Goal: Complete Application Form: Complete application form

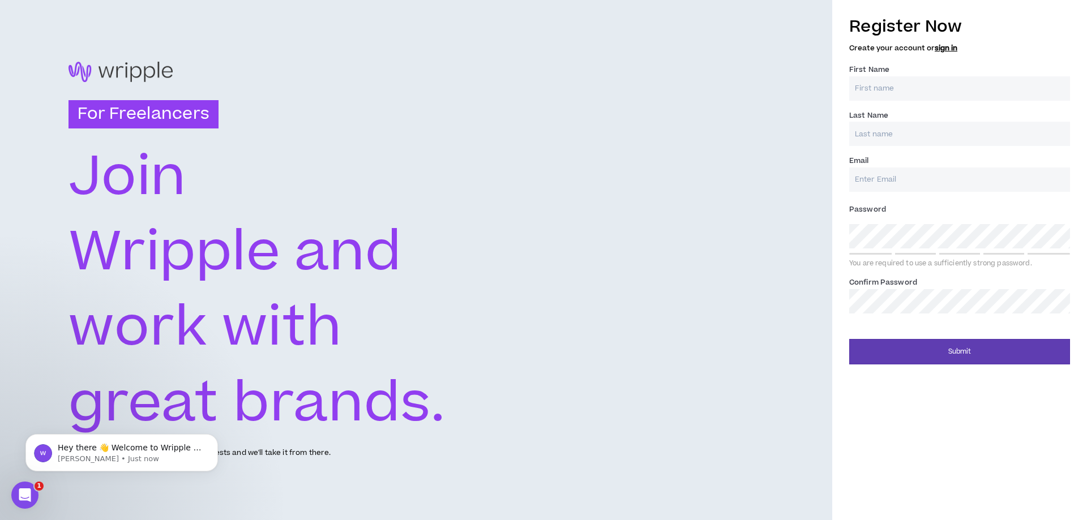
click at [901, 79] on input "First Name *" at bounding box center [959, 88] width 221 height 24
click at [871, 84] on input "First Name *" at bounding box center [959, 88] width 221 height 24
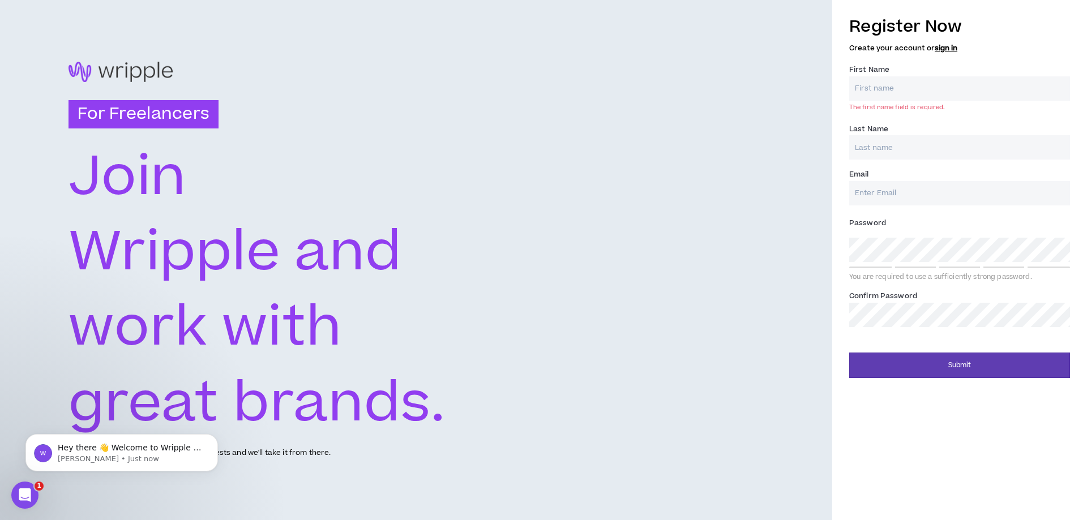
click at [921, 80] on input "First Name *" at bounding box center [959, 88] width 221 height 24
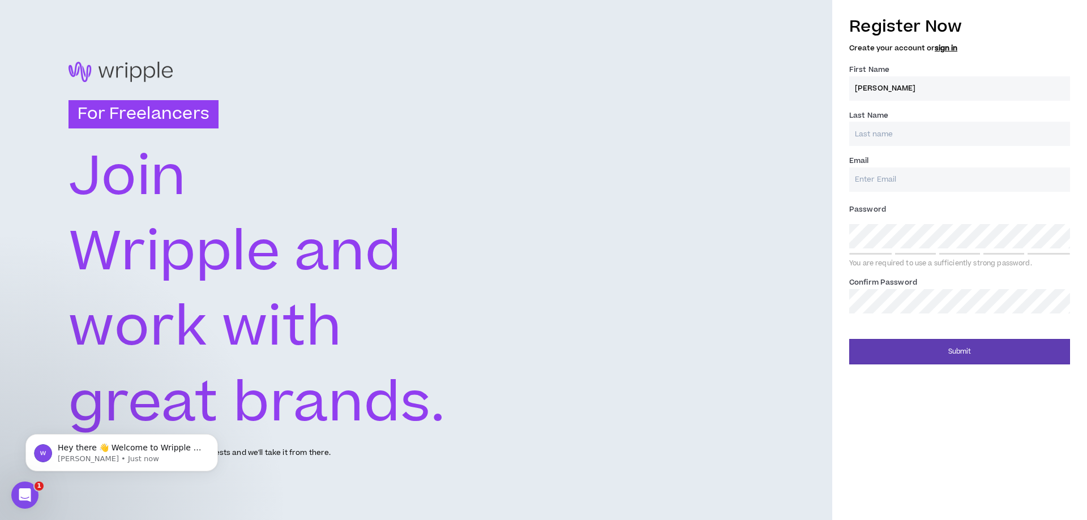
type input "[PERSON_NAME]"
click at [890, 142] on input "Last Name *" at bounding box center [959, 134] width 221 height 24
type input "Oto"
click at [920, 171] on input "Email *" at bounding box center [959, 180] width 221 height 24
type input "[EMAIL_ADDRESS][DOMAIN_NAME]"
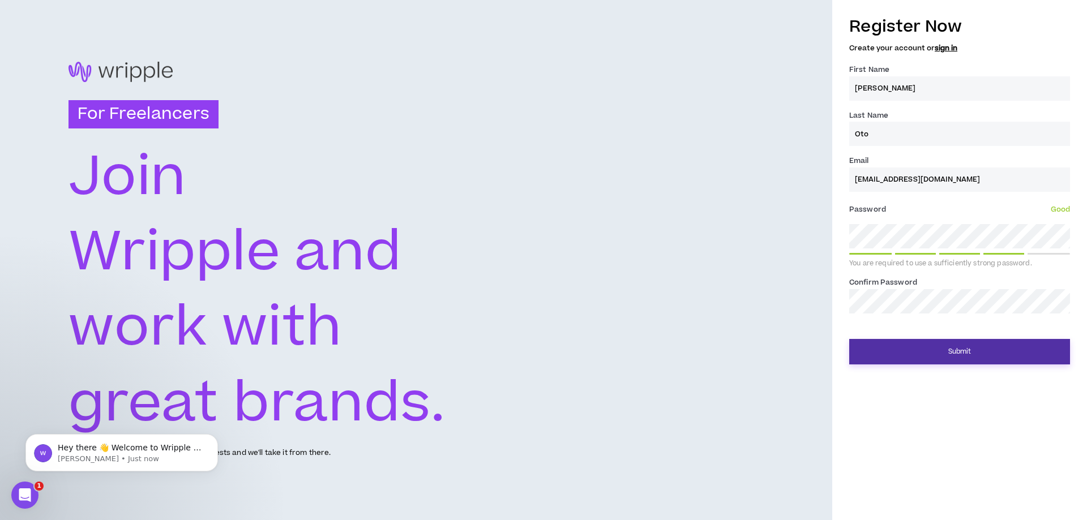
click at [914, 349] on button "Submit" at bounding box center [959, 351] width 221 height 25
click at [943, 344] on button "Submit" at bounding box center [959, 351] width 221 height 25
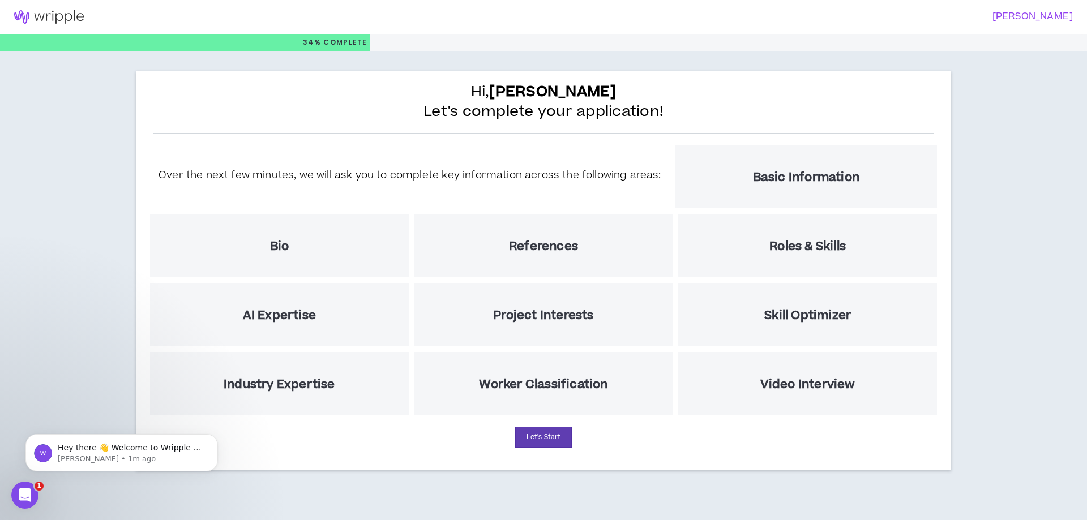
click at [1059, 172] on div "Hi, [PERSON_NAME] Let's complete your application! Over the next few minutes, w…" at bounding box center [543, 273] width 1087 height 445
click at [540, 429] on button "Let's Start" at bounding box center [543, 437] width 57 height 21
select select "US"
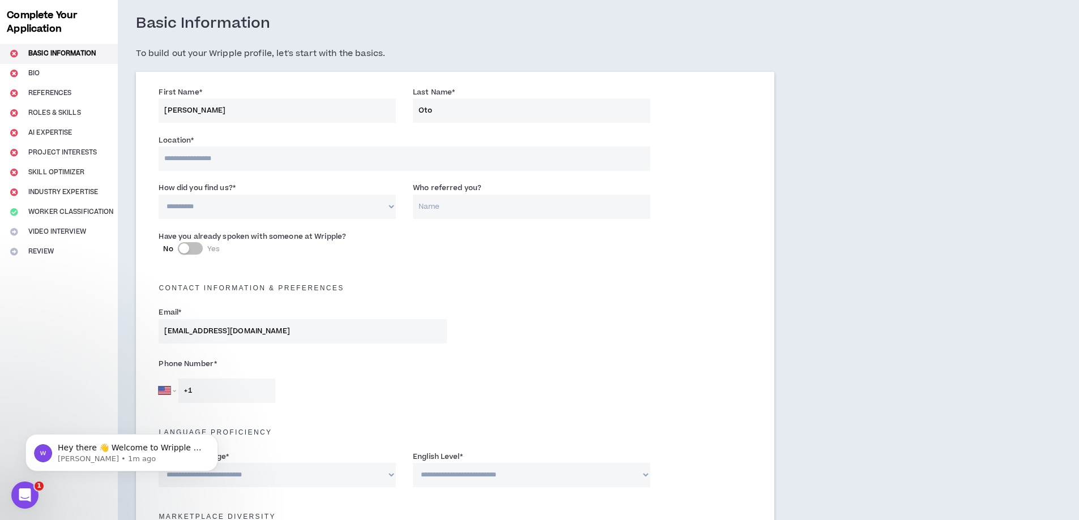
scroll to position [113, 0]
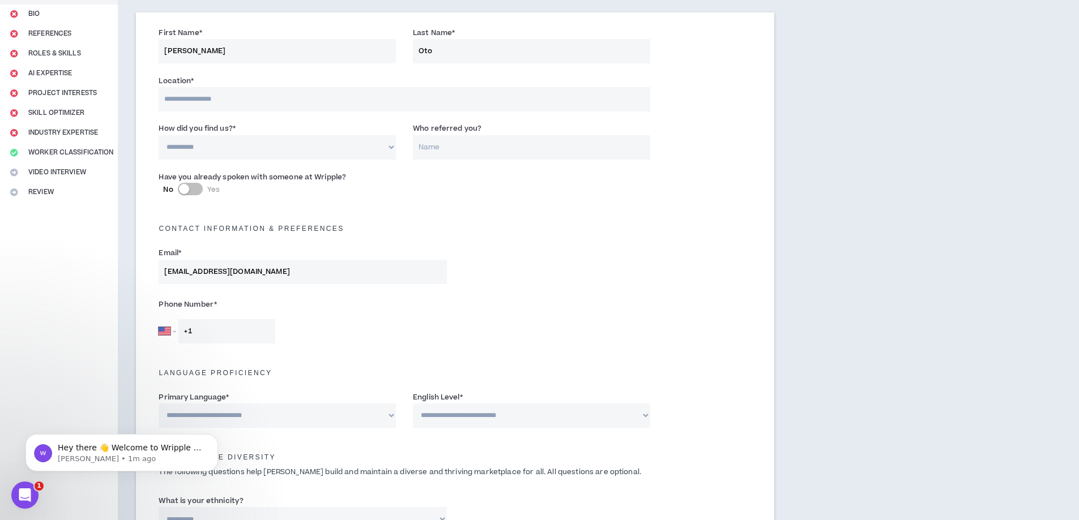
click at [489, 153] on input "Who referred you?" at bounding box center [531, 147] width 237 height 24
click at [304, 142] on select "**********" at bounding box center [277, 147] width 237 height 24
select select "*"
click at [159, 135] on select "**********" at bounding box center [277, 147] width 237 height 24
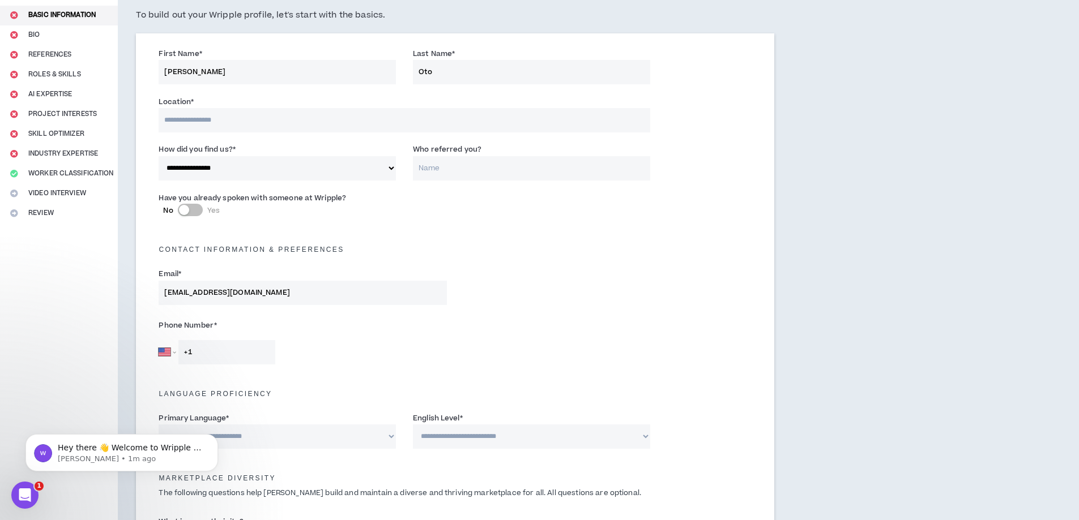
scroll to position [0, 0]
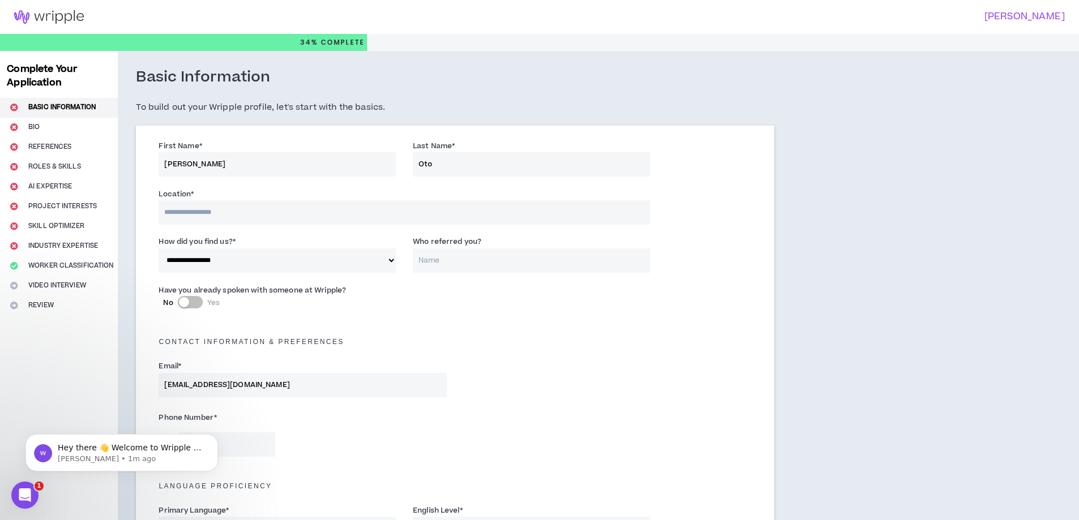
click at [227, 196] on div "Location * The location field is required." at bounding box center [404, 206] width 491 height 36
click at [230, 203] on input at bounding box center [404, 212] width 491 height 24
click at [476, 159] on input "Oto" at bounding box center [531, 164] width 237 height 24
click at [386, 207] on input at bounding box center [404, 212] width 491 height 24
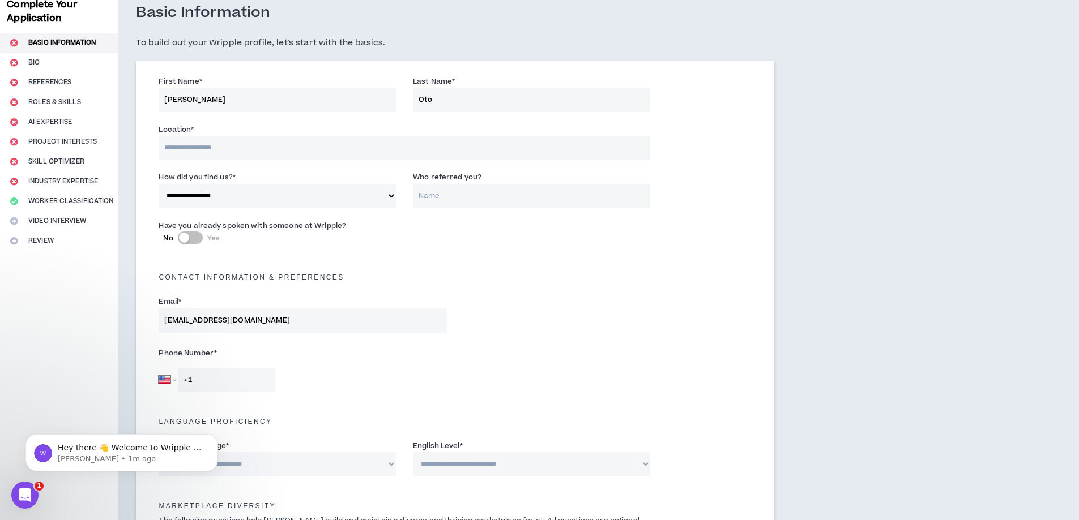
scroll to position [57, 0]
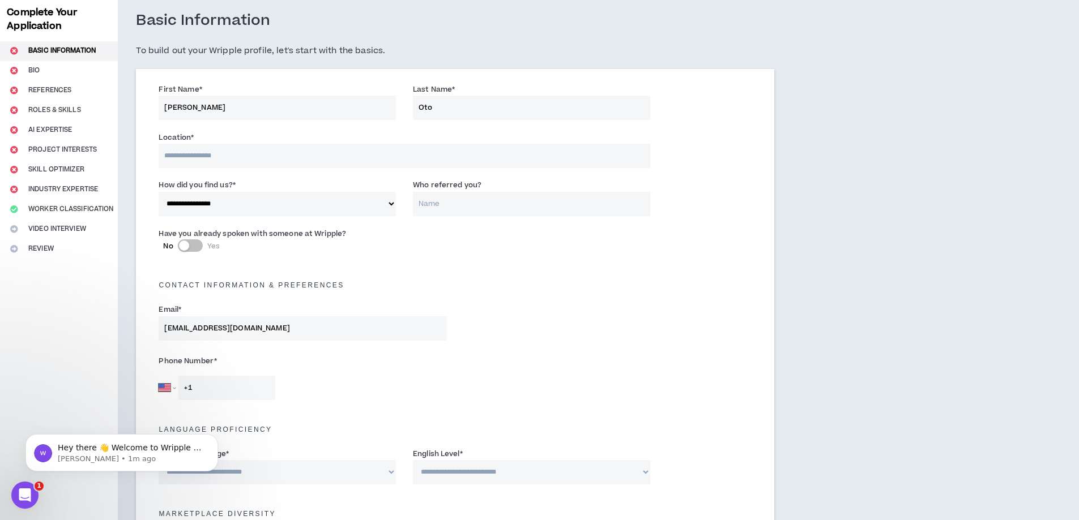
click at [252, 162] on input at bounding box center [404, 156] width 491 height 24
click at [298, 106] on input "[PERSON_NAME]" at bounding box center [277, 108] width 237 height 24
click at [296, 147] on input at bounding box center [404, 156] width 491 height 24
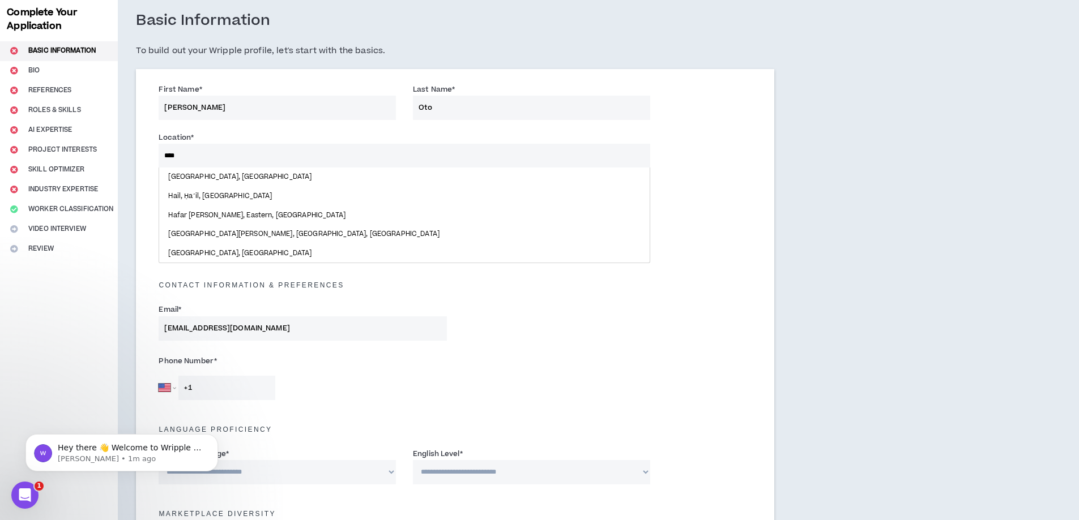
type input "*****"
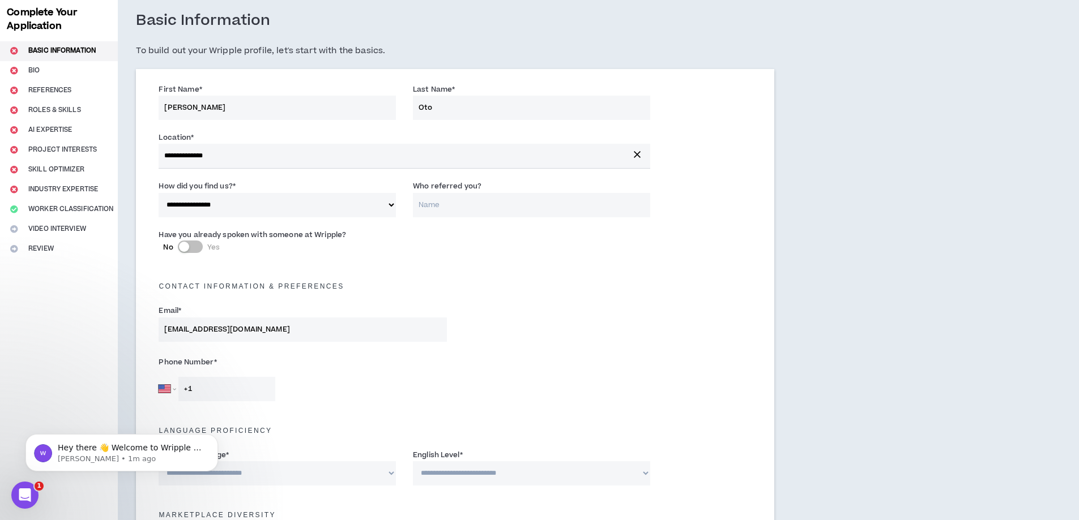
click at [566, 300] on div "Contact Information & preferences" at bounding box center [455, 284] width 610 height 36
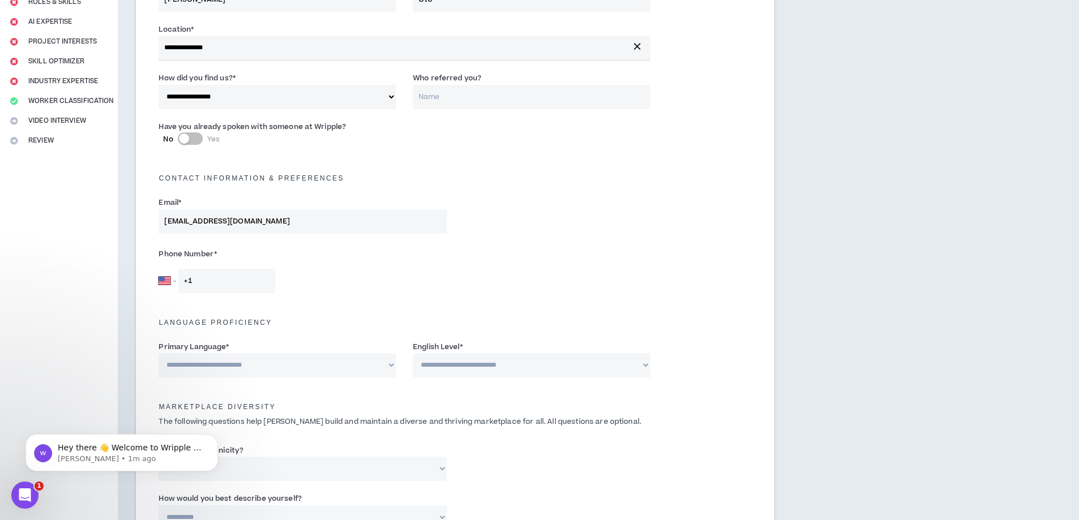
scroll to position [170, 0]
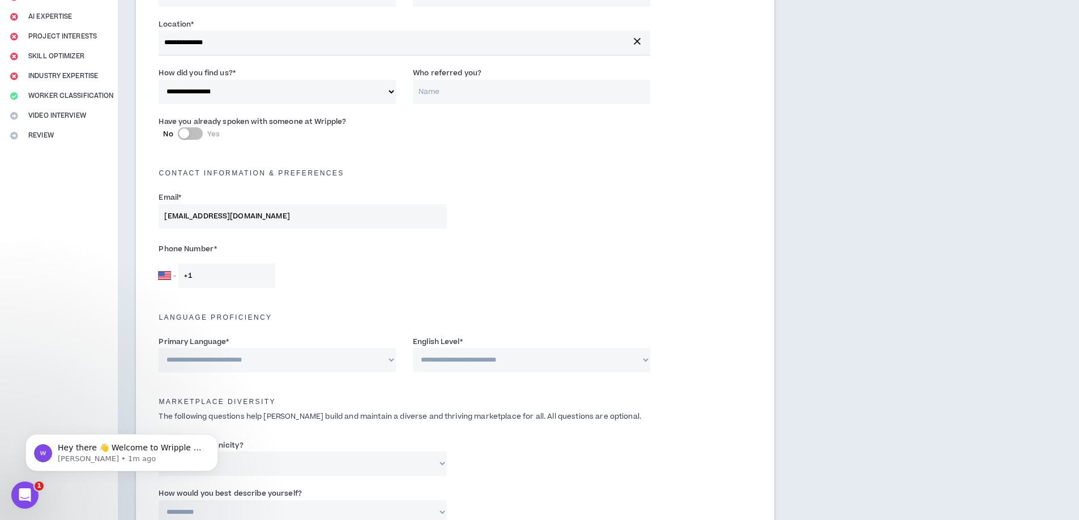
click at [245, 288] on input "+1" at bounding box center [226, 276] width 97 height 24
click at [179, 277] on input "+1" at bounding box center [226, 276] width 97 height 24
click at [170, 278] on select "[GEOGRAPHIC_DATA] [GEOGRAPHIC_DATA] [GEOGRAPHIC_DATA] [GEOGRAPHIC_DATA] [US_STA…" at bounding box center [167, 276] width 17 height 24
click at [610, 151] on div "Have you already spoken with someone at Wripple? No Yes" at bounding box center [455, 133] width 610 height 40
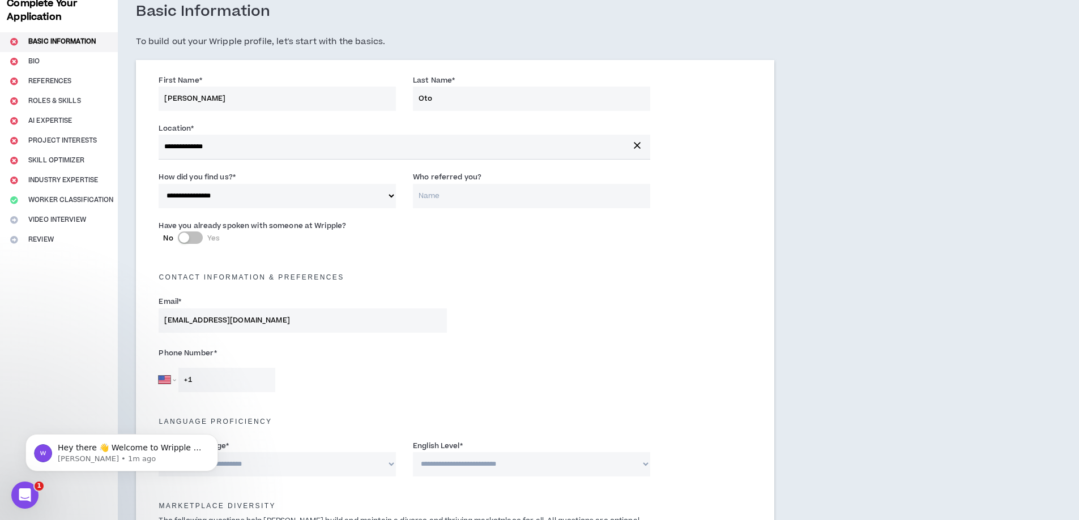
scroll to position [0, 0]
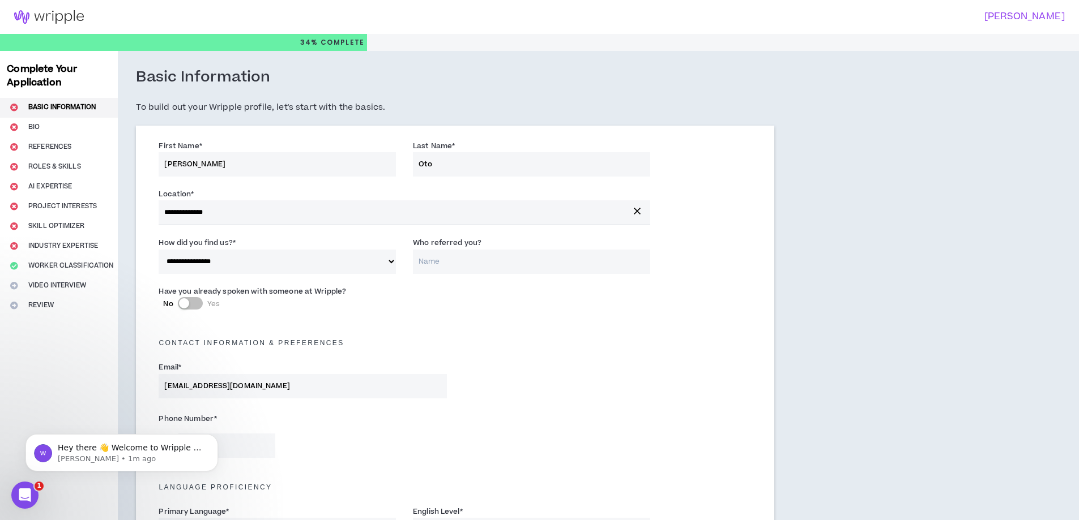
click at [225, 208] on input "**********" at bounding box center [404, 212] width 491 height 24
click at [254, 211] on input "**********" at bounding box center [404, 212] width 491 height 24
click at [643, 213] on button "button" at bounding box center [637, 211] width 20 height 16
click at [563, 357] on div "Contact Information & preferences" at bounding box center [455, 339] width 610 height 36
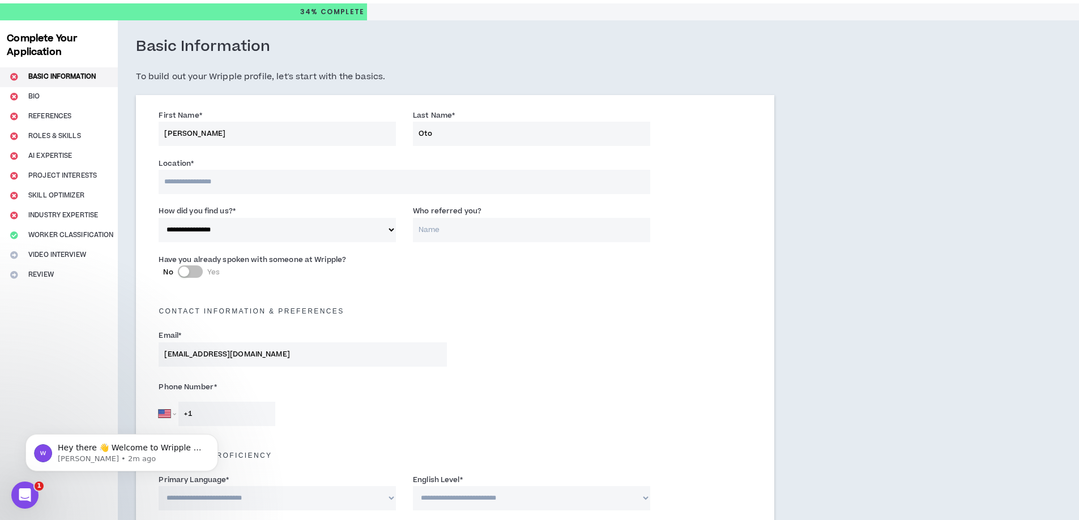
scroll to position [227, 0]
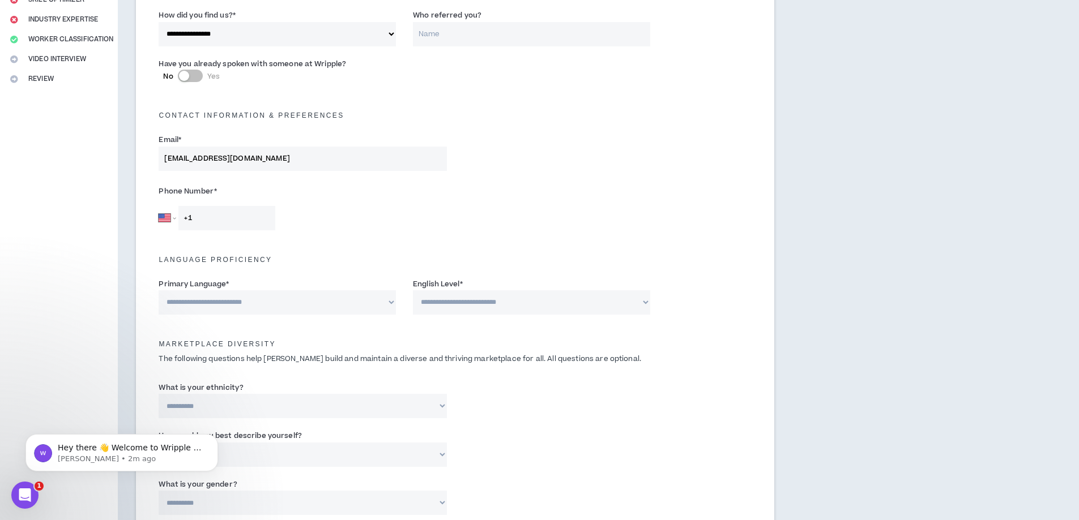
click at [251, 229] on input "+1" at bounding box center [226, 218] width 97 height 24
click at [162, 219] on select "[GEOGRAPHIC_DATA] [GEOGRAPHIC_DATA] [GEOGRAPHIC_DATA] [GEOGRAPHIC_DATA] [US_STA…" at bounding box center [167, 218] width 17 height 24
select select "PH"
click at [159, 206] on select "[GEOGRAPHIC_DATA] [GEOGRAPHIC_DATA] [GEOGRAPHIC_DATA] [GEOGRAPHIC_DATA] [US_STA…" at bounding box center [167, 218] width 17 height 24
click at [233, 224] on input "+63" at bounding box center [226, 218] width 97 height 24
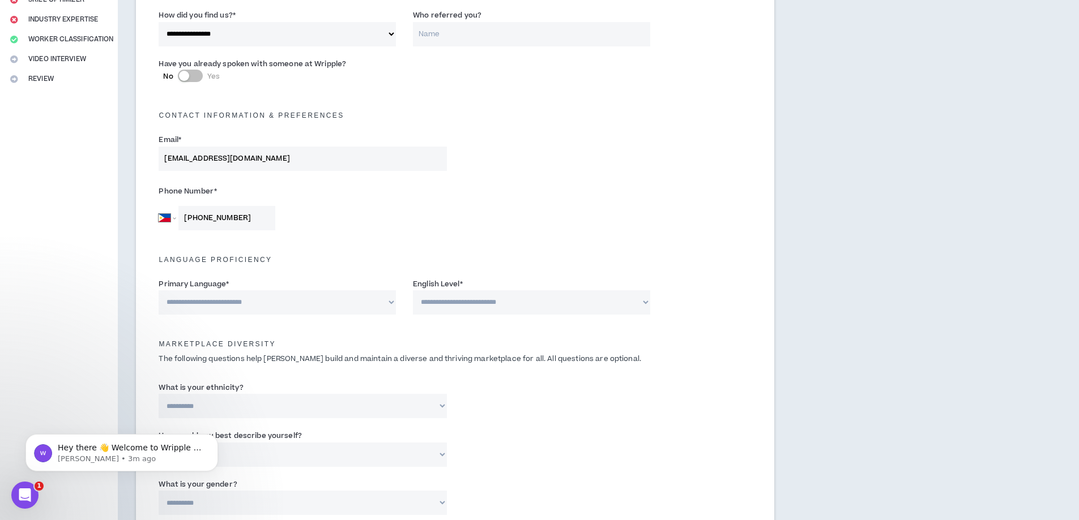
type input "[PHONE_NUMBER]"
click at [267, 300] on select "**********" at bounding box center [277, 302] width 237 height 24
select select "*******"
click at [159, 290] on select "**********" at bounding box center [277, 302] width 237 height 24
click at [460, 309] on select "**********" at bounding box center [531, 302] width 237 height 24
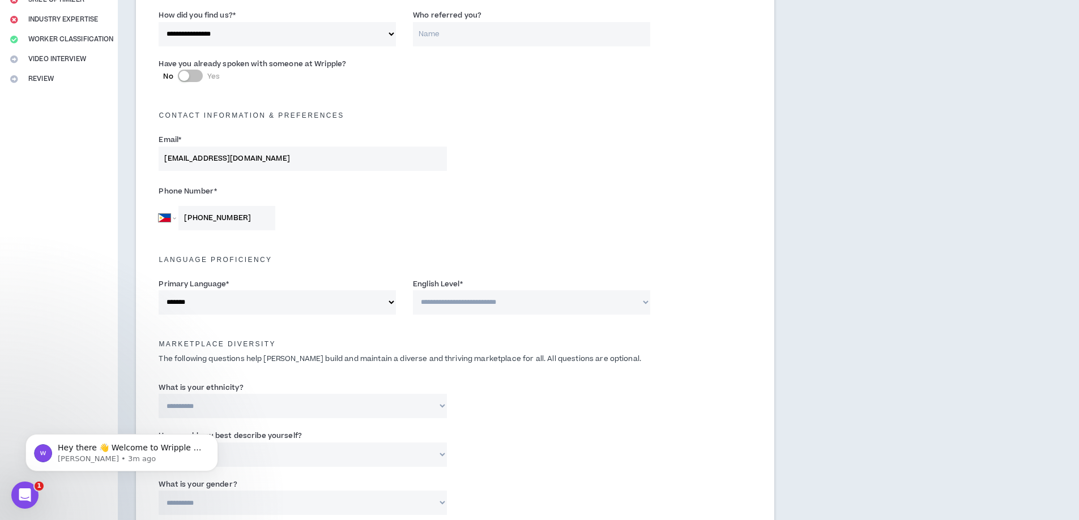
select select "*"
click at [413, 290] on select "**********" at bounding box center [531, 302] width 237 height 24
click at [548, 323] on div "Marketplace Diversity The following questions help [PERSON_NAME] build and main…" at bounding box center [455, 350] width 610 height 55
click at [545, 302] on select "**********" at bounding box center [531, 302] width 237 height 24
click at [543, 299] on select "**********" at bounding box center [531, 302] width 237 height 24
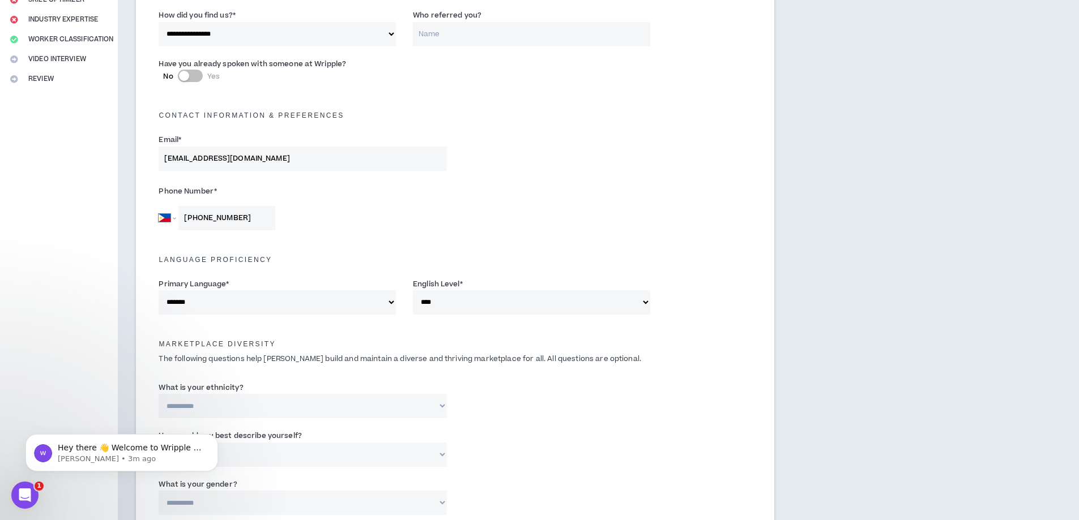
click at [570, 296] on select "**********" at bounding box center [531, 302] width 237 height 24
click at [756, 344] on h5 "Marketplace Diversity" at bounding box center [455, 344] width 610 height 8
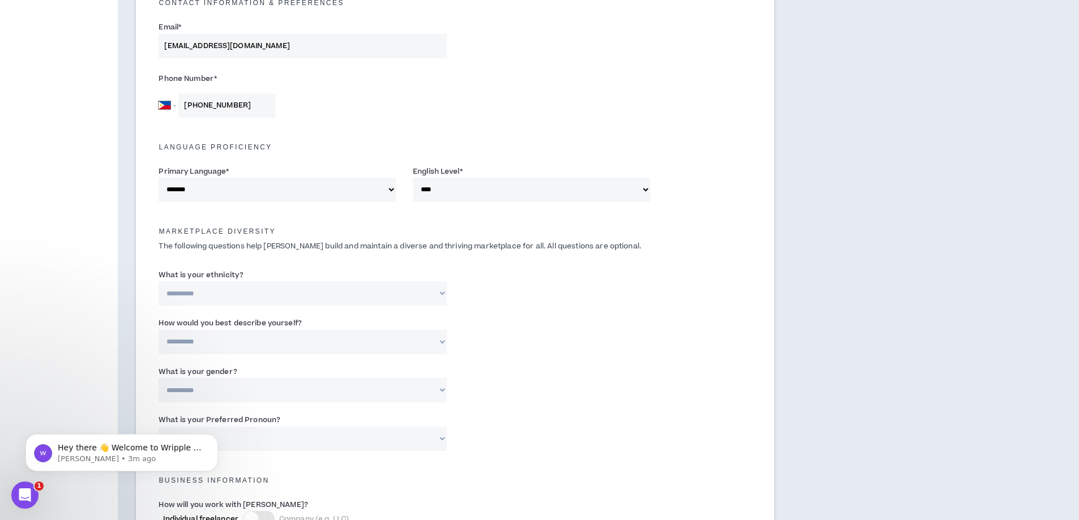
scroll to position [340, 0]
click at [343, 298] on select "**********" at bounding box center [303, 293] width 288 height 24
select select "**********"
click at [159, 281] on select "**********" at bounding box center [303, 293] width 288 height 24
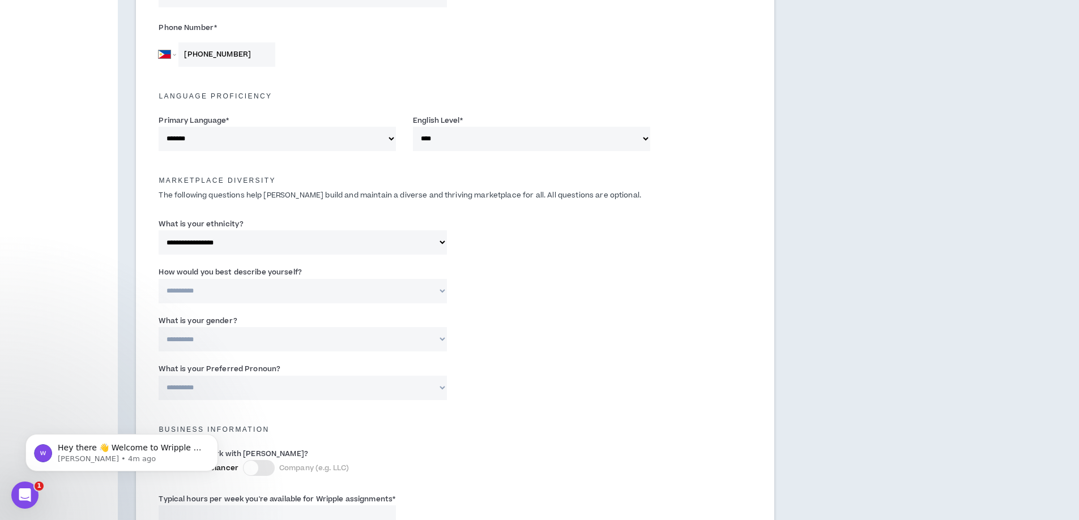
scroll to position [396, 0]
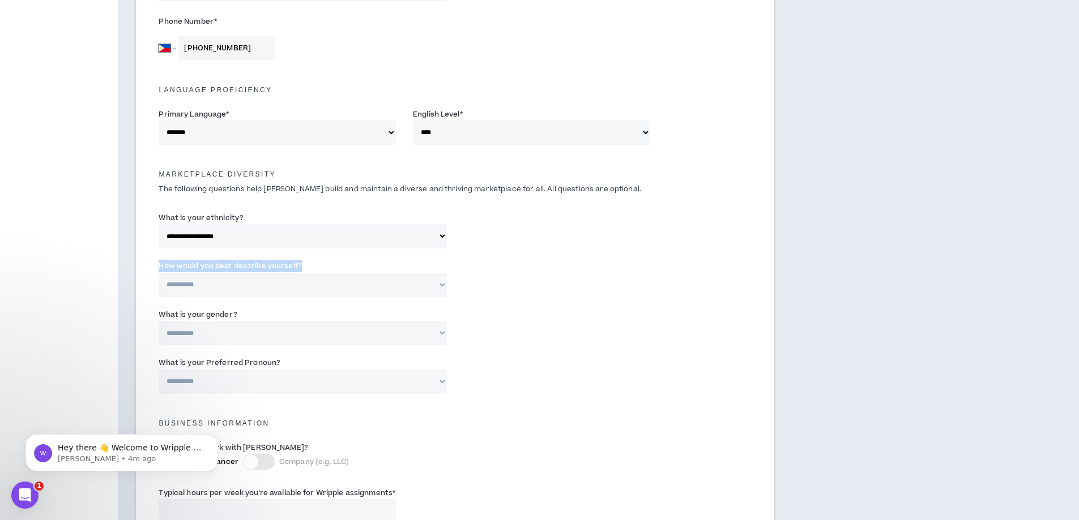
click at [310, 278] on div "**********" at bounding box center [303, 278] width 288 height 37
click at [316, 279] on select "**********" at bounding box center [303, 285] width 288 height 24
click at [159, 273] on select "**********" at bounding box center [303, 285] width 288 height 24
click at [692, 288] on div "**********" at bounding box center [455, 281] width 610 height 48
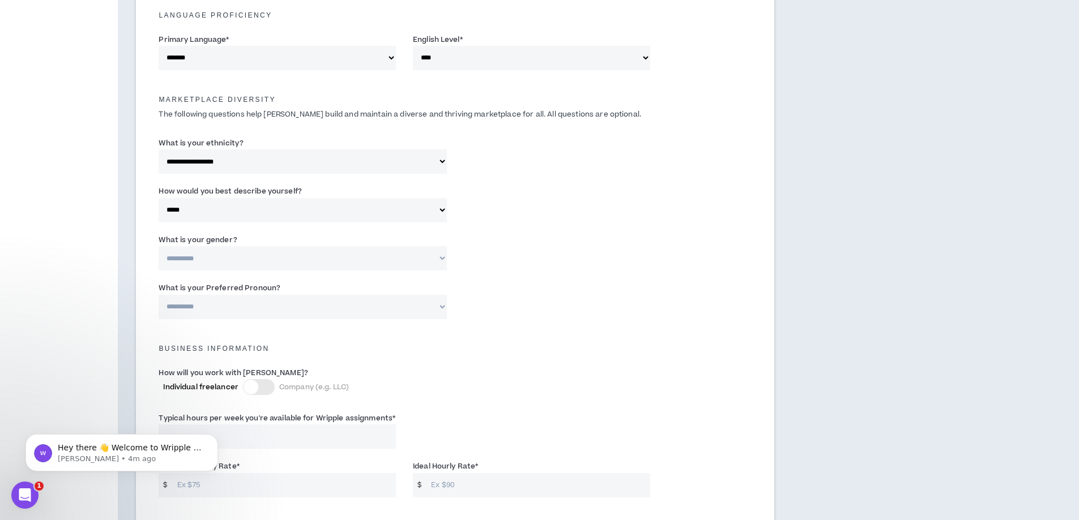
scroll to position [510, 0]
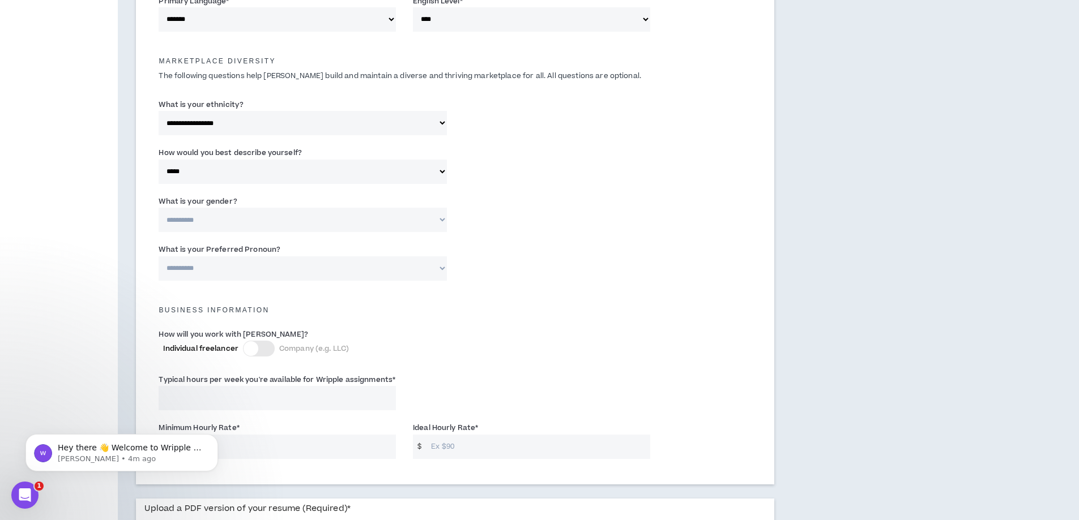
click at [387, 213] on select "**********" at bounding box center [303, 220] width 288 height 24
click at [382, 215] on select "**********" at bounding box center [303, 220] width 288 height 24
click at [314, 183] on select "**********" at bounding box center [303, 172] width 288 height 24
select select "**********"
click at [159, 160] on select "**********" at bounding box center [303, 172] width 288 height 24
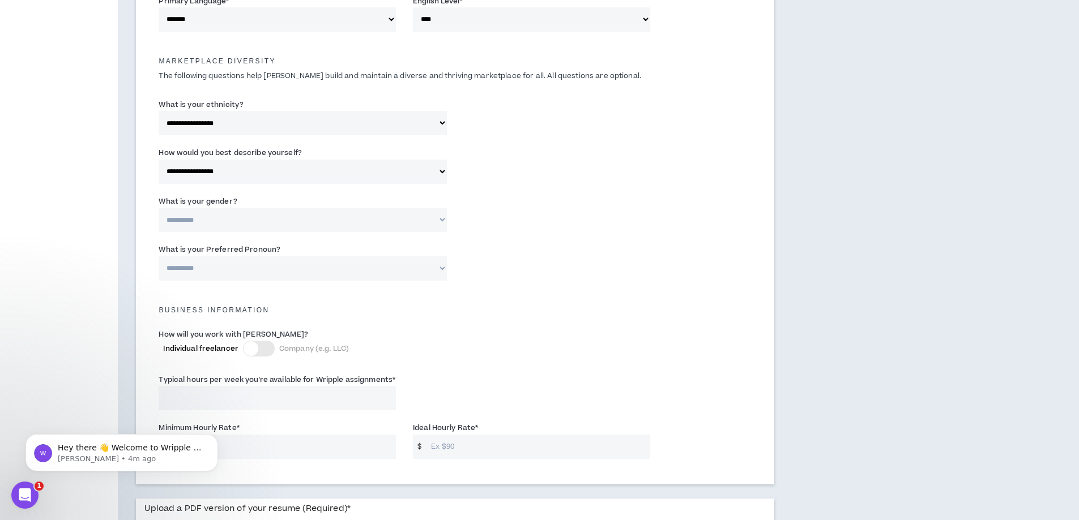
click at [616, 232] on div "**********" at bounding box center [455, 217] width 610 height 48
click at [322, 230] on select "**********" at bounding box center [303, 220] width 288 height 24
select select "***"
click at [159, 208] on select "**********" at bounding box center [303, 220] width 288 height 24
drag, startPoint x: 611, startPoint y: 241, endPoint x: 417, endPoint y: 258, distance: 194.9
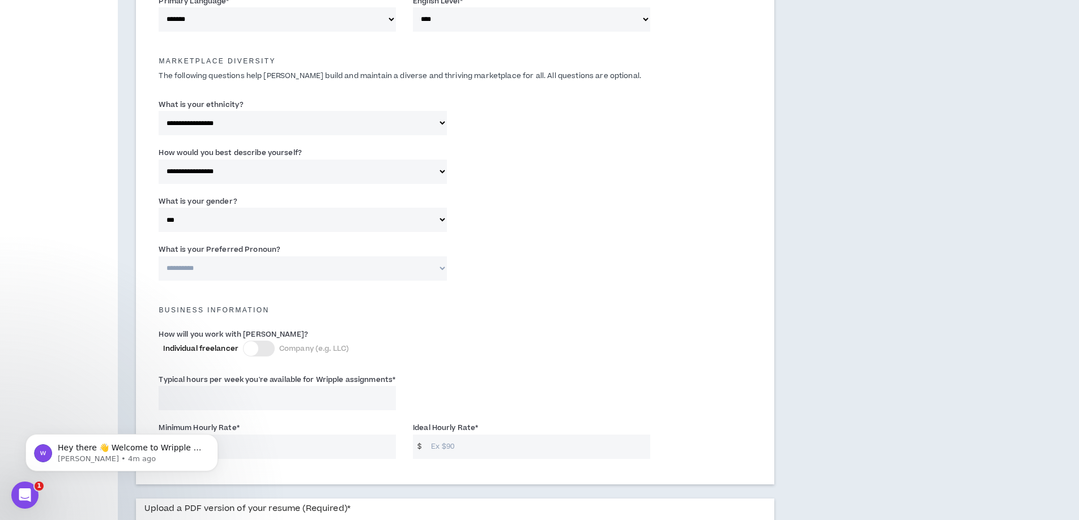
click at [610, 241] on div "**********" at bounding box center [455, 265] width 610 height 48
click at [355, 268] on select "**********" at bounding box center [303, 269] width 288 height 24
select select "**********"
click at [159, 257] on select "**********" at bounding box center [303, 269] width 288 height 24
click at [591, 305] on div "Business Information" at bounding box center [455, 304] width 610 height 25
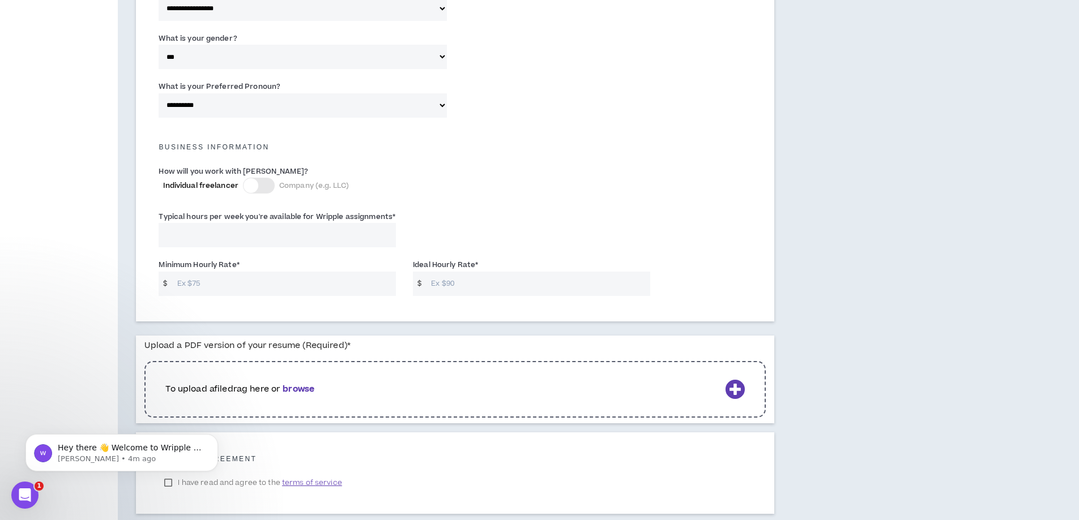
scroll to position [680, 0]
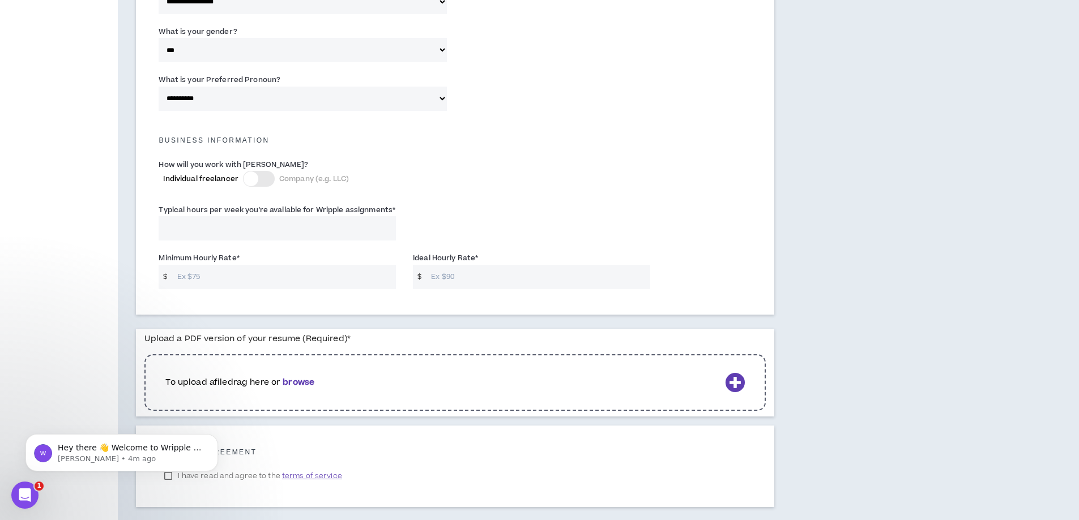
drag, startPoint x: 246, startPoint y: 241, endPoint x: 249, endPoint y: 236, distance: 5.8
click at [246, 240] on input "Typical hours per week you're available for Wripple assignments *" at bounding box center [277, 228] width 237 height 24
type input "12"
click at [200, 279] on input "Minimum Hourly Rate *" at bounding box center [284, 277] width 224 height 24
type input "100"
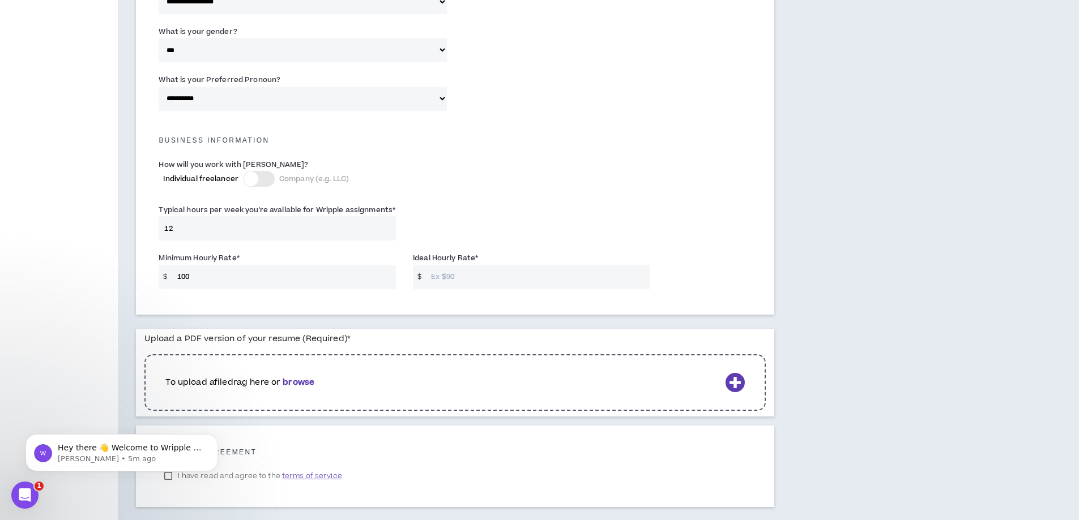
click at [584, 276] on input "Ideal Hourly Rate *" at bounding box center [537, 277] width 224 height 24
type input "150"
click at [618, 217] on div "Typical hours per week you're available for Wripple assignments * 12" at bounding box center [455, 225] width 610 height 48
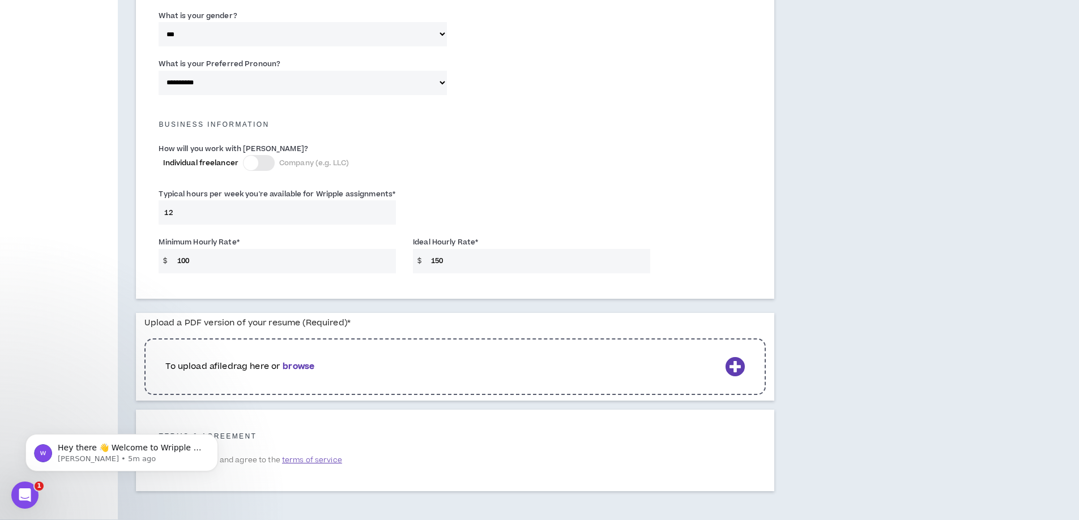
scroll to position [740, 0]
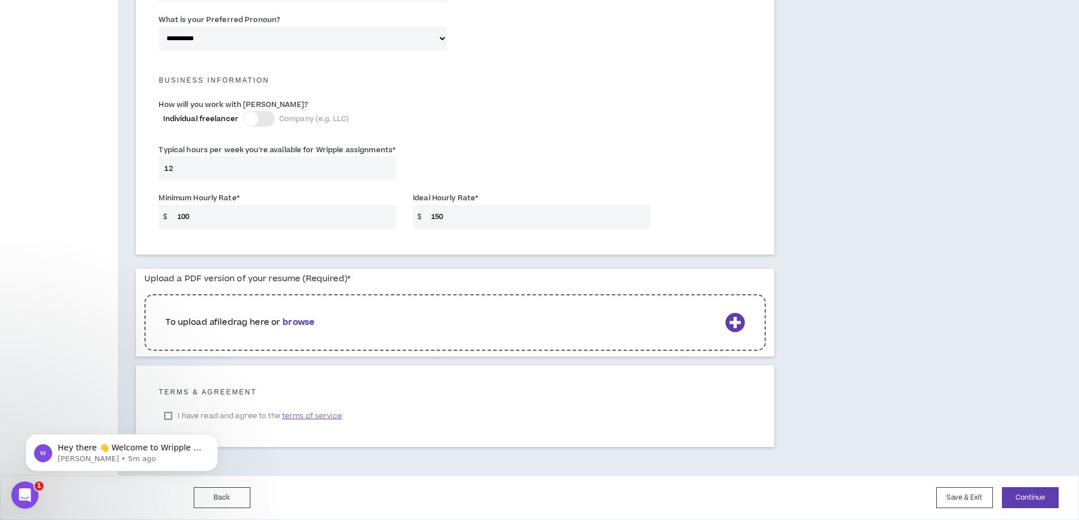
click at [168, 415] on body "Hey there 👋 Welcome to Wripple 🙌 Take a look around! If you have any questions,…" at bounding box center [121, 450] width 217 height 70
click at [215, 439] on icon "Dismiss notification" at bounding box center [215, 437] width 6 height 6
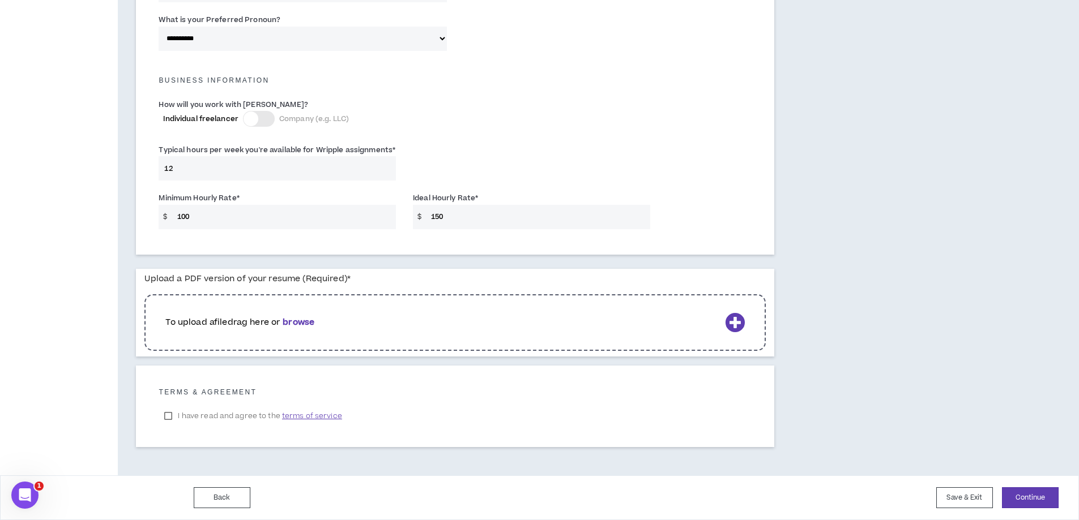
click at [335, 327] on p "To upload a file drag here or browse" at bounding box center [442, 323] width 554 height 12
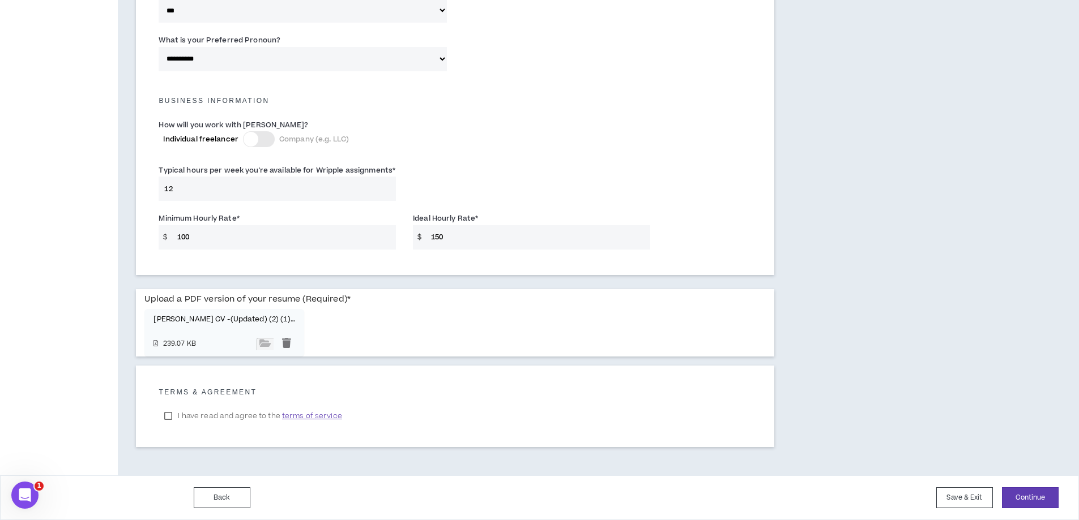
click at [171, 416] on label "I have read and agree to the terms of service" at bounding box center [253, 416] width 189 height 17
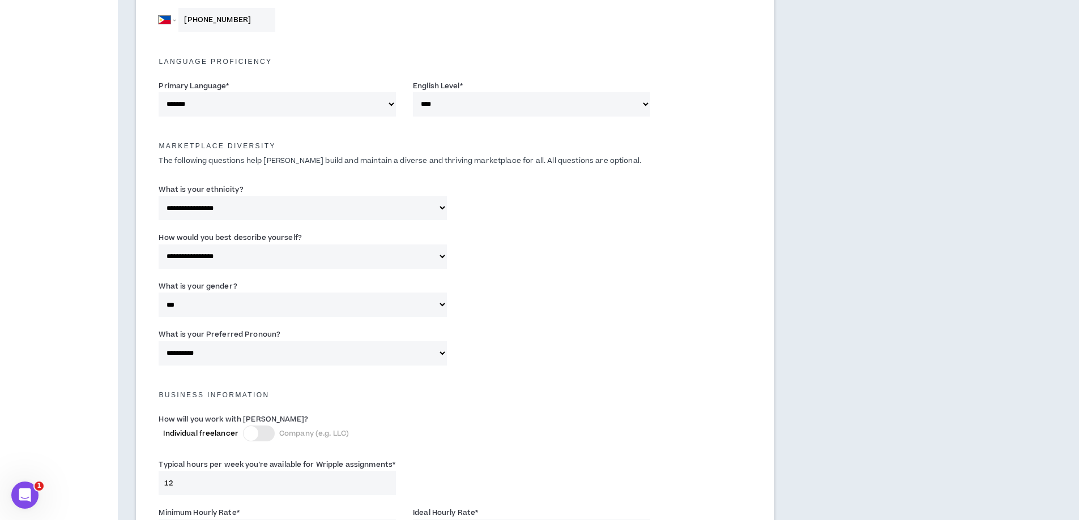
scroll to position [493, 0]
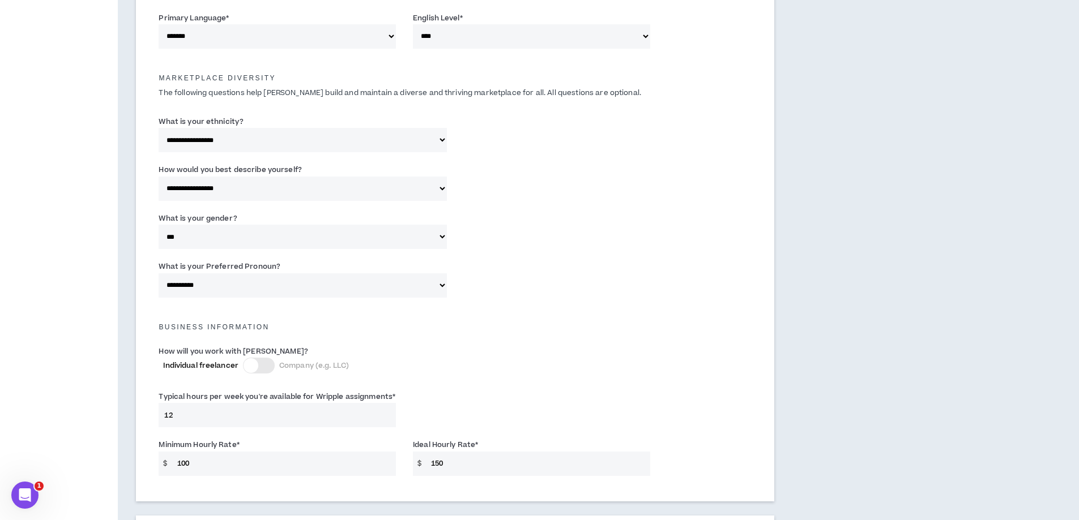
click at [332, 410] on input "12" at bounding box center [277, 415] width 237 height 24
click at [362, 412] on input "12" at bounding box center [277, 415] width 237 height 24
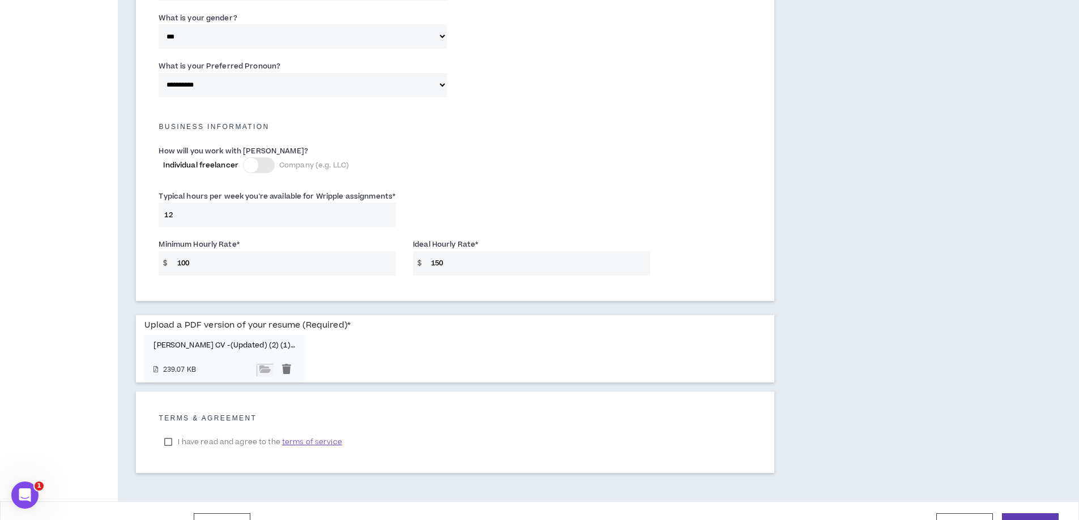
scroll to position [719, 0]
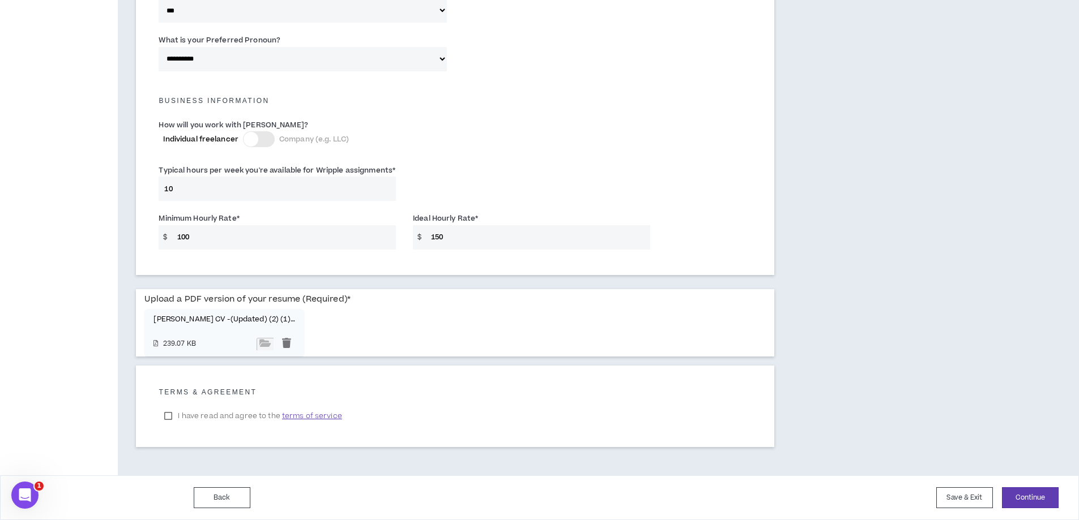
type input "10"
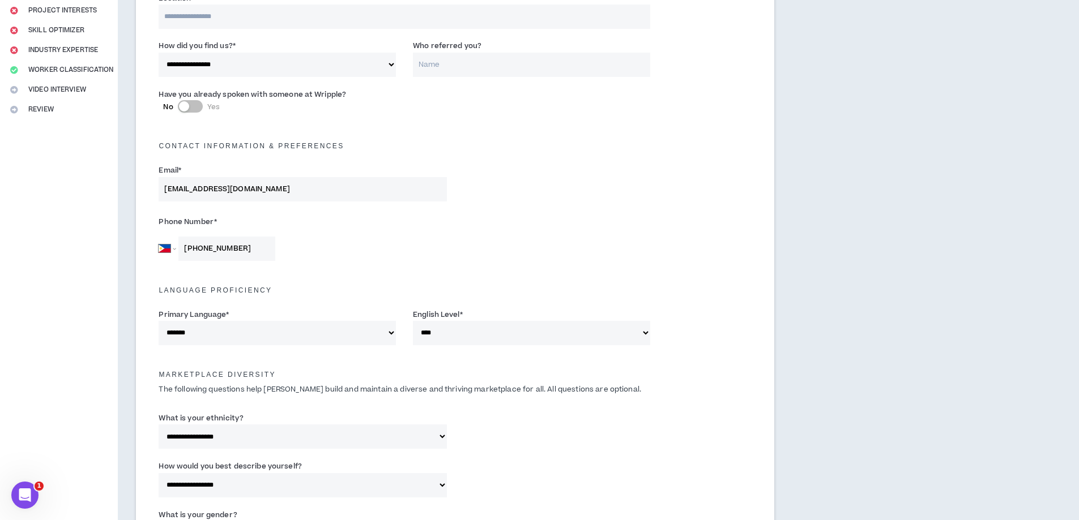
scroll to position [0, 0]
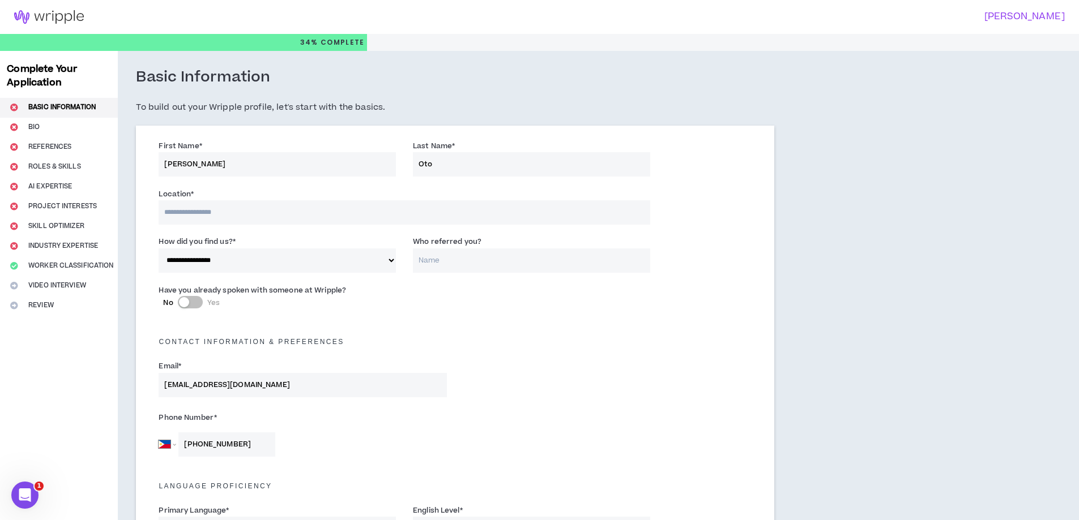
click at [250, 211] on input at bounding box center [404, 212] width 491 height 24
click at [392, 208] on input at bounding box center [404, 212] width 491 height 24
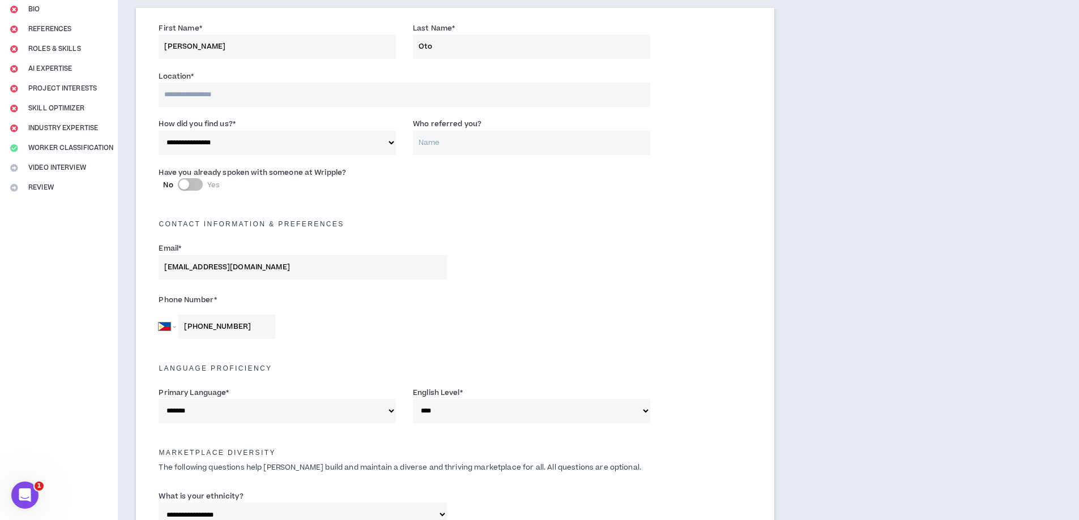
scroll to position [40, 0]
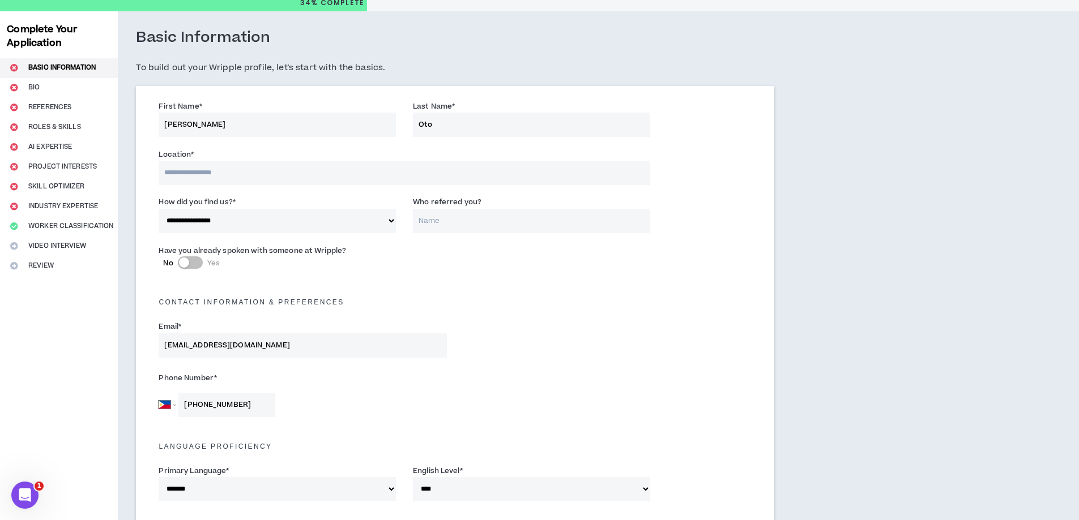
click at [301, 174] on input at bounding box center [404, 173] width 491 height 24
click at [354, 178] on input at bounding box center [404, 173] width 491 height 24
type input "*****"
click at [581, 328] on div "Email * [EMAIL_ADDRESS][DOMAIN_NAME]" at bounding box center [455, 343] width 610 height 48
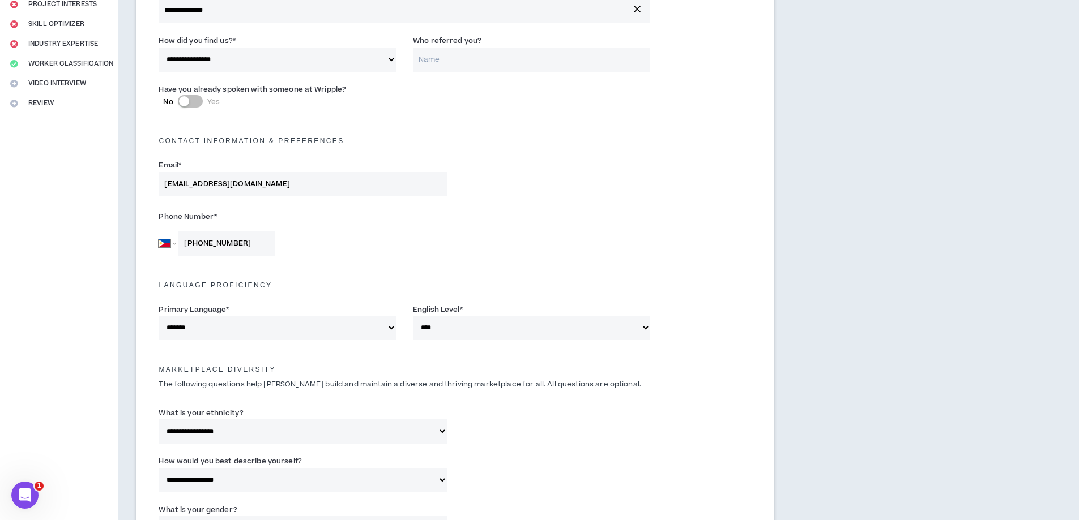
scroll to position [0, 0]
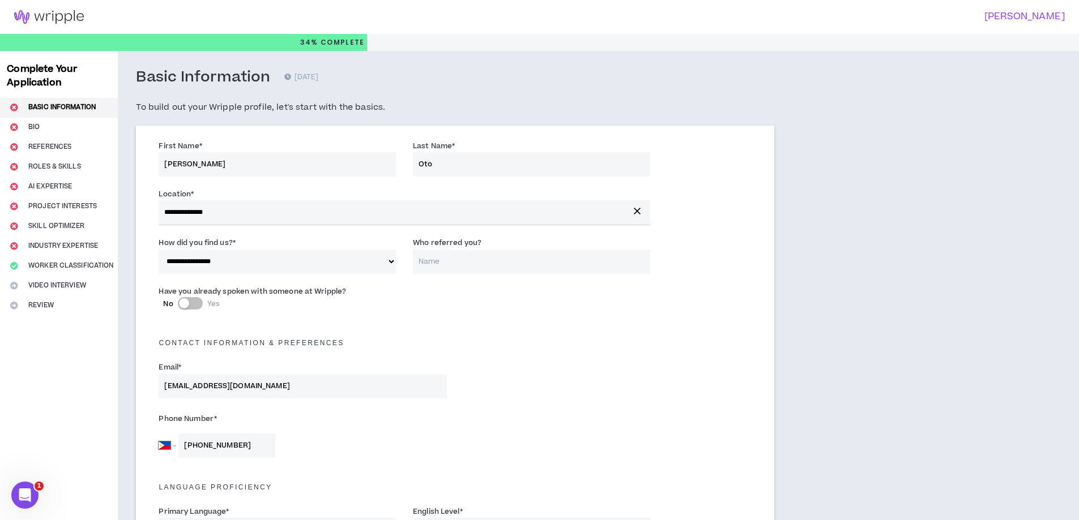
click at [294, 210] on input "**********" at bounding box center [404, 212] width 491 height 24
click at [677, 332] on div "Contact Information & preferences" at bounding box center [455, 337] width 610 height 25
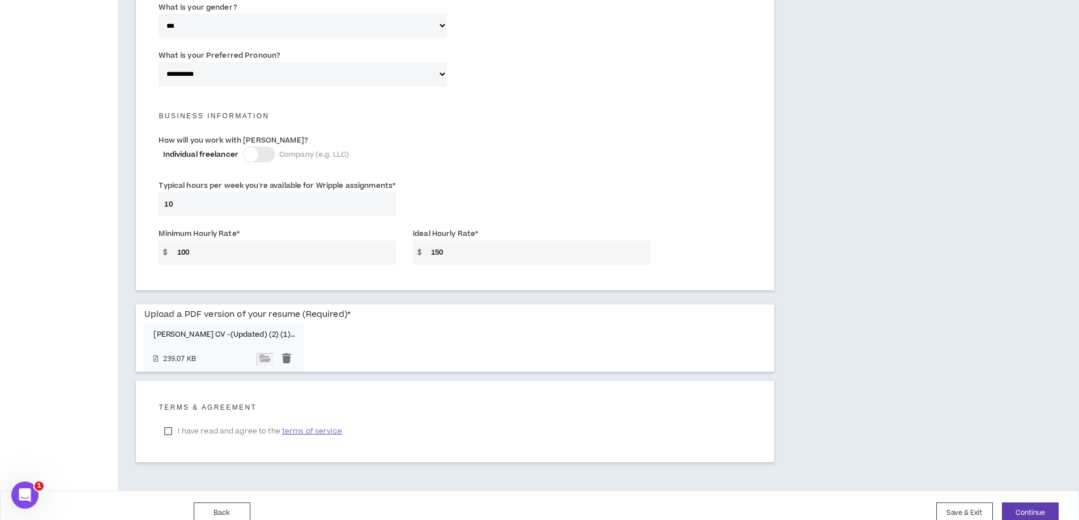
scroll to position [720, 0]
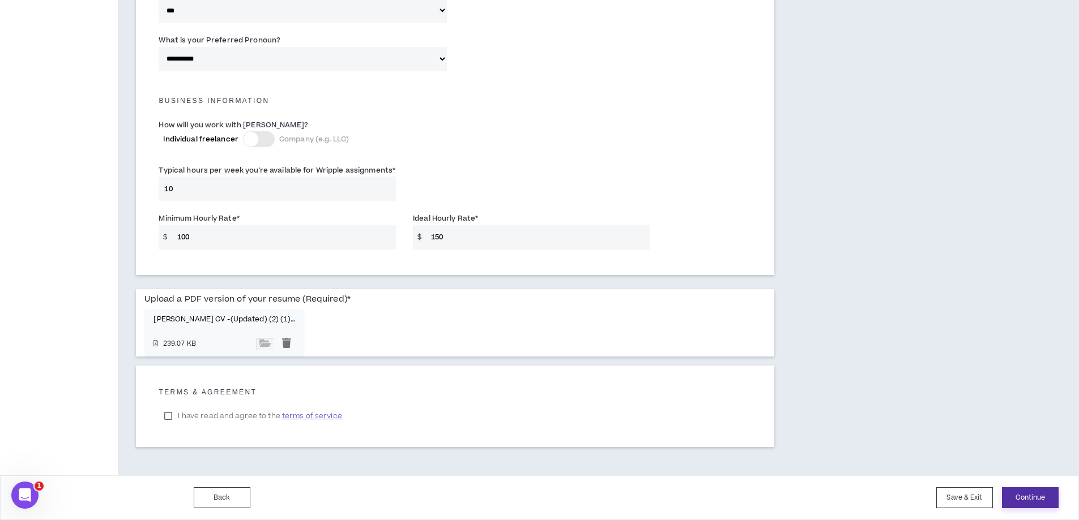
click at [1042, 502] on button "Continue" at bounding box center [1030, 498] width 57 height 21
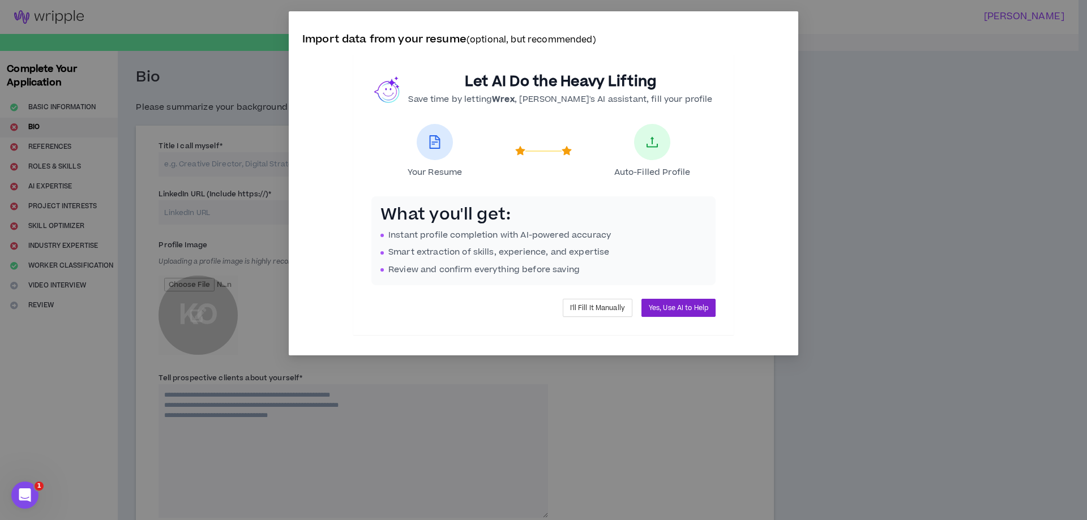
click at [660, 309] on span "Yes, Use AI to Help" at bounding box center [678, 308] width 59 height 11
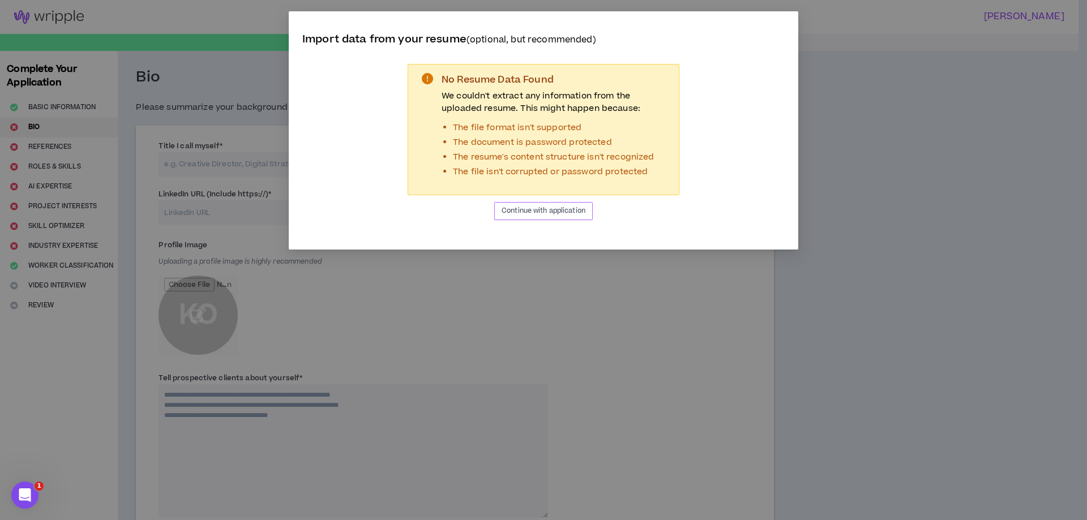
click at [532, 215] on span "Continue with application" at bounding box center [544, 211] width 84 height 11
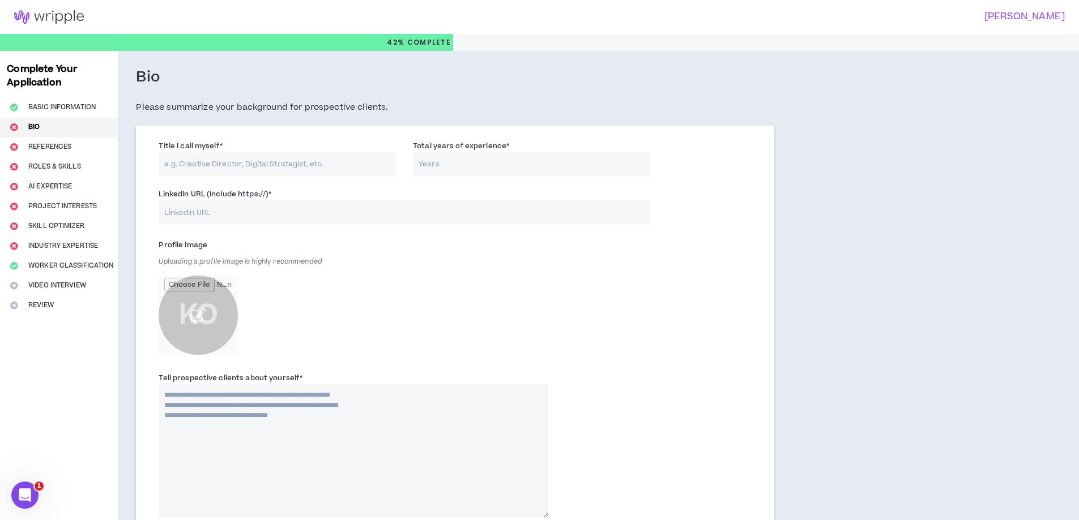
click at [331, 210] on input "LinkedIn URL (Include https://) *" at bounding box center [404, 212] width 491 height 24
click at [440, 206] on input "LinkedIn URL (Include https://) *" at bounding box center [404, 212] width 491 height 24
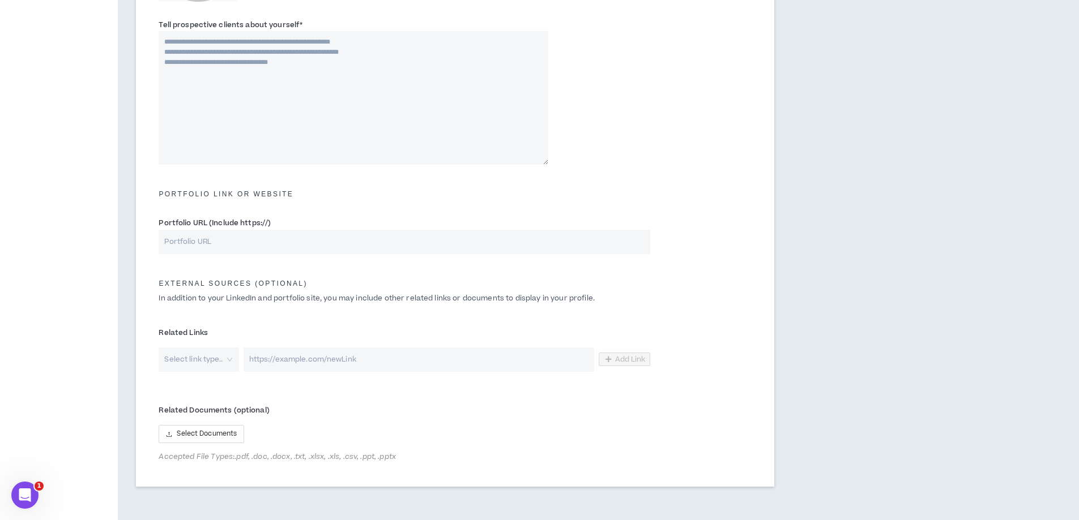
scroll to position [67, 0]
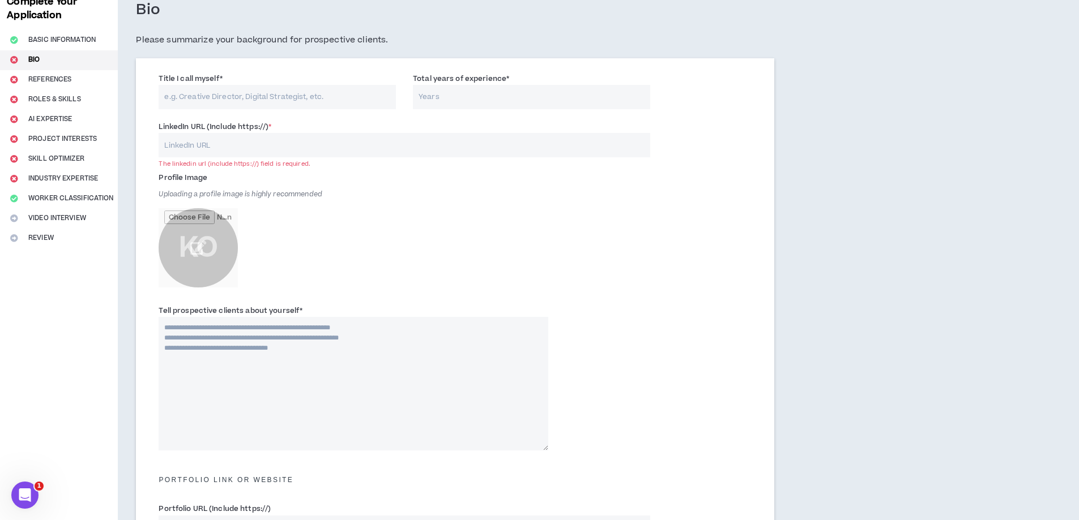
click at [255, 144] on input "LinkedIn URL (Include https://) *" at bounding box center [404, 145] width 491 height 24
paste input "[URL][DOMAIN_NAME][PERSON_NAME]"
type input "[URL][DOMAIN_NAME][PERSON_NAME]"
click at [633, 205] on div "Profile Image Uploading a profile image is highly recommended KO" at bounding box center [455, 234] width 610 height 136
click at [271, 89] on input "Title I call myself *" at bounding box center [277, 97] width 237 height 24
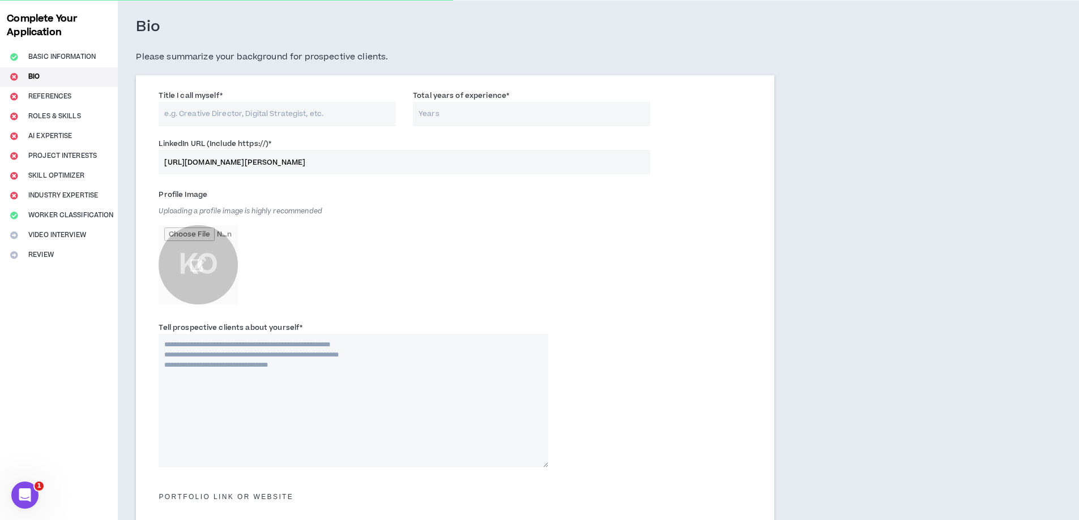
scroll to position [0, 0]
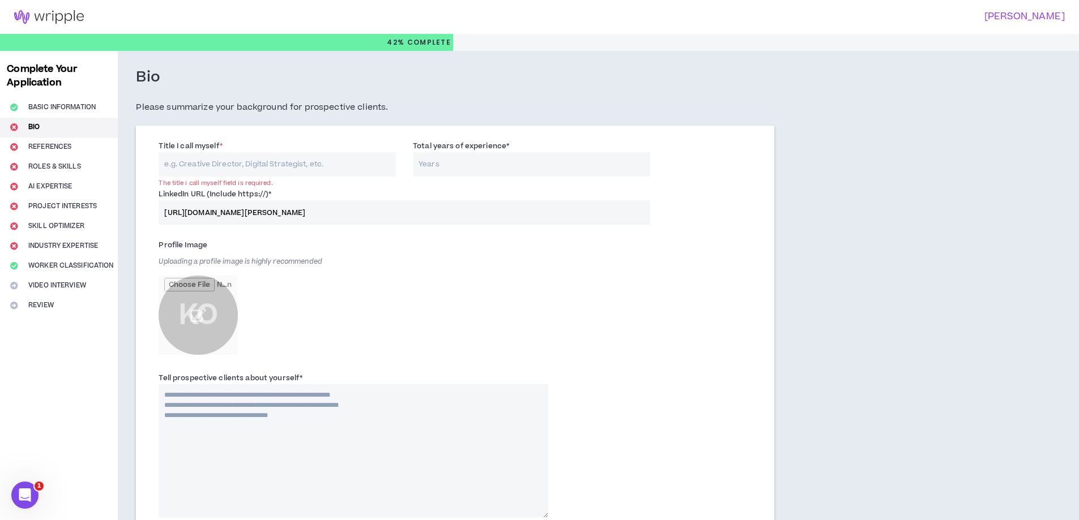
click at [302, 145] on div "Title I call myself * The title i call myself field is required." at bounding box center [277, 158] width 237 height 37
click at [309, 169] on input "Title I call myself *" at bounding box center [277, 164] width 237 height 24
click at [581, 162] on input "Total years of experience *" at bounding box center [531, 164] width 237 height 24
type input "10"
click at [529, 324] on div "Profile Image Uploading a profile image is highly recommended KO" at bounding box center [354, 298] width 390 height 125
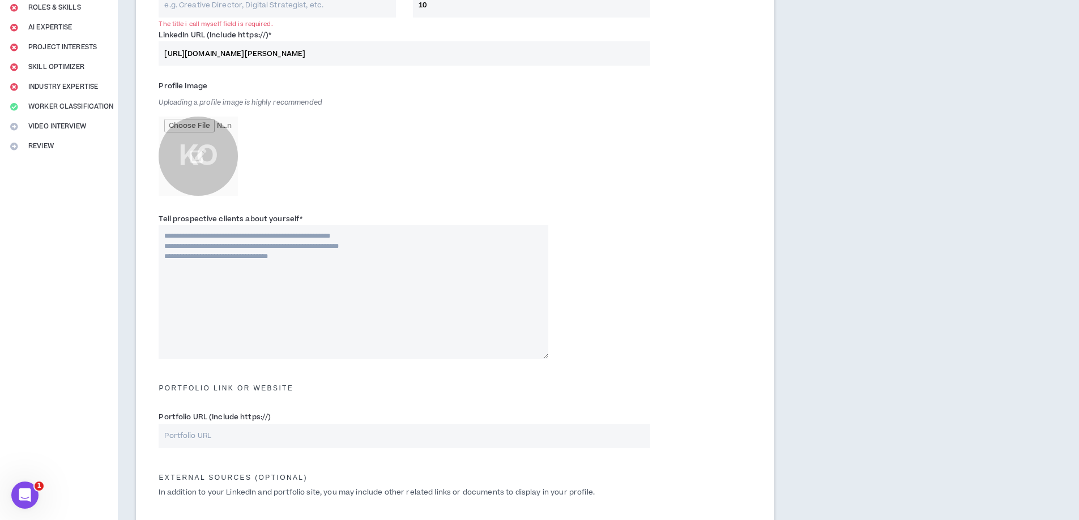
scroll to position [227, 0]
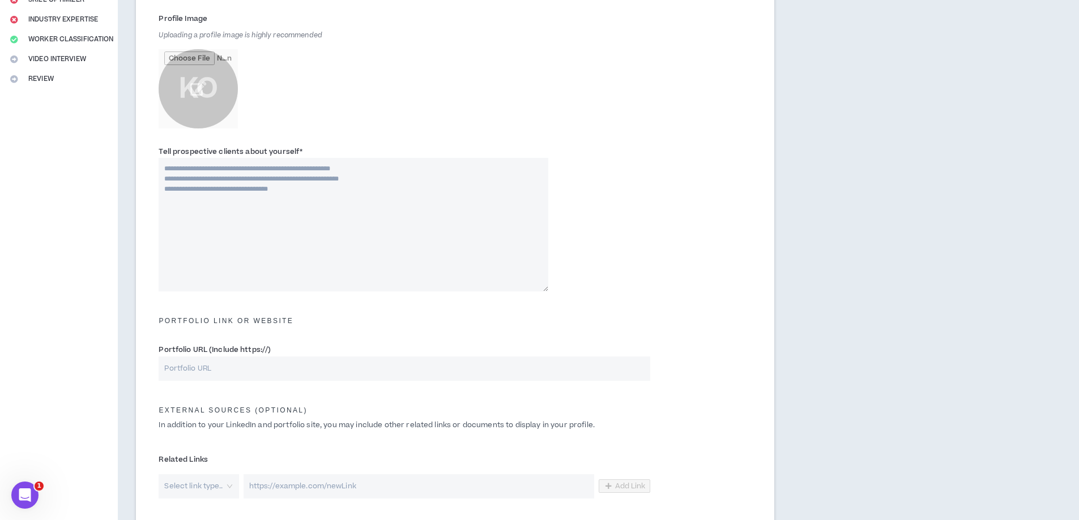
click at [379, 216] on textarea "Tell prospective clients about yourself *" at bounding box center [354, 225] width 390 height 134
click at [622, 243] on div "Tell prospective clients about yourself * This field is required." at bounding box center [455, 221] width 610 height 157
click at [368, 249] on textarea "Tell prospective clients about yourself *" at bounding box center [354, 225] width 390 height 134
click at [317, 189] on textarea "Tell prospective clients about yourself *" at bounding box center [354, 225] width 390 height 134
paste textarea "**********"
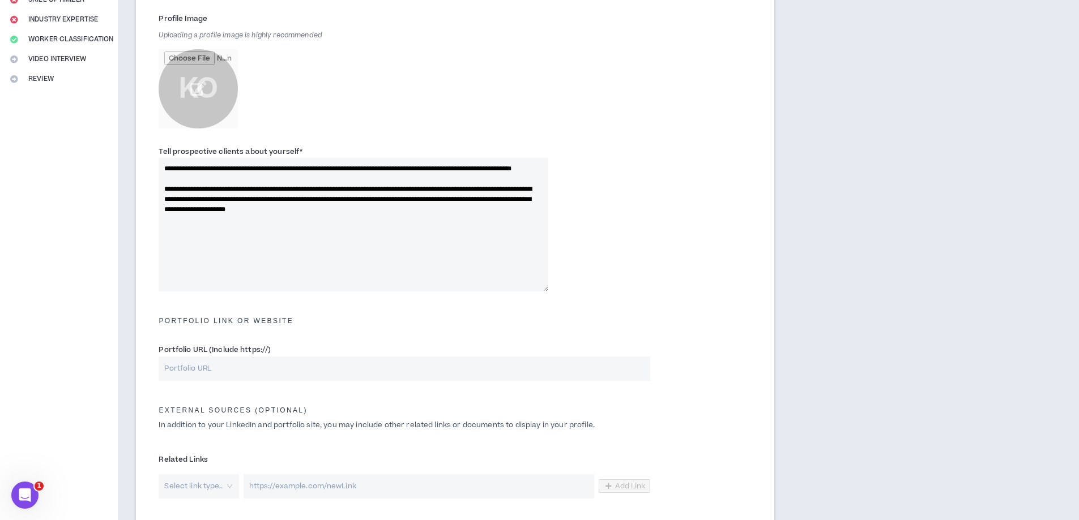
type textarea "**********"
click at [702, 203] on div "**********" at bounding box center [455, 221] width 610 height 157
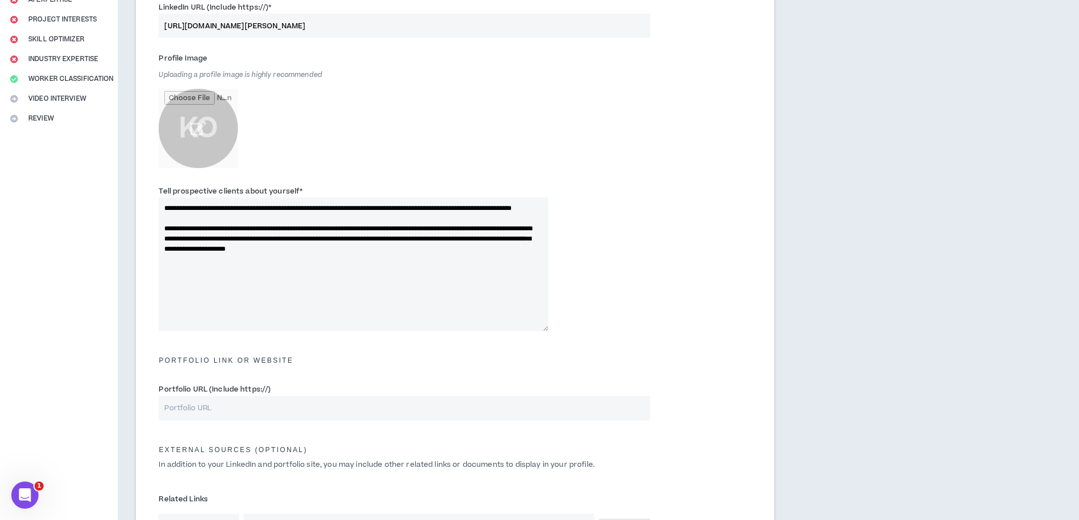
scroll to position [0, 0]
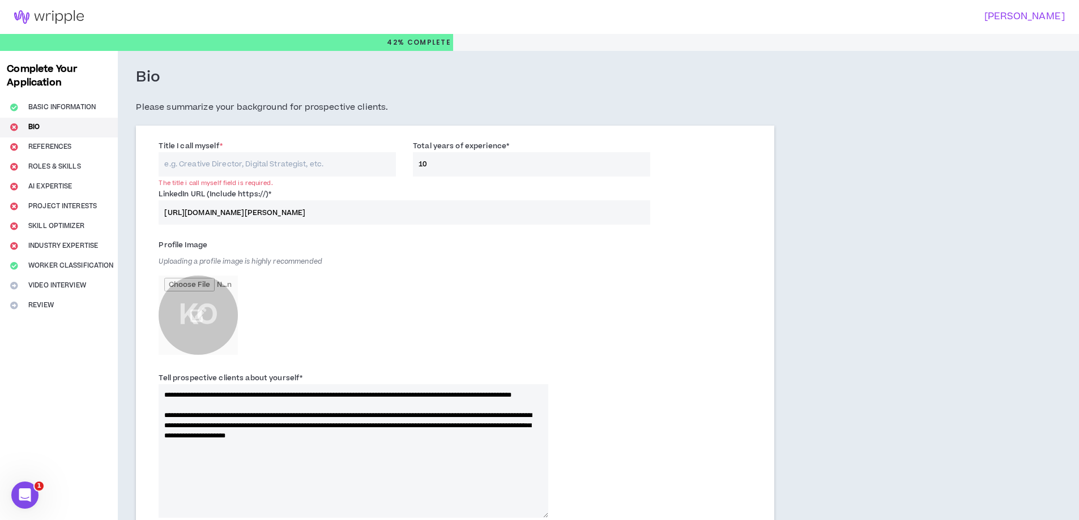
click at [242, 163] on input "Title I call myself *" at bounding box center [277, 164] width 237 height 24
click at [558, 157] on input "10" at bounding box center [531, 164] width 237 height 24
click at [307, 159] on input "Title I call myself *" at bounding box center [277, 164] width 237 height 24
type input "Marketing Veteran"
click at [629, 354] on div "Profile Image Uploading a profile image is highly recommended KO" at bounding box center [455, 301] width 610 height 136
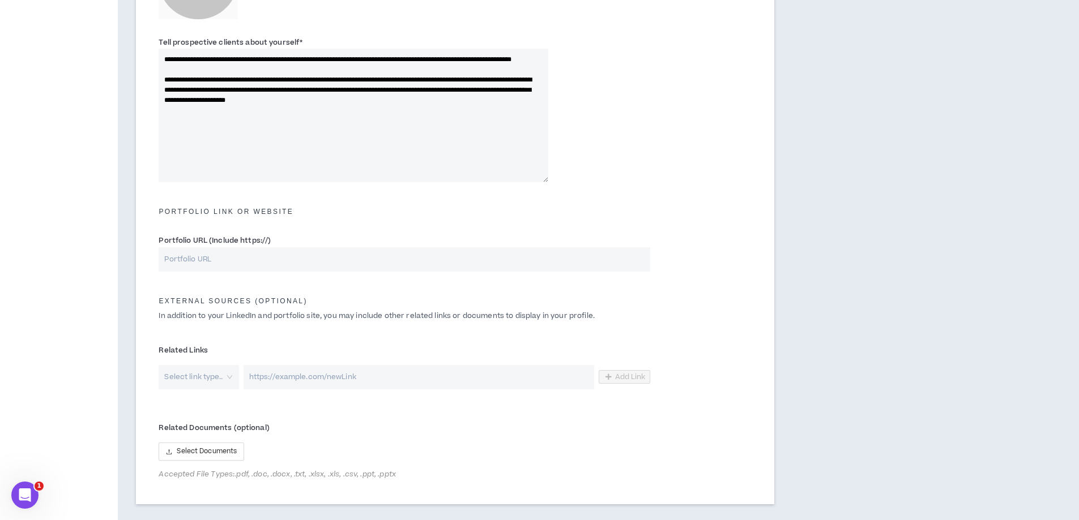
scroll to position [340, 0]
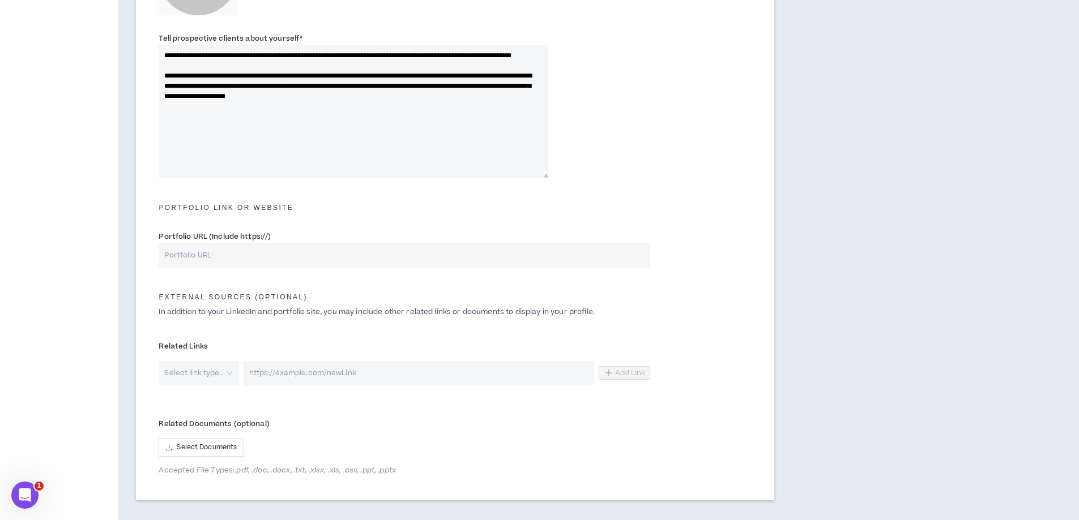
click at [335, 248] on input "Portfolio URL (Include https://)" at bounding box center [404, 255] width 491 height 24
click at [48, 306] on div "Complete Your Application Basic Information Bio References Roles & Skills AI Ex…" at bounding box center [59, 127] width 118 height 832
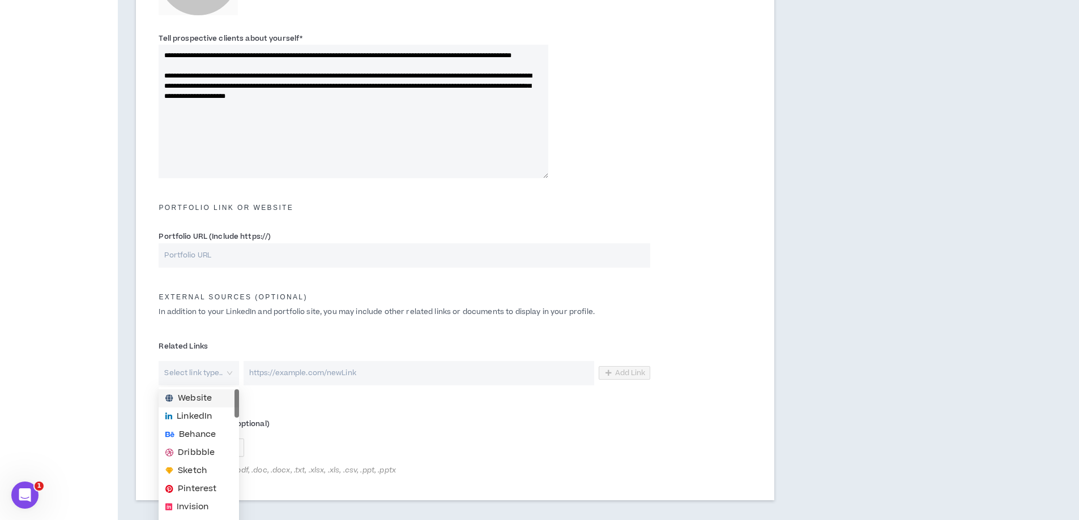
click at [202, 370] on input "search" at bounding box center [194, 373] width 59 height 24
click at [395, 318] on div "External Sources (optional) In addition to your LinkedIn and portfolio site, yo…" at bounding box center [455, 301] width 610 height 44
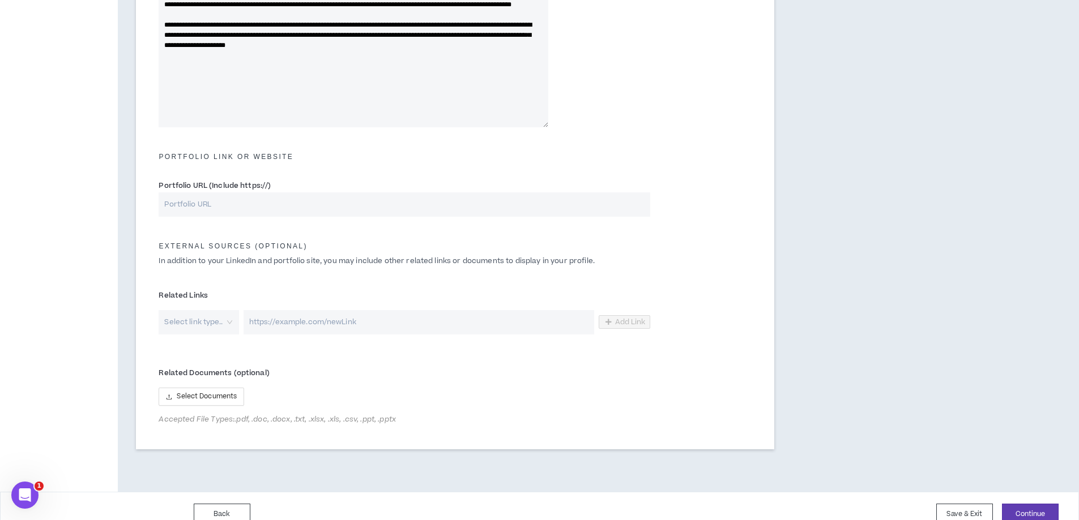
scroll to position [407, 0]
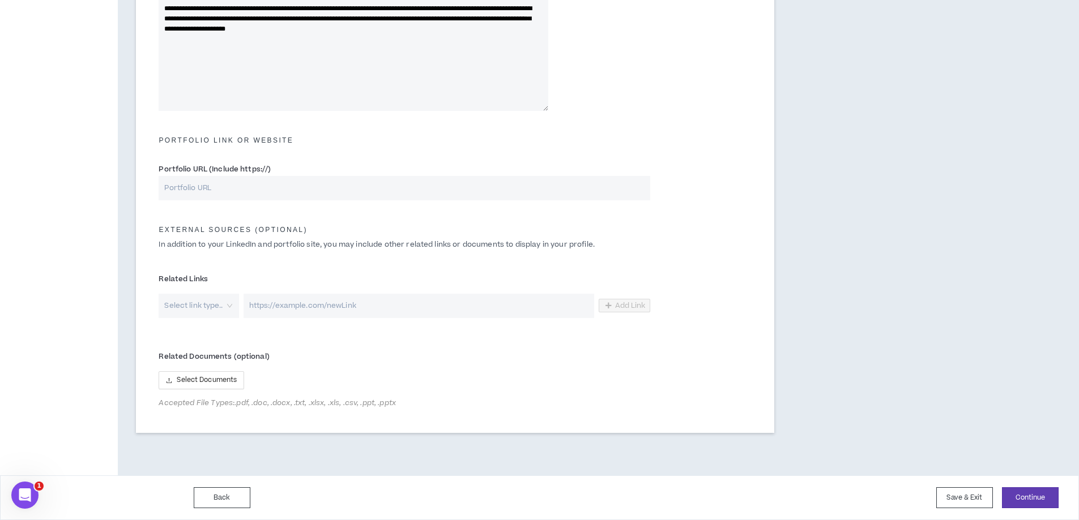
click at [210, 309] on input "search" at bounding box center [194, 306] width 59 height 24
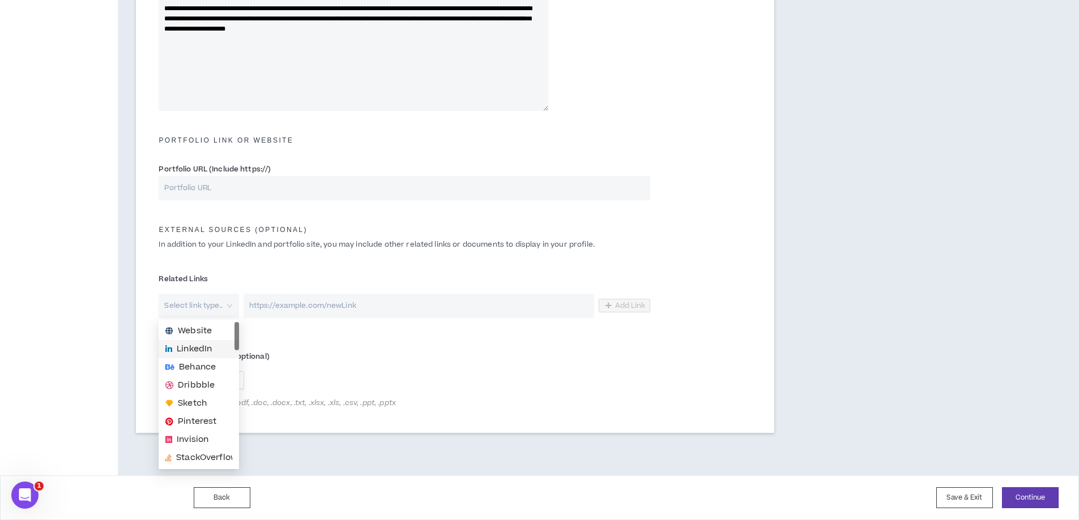
click at [375, 298] on input "url" at bounding box center [418, 306] width 351 height 24
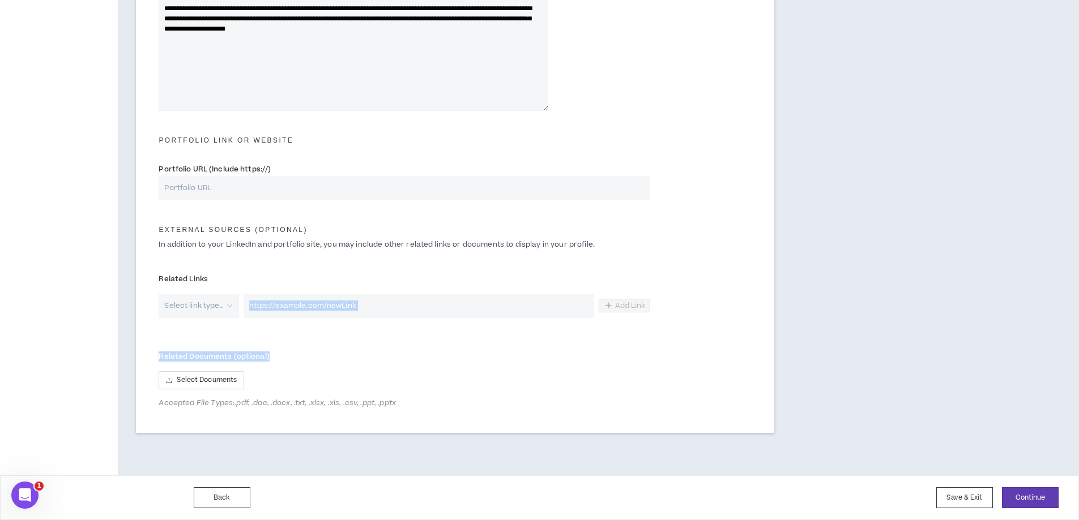
drag, startPoint x: 589, startPoint y: 334, endPoint x: 587, endPoint y: 343, distance: 9.0
click at [589, 340] on form "**********" at bounding box center [455, 73] width 610 height 686
click at [322, 339] on form "**********" at bounding box center [455, 73] width 610 height 686
click at [112, 333] on div "Complete Your Application Basic Information Bio References Roles & Skills AI Ex…" at bounding box center [59, 60] width 118 height 832
click at [1049, 501] on button "Continue" at bounding box center [1030, 498] width 57 height 21
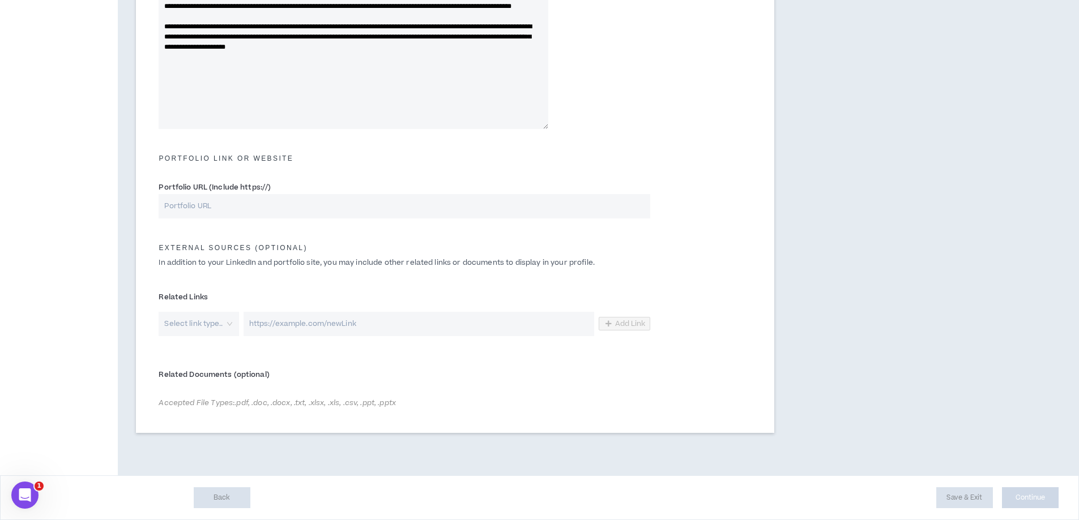
scroll to position [389, 0]
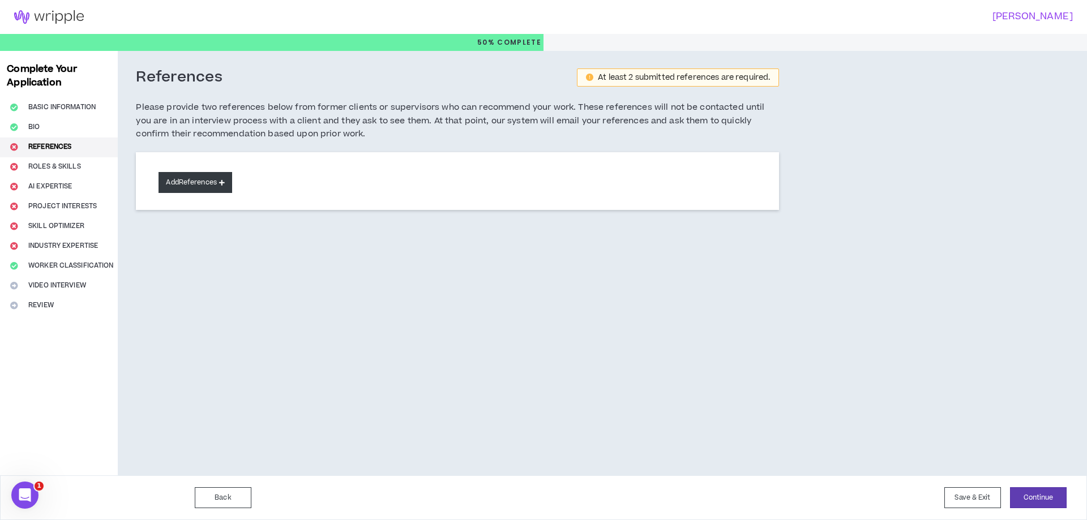
click at [203, 188] on button "Add References" at bounding box center [196, 182] width 74 height 21
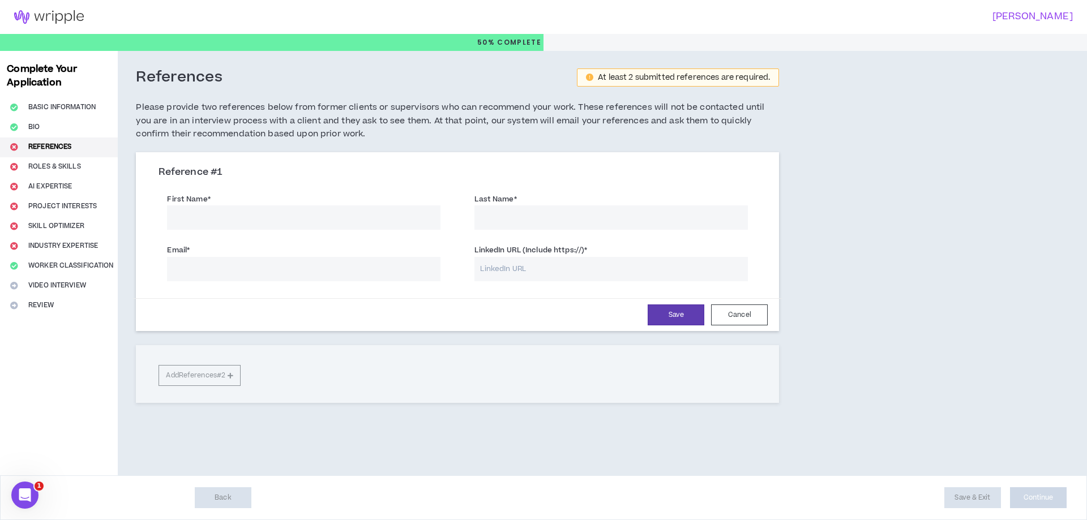
click at [263, 211] on input "First Name *" at bounding box center [304, 218] width 274 height 24
click at [365, 267] on input "Email *" at bounding box center [304, 269] width 274 height 24
click at [366, 227] on input "First Name *" at bounding box center [304, 218] width 274 height 24
click at [354, 272] on input "Email *" at bounding box center [304, 269] width 274 height 24
click at [301, 231] on div "First Name * The first name field is required. Last Name *" at bounding box center [457, 212] width 615 height 51
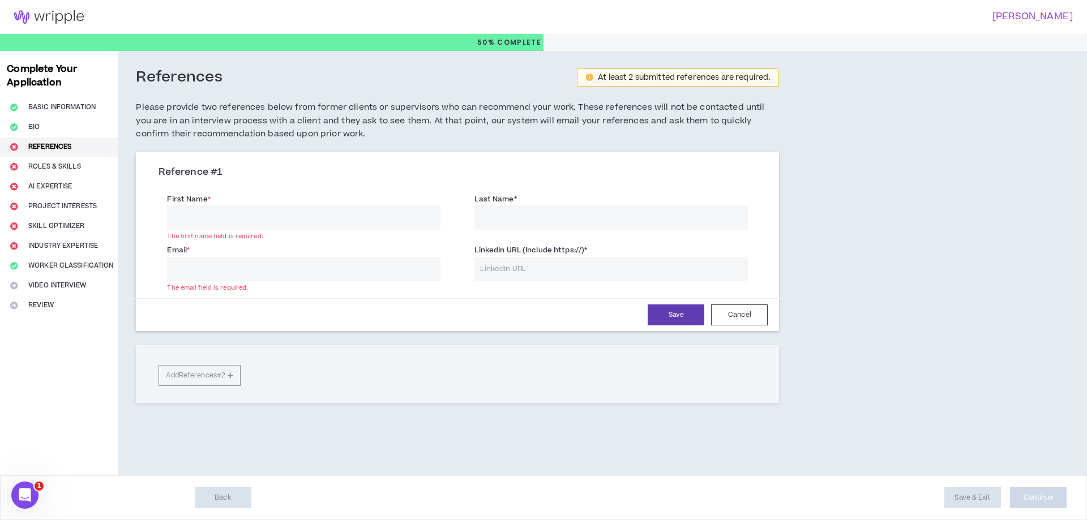
click at [304, 227] on input "First Name *" at bounding box center [304, 218] width 274 height 24
click at [552, 210] on input "Last Name *" at bounding box center [612, 218] width 274 height 24
click at [498, 260] on input "LinkedIn URL (Include https://) *" at bounding box center [612, 269] width 274 height 24
click at [515, 273] on input "LinkedIn URL (Include https://) *" at bounding box center [612, 269] width 274 height 24
click at [317, 275] on input "Email *" at bounding box center [304, 269] width 274 height 24
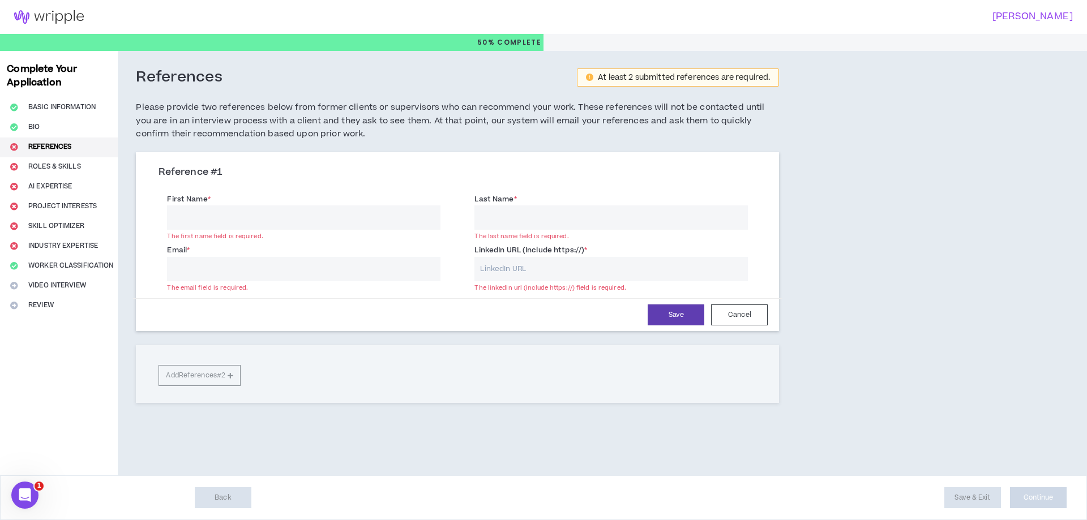
paste input "[EMAIL_ADDRESS][DOMAIN_NAME]"
type input "[EMAIL_ADDRESS][DOMAIN_NAME]"
click at [356, 312] on div "Save Cancel" at bounding box center [457, 315] width 621 height 21
click at [544, 266] on input "LinkedIn URL (Include https://) *" at bounding box center [612, 269] width 274 height 24
click at [511, 223] on input "Last Name *" at bounding box center [612, 218] width 274 height 24
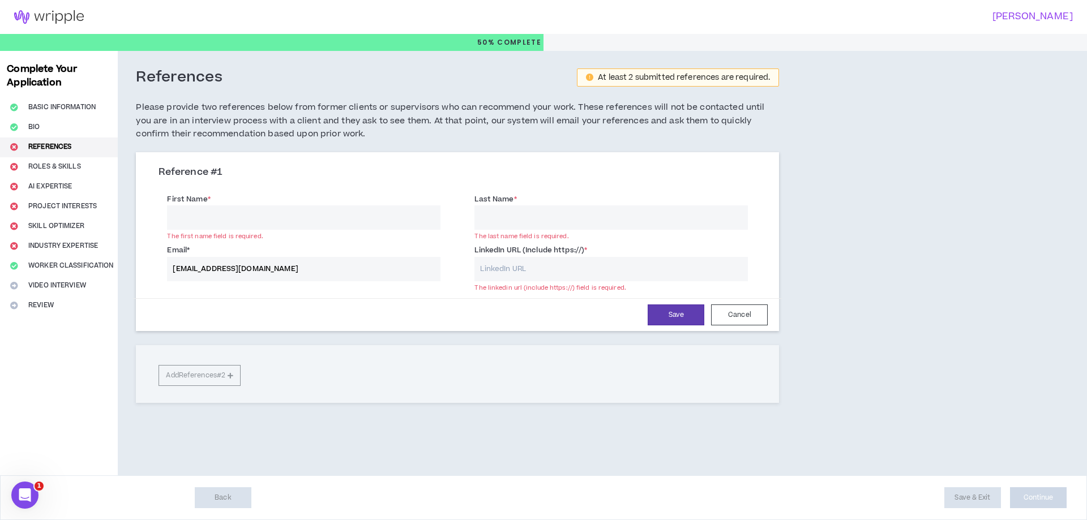
click at [444, 312] on div "Save Cancel" at bounding box center [457, 315] width 621 height 21
click at [380, 262] on input "[EMAIL_ADDRESS][DOMAIN_NAME]" at bounding box center [304, 269] width 274 height 24
click at [375, 322] on div "Save Cancel" at bounding box center [457, 315] width 621 height 21
click at [284, 235] on div "The first name field is required." at bounding box center [304, 236] width 274 height 8
click at [277, 221] on input "First Name *" at bounding box center [304, 218] width 274 height 24
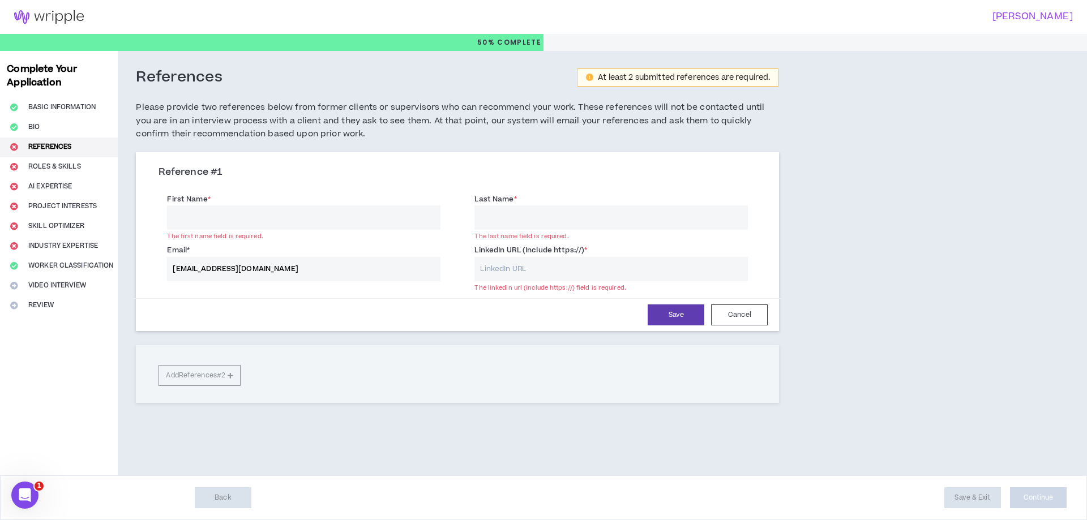
click at [354, 224] on input "First Name *" at bounding box center [304, 218] width 274 height 24
type input "Ding"
click at [510, 198] on label "Last Name *" at bounding box center [496, 199] width 42 height 18
click at [510, 206] on input "Last Name *" at bounding box center [612, 218] width 274 height 24
click at [514, 211] on input "Last Name *" at bounding box center [612, 218] width 274 height 24
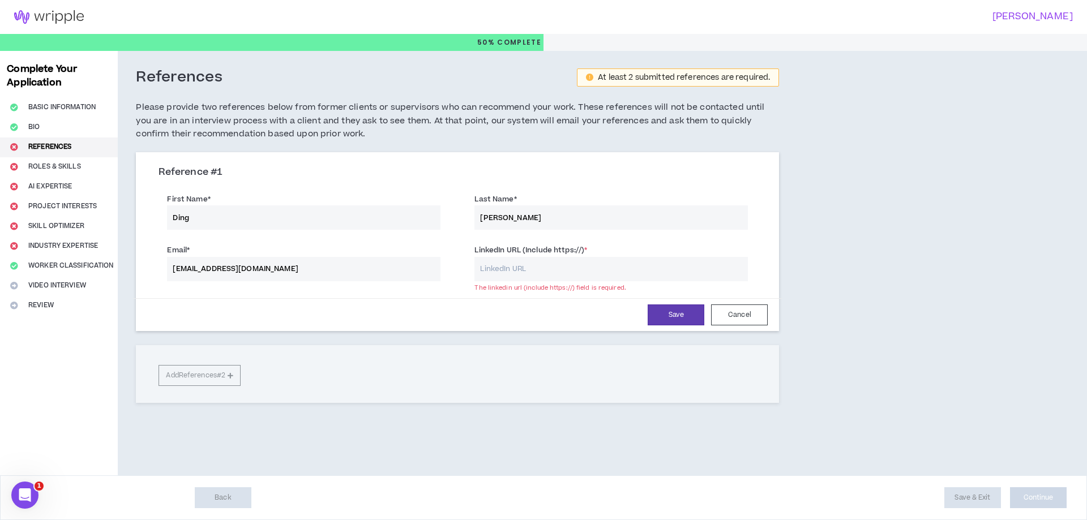
type input "[PERSON_NAME]"
click at [517, 349] on div "Reference # 1 First Name * [PERSON_NAME] Last Name * [PERSON_NAME] Email * [EMA…" at bounding box center [457, 277] width 643 height 250
click at [524, 266] on input "LinkedIn URL (Include https://) *" at bounding box center [612, 269] width 274 height 24
click at [928, 189] on div "References At least 2 submitted references are required. Please provide two ref…" at bounding box center [525, 263] width 815 height 425
click at [557, 324] on div "Save Cancel" at bounding box center [457, 315] width 621 height 21
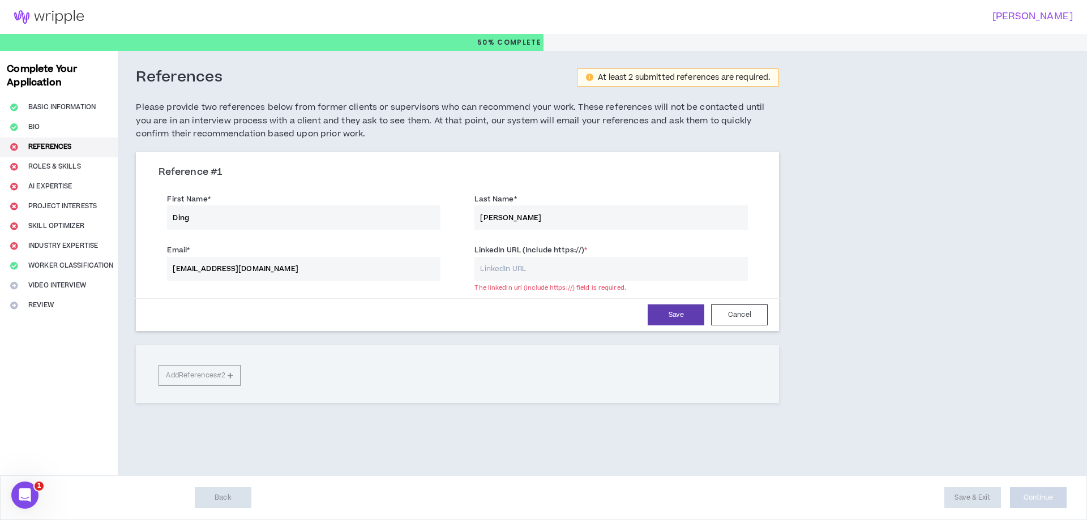
drag, startPoint x: 294, startPoint y: 224, endPoint x: 145, endPoint y: 223, distance: 149.5
click at [145, 223] on div "Reference # 1 First Name * [PERSON_NAME] Last Name * [PERSON_NAME] Email * [EMA…" at bounding box center [457, 243] width 643 height 176
paste input "[PERSON_NAME]"
drag, startPoint x: 241, startPoint y: 223, endPoint x: 203, endPoint y: 221, distance: 38.5
click at [203, 221] on input "[PERSON_NAME]" at bounding box center [304, 218] width 274 height 24
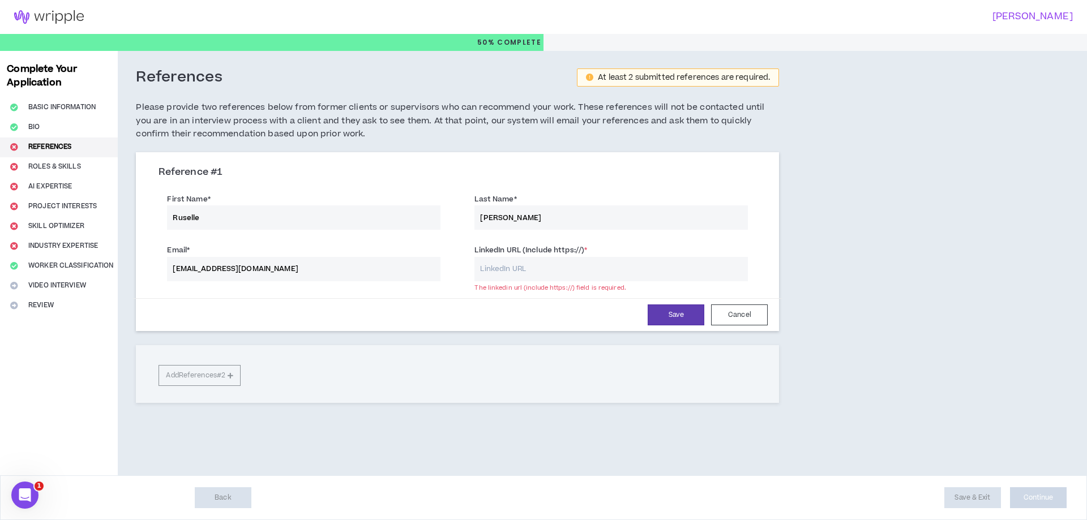
type input "Ruselle"
drag, startPoint x: 550, startPoint y: 223, endPoint x: 469, endPoint y: 229, distance: 80.7
click at [469, 229] on div "Last Name * [PERSON_NAME]" at bounding box center [611, 211] width 290 height 37
paste input "[PERSON_NAME]"
type input "[PERSON_NAME]"
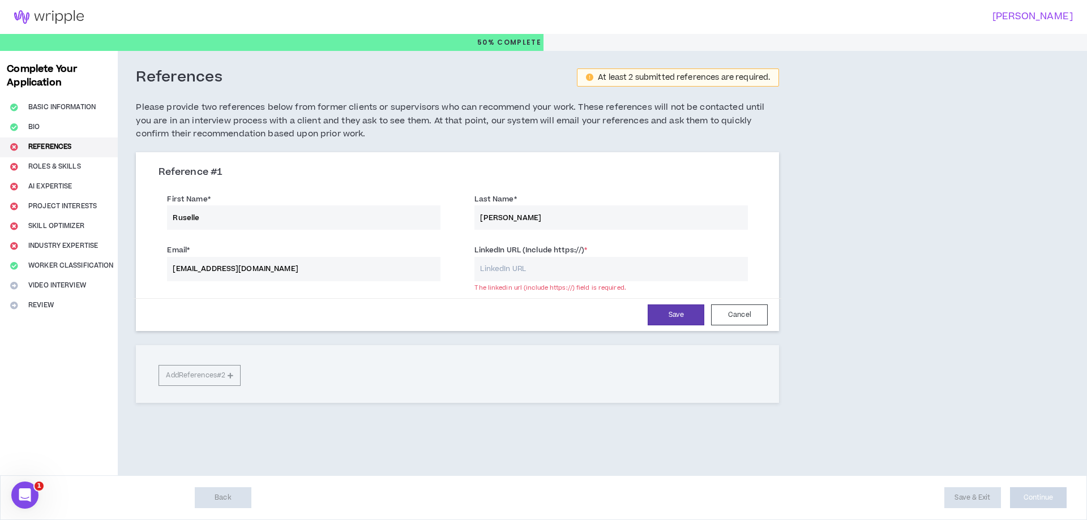
click at [271, 220] on input "Ruselle" at bounding box center [304, 218] width 274 height 24
type input "Ruselle"
click at [579, 267] on input "LinkedIn URL (Include https://) *" at bounding box center [612, 269] width 274 height 24
paste input "[DOMAIN_NAME][URL][PERSON_NAME]"
type input "[DOMAIN_NAME][URL][PERSON_NAME]"
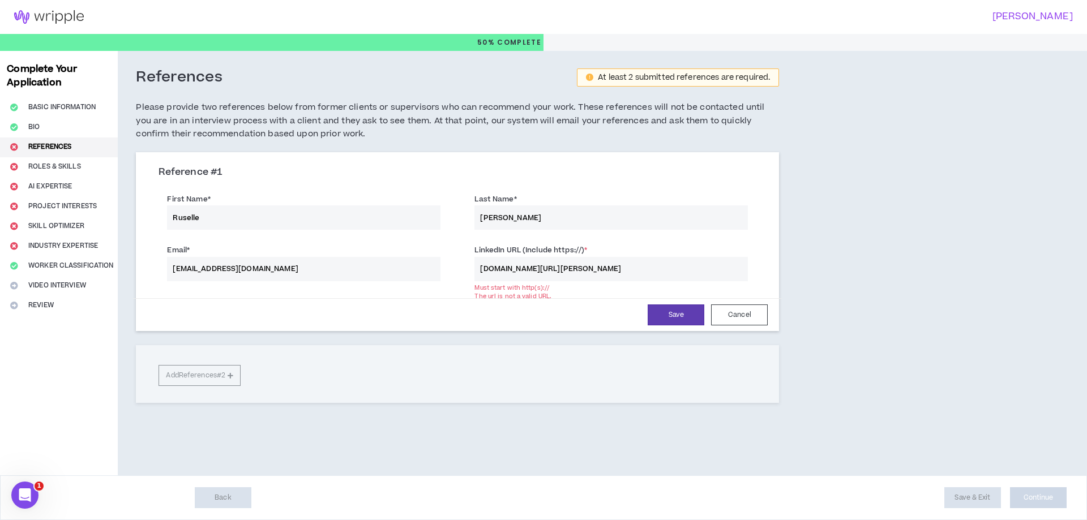
drag, startPoint x: 270, startPoint y: 264, endPoint x: 144, endPoint y: 266, distance: 125.7
click at [146, 266] on div "Reference # 1 First Name * [PERSON_NAME] Last Name * [PERSON_NAME] Email * [EMA…" at bounding box center [457, 243] width 643 height 176
paste input "rusellecaspillo.s2"
type input "[EMAIL_ADDRESS][DOMAIN_NAME]"
click at [535, 373] on div "Reference # 1 First Name * [PERSON_NAME] Last Name * [PERSON_NAME] Email * [EMA…" at bounding box center [457, 277] width 643 height 250
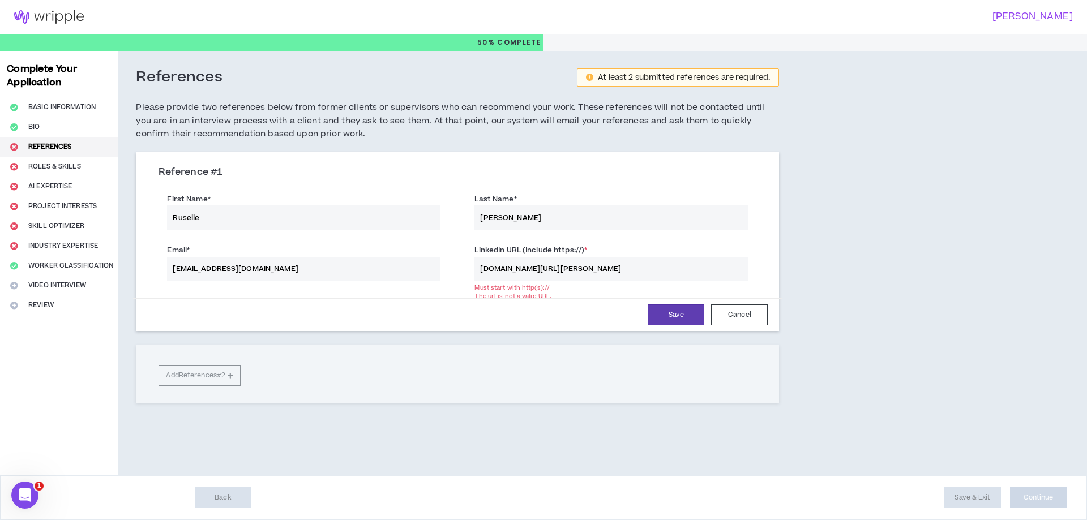
click at [580, 277] on input "[DOMAIN_NAME][URL][PERSON_NAME]" at bounding box center [612, 269] width 274 height 24
click at [482, 266] on input "[DOMAIN_NAME][URL][PERSON_NAME]" at bounding box center [612, 269] width 274 height 24
click at [518, 273] on input "[DOMAIN_NAME][URL][PERSON_NAME]" at bounding box center [612, 269] width 274 height 24
paste input "[URL][DOMAIN_NAME][PERSON_NAME]"
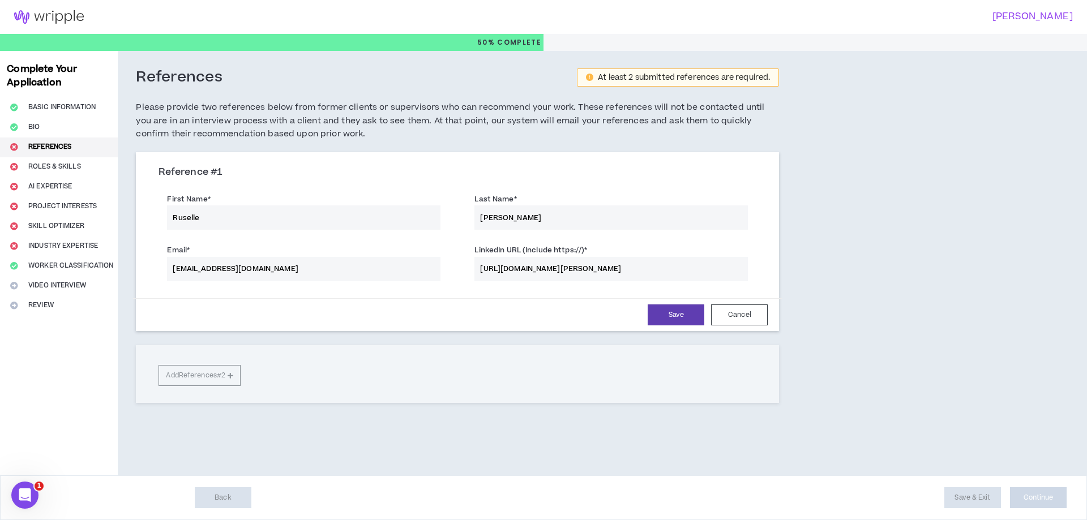
click at [482, 271] on input "[URL][DOMAIN_NAME][PERSON_NAME]" at bounding box center [612, 269] width 274 height 24
type input "[URL][DOMAIN_NAME][PERSON_NAME]"
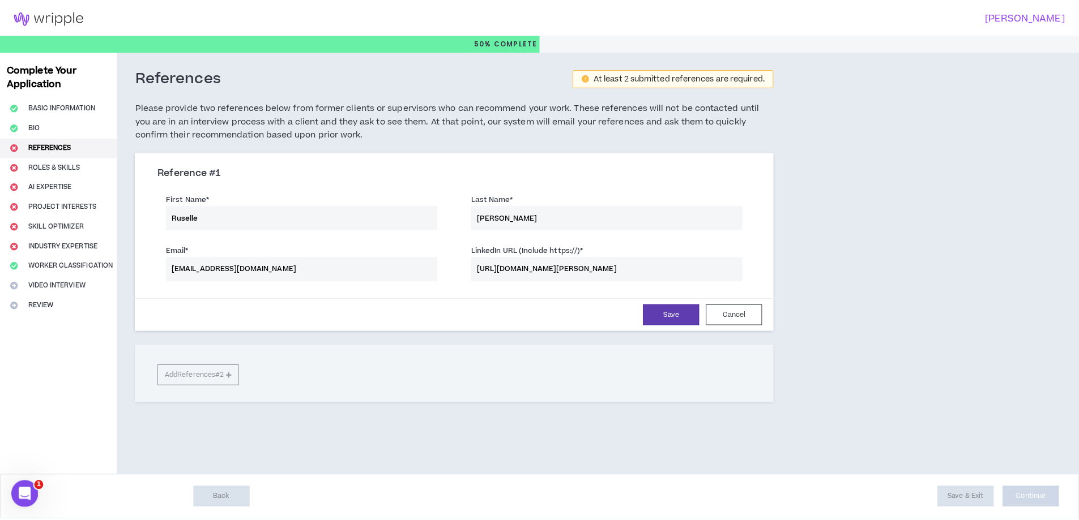
scroll to position [0, 0]
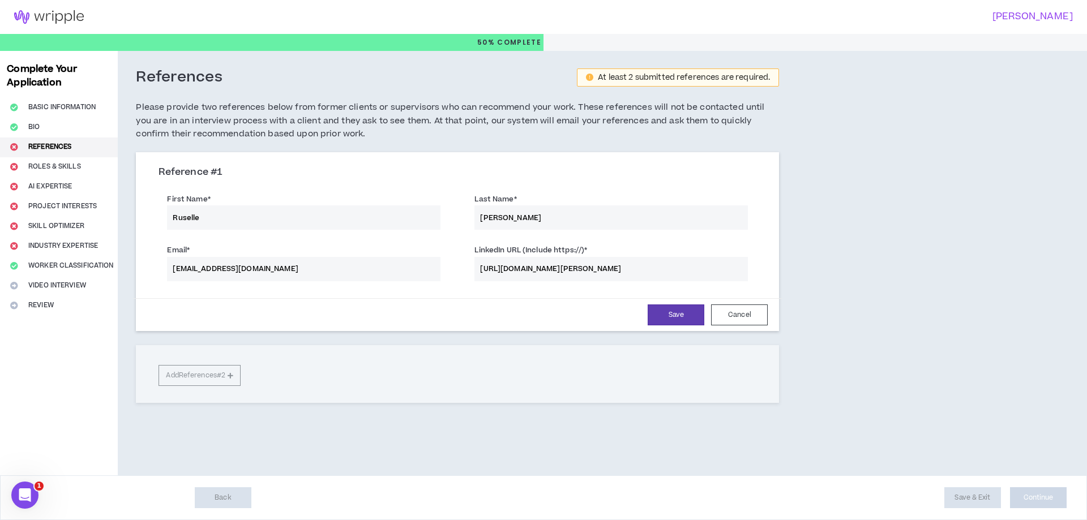
click at [508, 341] on div "Reference # 1 First Name * [PERSON_NAME] Last Name * [PERSON_NAME] Email * [EMA…" at bounding box center [457, 277] width 643 height 250
click at [669, 314] on button "Save" at bounding box center [676, 315] width 57 height 21
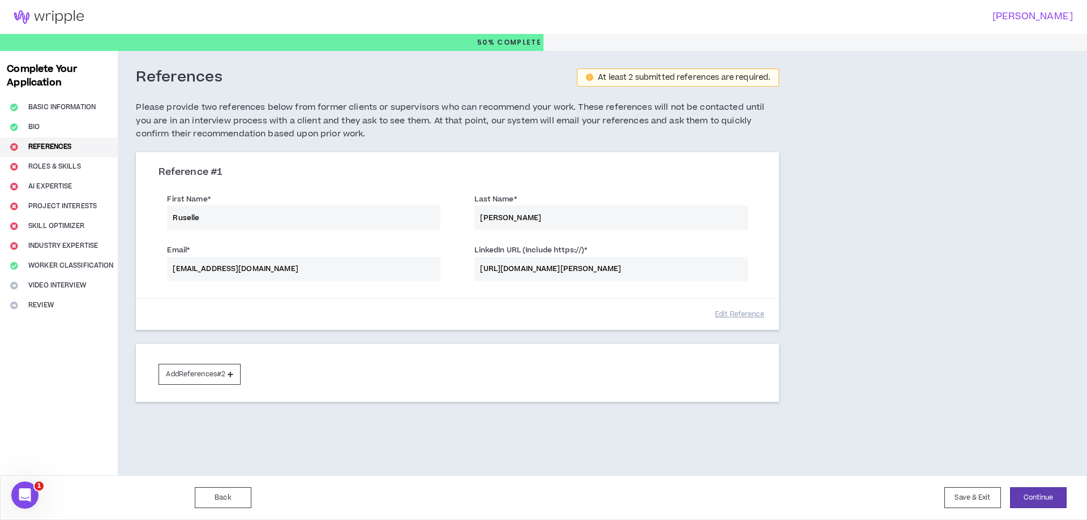
click at [808, 128] on div "References At least 2 submitted references are required. Please provide two ref…" at bounding box center [525, 263] width 815 height 425
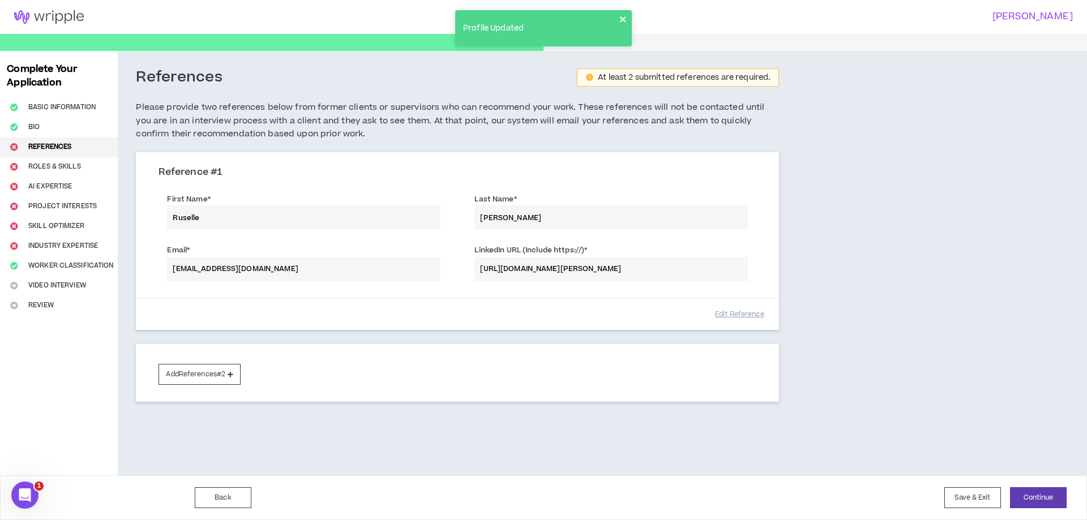
click at [621, 21] on icon "close" at bounding box center [623, 19] width 6 height 6
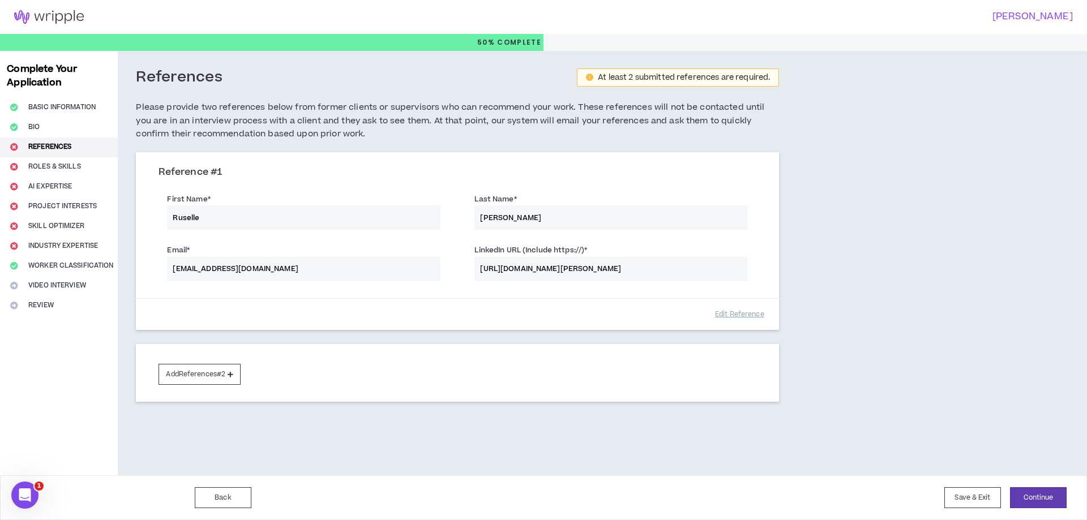
click at [559, 330] on div "Reference # 1 First Name * [PERSON_NAME] Last Name * [PERSON_NAME] Email * [EMA…" at bounding box center [457, 276] width 643 height 249
click at [216, 370] on button "Add References #2" at bounding box center [200, 374] width 82 height 21
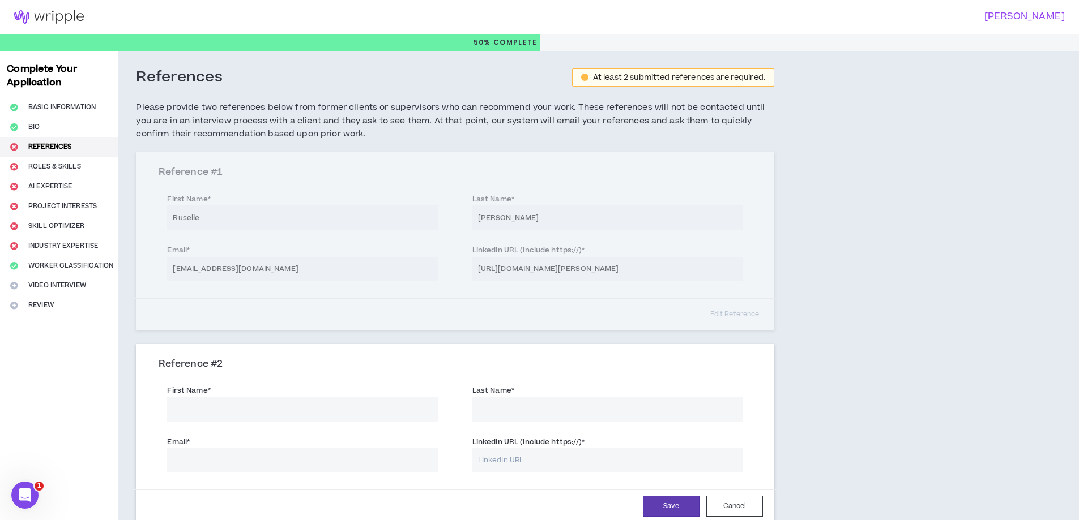
click at [287, 413] on input "First Name *" at bounding box center [302, 410] width 271 height 24
type input "Imee"
click at [552, 408] on input "Last Name *" at bounding box center [607, 410] width 271 height 24
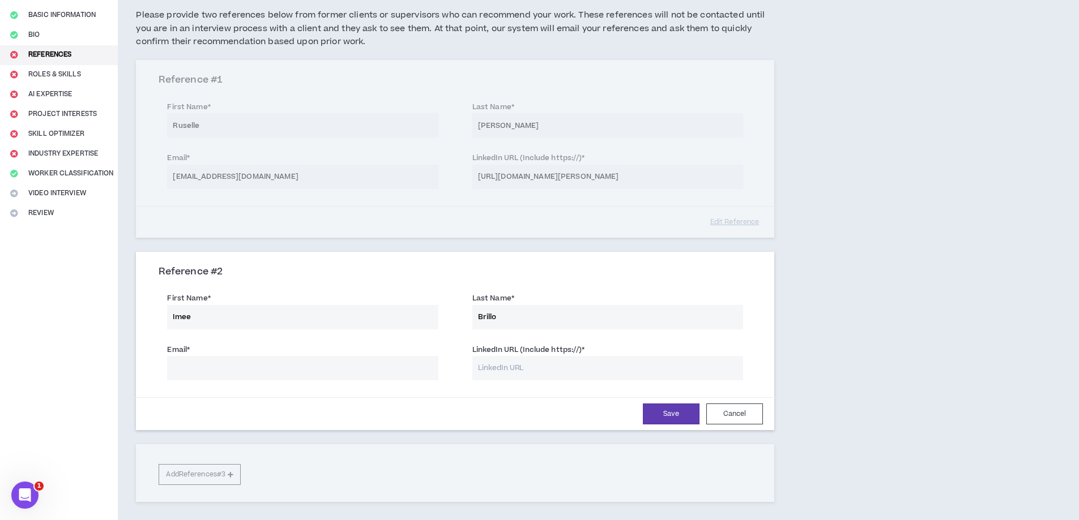
scroll to position [113, 0]
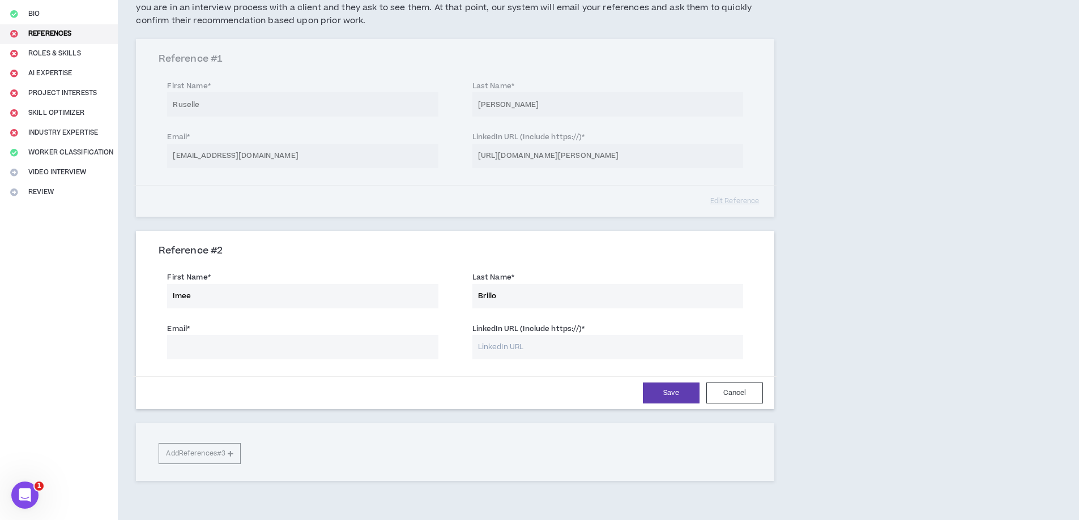
type input "Brillo"
click at [344, 351] on input "Email *" at bounding box center [302, 347] width 271 height 24
paste input "[EMAIL_ADDRESS][DOMAIN_NAME]"
type input "[EMAIL_ADDRESS][DOMAIN_NAME]"
click at [557, 353] on input "LinkedIn URL (Include https://) *" at bounding box center [607, 347] width 271 height 24
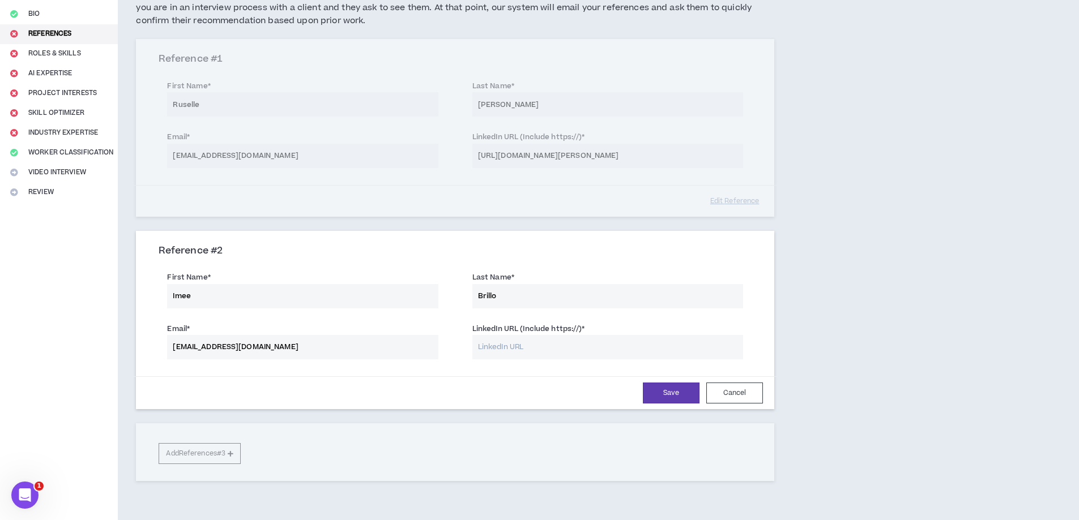
paste input "[URL][DOMAIN_NAME]"
type input "[URL][DOMAIN_NAME]"
click at [668, 394] on button "Save" at bounding box center [671, 393] width 57 height 21
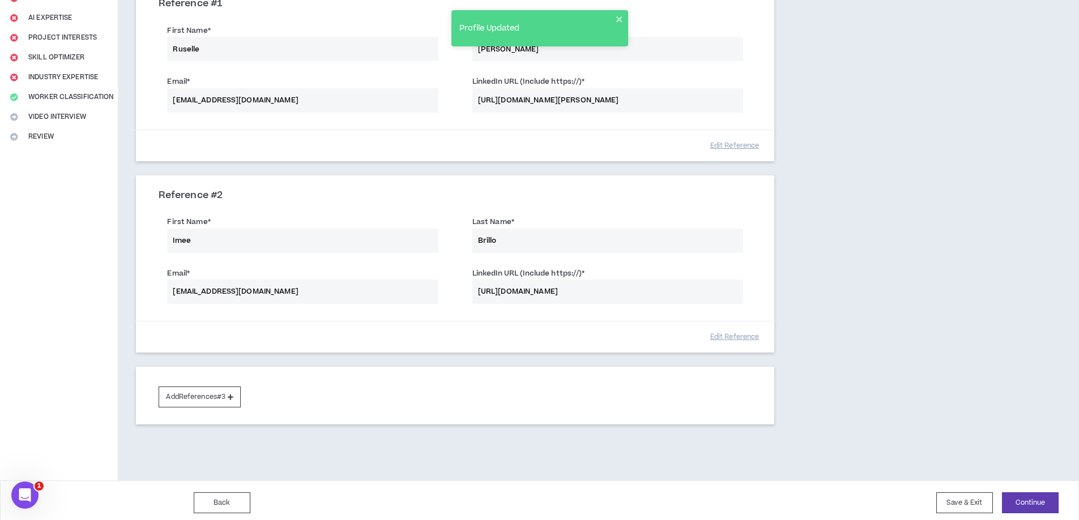
scroll to position [174, 0]
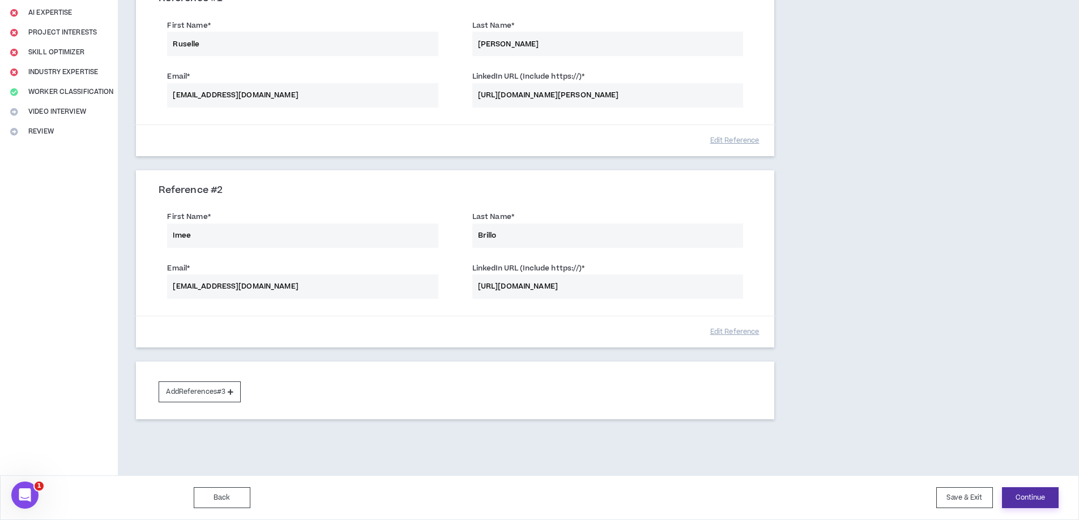
click at [1024, 500] on button "Continue" at bounding box center [1030, 498] width 57 height 21
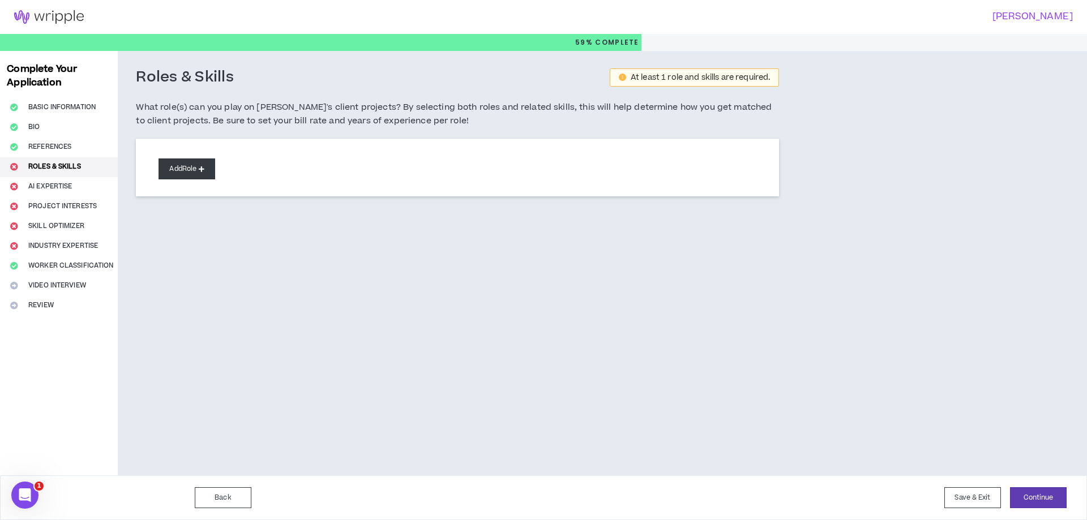
click at [202, 170] on icon at bounding box center [202, 169] width 6 height 6
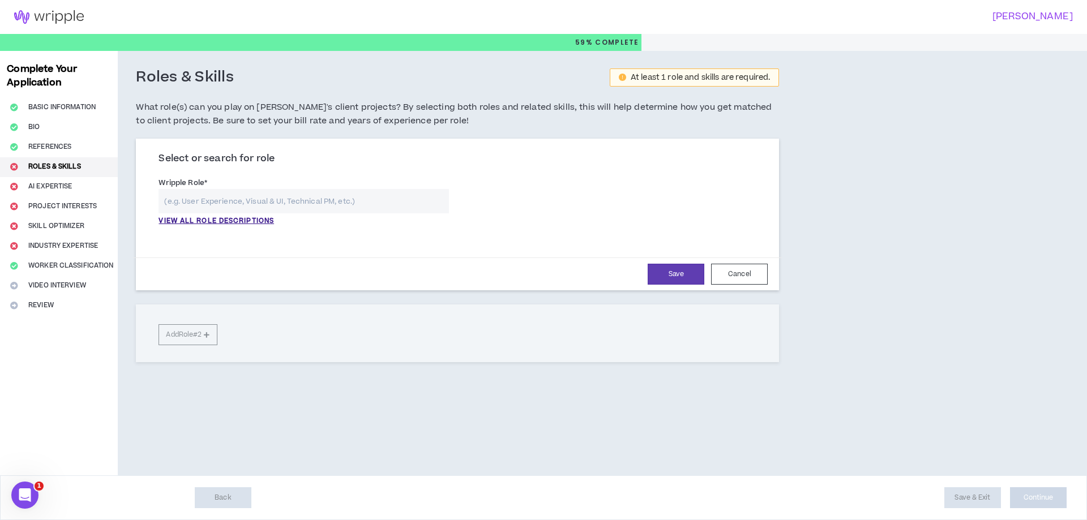
click at [292, 202] on input "text" at bounding box center [304, 201] width 290 height 24
click at [258, 200] on input "text" at bounding box center [304, 201] width 290 height 24
type input "Paid Social"
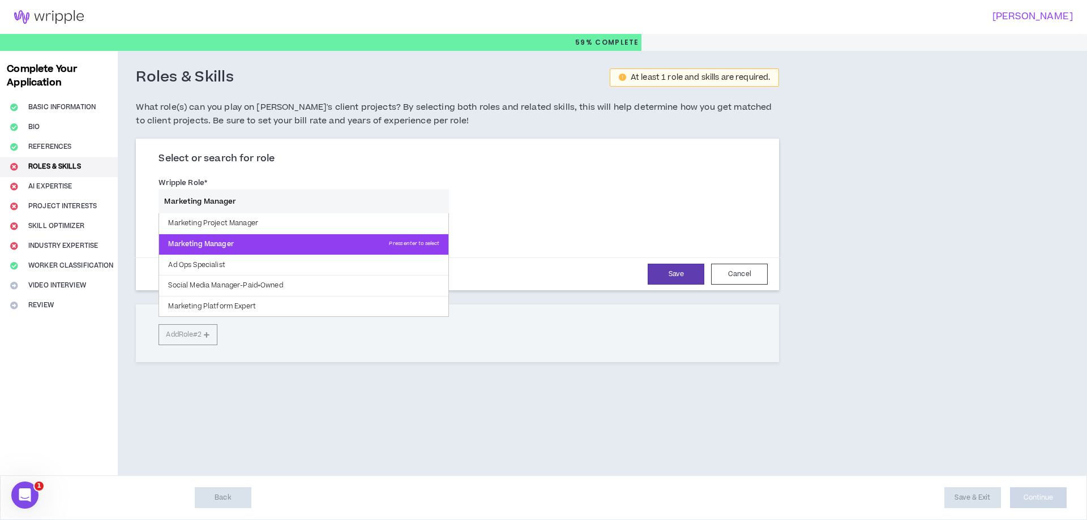
type input "Marketing Manager"
click at [329, 247] on p "Marketing Manager Press enter to select" at bounding box center [303, 244] width 289 height 20
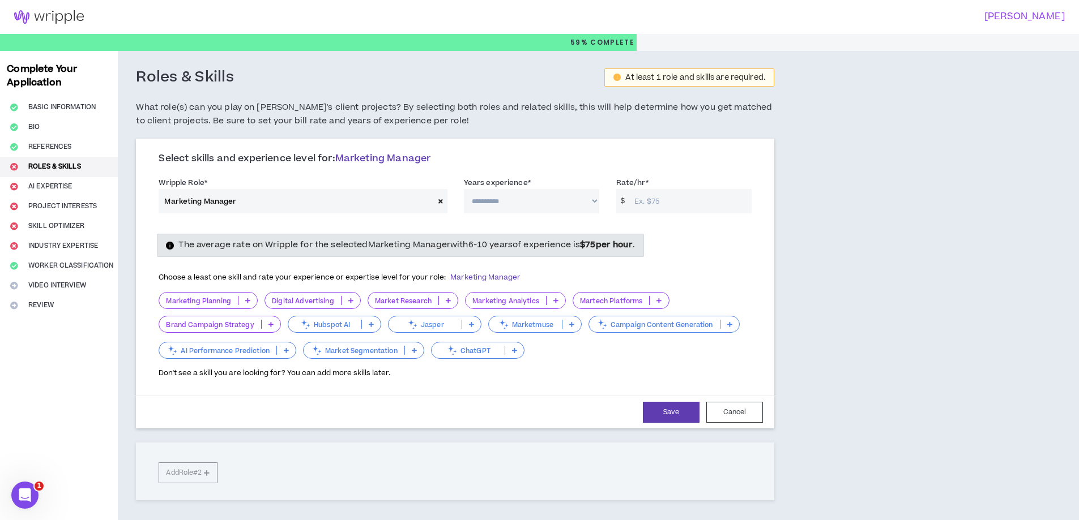
click at [532, 207] on select "**********" at bounding box center [531, 201] width 135 height 24
click at [520, 199] on select "**********" at bounding box center [531, 201] width 135 height 24
click at [742, 234] on div "The average rate on Wripple for the selected Marketing Manager with 6-10 years …" at bounding box center [455, 302] width 610 height 154
click at [588, 208] on select "**********" at bounding box center [531, 201] width 135 height 24
select select "**"
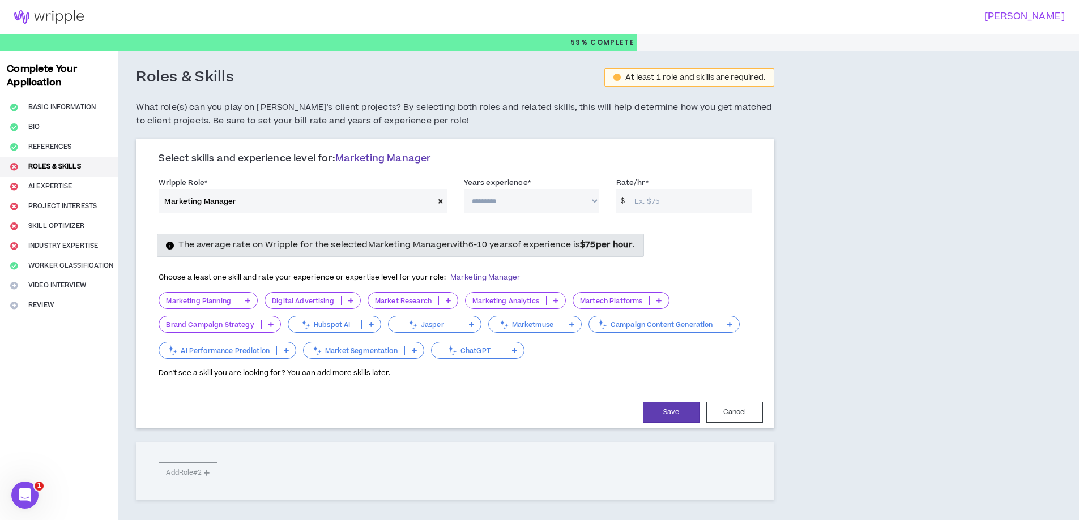
click at [464, 189] on select "**********" at bounding box center [531, 201] width 135 height 24
click at [652, 195] on input "Rate/hr *" at bounding box center [690, 201] width 123 height 24
click at [682, 196] on input "Rate/hr *" at bounding box center [690, 201] width 123 height 24
type input "100"
click at [729, 250] on div "The average rate on Wripple for the selected Marketing Manager with 6-10 years …" at bounding box center [455, 245] width 610 height 23
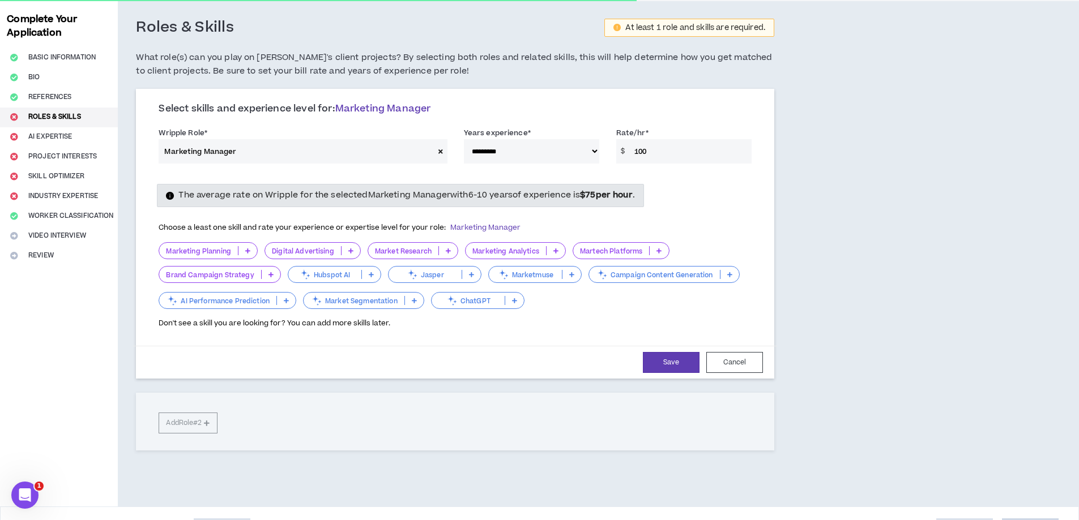
scroll to position [57, 0]
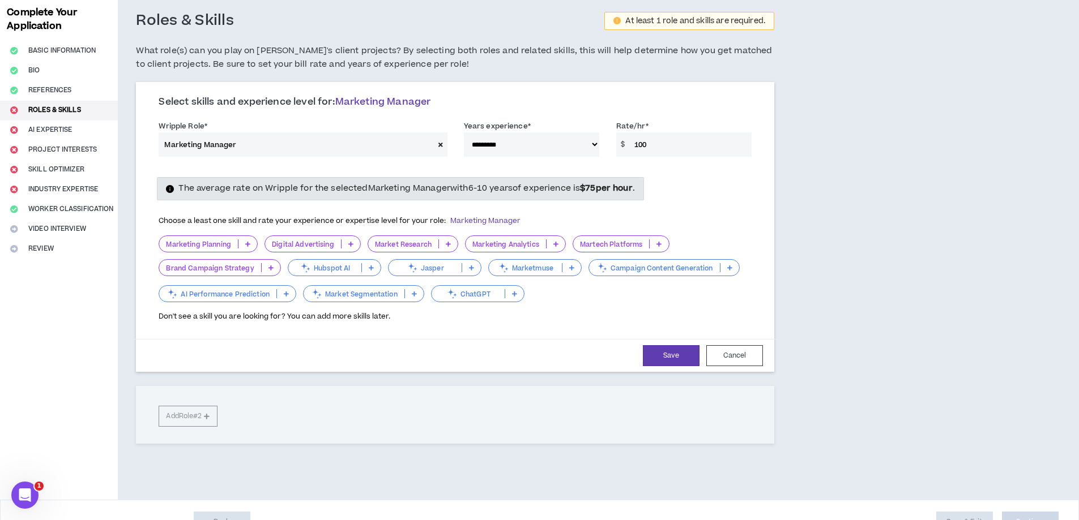
click at [249, 244] on icon at bounding box center [247, 244] width 5 height 6
click at [471, 318] on div "Don't see a skill you are looking for? You can add more skills later." at bounding box center [455, 313] width 593 height 18
click at [272, 168] on div "The average rate on Wripple for the selected Marketing Manager with 6-10 years …" at bounding box center [455, 245] width 610 height 154
click at [285, 179] on div "The average rate on Wripple for the selected Marketing Manager with 6-10 years …" at bounding box center [400, 188] width 486 height 23
click at [598, 144] on select "**********" at bounding box center [531, 145] width 135 height 24
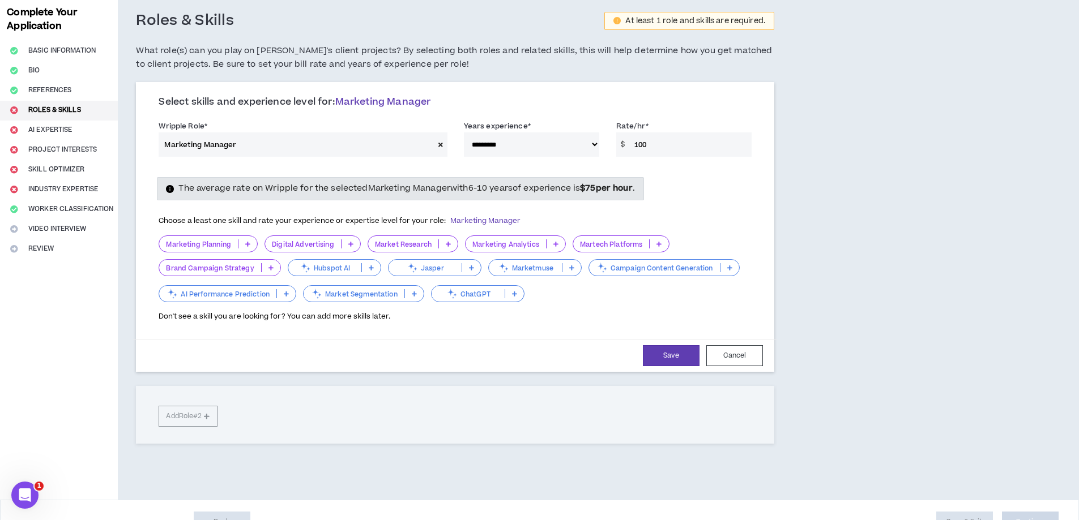
select select "**"
click at [464, 133] on select "**********" at bounding box center [531, 145] width 135 height 24
click at [677, 151] on input "100" at bounding box center [690, 145] width 123 height 24
drag, startPoint x: 674, startPoint y: 147, endPoint x: 537, endPoint y: 147, distance: 137.0
click at [540, 147] on div "**********" at bounding box center [455, 141] width 610 height 48
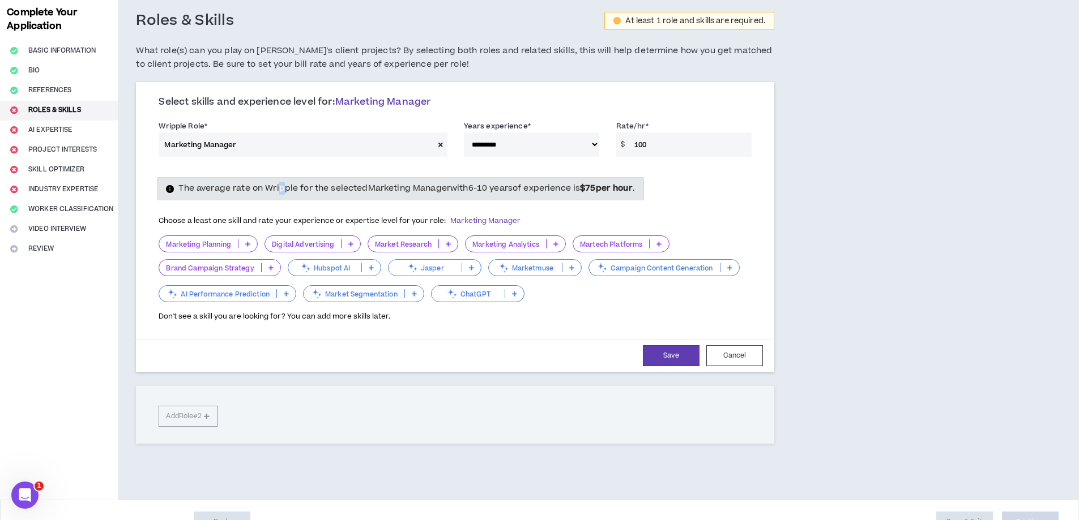
click at [282, 167] on div "The average rate on Wripple for the selected Marketing Manager with 6-10 years …" at bounding box center [455, 247] width 610 height 165
click at [244, 204] on div "The average rate on Wripple for the selected Marketing Manager with 6-10 years …" at bounding box center [455, 249] width 610 height 145
click at [249, 246] on icon at bounding box center [247, 244] width 5 height 6
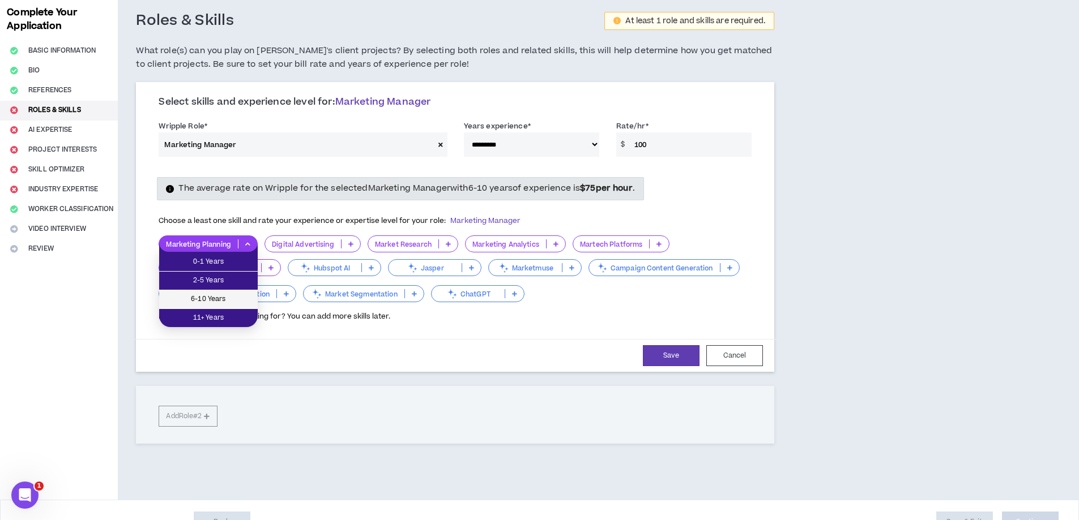
click at [204, 300] on span "6-10 Years" at bounding box center [208, 299] width 85 height 12
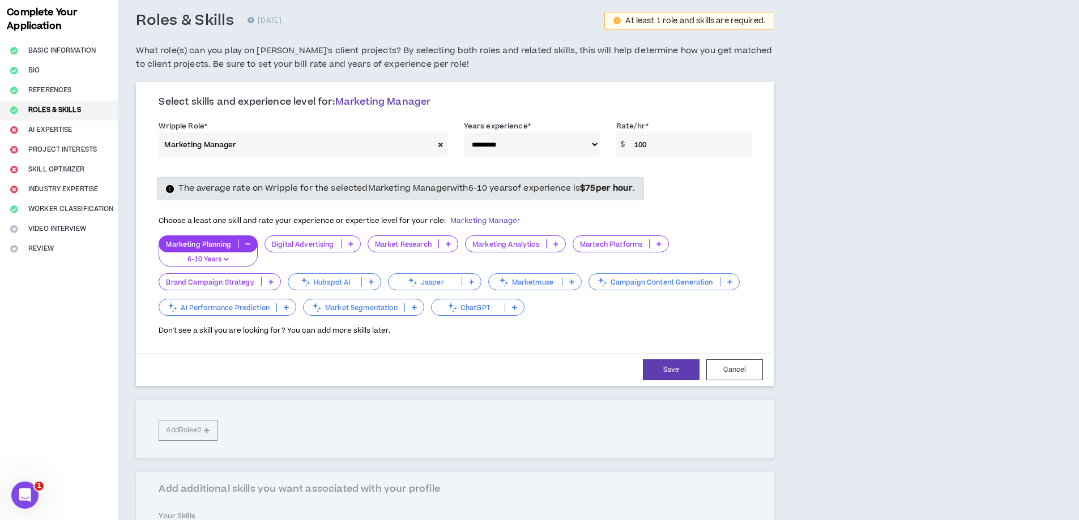
click at [347, 249] on p at bounding box center [350, 244] width 19 height 9
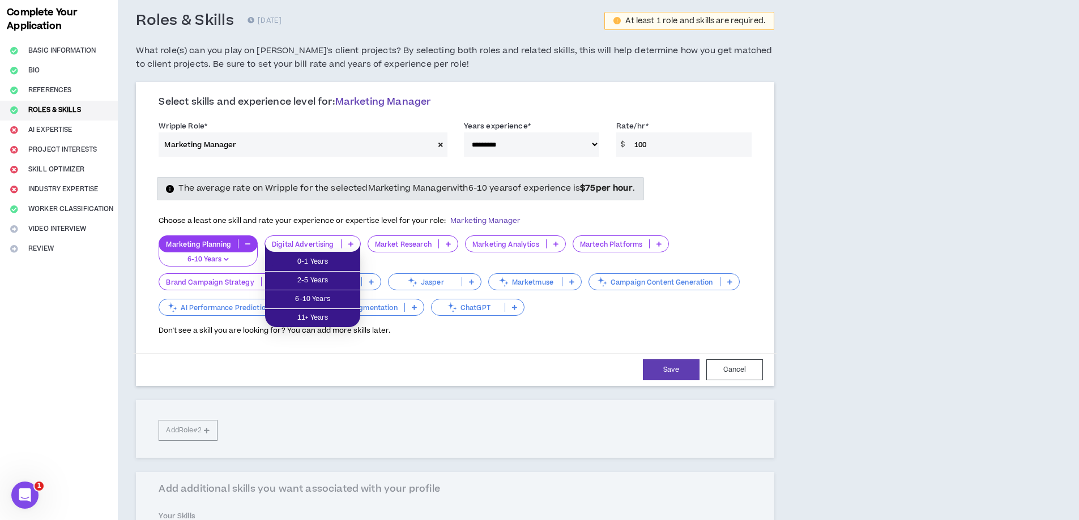
click at [408, 217] on span "Choose a least one skill and rate your experience or expertise level for your r…" at bounding box center [340, 221] width 362 height 10
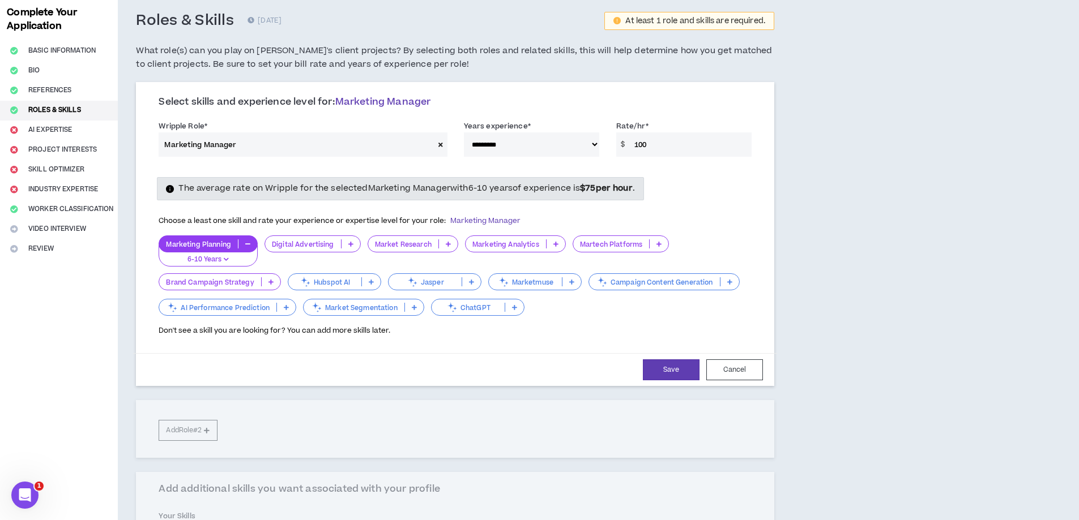
click at [352, 250] on div "Digital Advertising" at bounding box center [312, 244] width 96 height 17
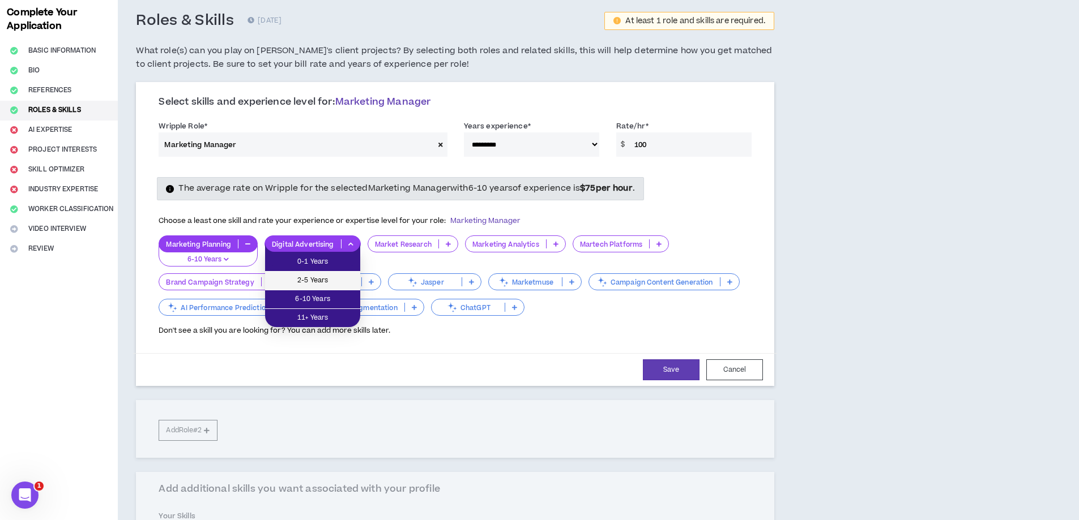
click at [309, 282] on span "2-5 Years" at bounding box center [313, 281] width 82 height 12
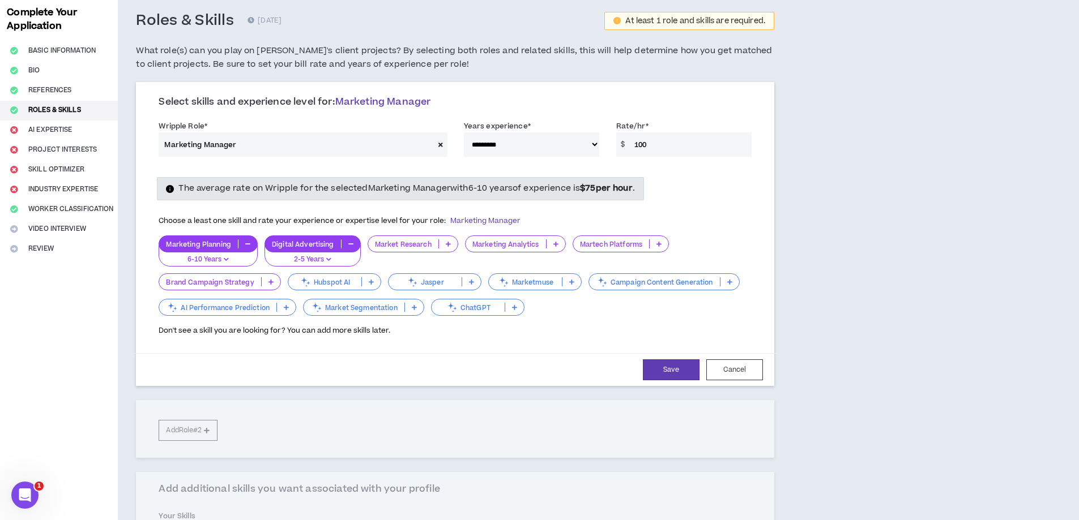
click at [449, 242] on icon at bounding box center [448, 244] width 5 height 6
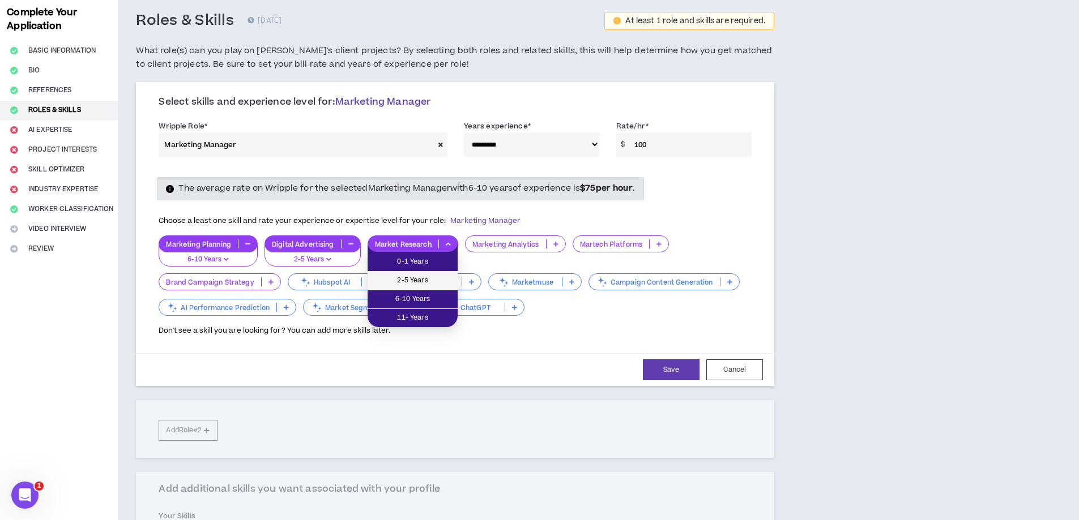
click at [408, 287] on span "2-5 Years" at bounding box center [412, 281] width 76 height 12
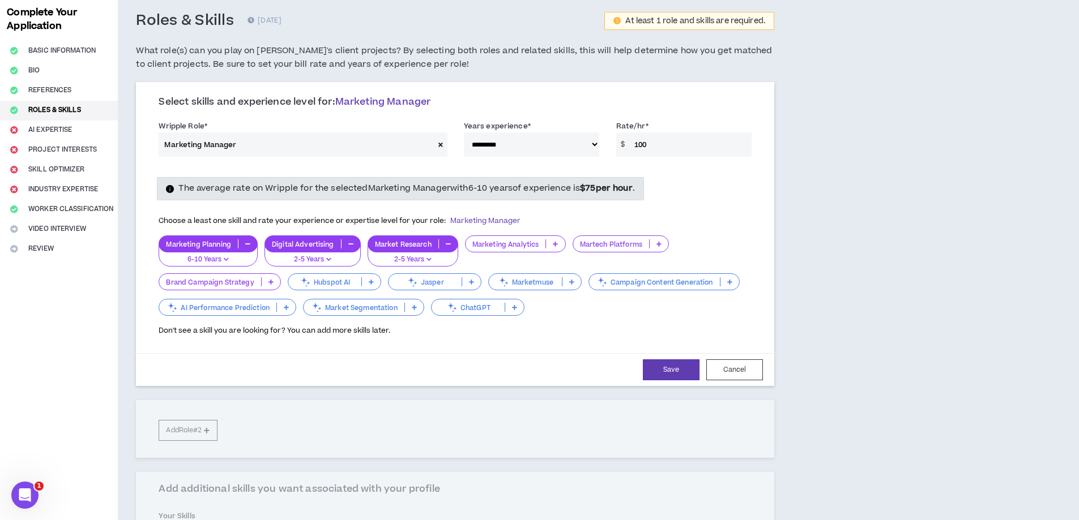
click at [555, 243] on icon at bounding box center [555, 244] width 5 height 6
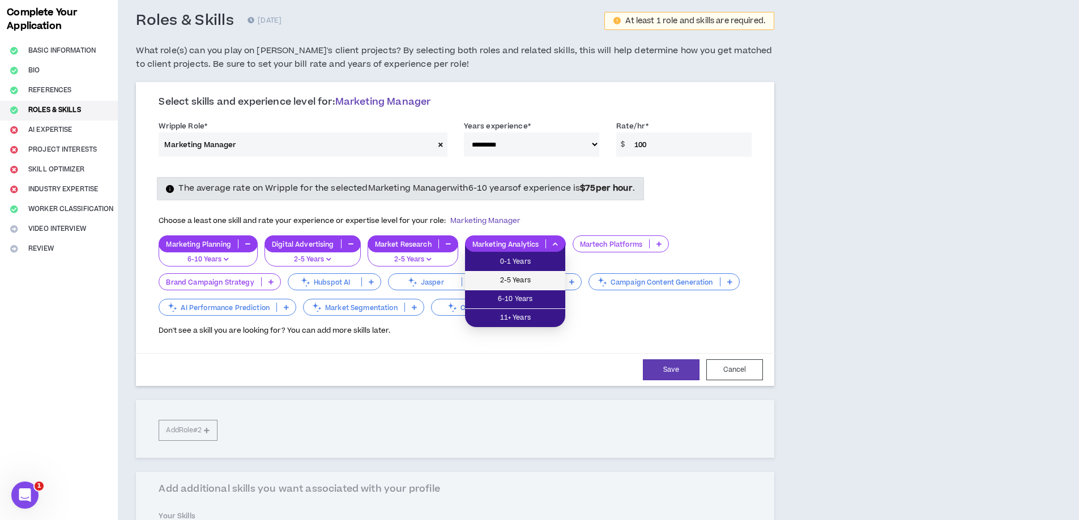
click at [522, 279] on span "2-5 Years" at bounding box center [515, 281] width 87 height 12
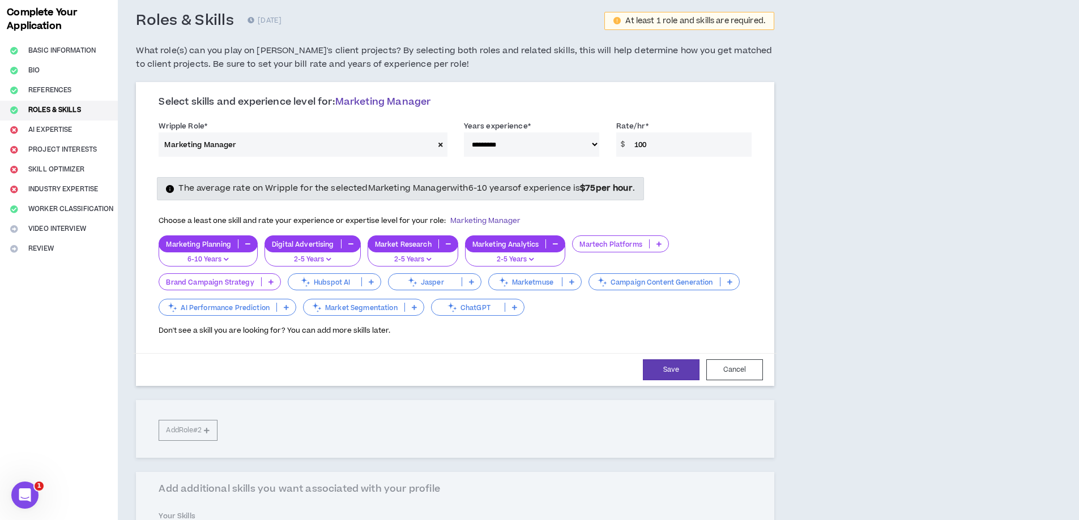
click at [636, 236] on div "Martech Platforms" at bounding box center [620, 244] width 97 height 17
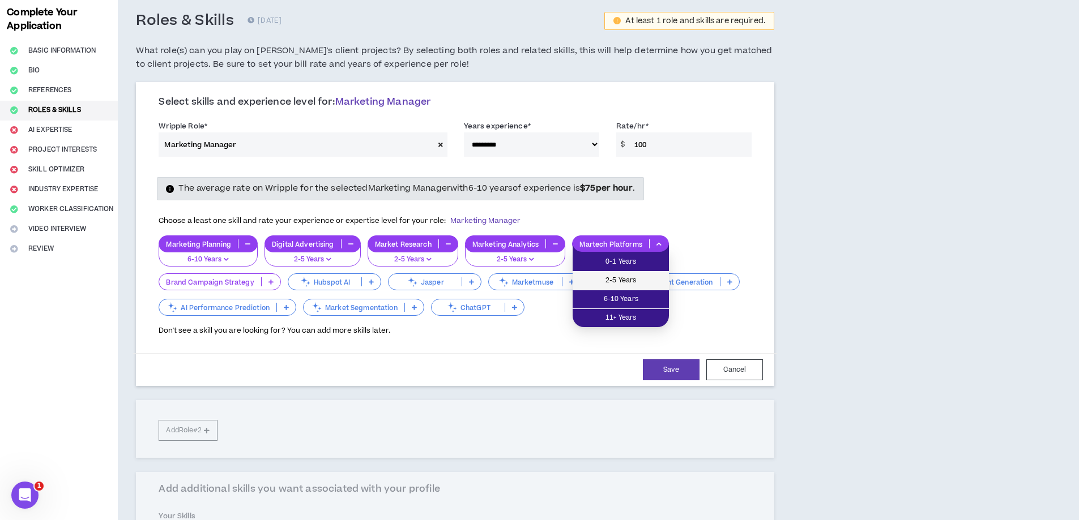
click at [617, 288] on li "2-5 Years" at bounding box center [620, 281] width 96 height 19
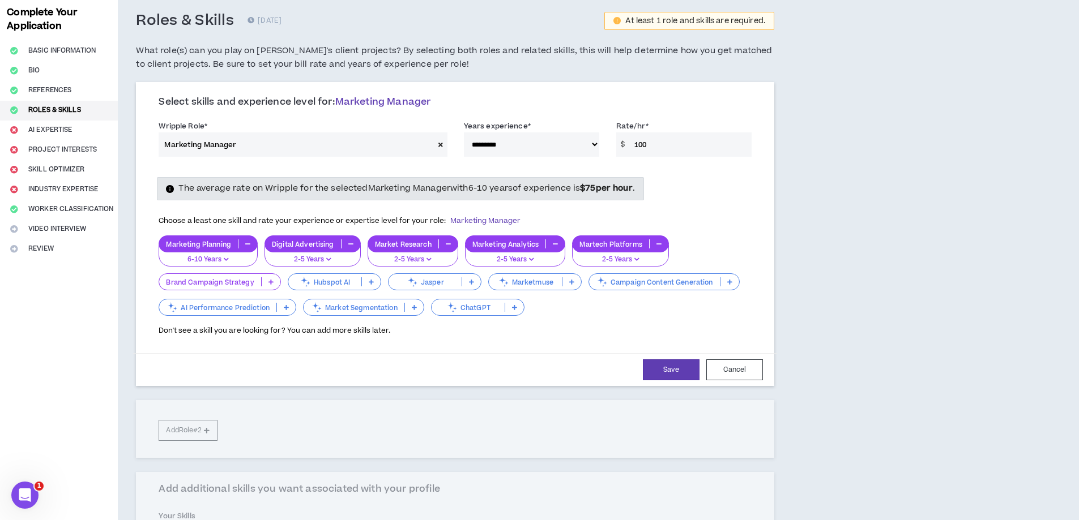
click at [274, 281] on p at bounding box center [271, 281] width 19 height 9
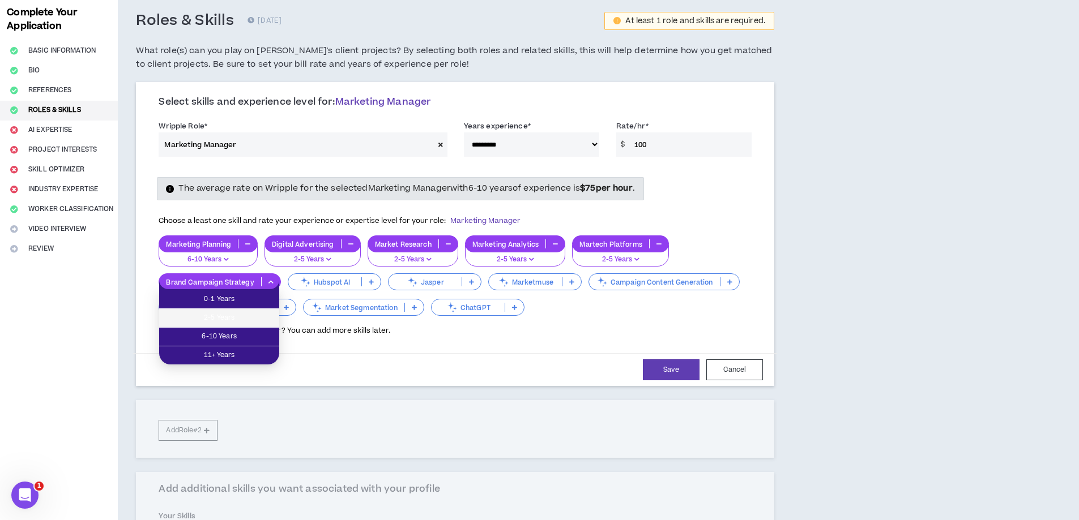
drag, startPoint x: 234, startPoint y: 311, endPoint x: 275, endPoint y: 318, distance: 41.4
click at [234, 311] on li "2-5 Years" at bounding box center [219, 318] width 120 height 19
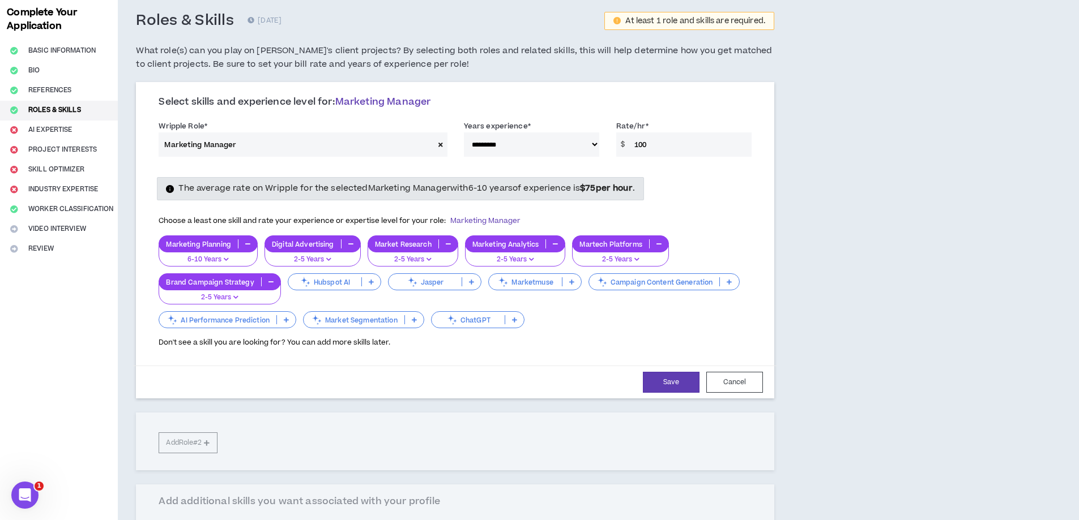
click at [567, 356] on div "The average rate on Wripple for the selected Marketing Manager with 6-10 years …" at bounding box center [455, 260] width 610 height 191
click at [678, 374] on button "Save" at bounding box center [671, 382] width 57 height 21
select select "**"
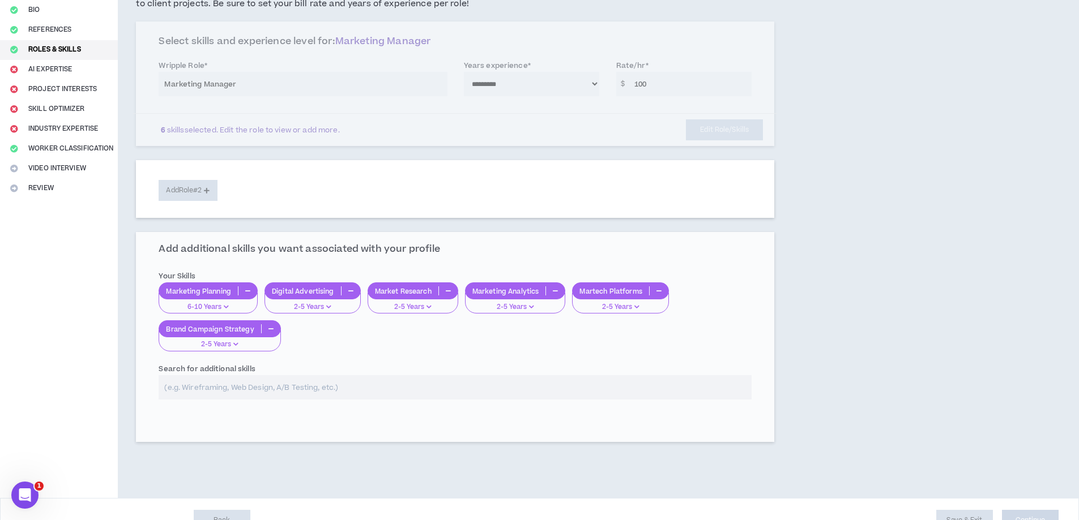
scroll to position [140, 0]
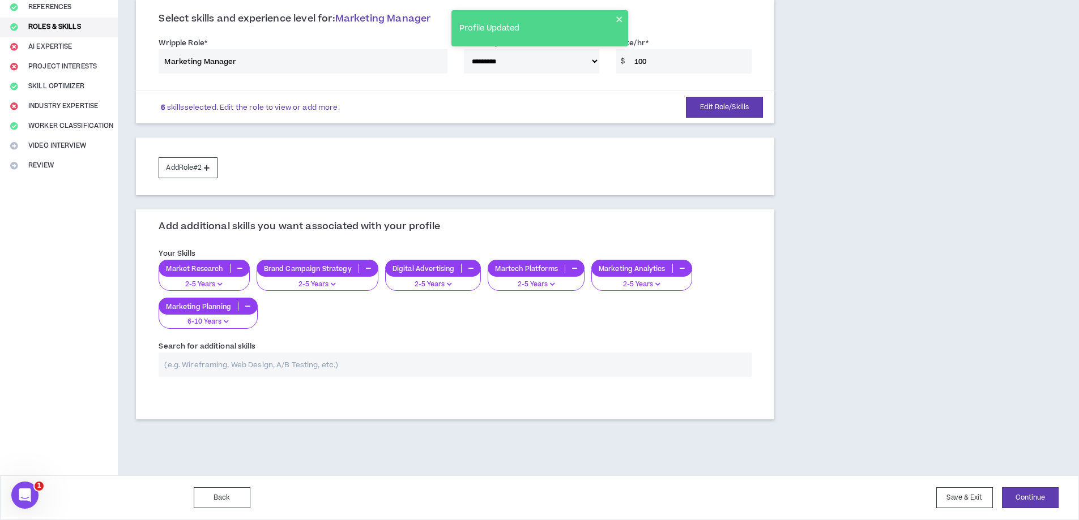
click at [613, 13] on div "Profile Updated" at bounding box center [539, 28] width 177 height 36
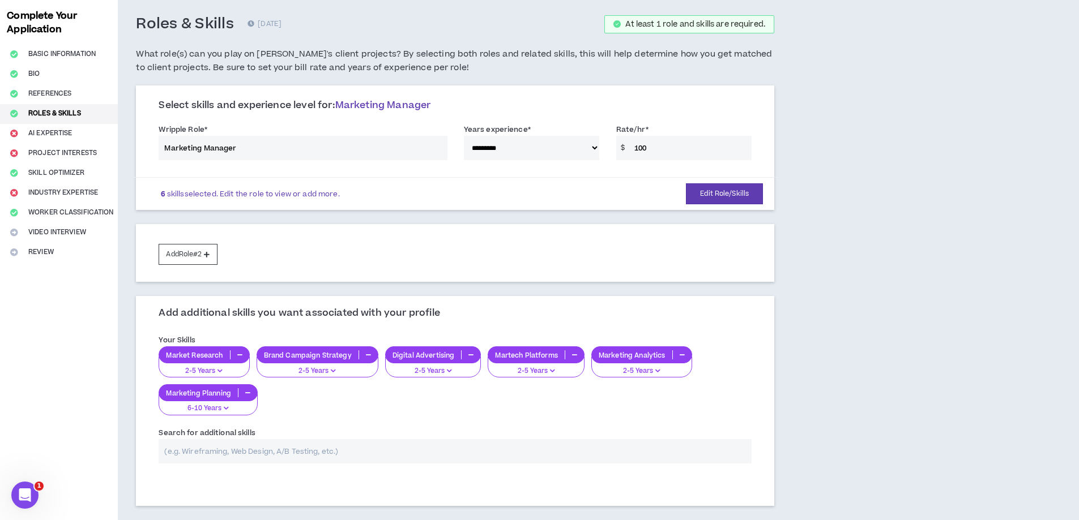
scroll to position [27, 0]
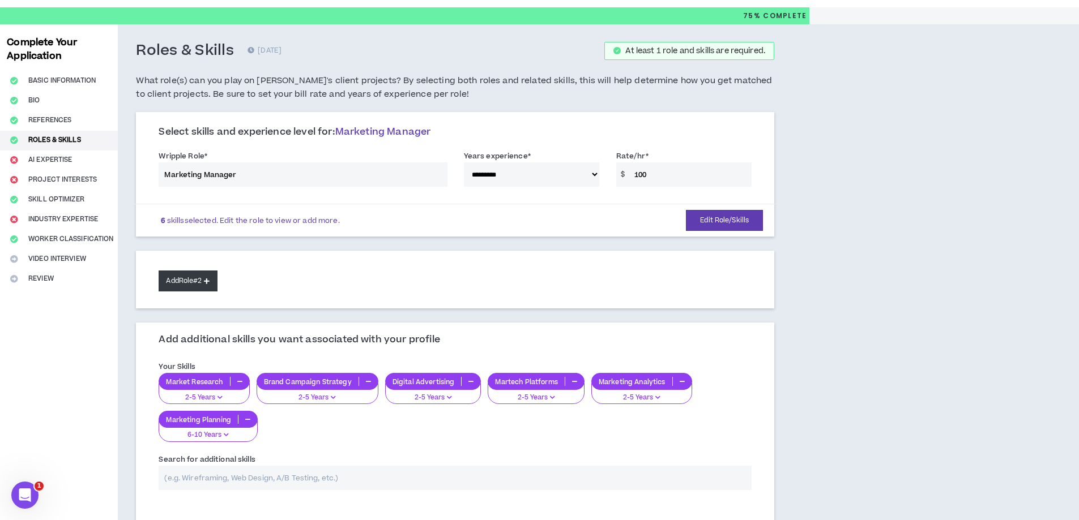
click at [196, 279] on button "Add Role #2" at bounding box center [188, 281] width 58 height 21
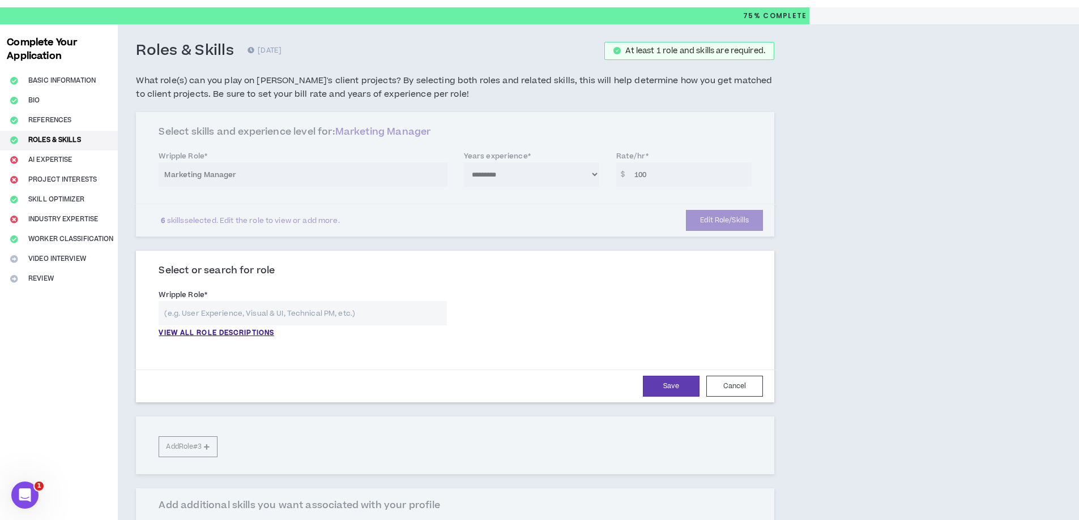
click at [214, 308] on input "text" at bounding box center [303, 313] width 288 height 24
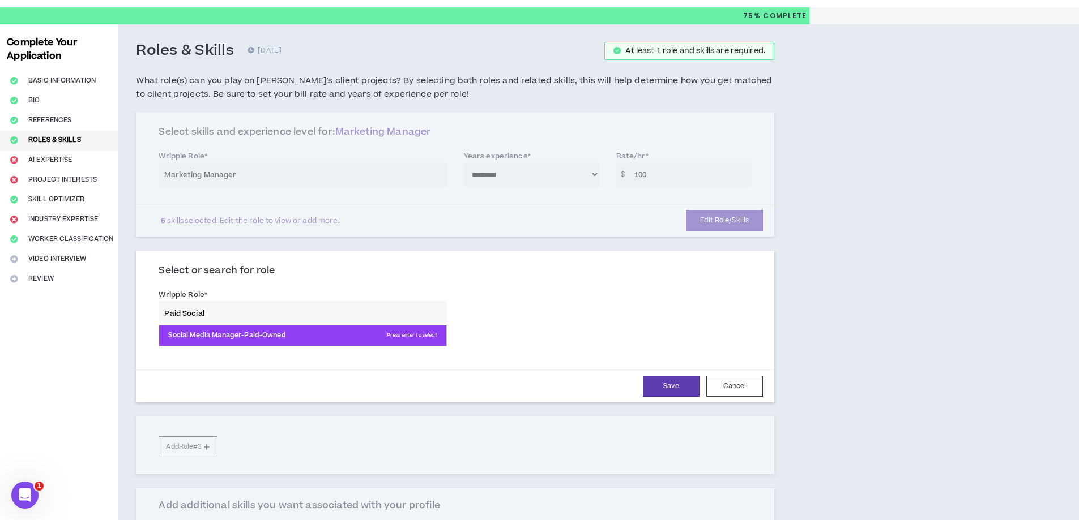
click at [294, 339] on p "Social Media Manager-Paid+Owned Press enter to select" at bounding box center [302, 336] width 287 height 20
type input "Social Media Manager-Paid+Owned"
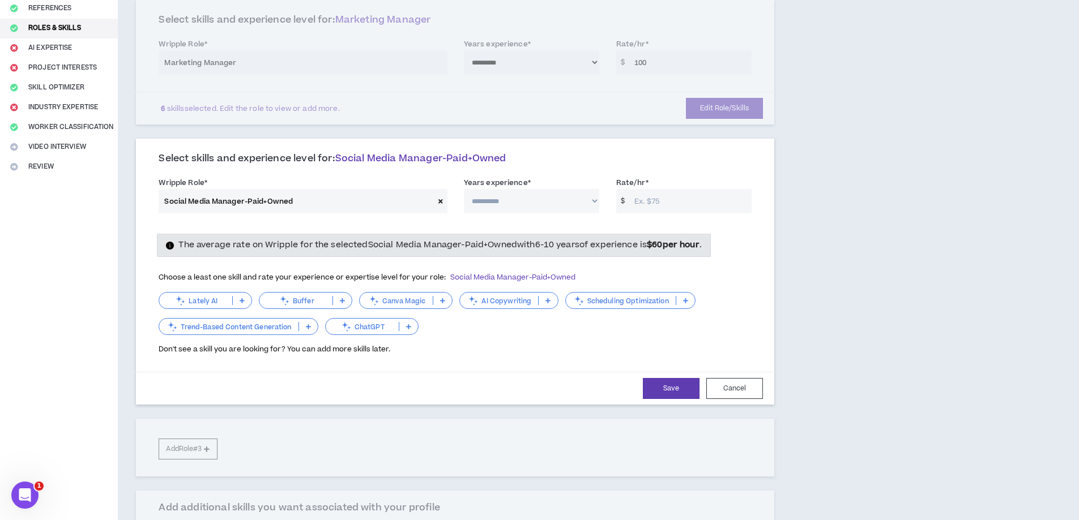
scroll to position [140, 0]
click at [541, 194] on select "**********" at bounding box center [531, 200] width 135 height 24
select select "**"
click at [464, 188] on select "**********" at bounding box center [531, 200] width 135 height 24
click at [672, 204] on input "Rate/hr *" at bounding box center [690, 200] width 123 height 24
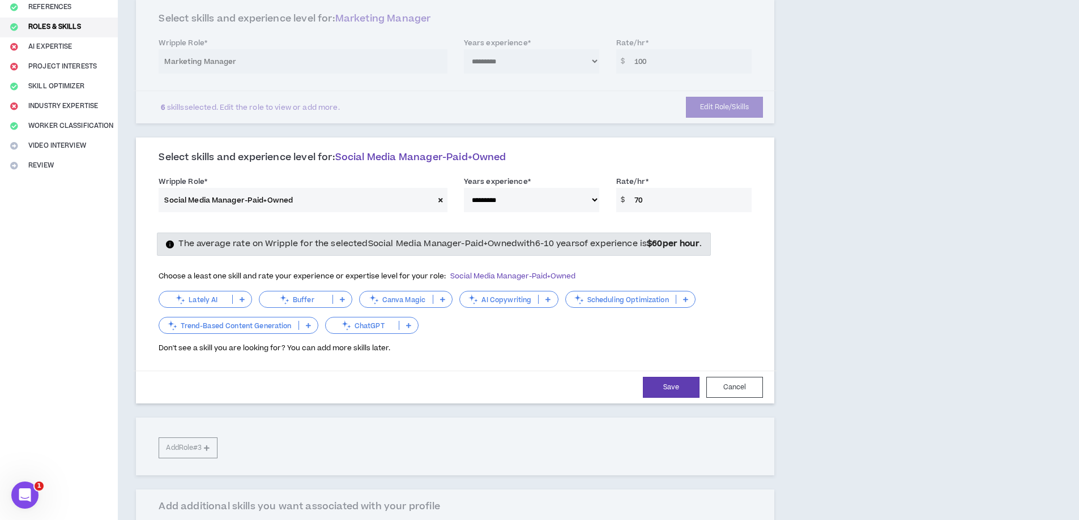
type input "7"
type input "8"
type input "80"
drag, startPoint x: 693, startPoint y: 297, endPoint x: 698, endPoint y: 288, distance: 10.7
click at [692, 296] on p at bounding box center [685, 299] width 19 height 9
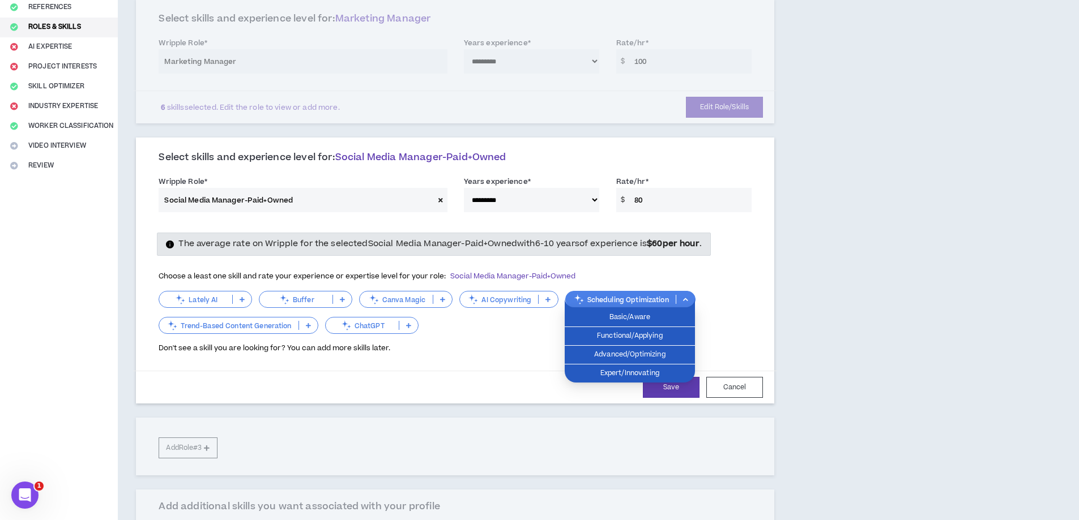
click at [698, 287] on div "Choose a least one skill and rate your experience or expertise level for your r…" at bounding box center [455, 277] width 593 height 24
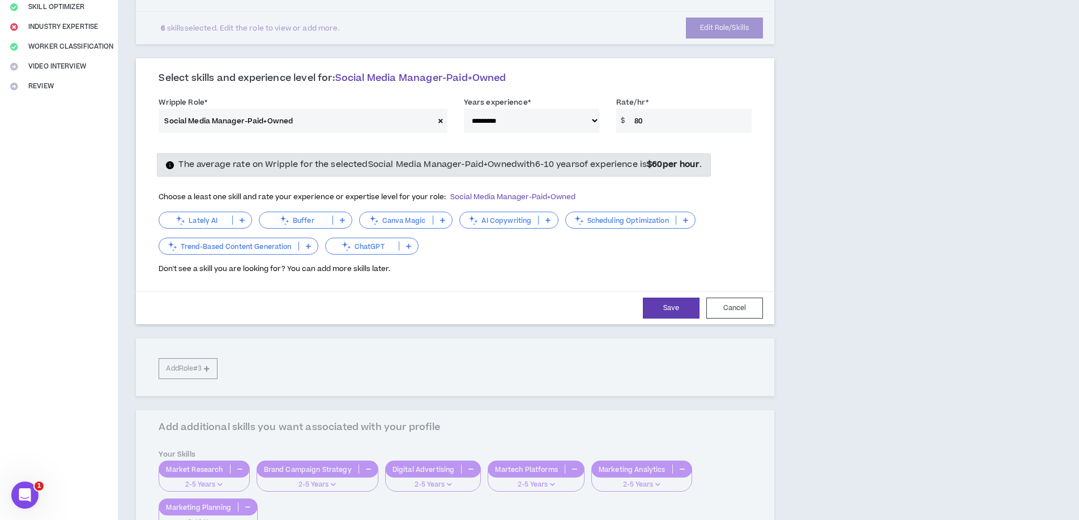
scroll to position [253, 0]
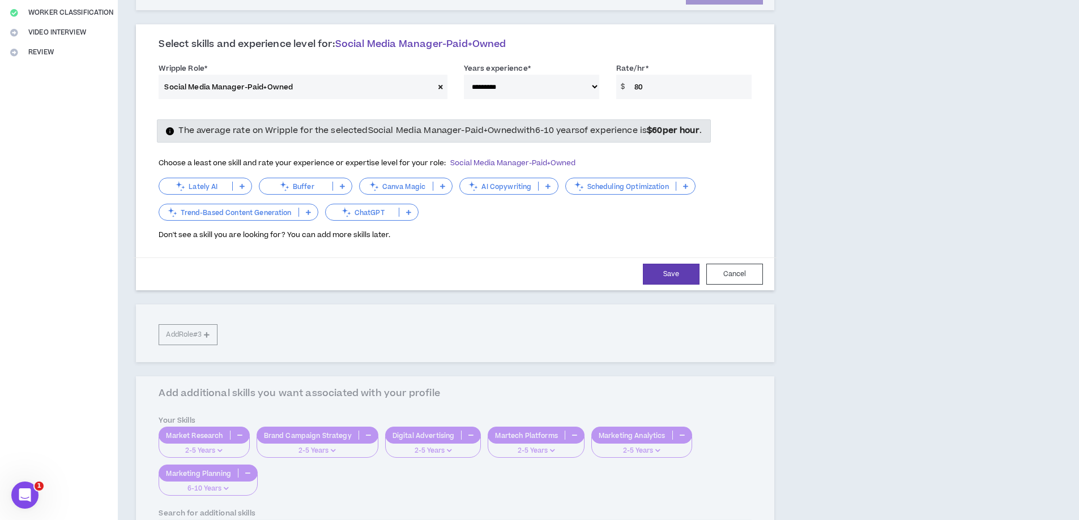
click at [374, 238] on span "Don't see a skill you are looking for? You can add more skills later." at bounding box center [275, 235] width 232 height 10
click at [403, 189] on p "Canva Magic" at bounding box center [396, 186] width 73 height 8
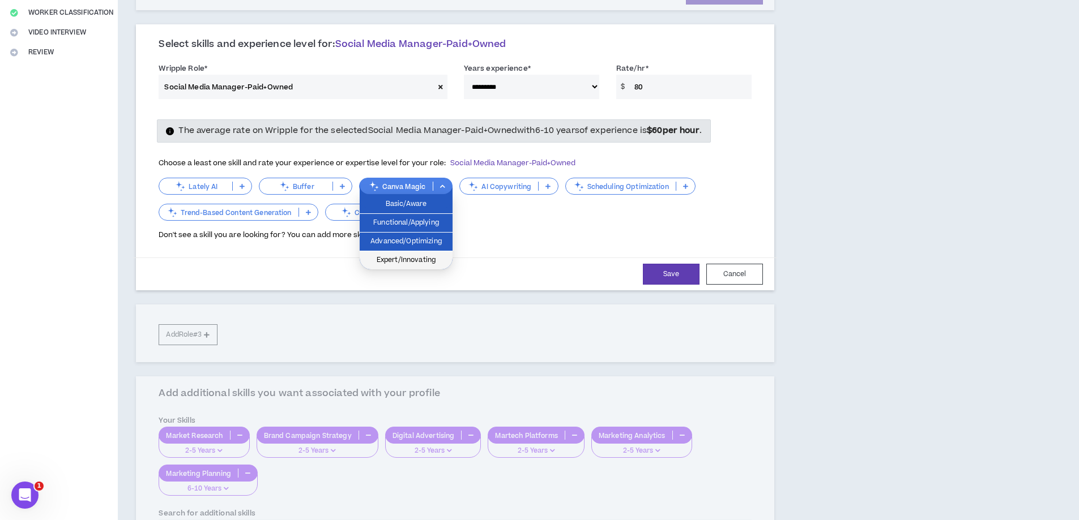
click at [401, 258] on span "Expert/Innovating" at bounding box center [405, 260] width 79 height 12
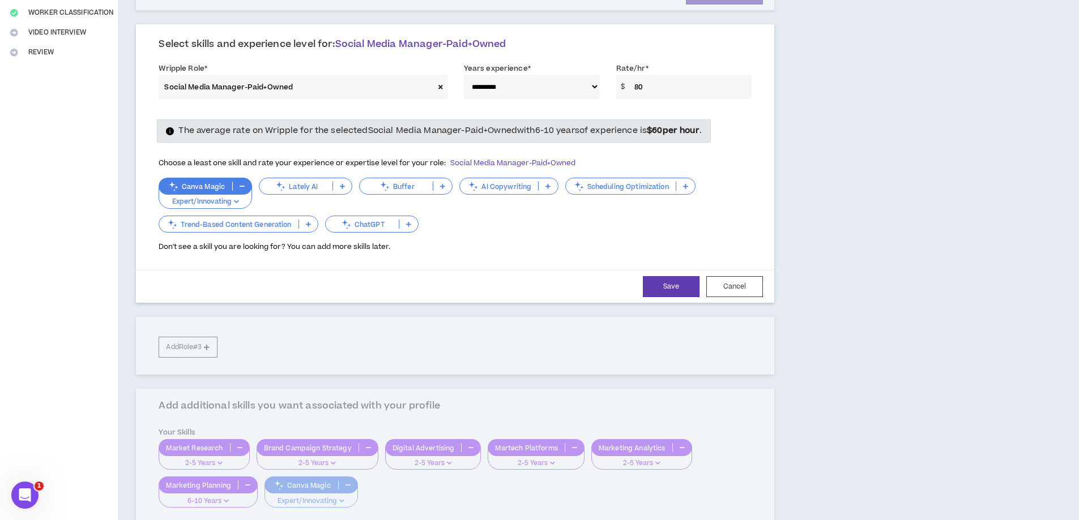
click at [485, 187] on p "AI Copywriting" at bounding box center [499, 186] width 78 height 8
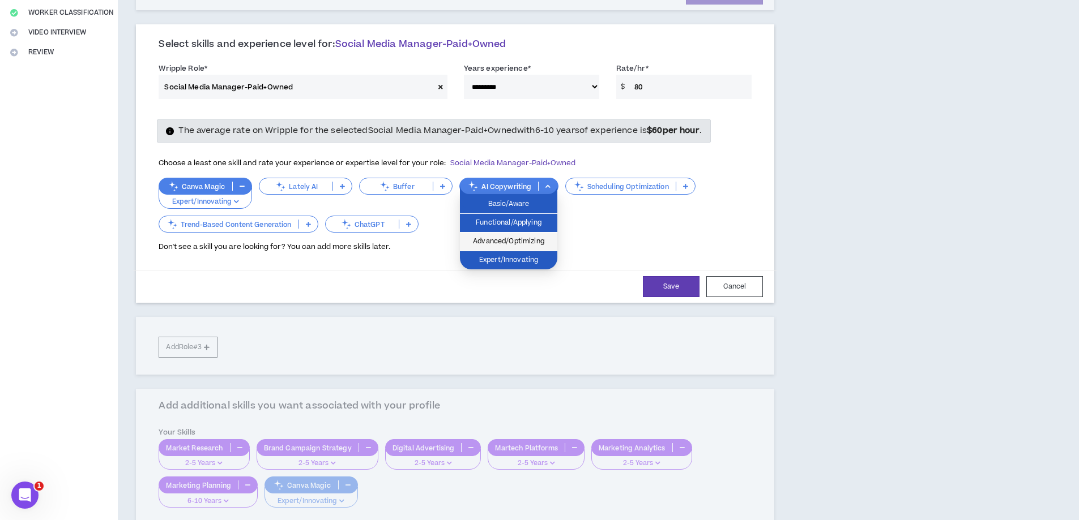
click at [491, 249] on li "Advanced/Optimizing" at bounding box center [508, 242] width 97 height 19
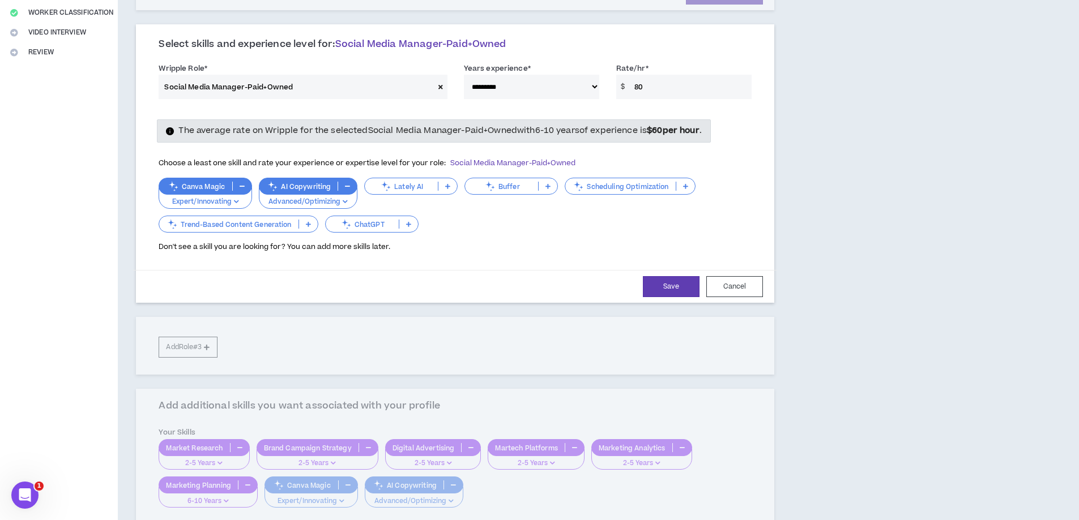
click at [232, 220] on p "Trend-Based Content Generation" at bounding box center [228, 224] width 139 height 8
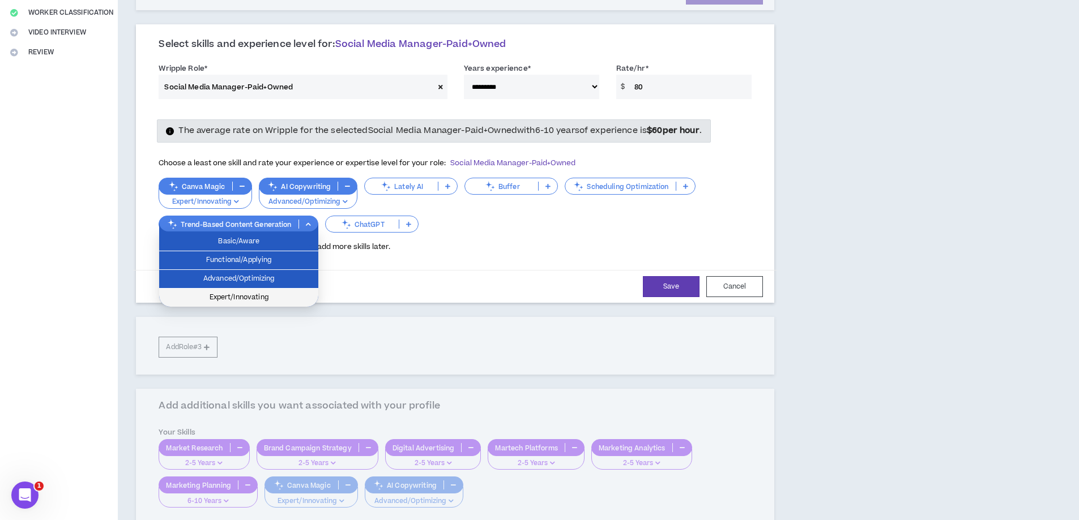
click at [274, 291] on li "Expert/Innovating" at bounding box center [238, 298] width 159 height 18
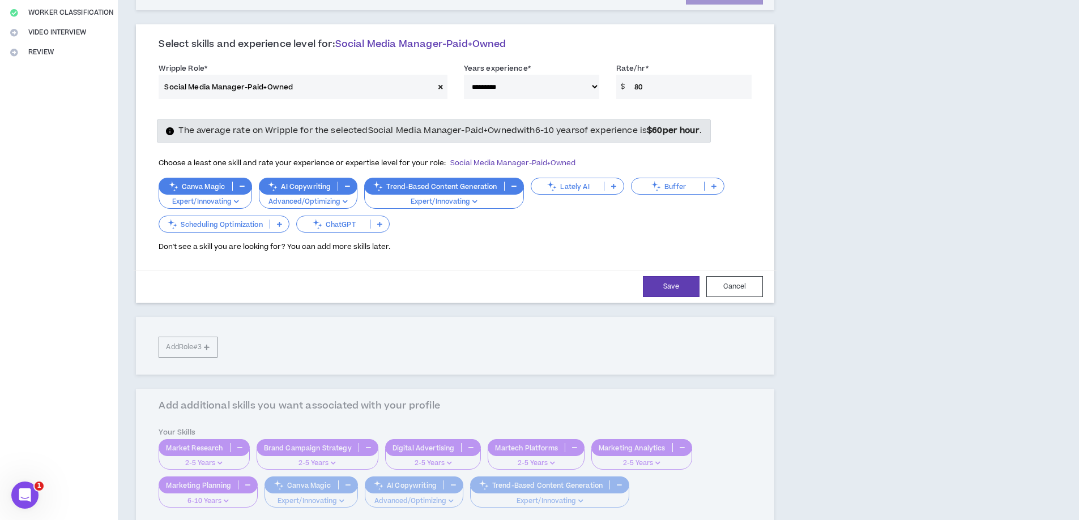
click at [336, 225] on p "ChatGPT" at bounding box center [333, 224] width 73 height 8
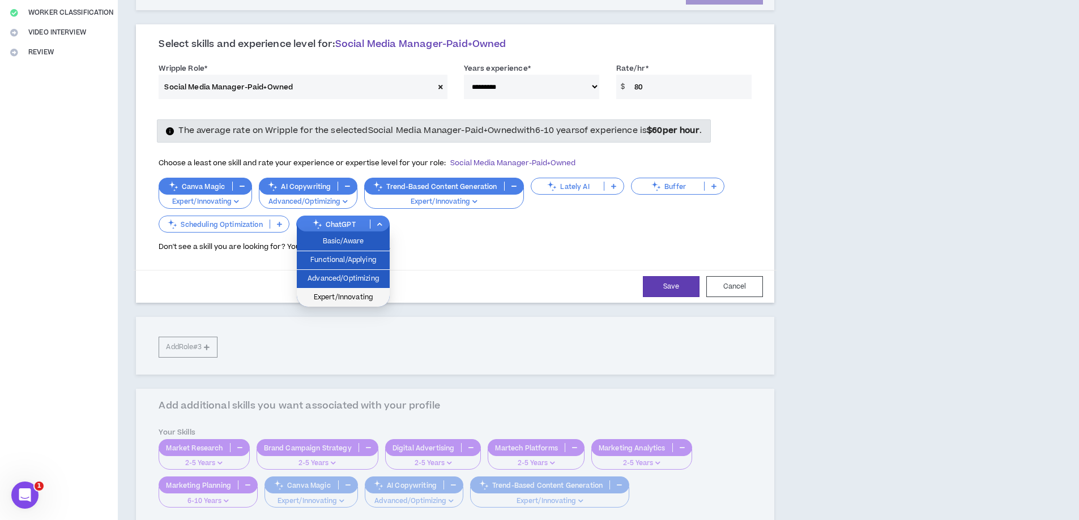
click at [364, 293] on span "Expert/Innovating" at bounding box center [343, 298] width 79 height 12
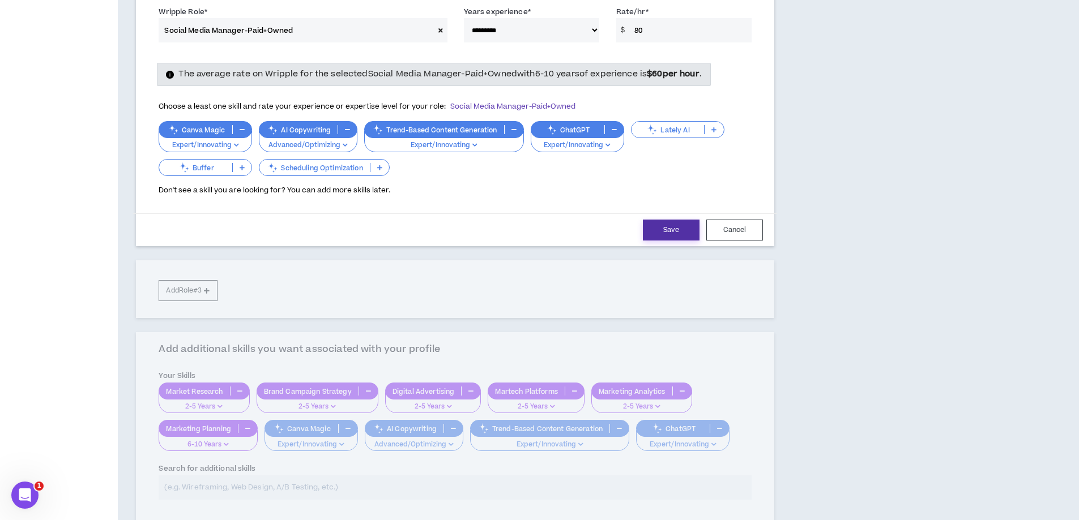
click at [678, 227] on button "Save" at bounding box center [671, 230] width 57 height 21
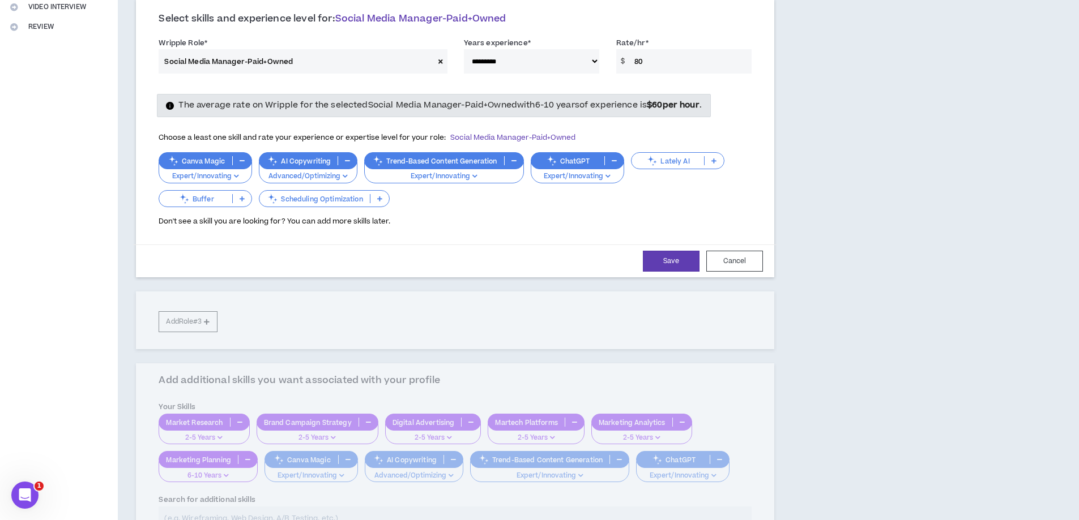
select select "**"
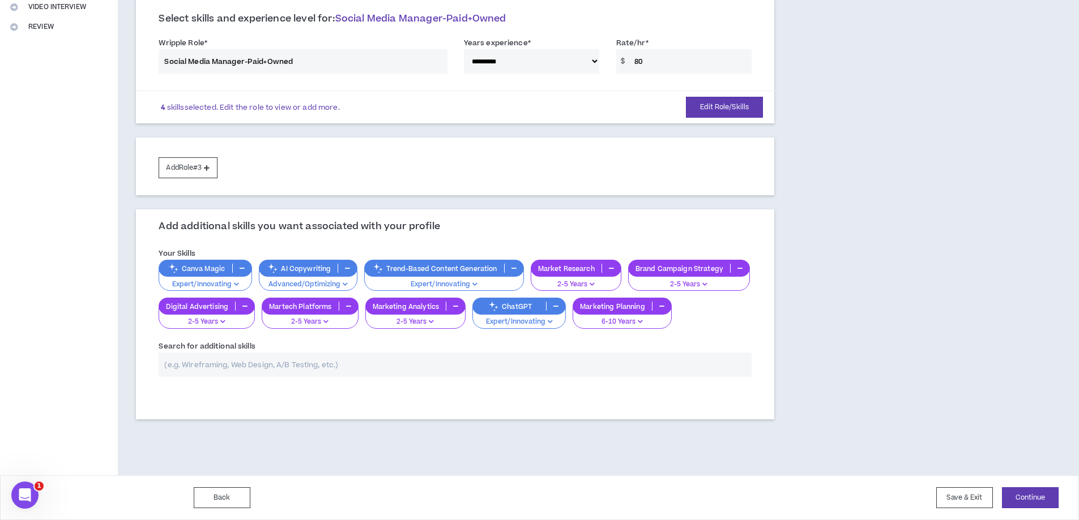
click at [716, 284] on p "2-5 Years" at bounding box center [688, 285] width 107 height 10
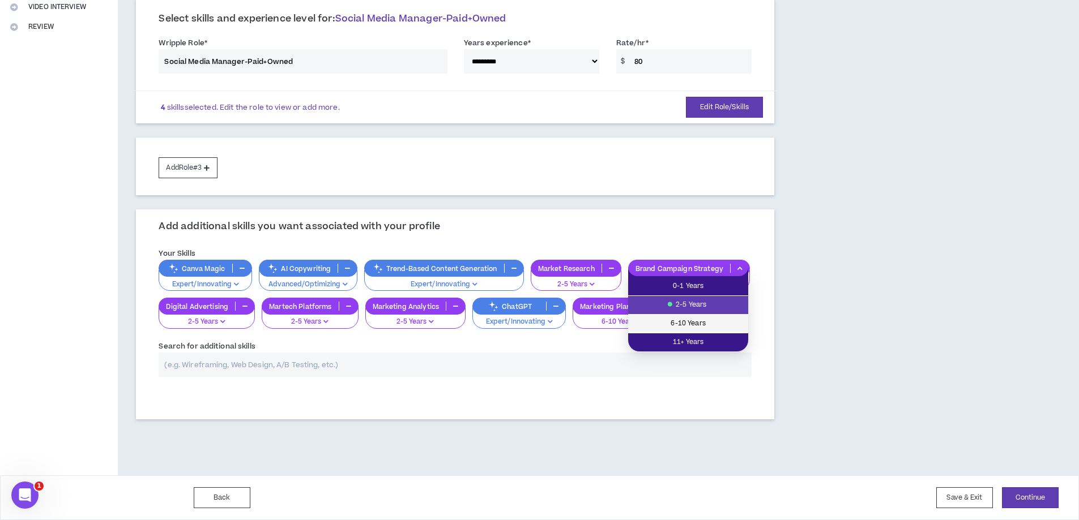
click at [710, 318] on span "6-10 Years" at bounding box center [688, 324] width 106 height 12
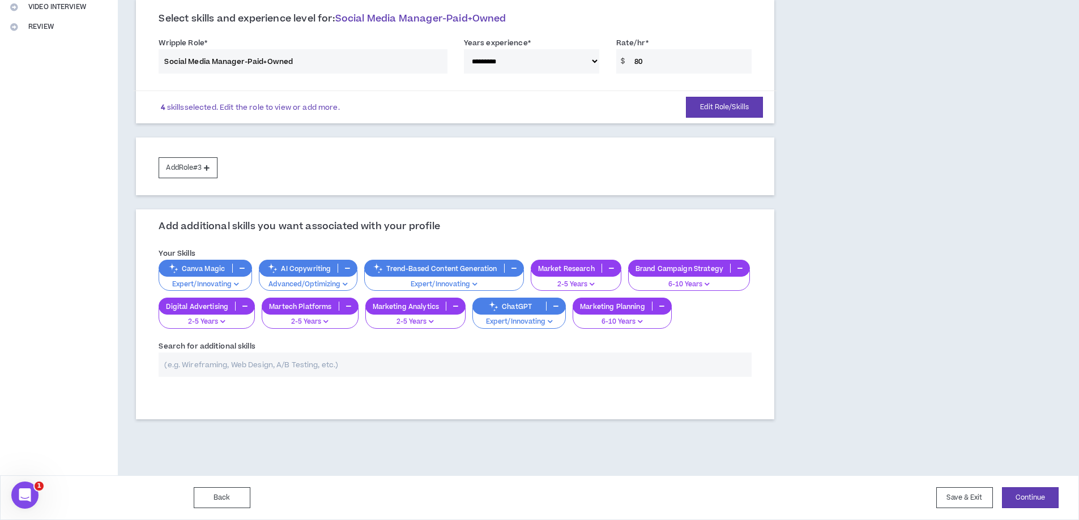
click at [424, 349] on div "Search for additional skills" at bounding box center [455, 358] width 593 height 37
click at [217, 319] on p "2-5 Years" at bounding box center [207, 322] width 82 height 10
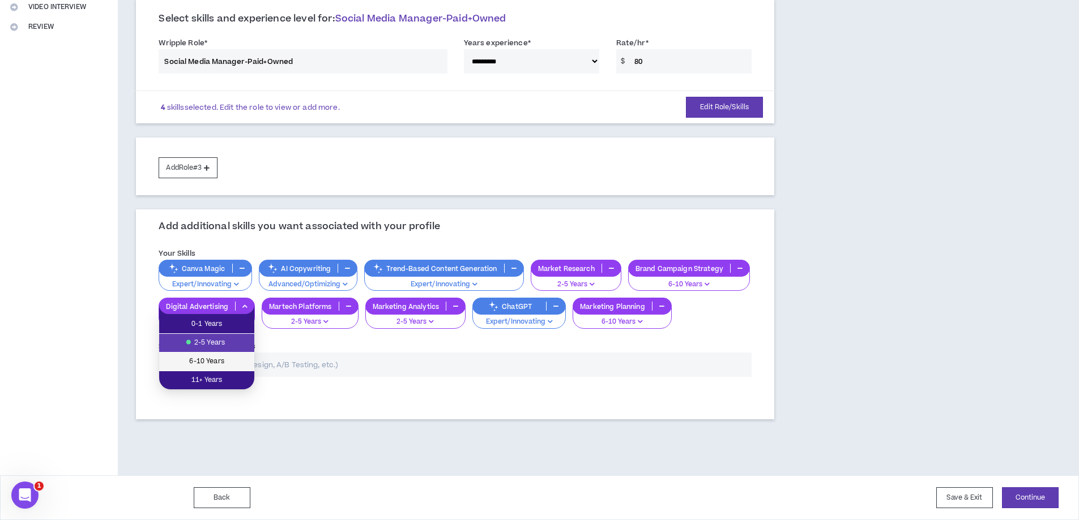
click at [222, 366] on span "6-10 Years" at bounding box center [207, 362] width 82 height 12
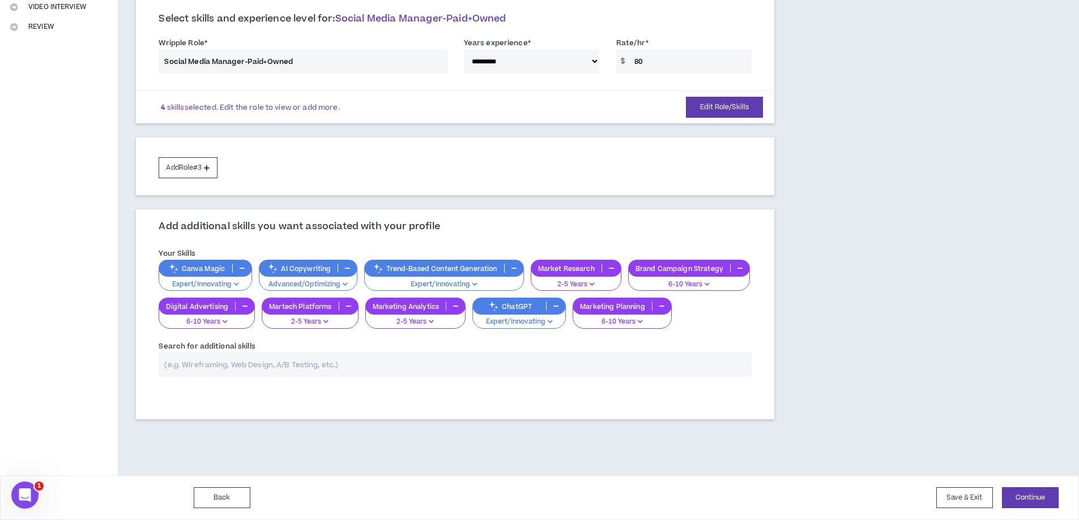
click at [307, 322] on p "2-5 Years" at bounding box center [310, 322] width 82 height 10
click at [430, 347] on div "Search for additional skills" at bounding box center [455, 358] width 593 height 37
click at [321, 322] on p "2-5 Years" at bounding box center [310, 322] width 82 height 10
click at [423, 347] on div "Search for additional skills" at bounding box center [455, 358] width 593 height 37
click at [457, 369] on input "text" at bounding box center [455, 365] width 593 height 24
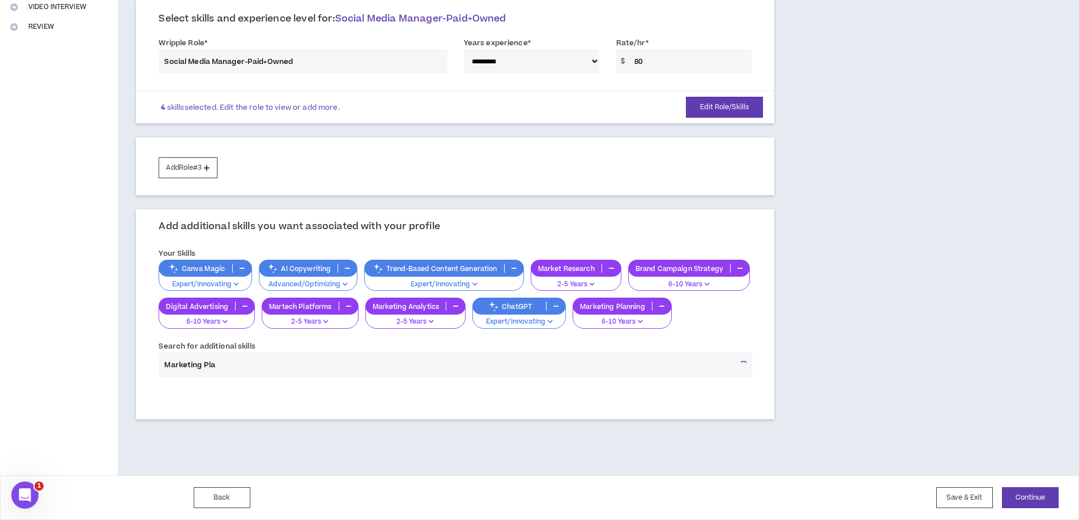
type input "Marketing Plan"
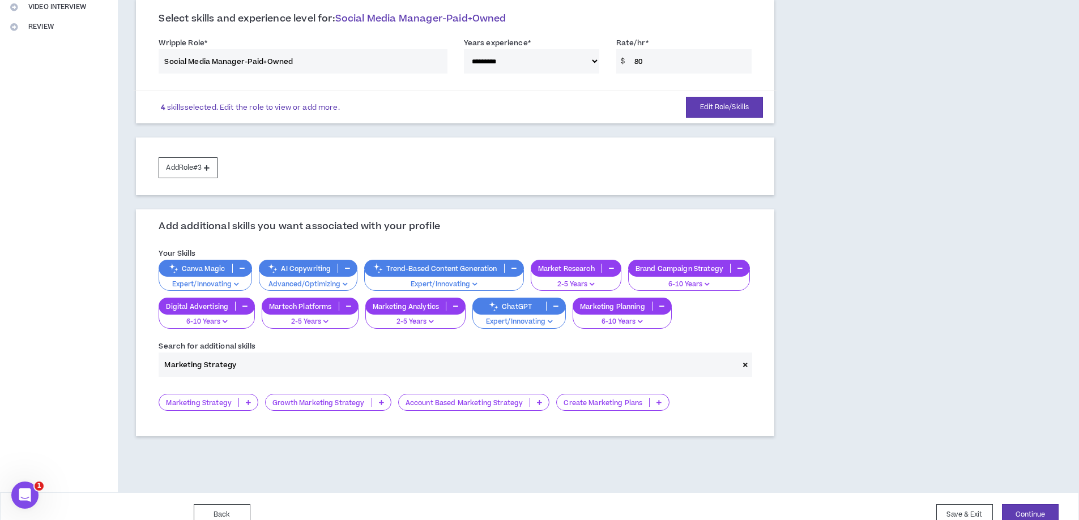
type input "Marketing Strategy"
click at [247, 412] on div "Marketing Strategy Growth Marketing Strategy Account Based Marketing Strategy C…" at bounding box center [455, 403] width 610 height 34
click at [246, 407] on p at bounding box center [248, 402] width 19 height 9
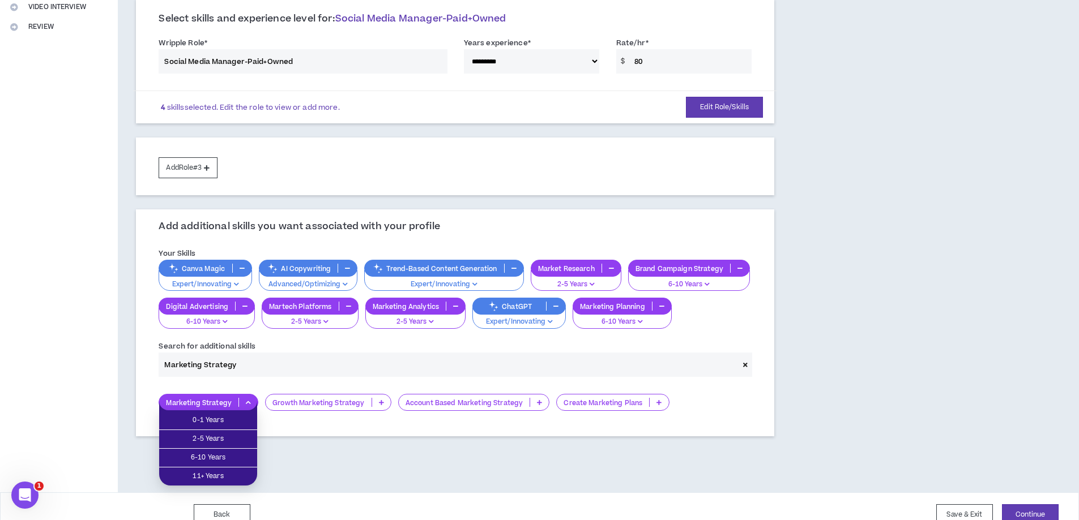
click at [377, 404] on p at bounding box center [381, 402] width 19 height 9
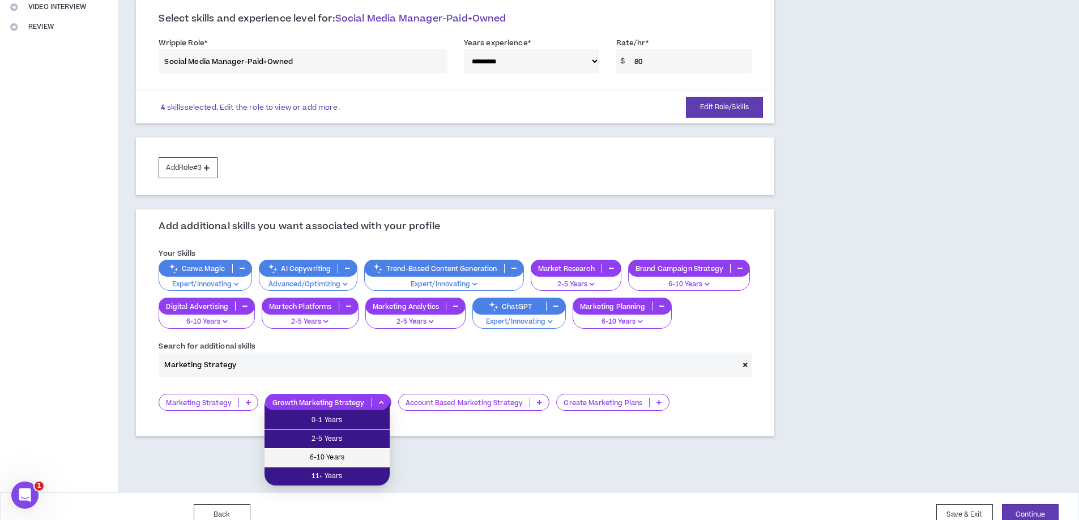
click at [353, 456] on span "6-10 Years" at bounding box center [327, 458] width 112 height 12
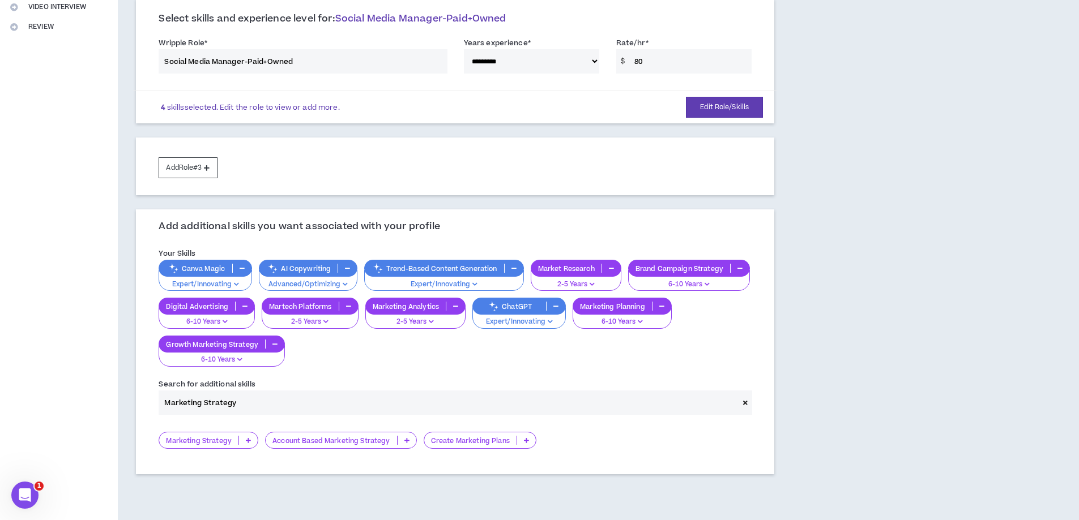
click at [297, 400] on input "Marketing Strategy" at bounding box center [448, 403] width 579 height 24
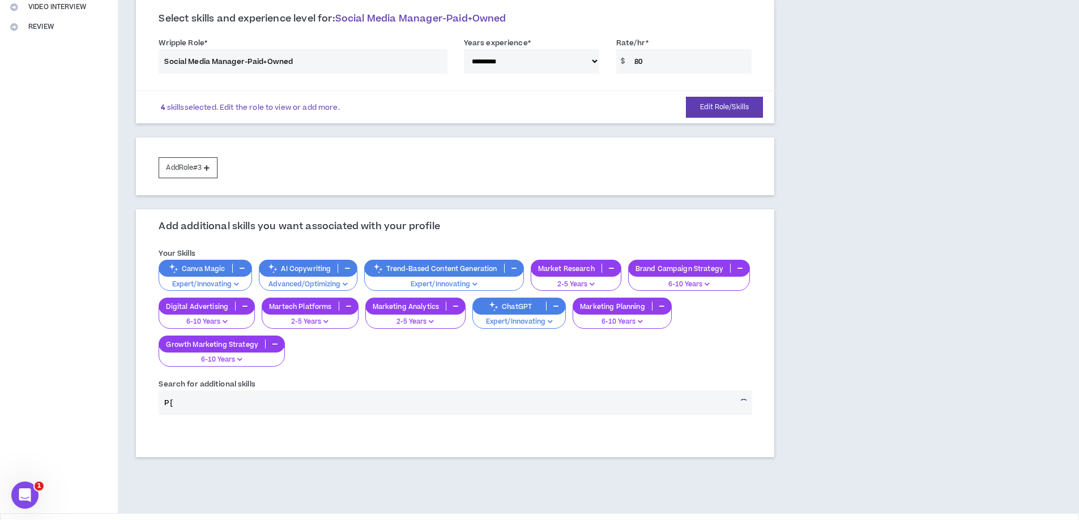
type input "P"
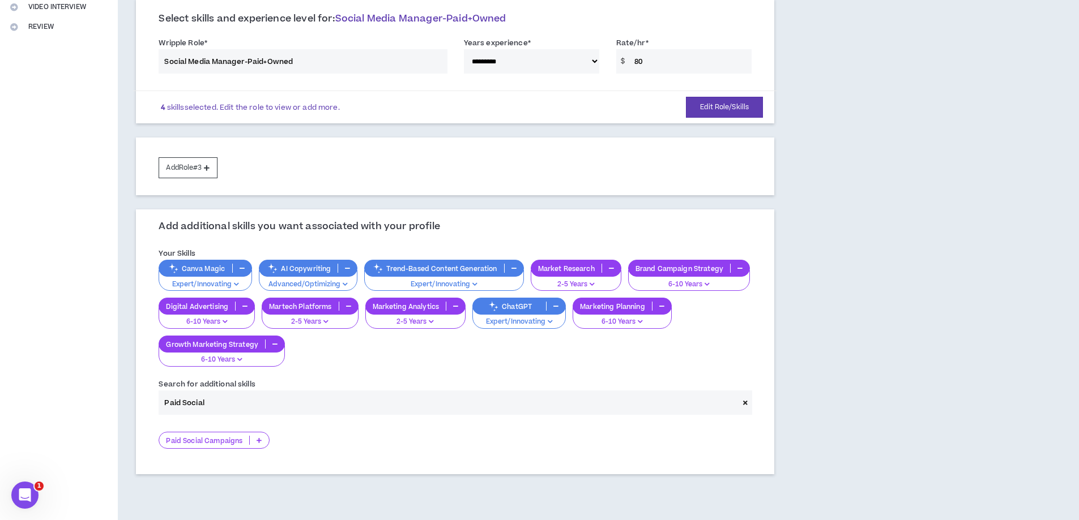
type input "Paid Social"
click at [211, 442] on p "Paid Social Campaigns" at bounding box center [204, 441] width 90 height 8
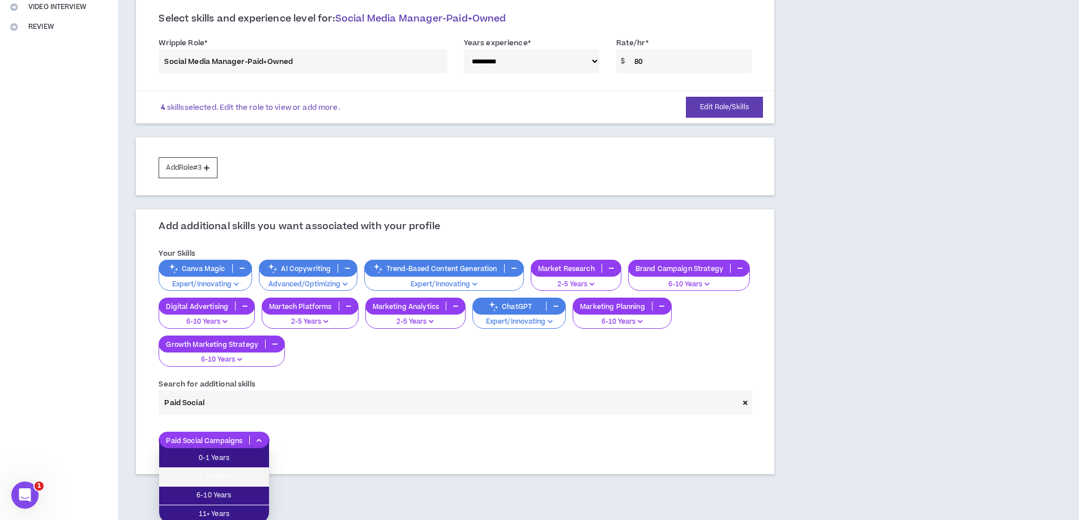
drag, startPoint x: 219, startPoint y: 480, endPoint x: 262, endPoint y: 466, distance: 45.7
click at [218, 480] on span "2-5 Years" at bounding box center [214, 477] width 96 height 12
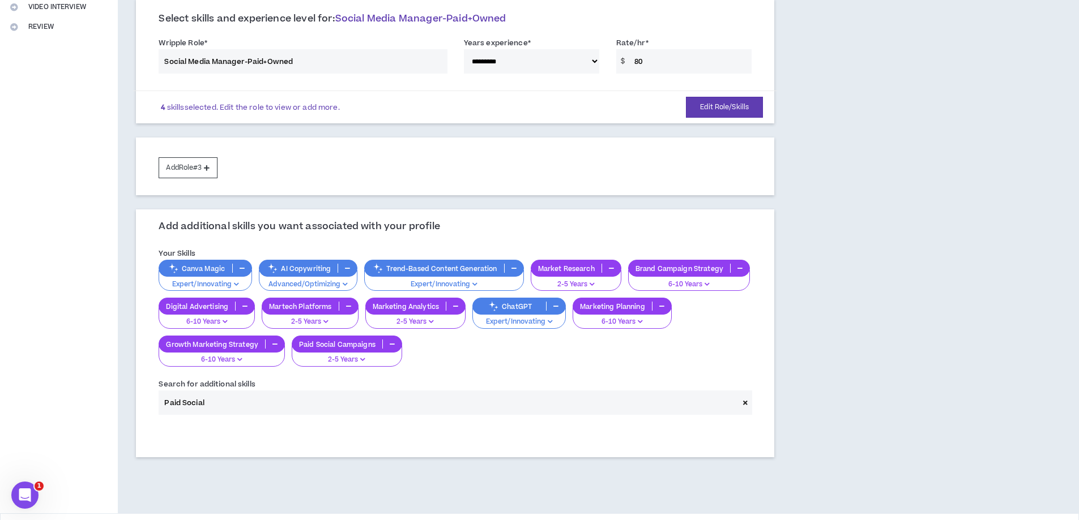
click at [270, 408] on input "Paid Social" at bounding box center [448, 403] width 579 height 24
type input "Digital Ad"
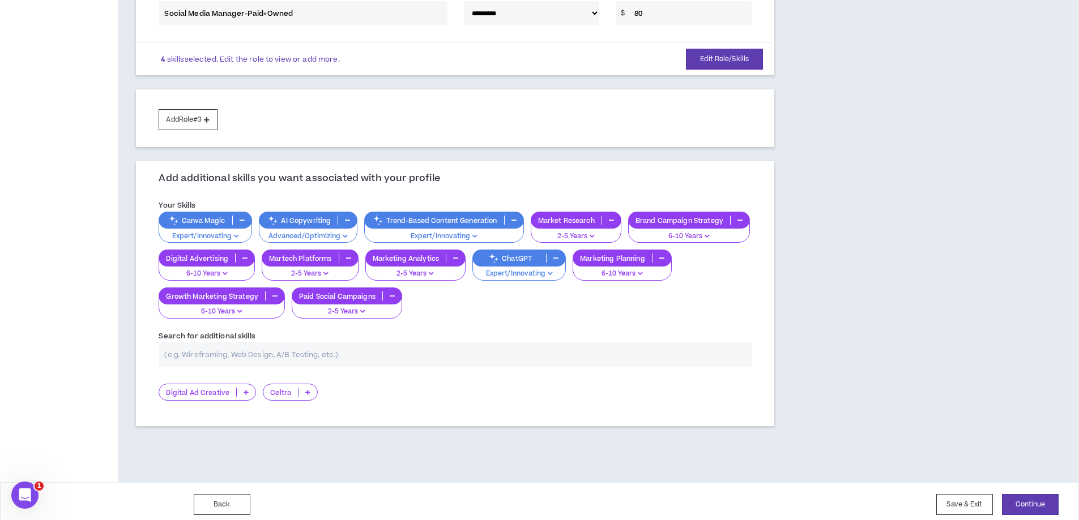
scroll to position [334, 0]
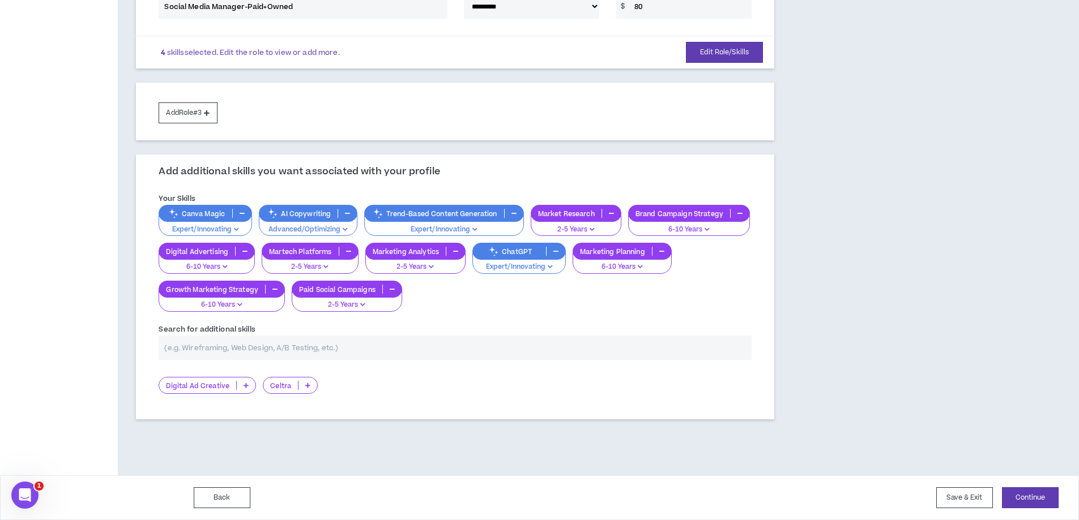
click at [535, 335] on div "Search for additional skills" at bounding box center [455, 341] width 593 height 37
click at [384, 348] on input "text" at bounding box center [455, 348] width 593 height 24
click at [392, 346] on input "text" at bounding box center [455, 348] width 593 height 24
click at [362, 356] on input "text" at bounding box center [455, 348] width 593 height 24
click at [378, 346] on input "text" at bounding box center [455, 348] width 593 height 24
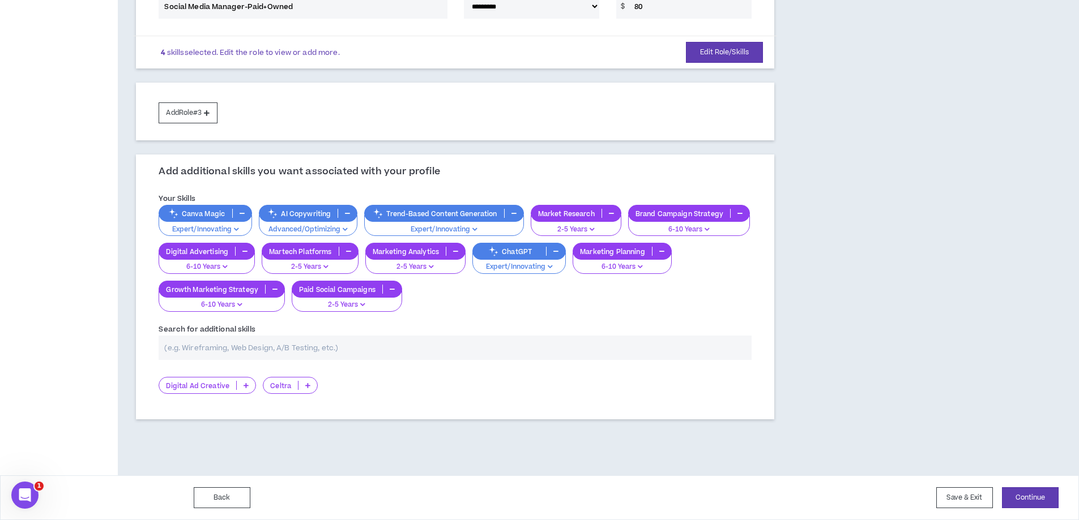
click at [410, 344] on input "text" at bounding box center [455, 348] width 593 height 24
click at [1040, 502] on button "Continue" at bounding box center [1030, 498] width 57 height 21
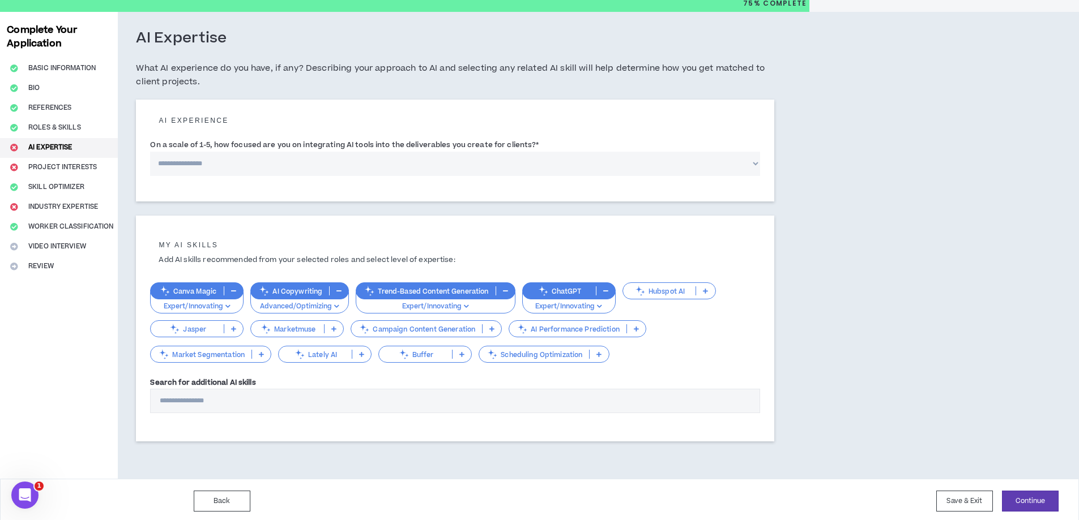
scroll to position [42, 0]
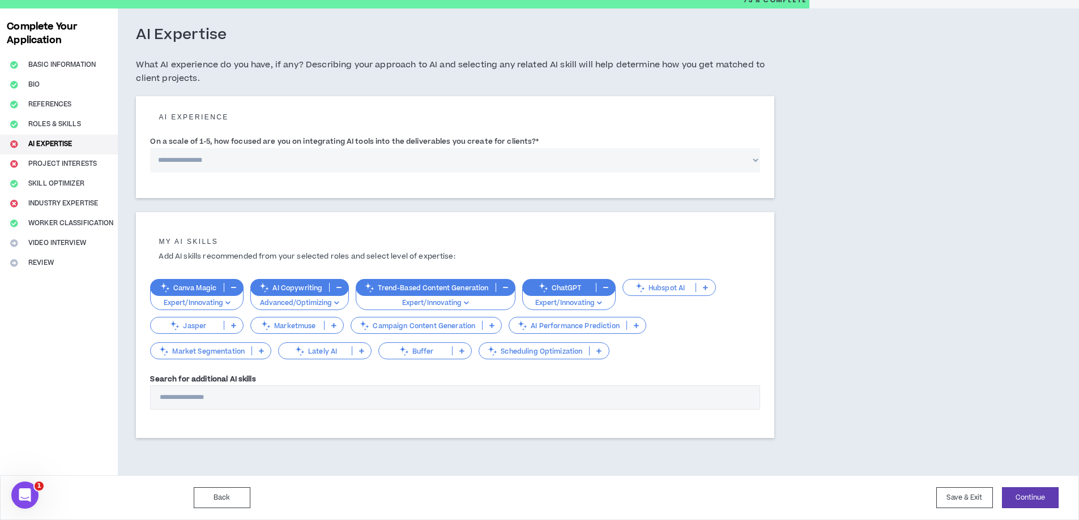
click at [287, 163] on select "**********" at bounding box center [455, 160] width 610 height 24
select select "*"
click at [150, 148] on select "**********" at bounding box center [455, 160] width 610 height 24
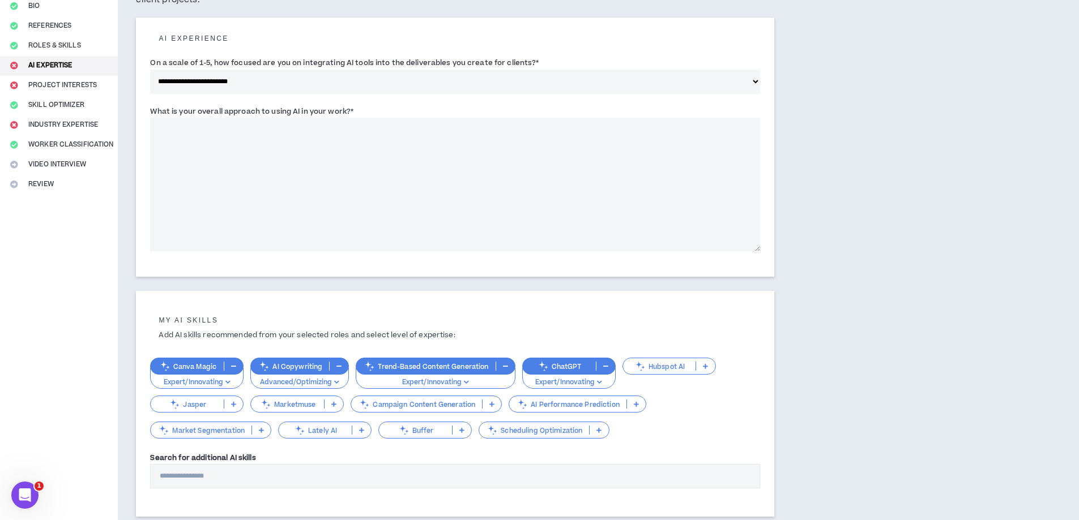
scroll to position [87, 0]
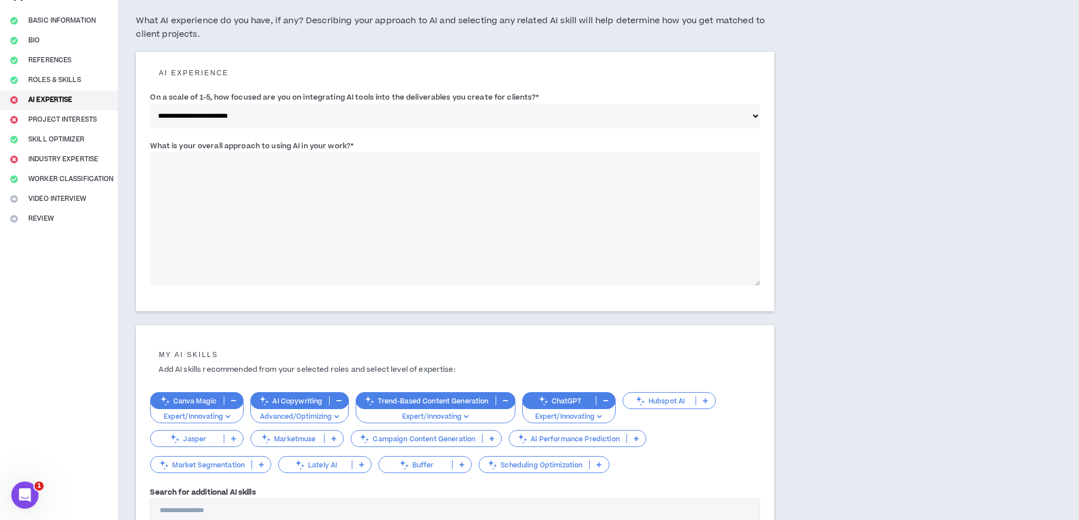
click at [361, 209] on textarea "What is your overall approach to using AI in your work? *" at bounding box center [455, 219] width 610 height 134
click at [408, 156] on textarea "What is your overall approach to using AI in your work? *" at bounding box center [455, 219] width 610 height 134
click at [290, 117] on select "**********" at bounding box center [455, 116] width 610 height 24
click at [289, 116] on select "**********" at bounding box center [455, 116] width 610 height 24
click at [273, 228] on textarea "What is your overall approach to using AI in your work? *" at bounding box center [455, 219] width 610 height 134
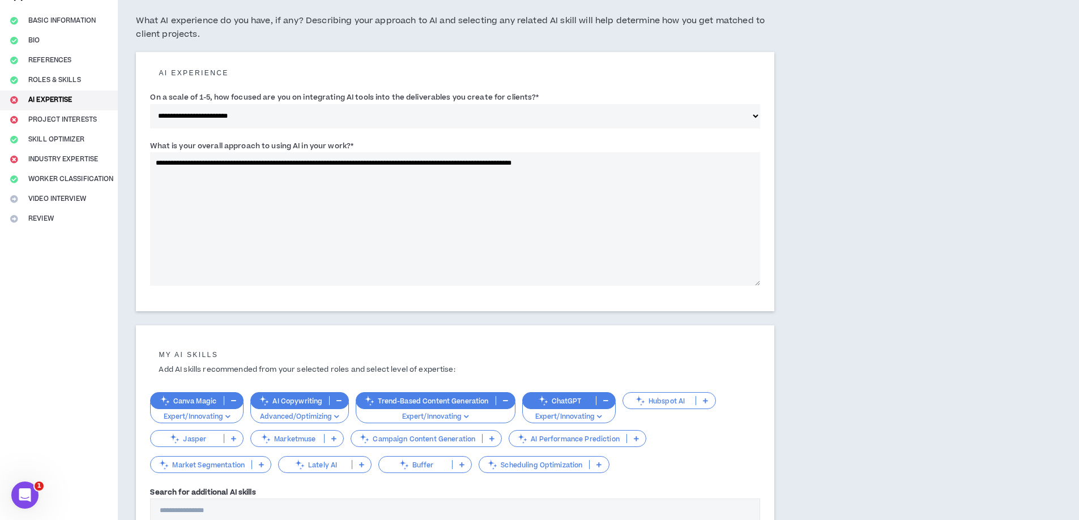
click at [452, 162] on textarea "**********" at bounding box center [455, 219] width 610 height 134
click at [680, 164] on textarea "**********" at bounding box center [455, 219] width 610 height 134
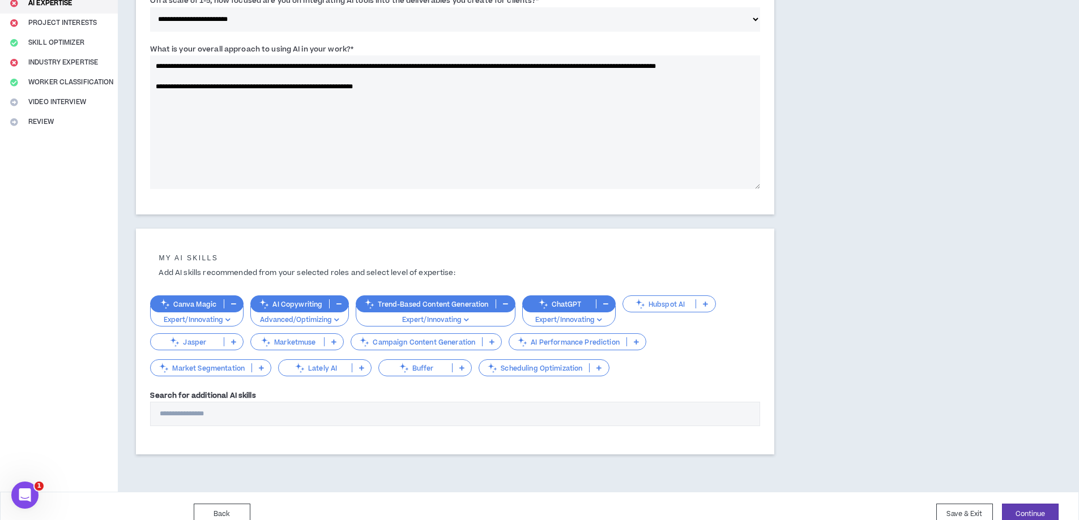
scroll to position [200, 0]
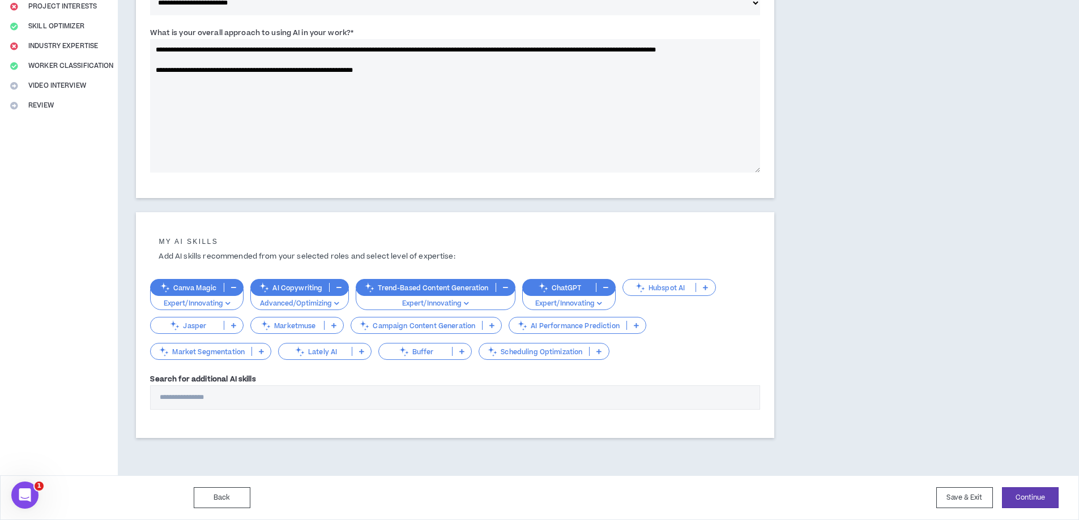
type textarea "**********"
click at [460, 383] on div "Search for additional AI skills" at bounding box center [455, 391] width 610 height 37
click at [1032, 502] on button "Continue" at bounding box center [1030, 498] width 57 height 21
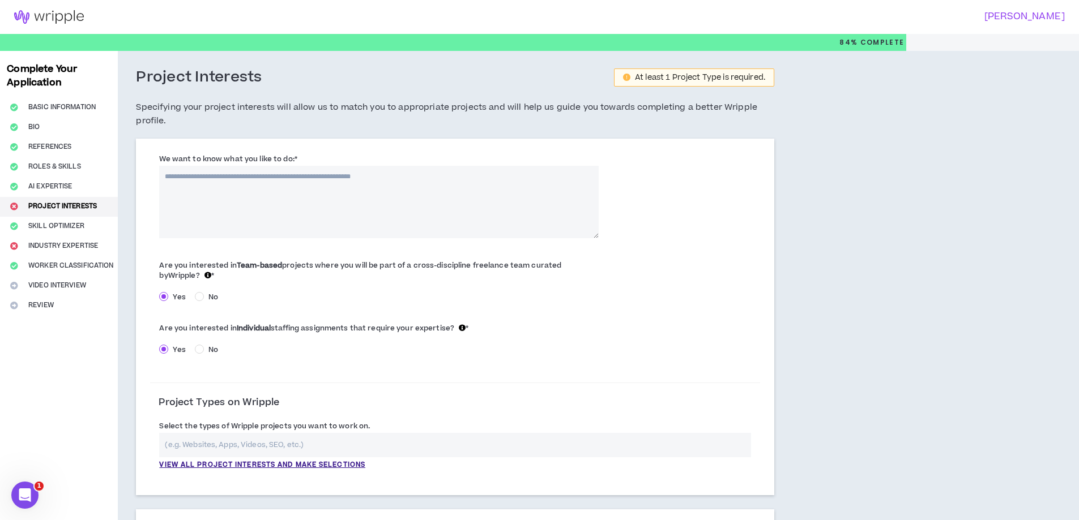
click at [473, 197] on textarea "We want to know what you like to do: *" at bounding box center [378, 202] width 439 height 72
click at [392, 198] on textarea "We want to know what you like to do: *" at bounding box center [378, 202] width 439 height 72
click at [396, 187] on textarea "We want to know what you like to do: *" at bounding box center [378, 202] width 439 height 72
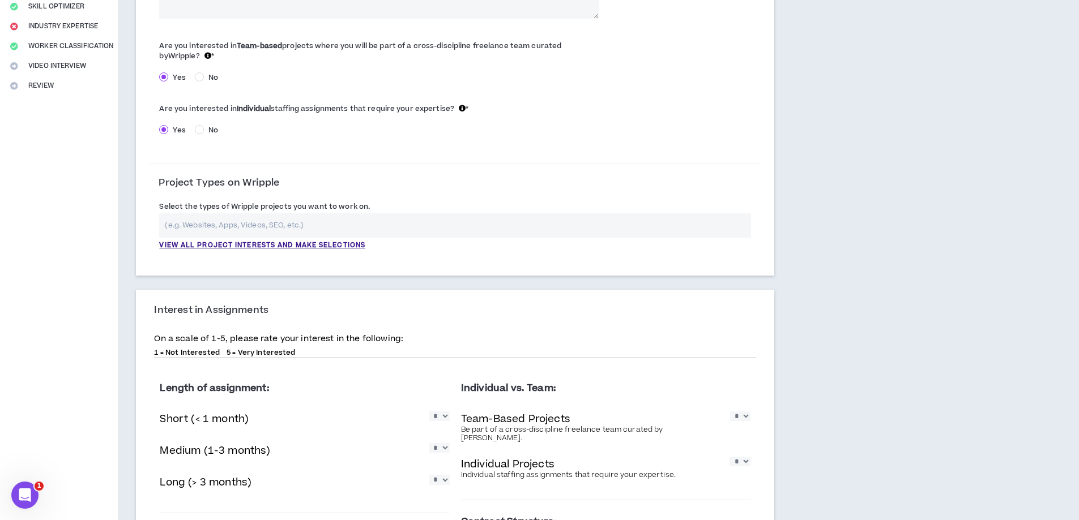
scroll to position [227, 0]
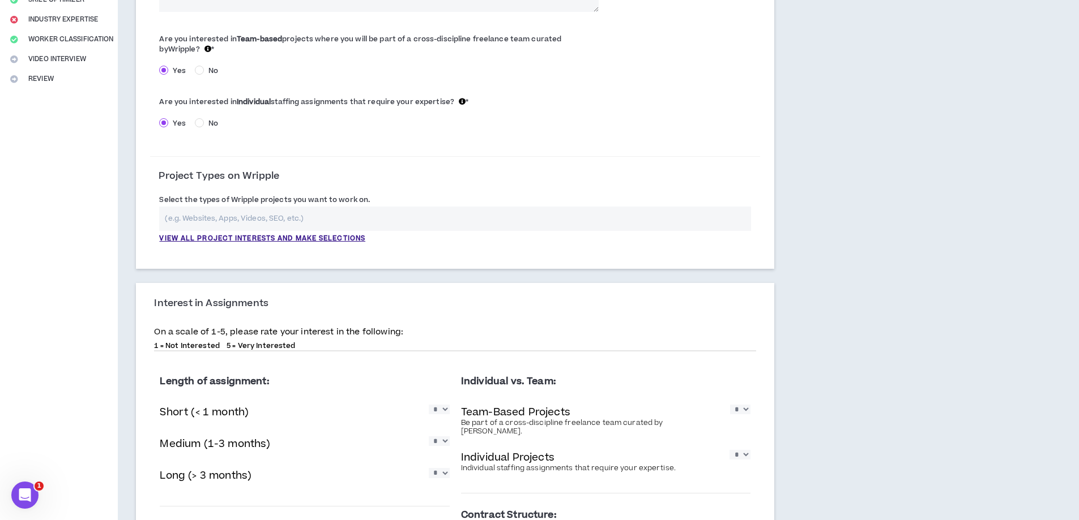
type textarea "**********"
click at [424, 221] on input "text" at bounding box center [455, 219] width 592 height 24
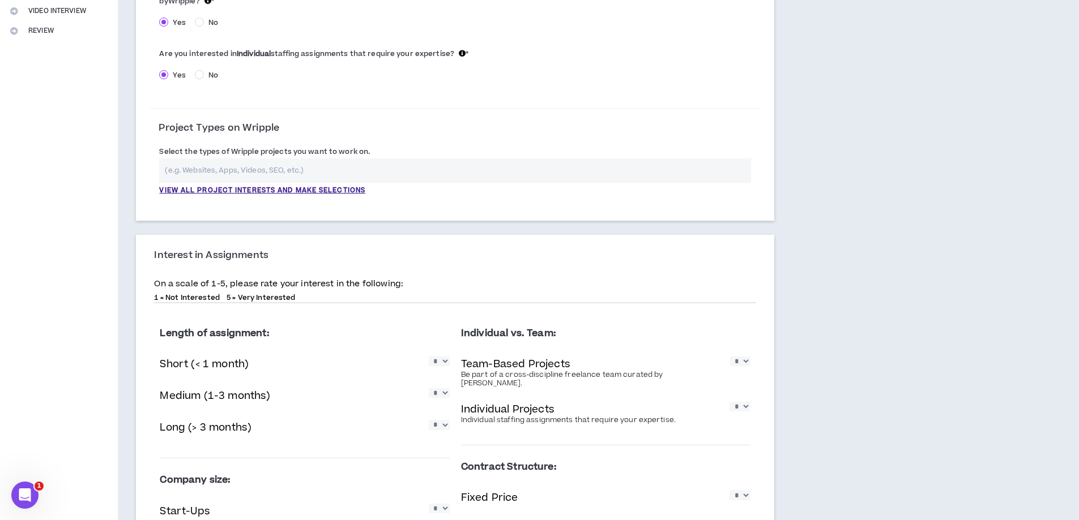
scroll to position [283, 0]
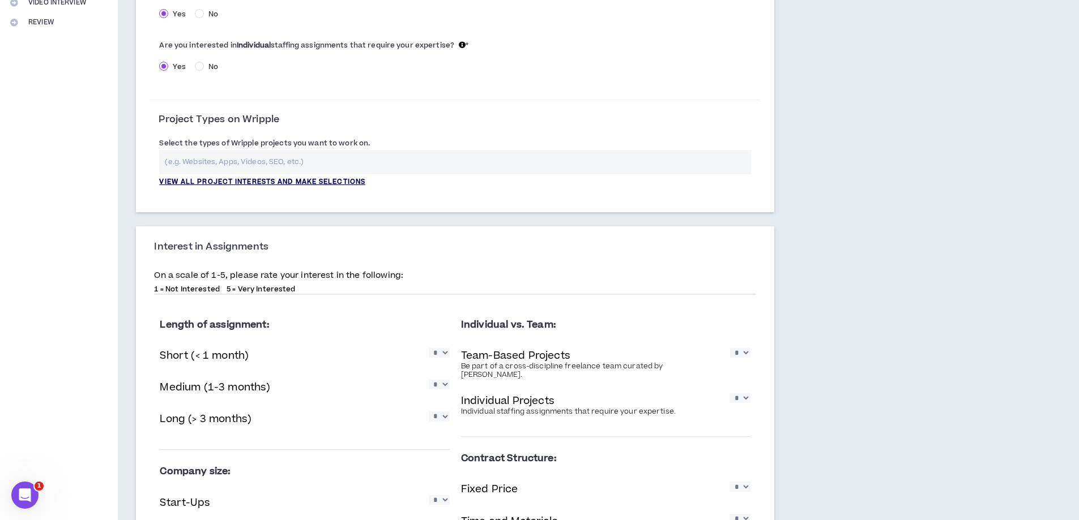
click at [294, 183] on p "View all project interests and make selections" at bounding box center [262, 182] width 206 height 10
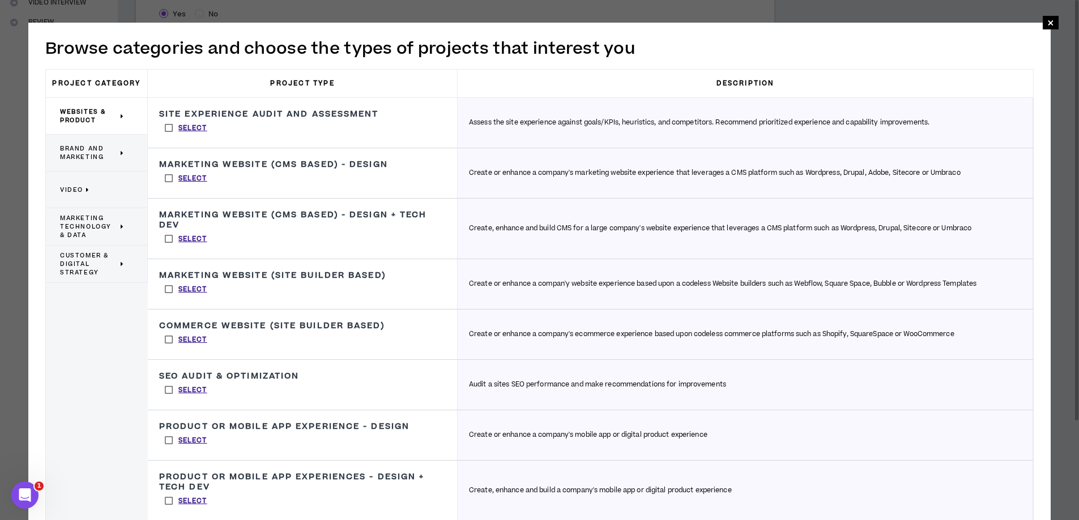
click at [75, 140] on p "Brand and Marketing" at bounding box center [92, 152] width 65 height 25
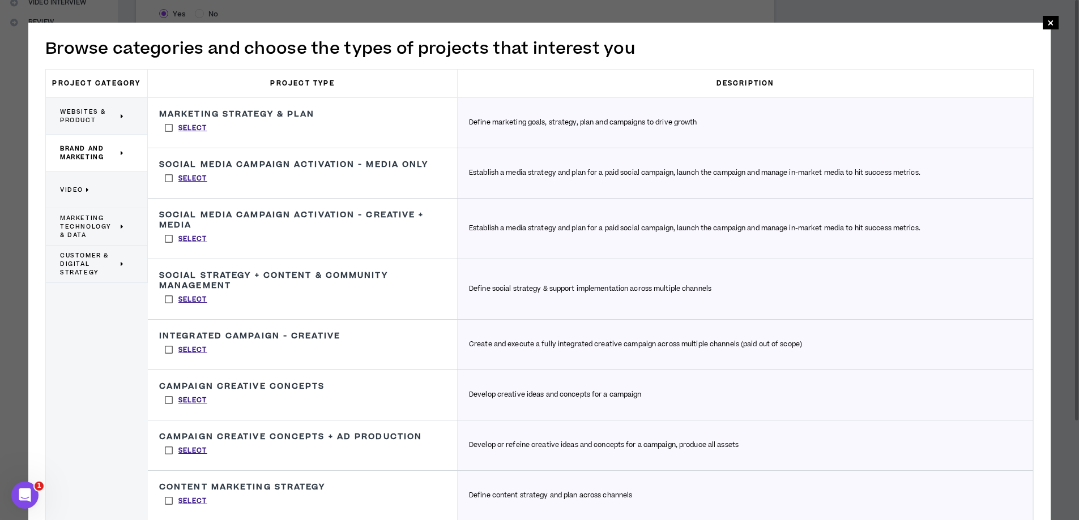
click at [169, 126] on label "Select" at bounding box center [186, 127] width 54 height 17
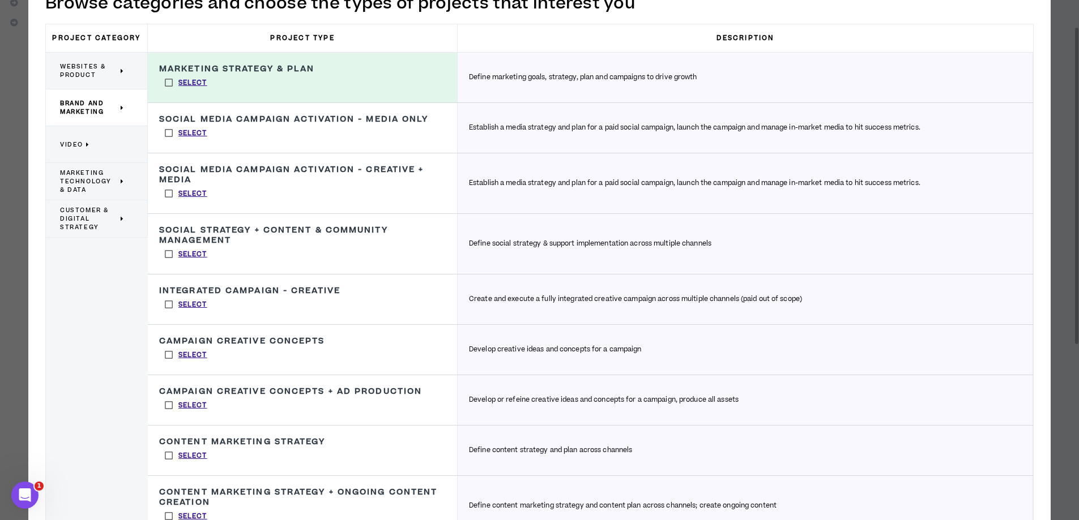
click at [166, 134] on label "Select" at bounding box center [186, 133] width 54 height 17
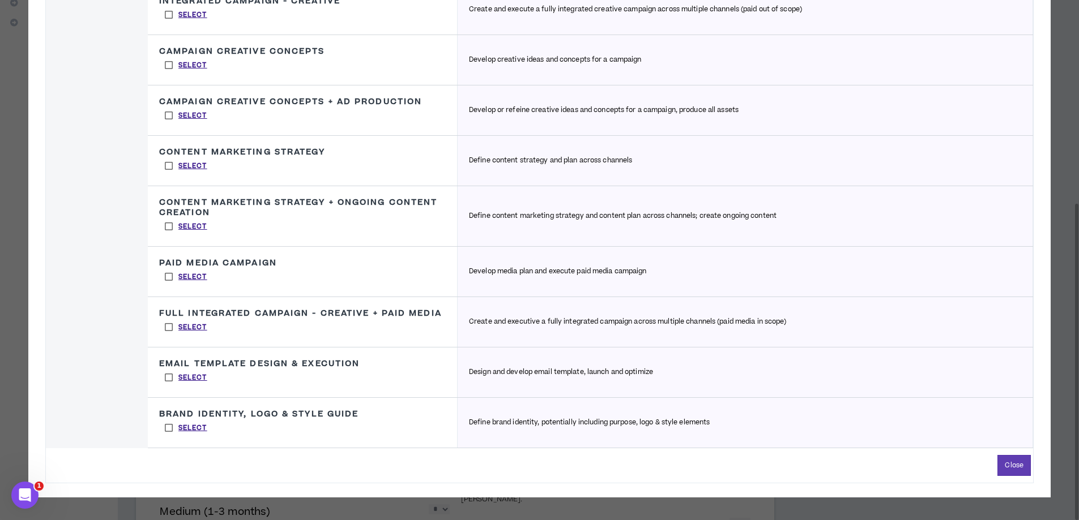
click at [166, 277] on label "Select" at bounding box center [186, 276] width 54 height 17
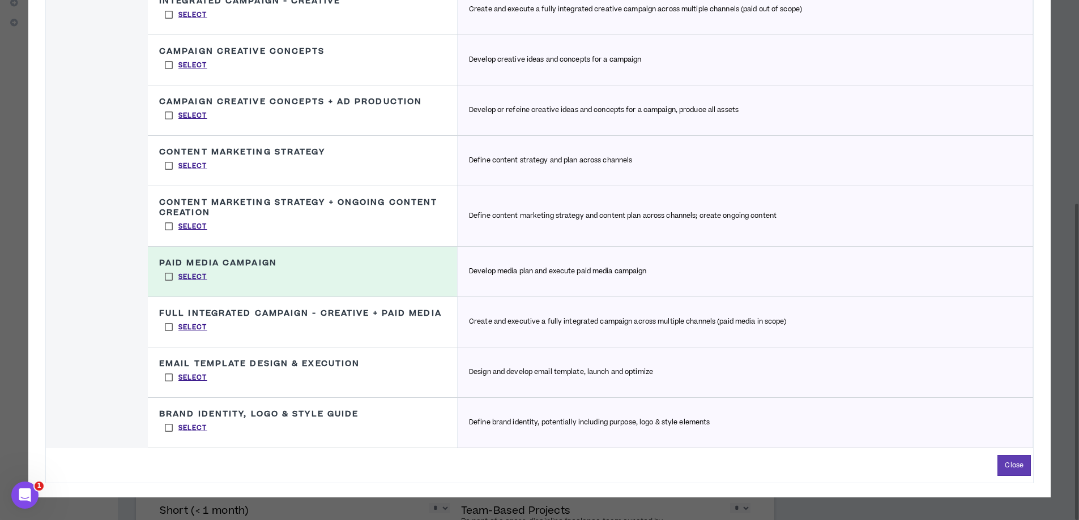
click at [170, 324] on label "Select" at bounding box center [186, 327] width 54 height 17
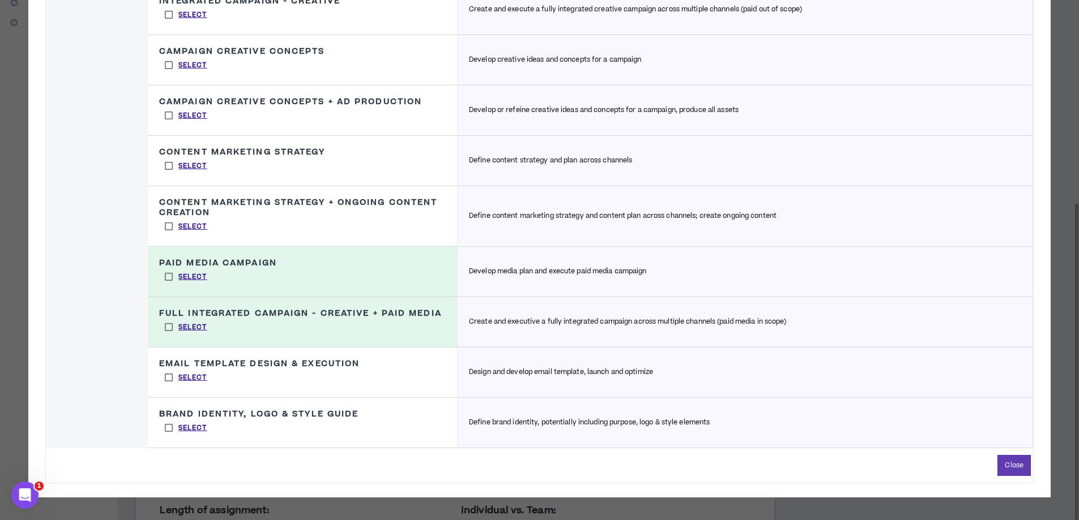
click at [166, 428] on label "Select" at bounding box center [186, 428] width 54 height 17
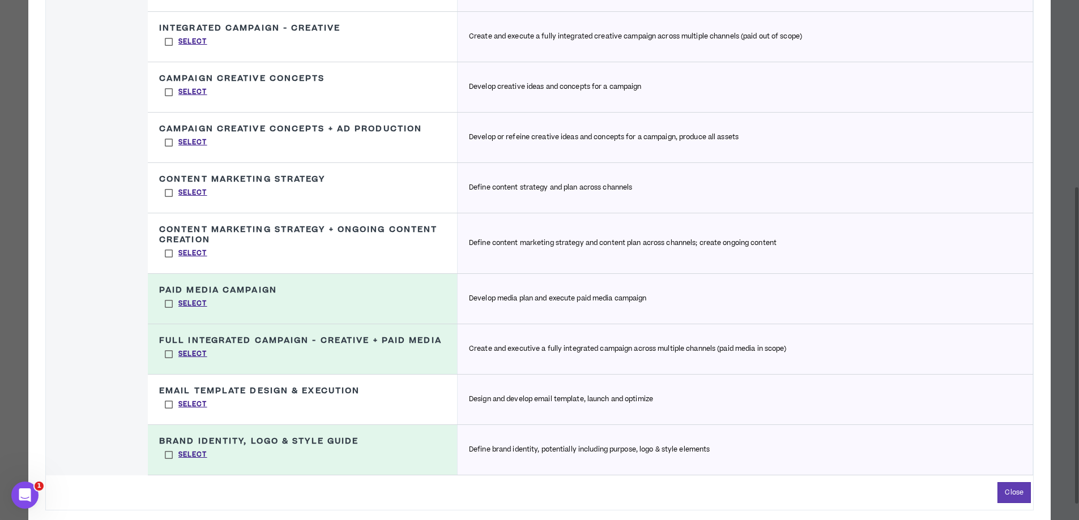
scroll to position [453, 0]
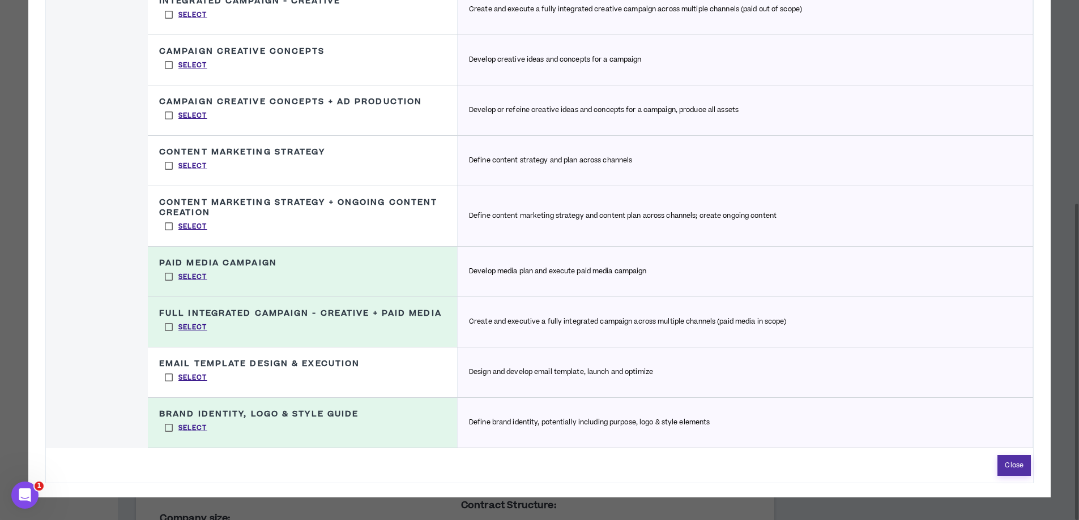
click at [1022, 467] on button "Close" at bounding box center [1013, 465] width 33 height 21
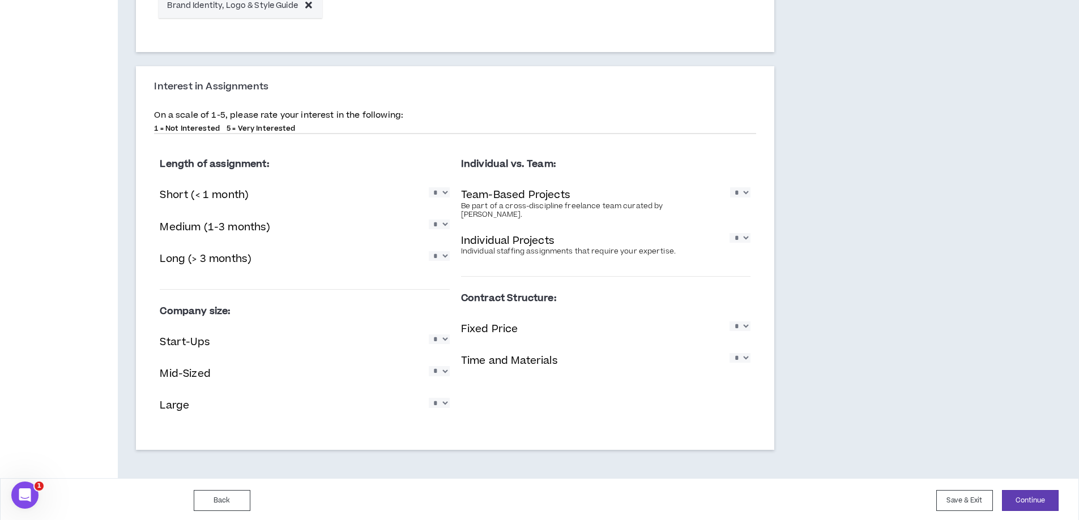
scroll to position [663, 0]
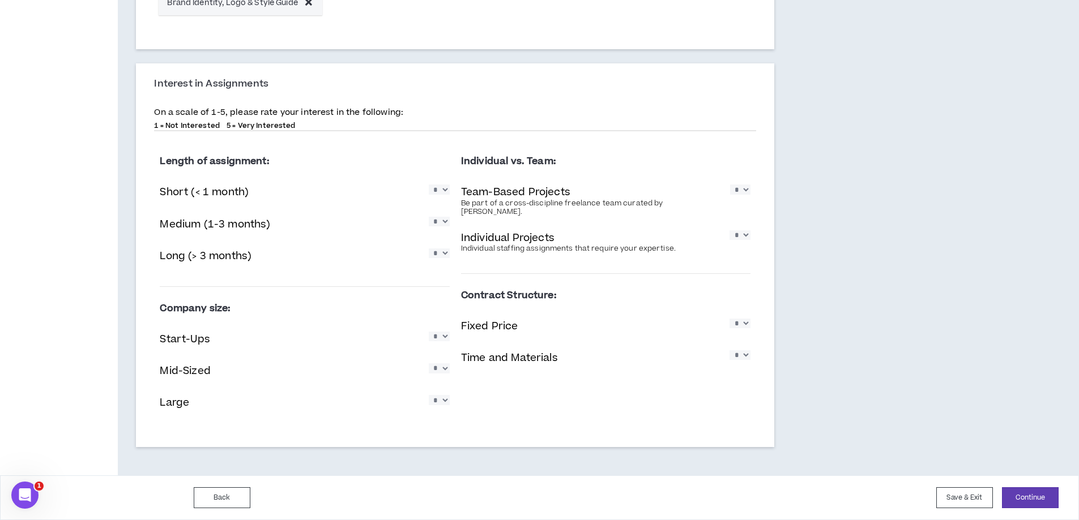
click at [746, 319] on select "* * * * *" at bounding box center [739, 324] width 21 height 10
click at [1041, 497] on button "Continue" at bounding box center [1030, 498] width 57 height 21
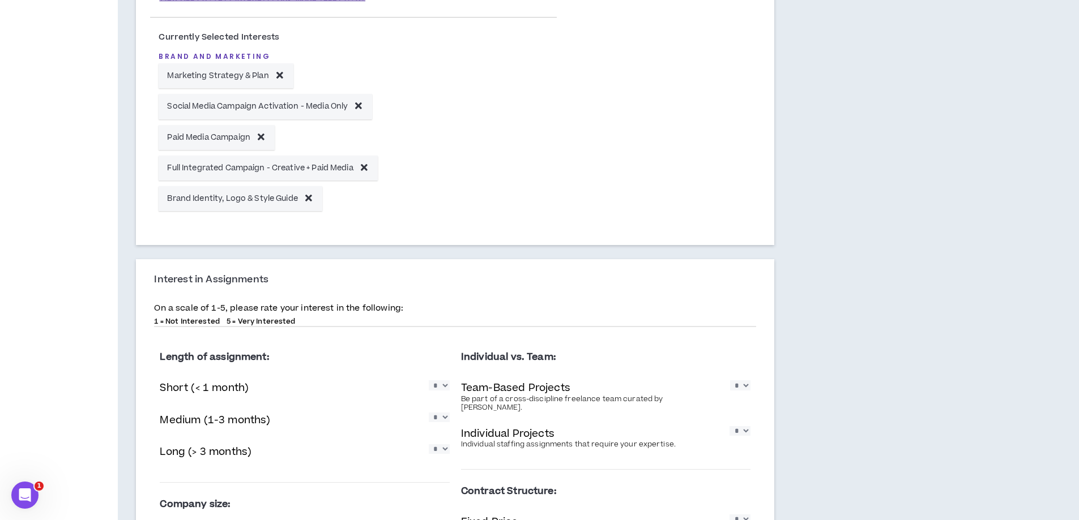
scroll to position [437, 0]
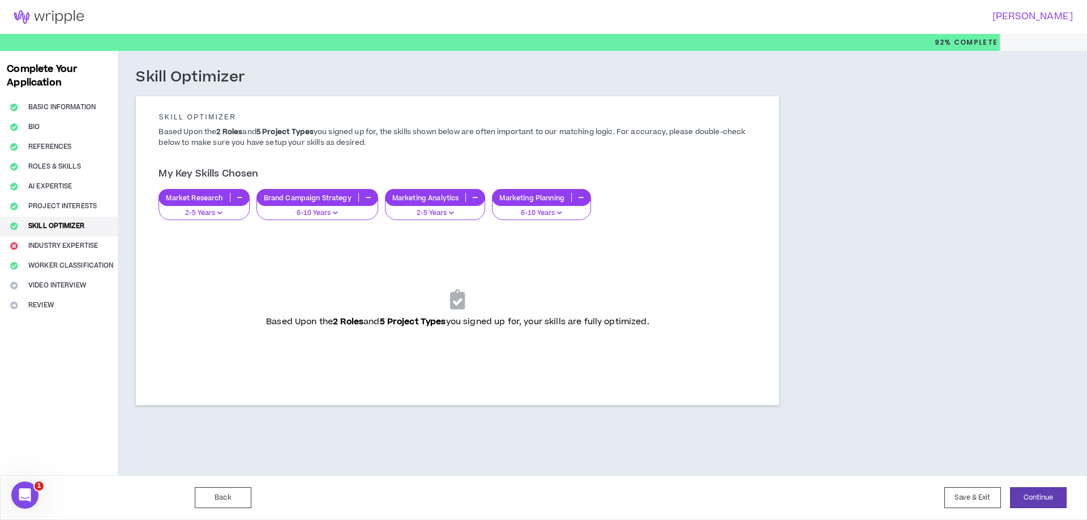
click at [221, 209] on p "2-5 Years" at bounding box center [204, 213] width 76 height 10
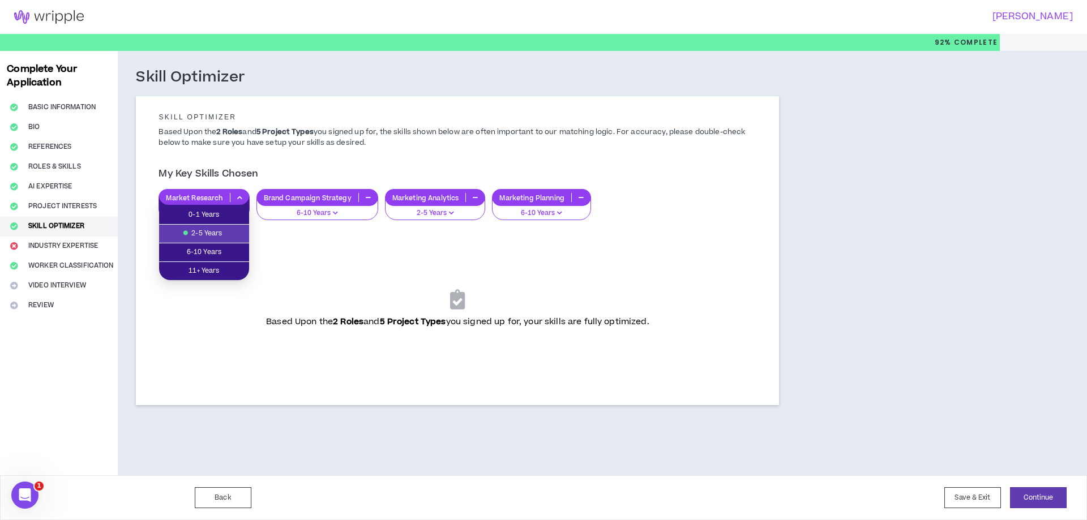
drag, startPoint x: 435, startPoint y: 275, endPoint x: 374, endPoint y: 249, distance: 66.3
click at [435, 275] on div "Based Upon the 2 Roles and 5 Project Types you signed up for, your skills are f…" at bounding box center [458, 309] width 580 height 142
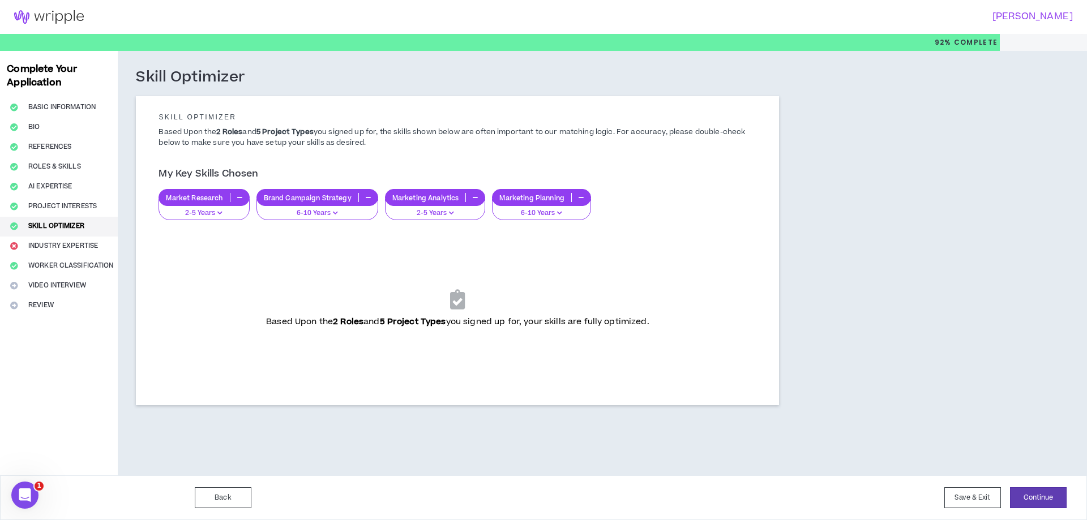
click at [233, 212] on p "2-5 Years" at bounding box center [204, 213] width 76 height 10
click at [343, 204] on div "Brand Campaign Strategy" at bounding box center [318, 197] width 122 height 17
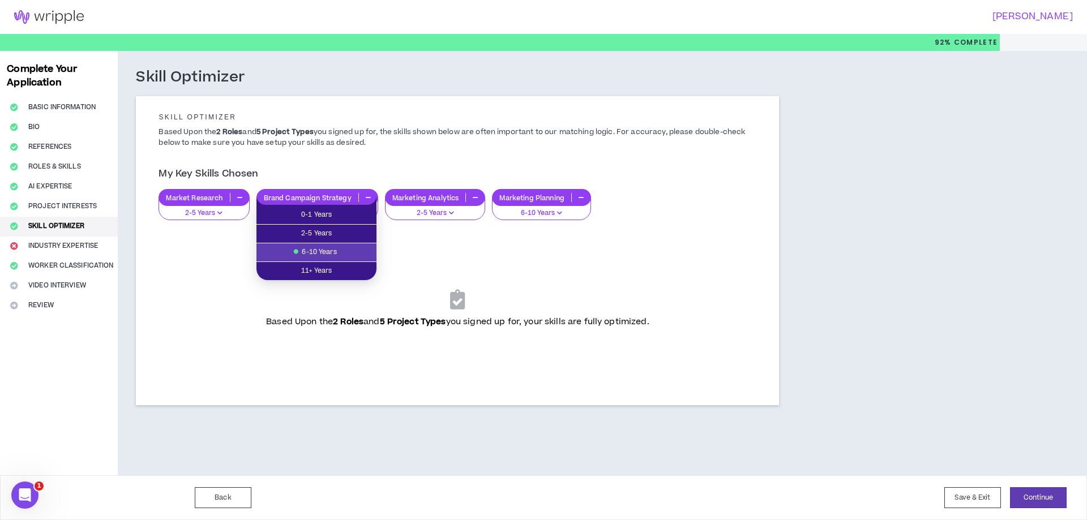
click at [460, 212] on p "2-5 Years" at bounding box center [435, 213] width 86 height 10
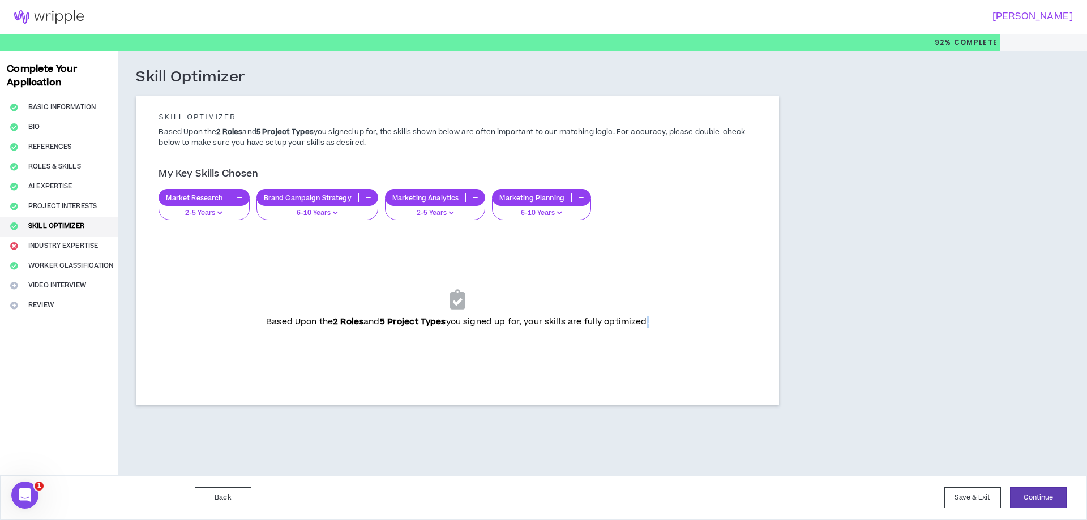
drag, startPoint x: 646, startPoint y: 262, endPoint x: 778, endPoint y: 273, distance: 133.0
click at [648, 262] on div "Based Upon the 2 Roles and 5 Project Types you signed up for, your skills are f…" at bounding box center [458, 309] width 580 height 142
click at [1065, 501] on button "Continue" at bounding box center [1038, 498] width 57 height 21
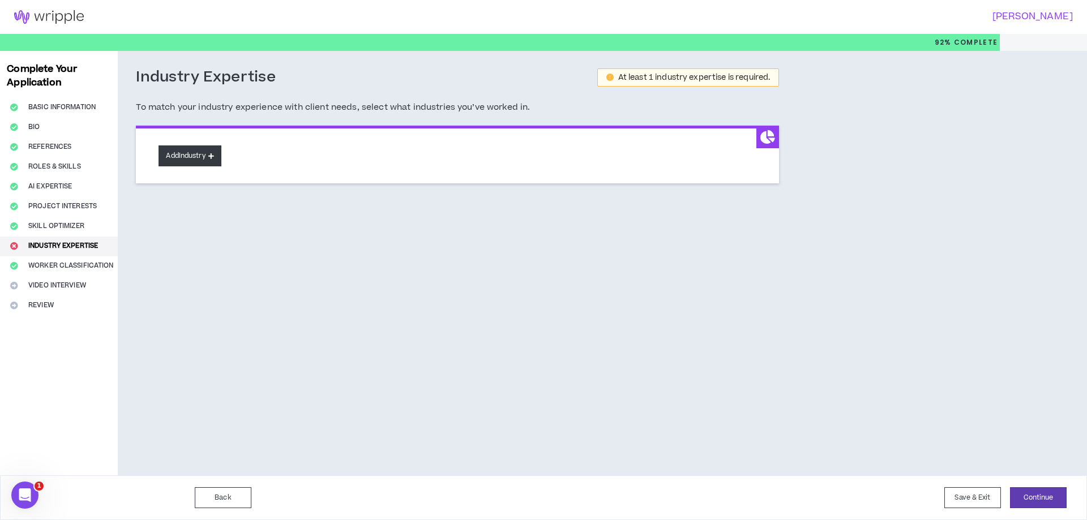
click at [172, 164] on button "Add Industry" at bounding box center [190, 156] width 62 height 21
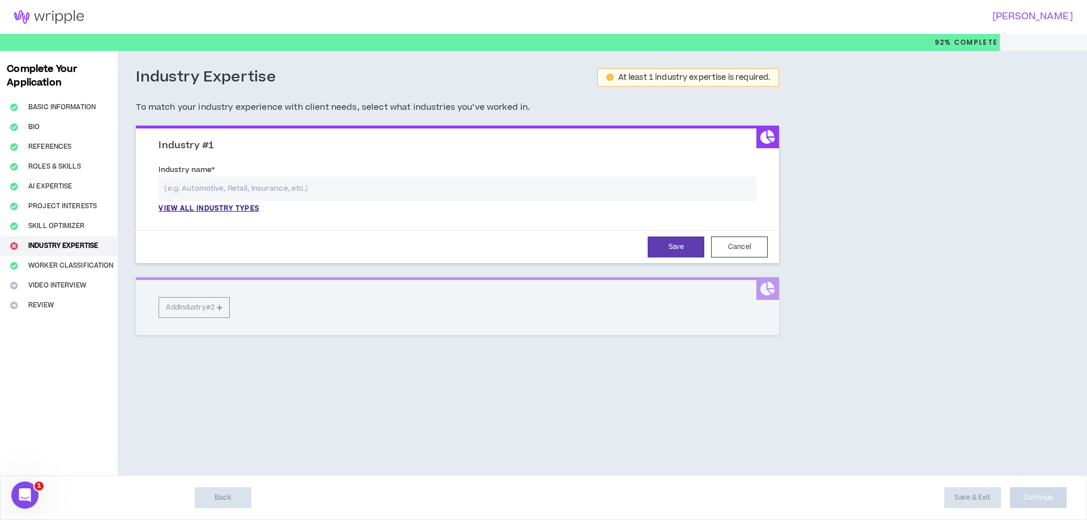
click at [278, 186] on input "text" at bounding box center [458, 189] width 598 height 24
click at [242, 207] on p "View all industry types" at bounding box center [209, 209] width 100 height 10
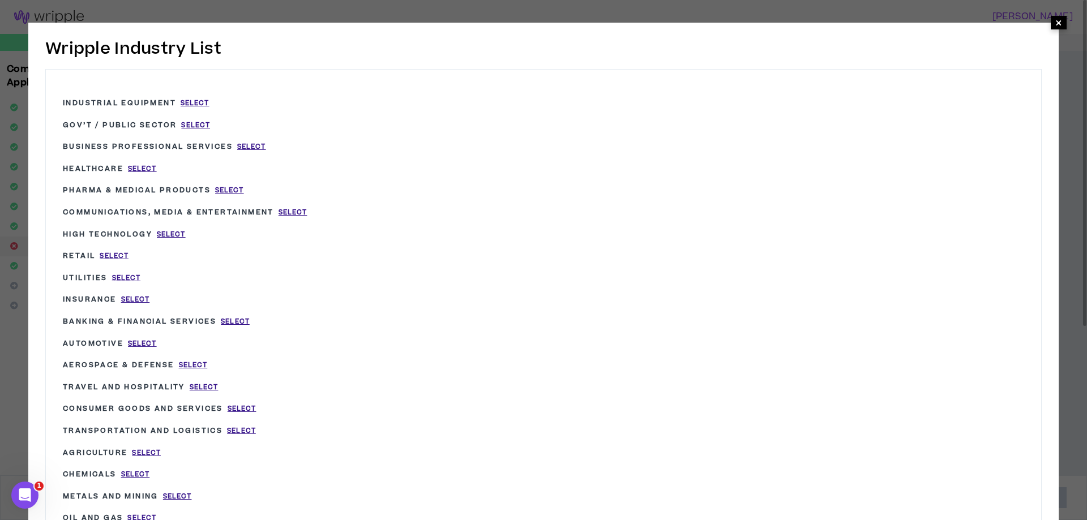
click at [1058, 22] on span "×" at bounding box center [1059, 23] width 7 height 14
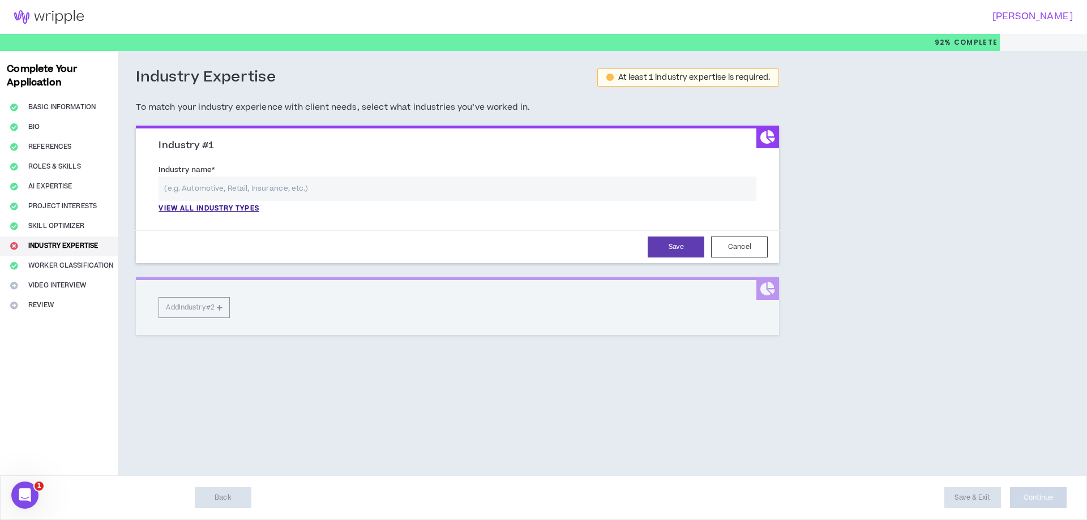
click at [328, 193] on input "text" at bounding box center [458, 189] width 598 height 24
type input "Advertising"
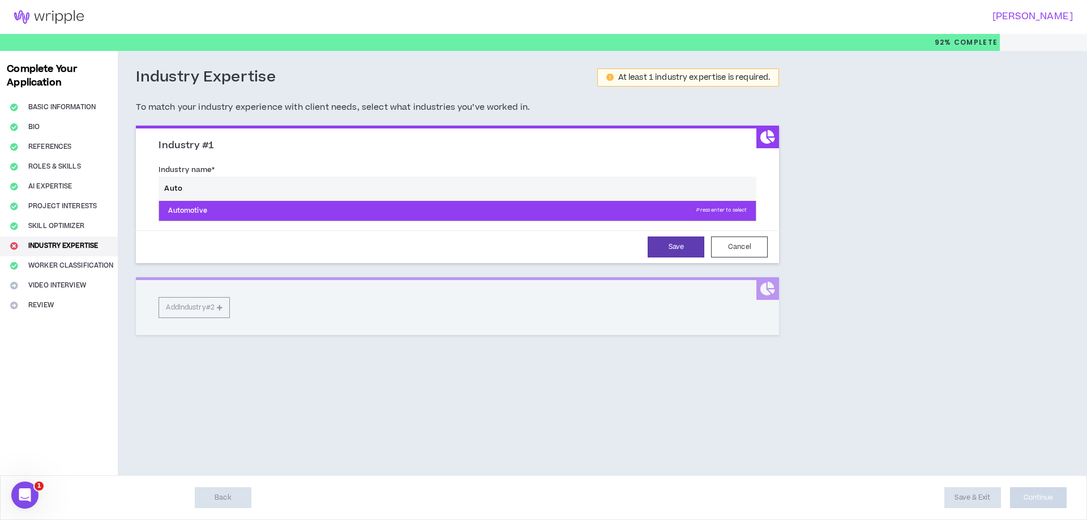
click at [305, 207] on p "Automotive Press enter to select" at bounding box center [457, 211] width 597 height 20
type input "Automotive"
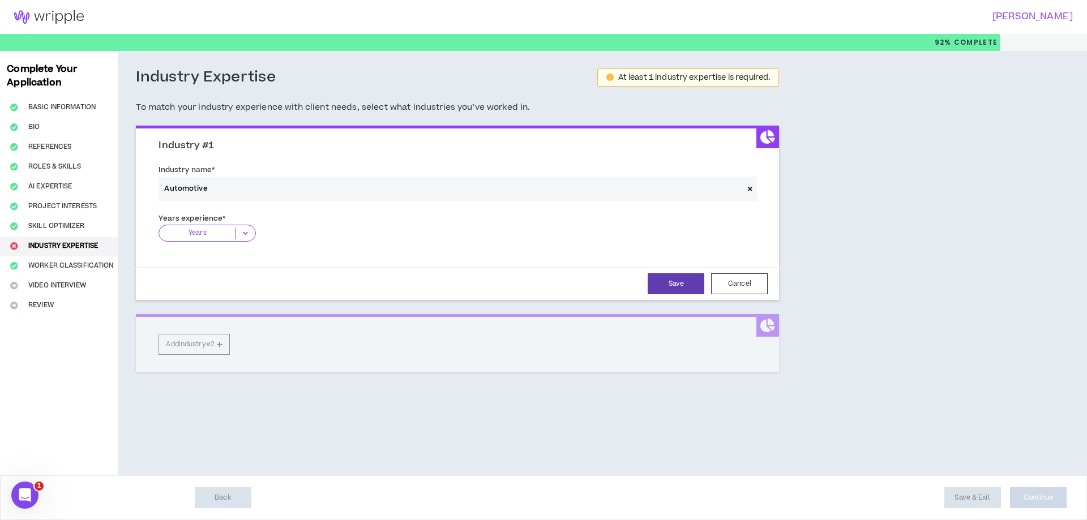
click at [240, 230] on icon at bounding box center [245, 233] width 19 height 11
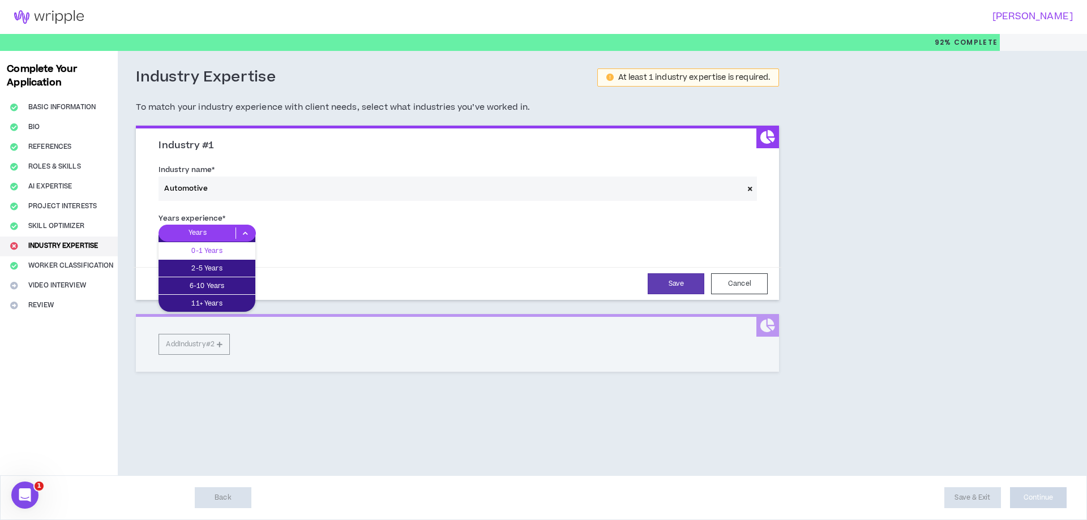
click at [220, 255] on p "0-1 Years" at bounding box center [207, 251] width 97 height 12
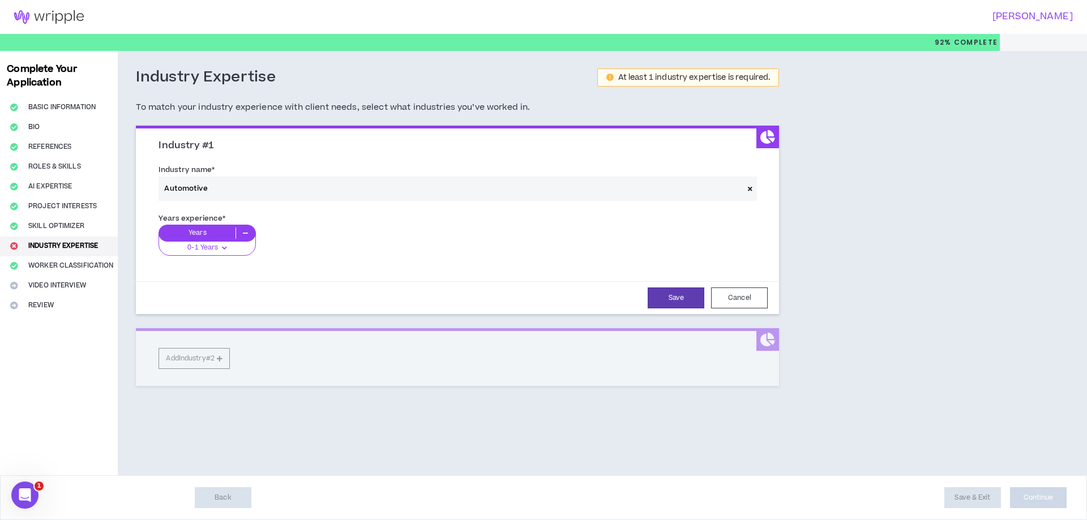
click at [208, 358] on div "Industry #1 Industry name * Automotive Years experience * Years 0-1 Years 0-1 Y…" at bounding box center [457, 256] width 643 height 260
click at [673, 300] on button "Save" at bounding box center [676, 298] width 57 height 21
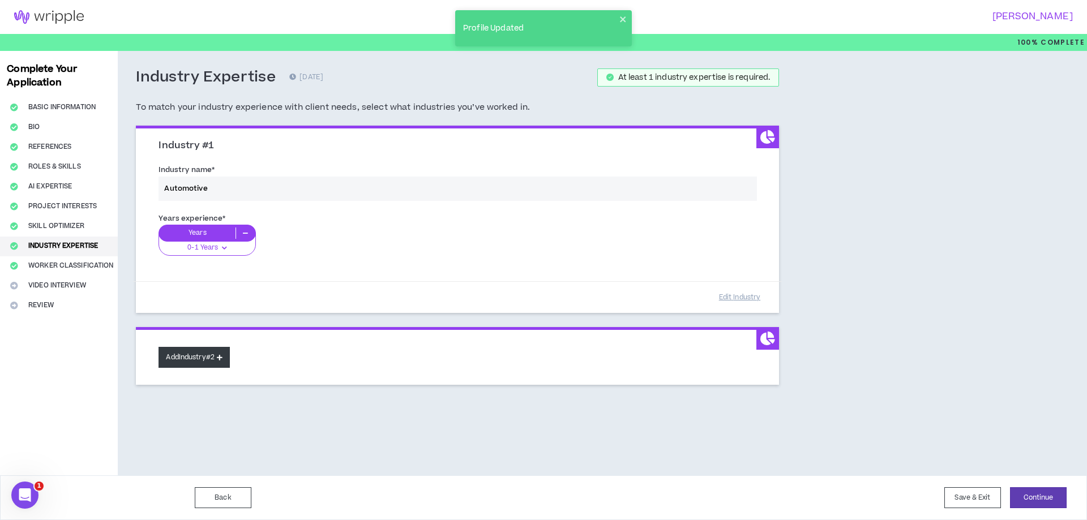
click at [186, 358] on button "Add Industry #2" at bounding box center [194, 357] width 71 height 21
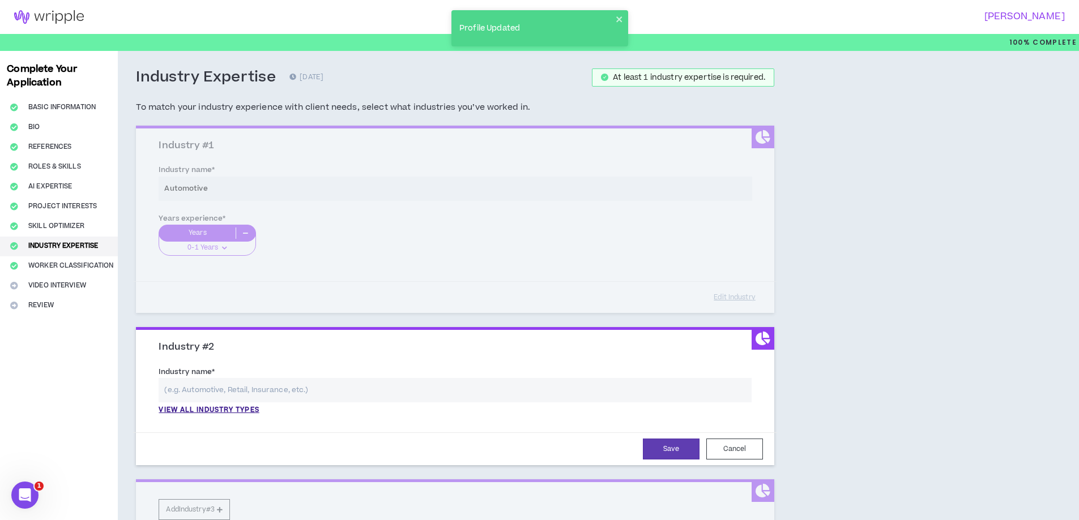
click at [292, 390] on input "text" at bounding box center [455, 390] width 593 height 24
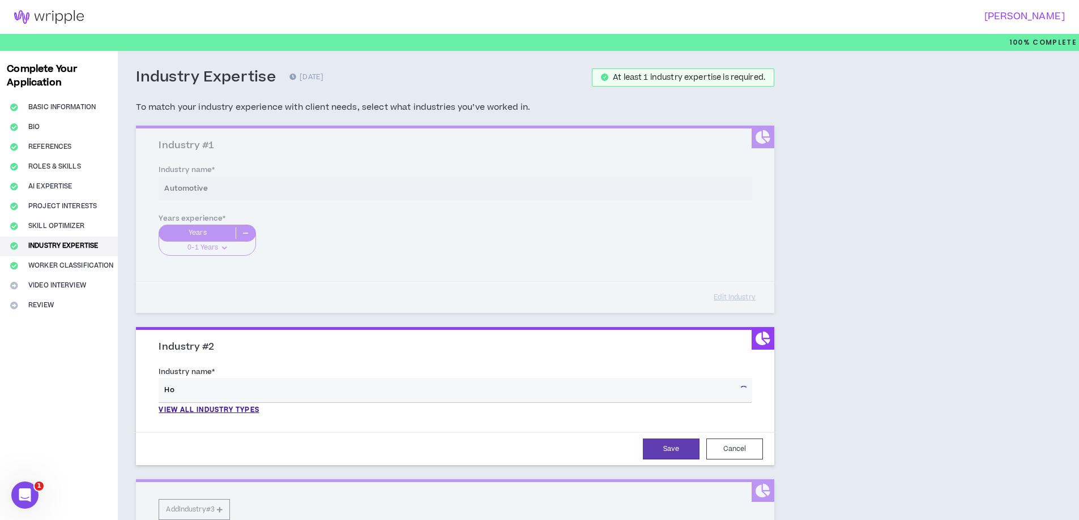
type input "H"
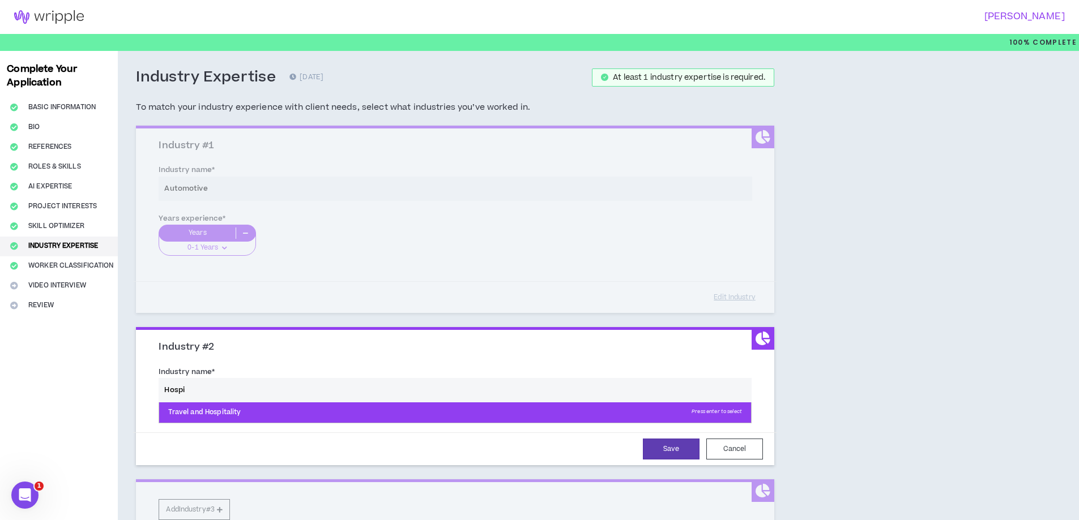
click at [311, 413] on p "Travel and Hospitality Press enter to select" at bounding box center [455, 413] width 592 height 20
type input "Travel and Hospitality"
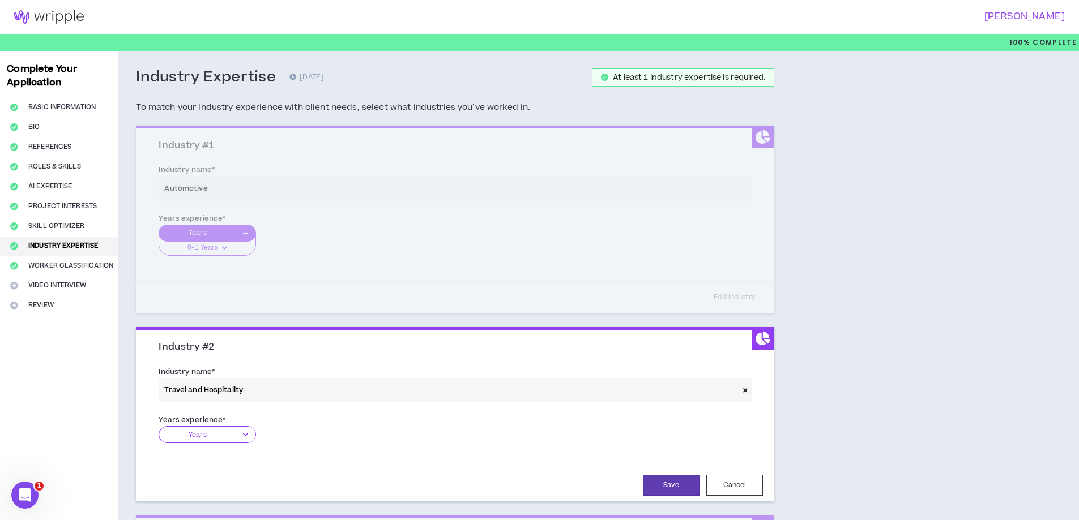
click at [225, 439] on p "Years" at bounding box center [197, 434] width 76 height 11
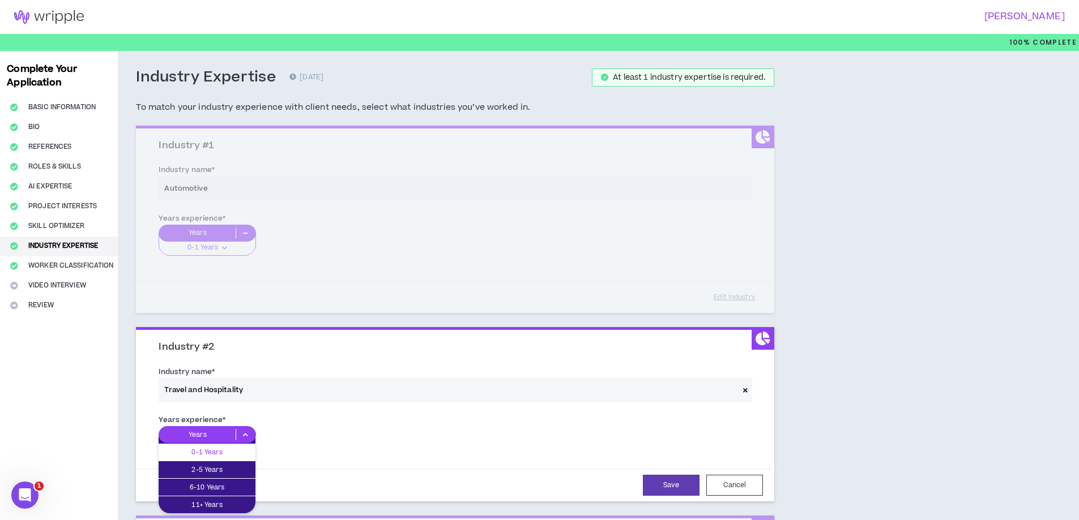
click at [214, 456] on p "0-1 Years" at bounding box center [207, 452] width 97 height 12
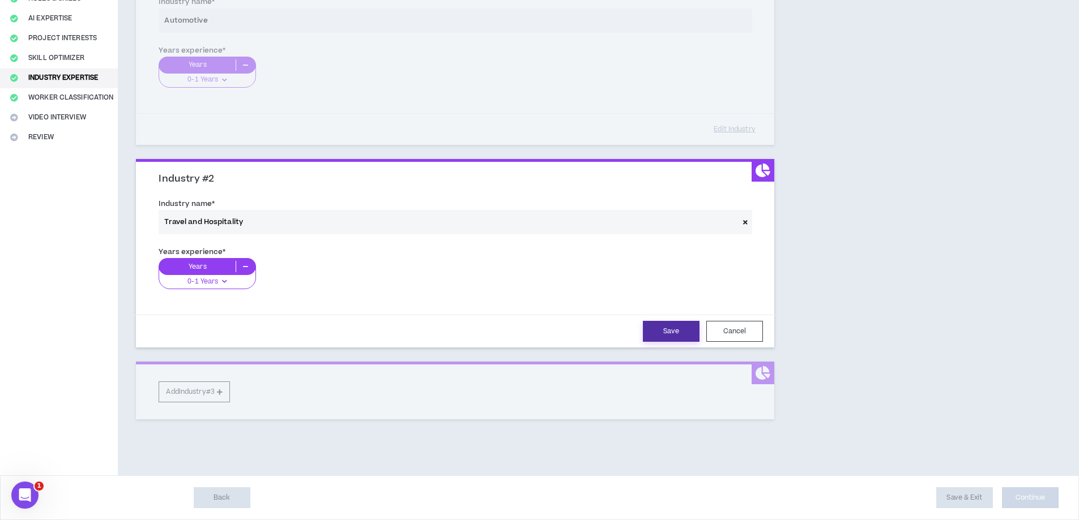
click at [660, 332] on button "Save" at bounding box center [671, 331] width 57 height 21
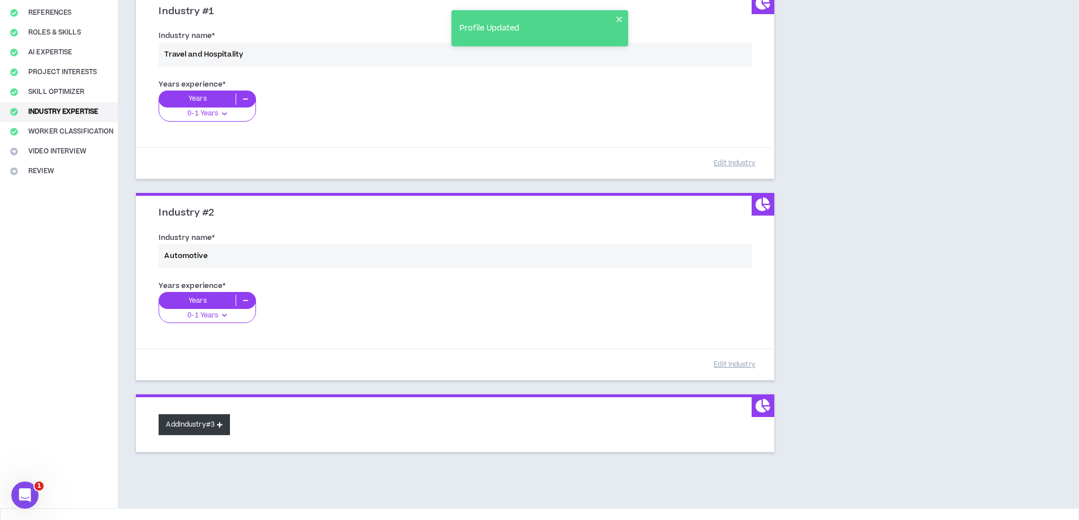
scroll to position [167, 0]
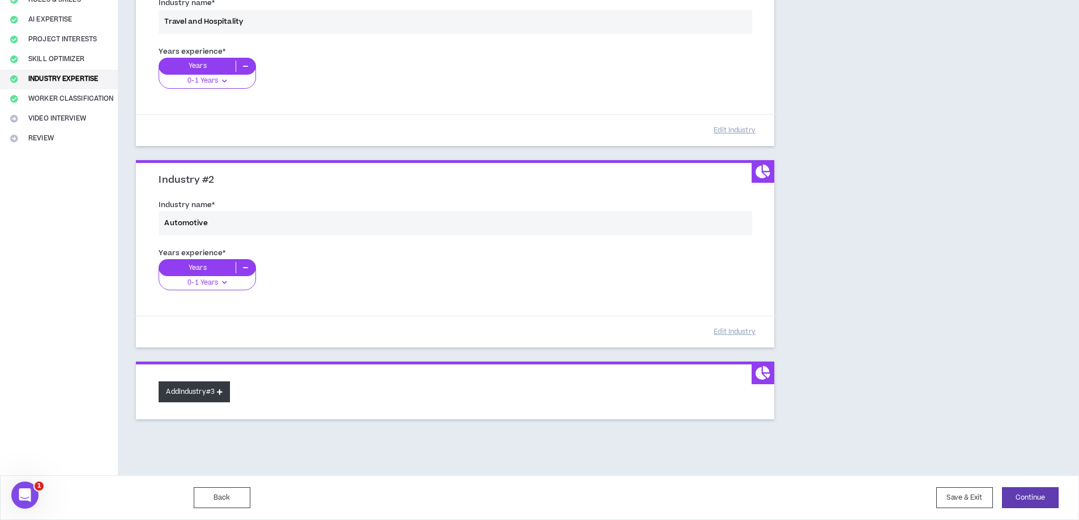
click at [203, 386] on button "Add Industry #3" at bounding box center [194, 392] width 71 height 21
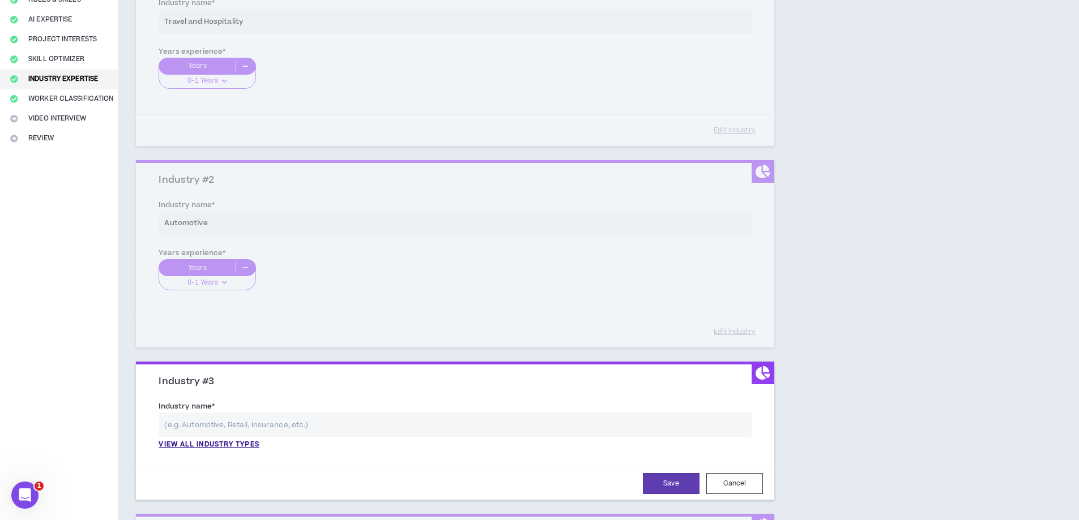
click at [239, 424] on input "text" at bounding box center [455, 425] width 593 height 24
type input "Advertising"
type input "Paid Social"
type input "Digital Marketing"
type input "marketing"
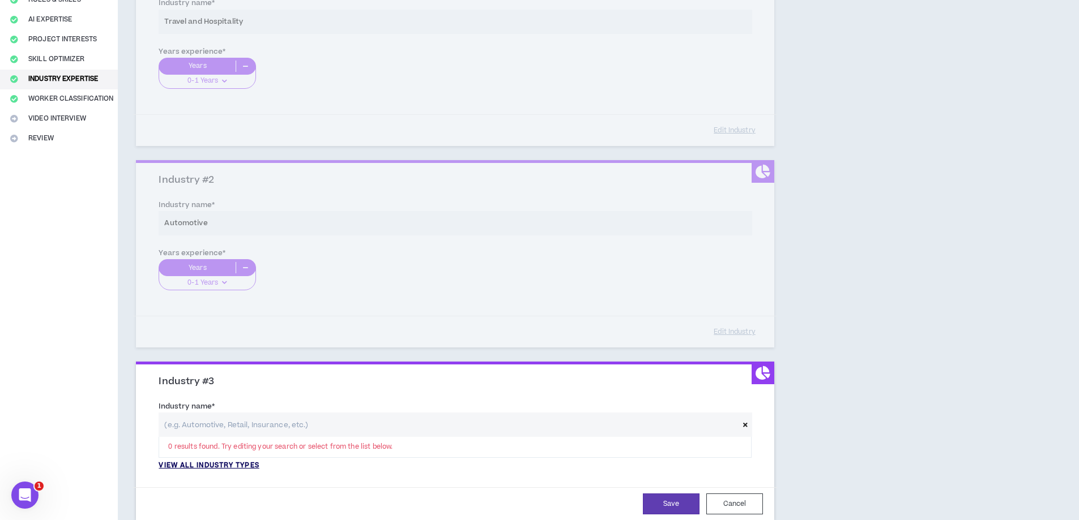
click at [215, 463] on p "View all industry types" at bounding box center [209, 466] width 100 height 10
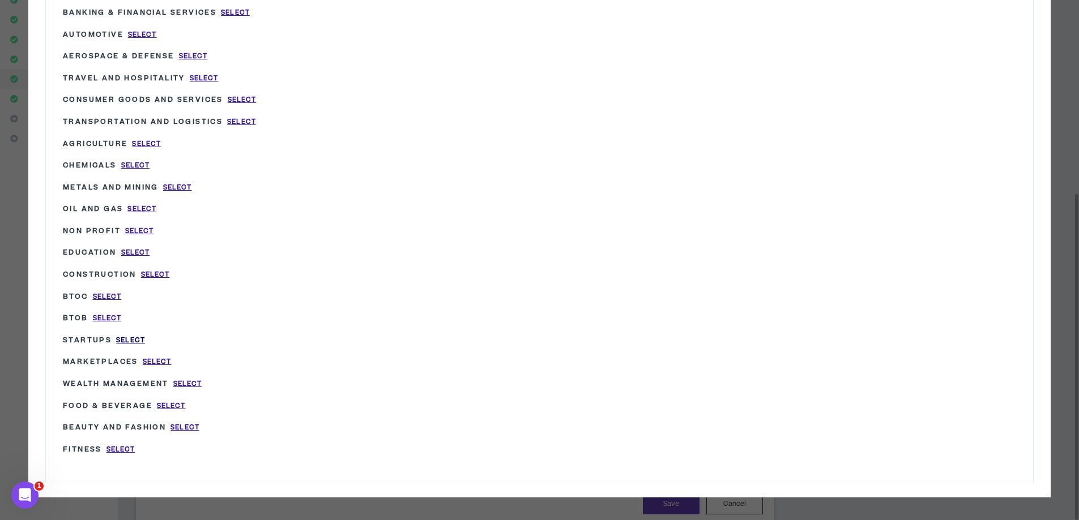
click at [129, 344] on span "Select" at bounding box center [130, 341] width 29 height 10
type input "Startups"
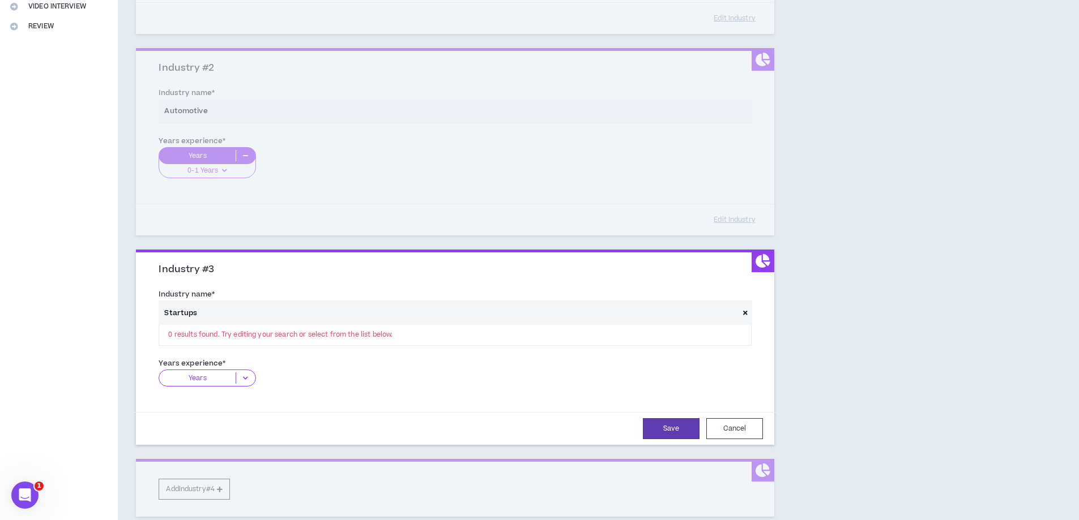
scroll to position [280, 0]
click at [242, 377] on icon at bounding box center [245, 376] width 19 height 11
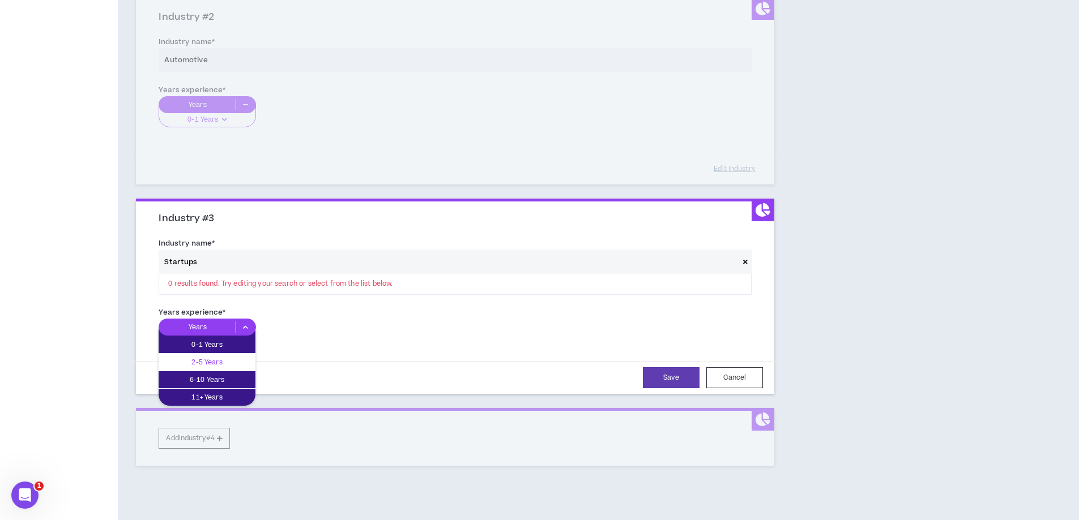
scroll to position [337, 0]
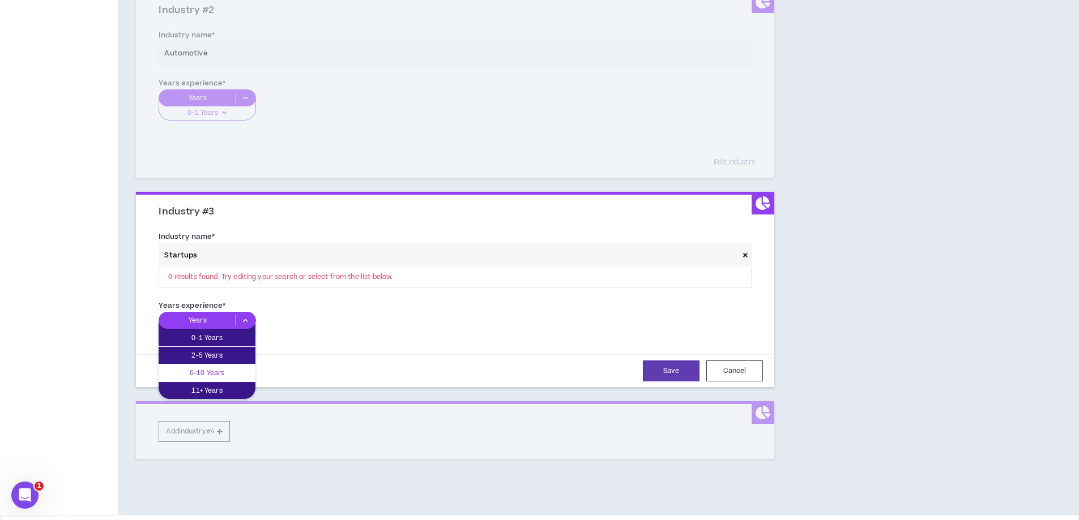
click at [210, 378] on p "6-10 Years" at bounding box center [207, 373] width 97 height 12
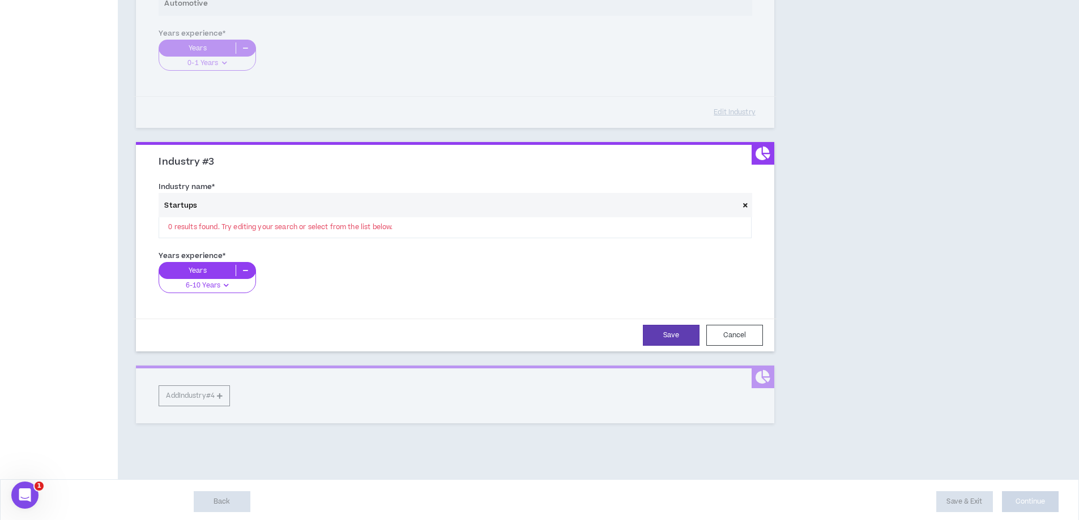
scroll to position [391, 0]
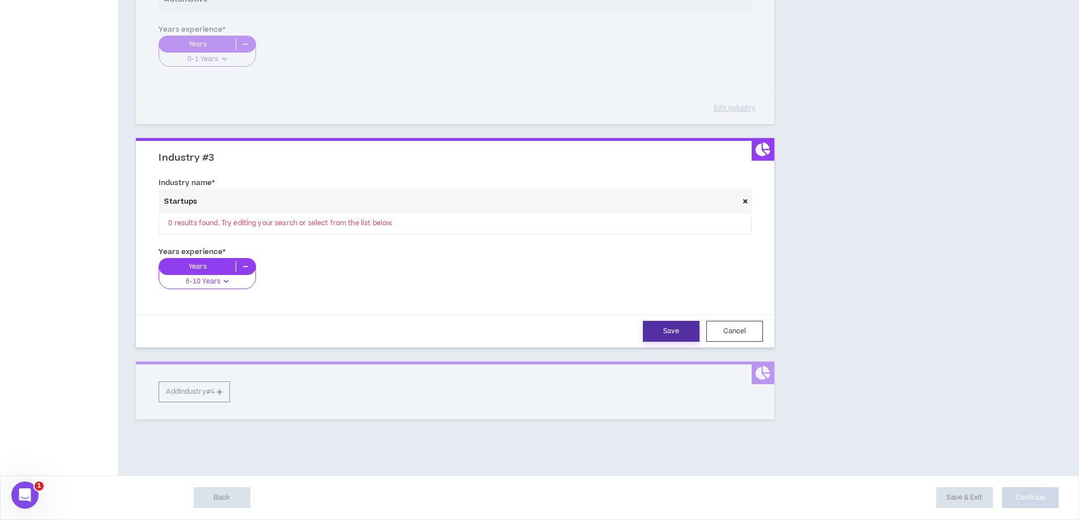
click at [644, 336] on div "Save Cancel" at bounding box center [455, 331] width 616 height 21
click at [657, 337] on button "Save" at bounding box center [671, 331] width 57 height 21
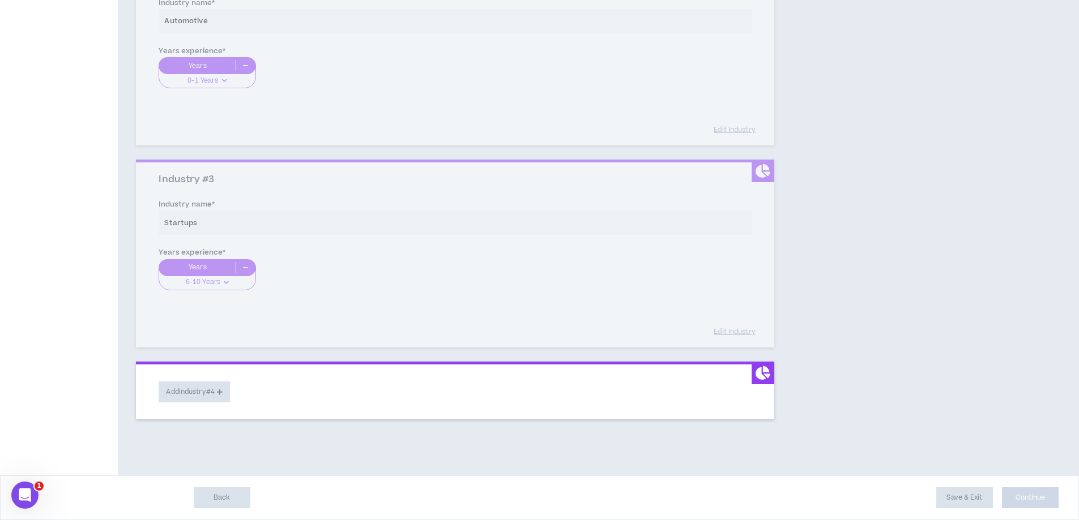
scroll to position [369, 0]
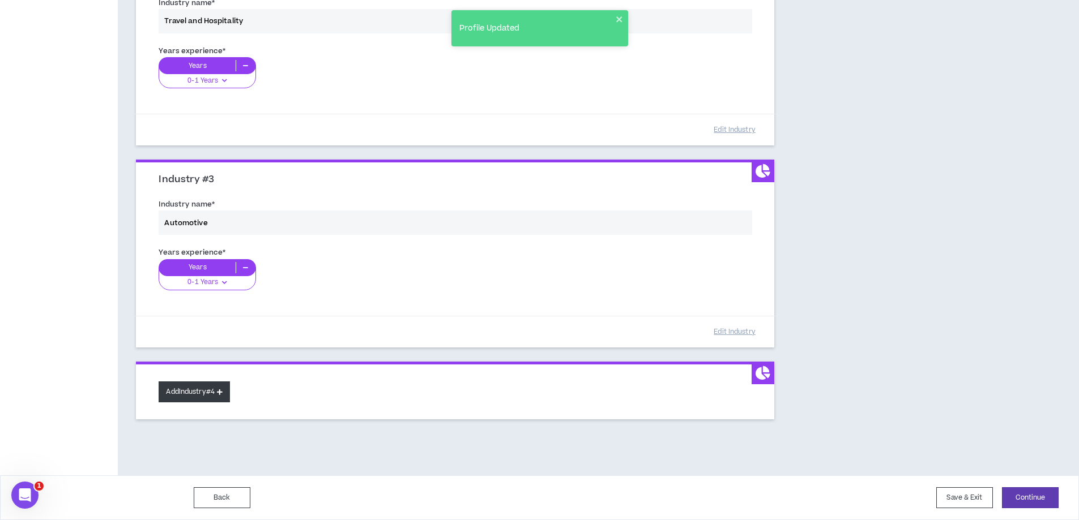
click at [193, 389] on button "Add Industry #4" at bounding box center [194, 392] width 71 height 21
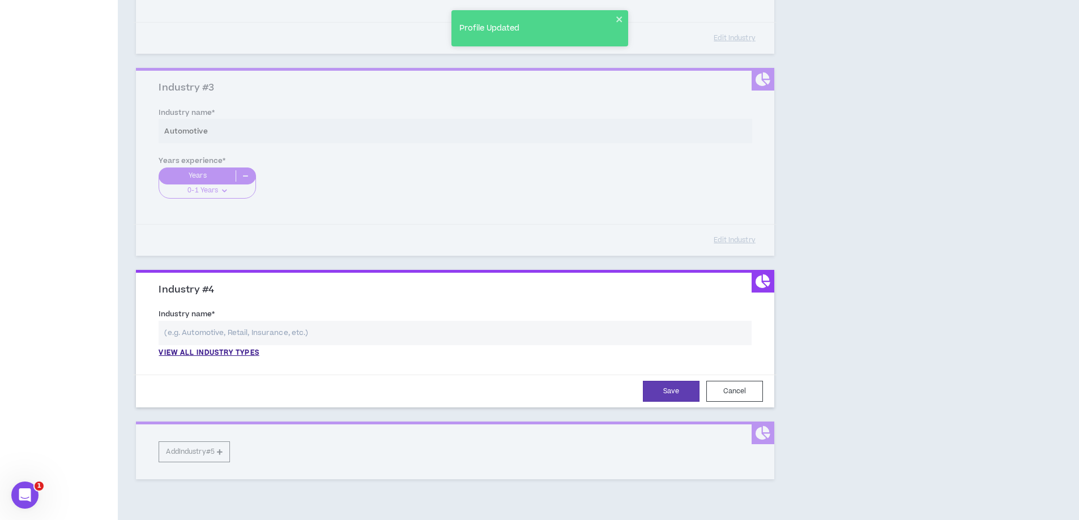
scroll to position [521, 0]
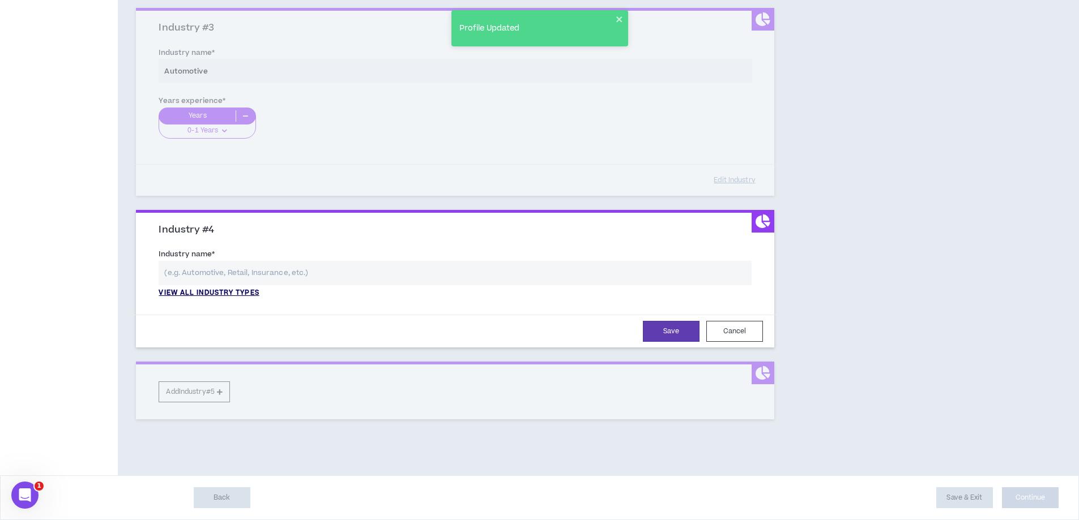
click at [230, 294] on p "View all industry types" at bounding box center [209, 293] width 100 height 10
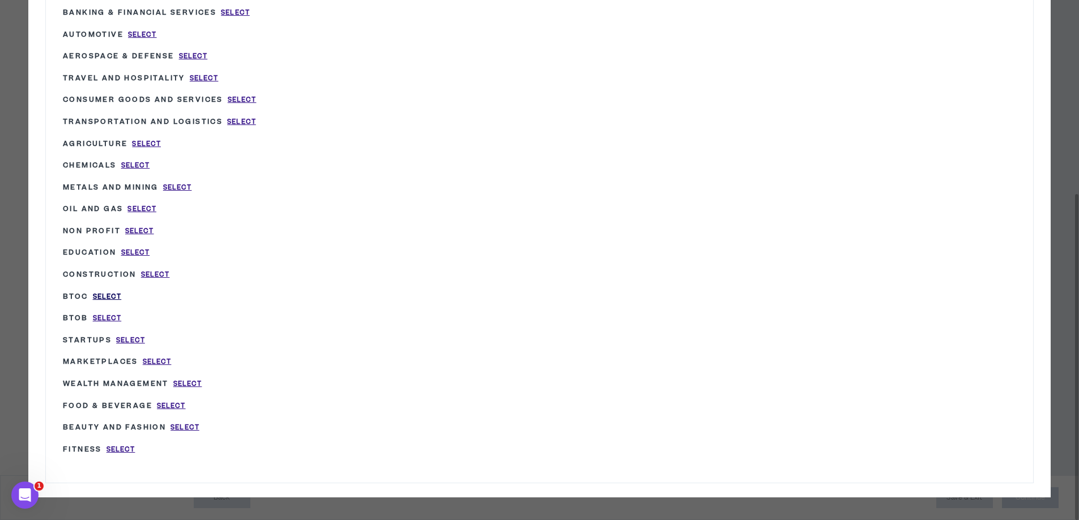
click at [105, 297] on span "Select" at bounding box center [107, 297] width 29 height 10
type input "BtoC"
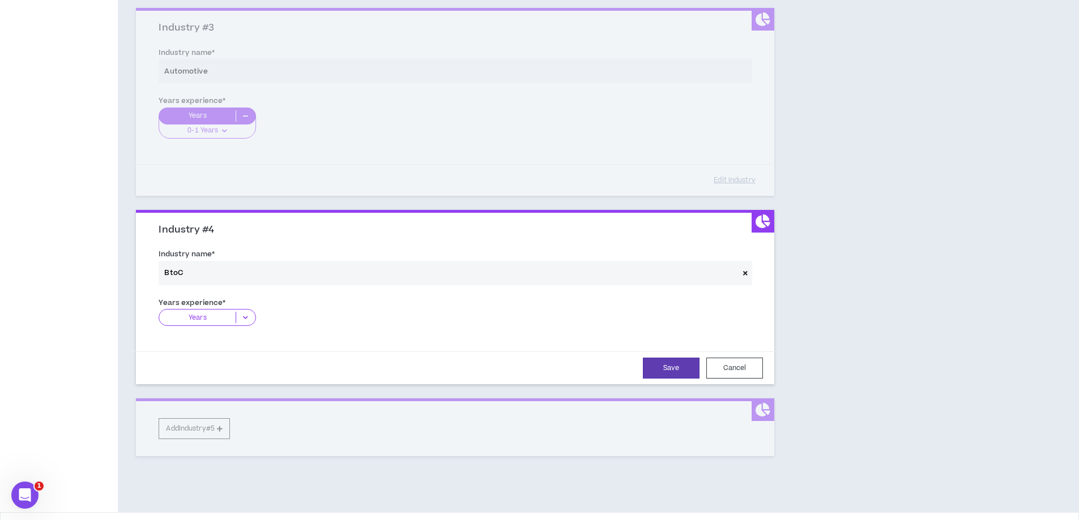
click at [216, 317] on p "Years" at bounding box center [197, 317] width 76 height 11
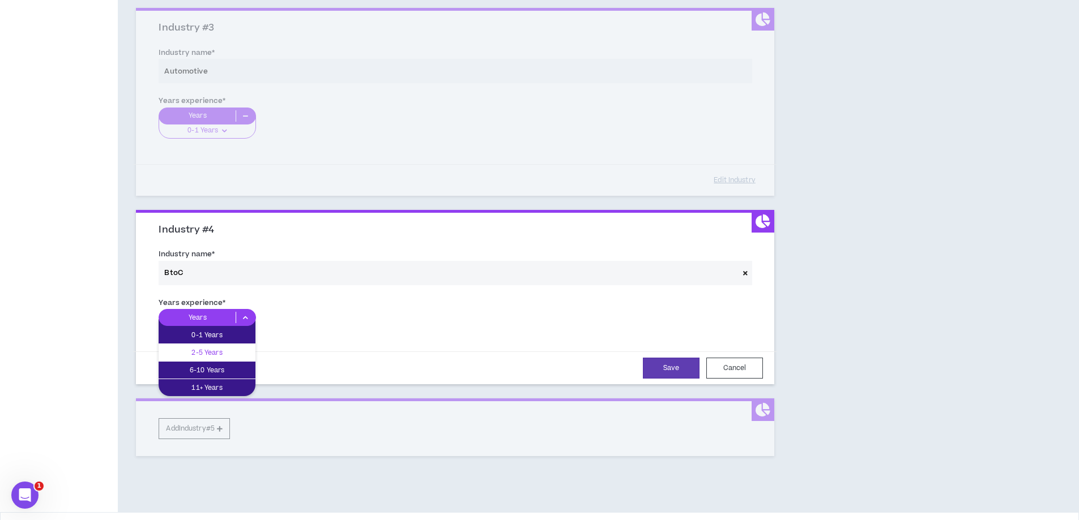
click at [230, 345] on div "2-5 Years" at bounding box center [207, 352] width 97 height 17
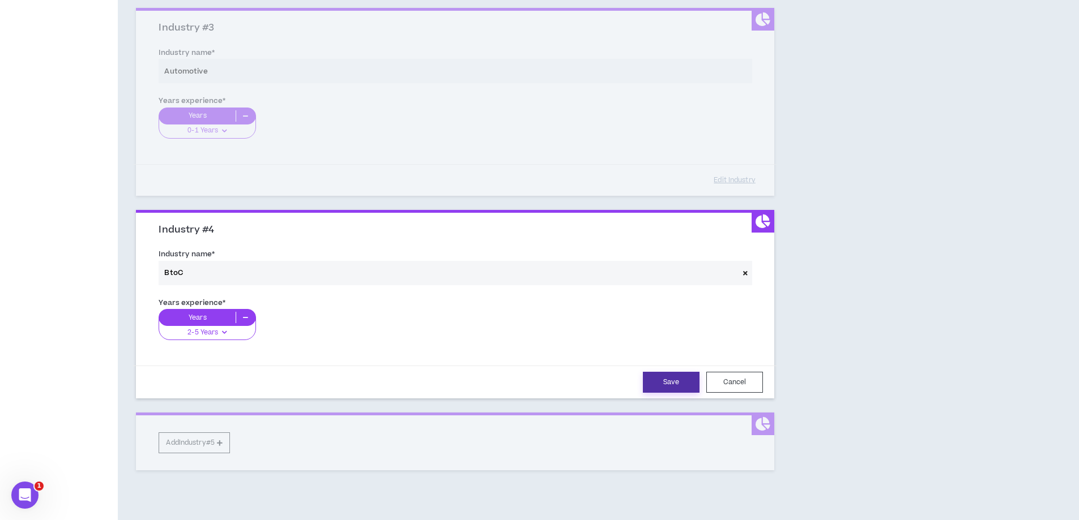
click at [672, 384] on button "Save" at bounding box center [671, 382] width 57 height 21
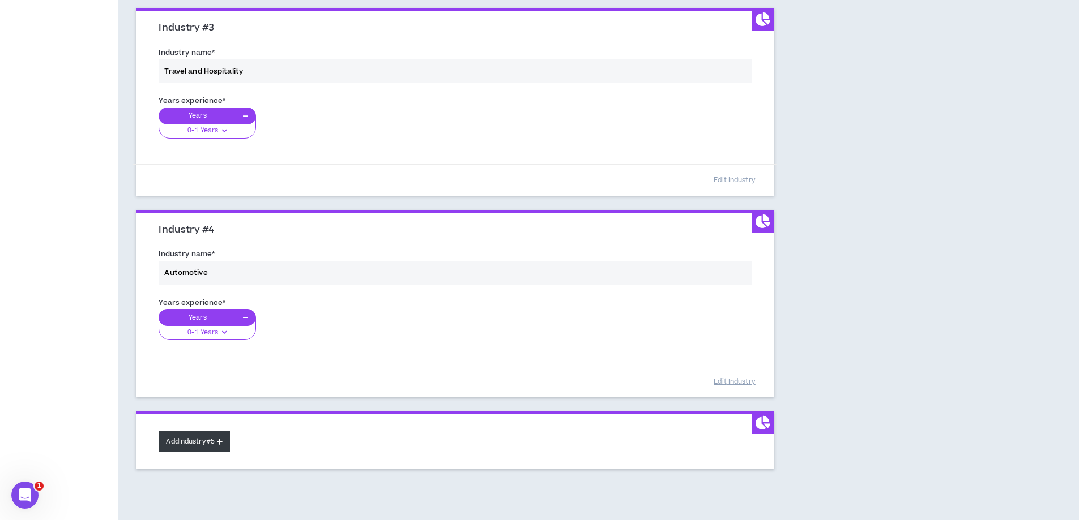
click at [205, 441] on button "Add Industry #5" at bounding box center [194, 441] width 71 height 21
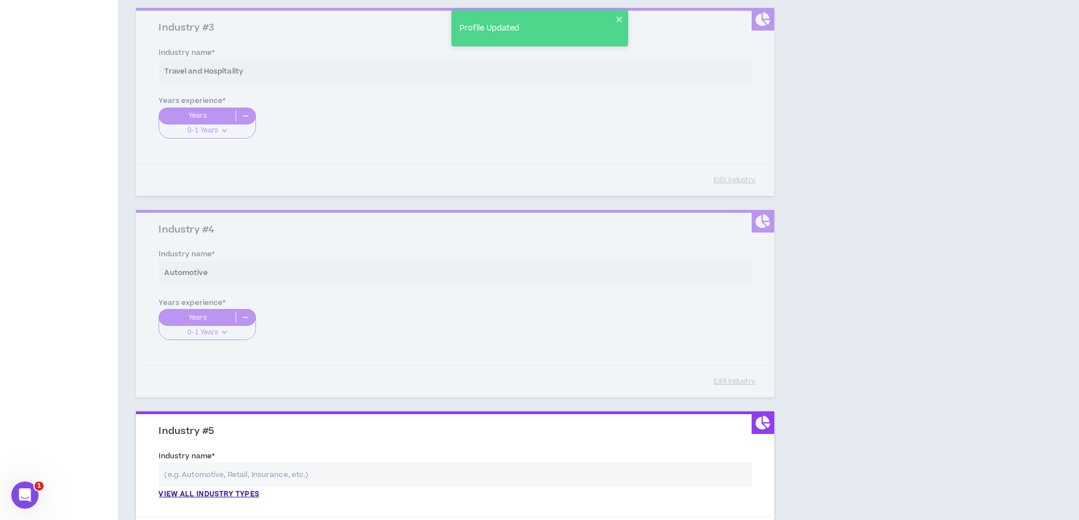
click at [246, 481] on input "text" at bounding box center [455, 475] width 593 height 24
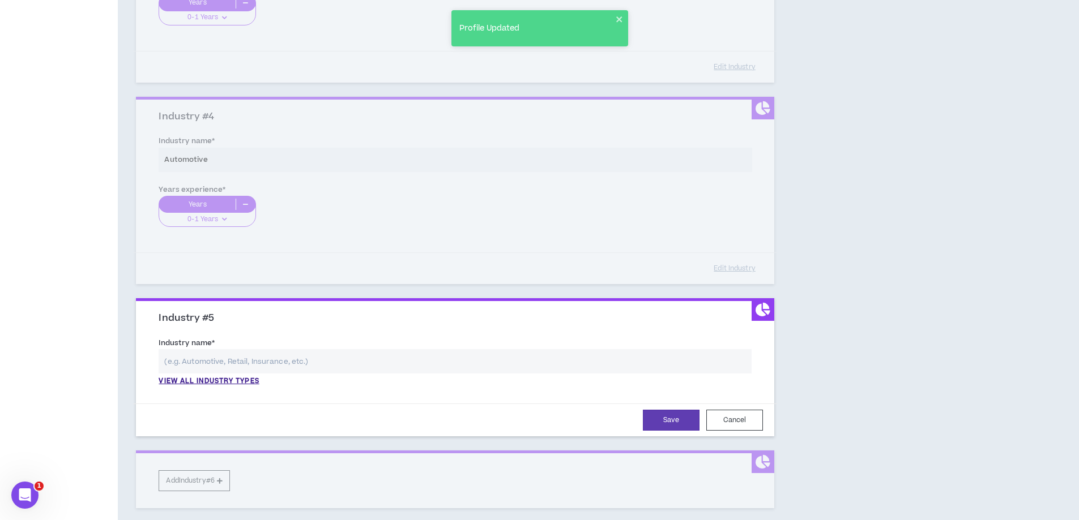
scroll to position [723, 0]
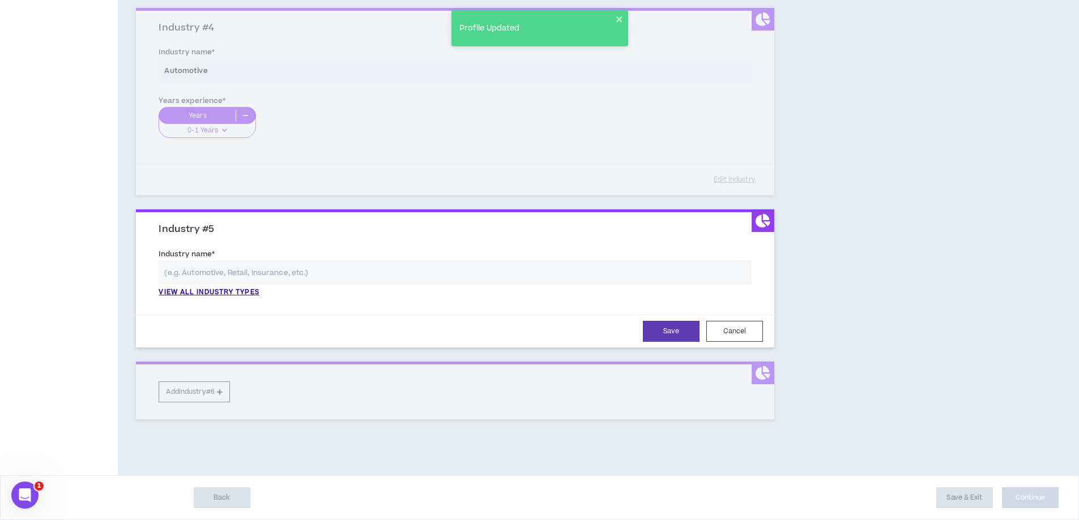
click at [413, 265] on input "text" at bounding box center [455, 272] width 593 height 24
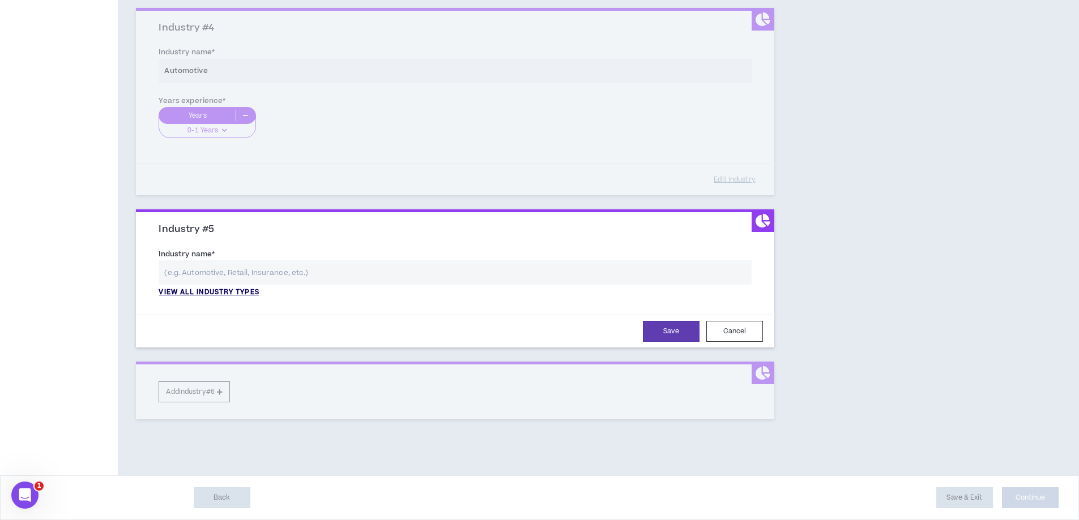
click at [210, 292] on p "View all industry types" at bounding box center [209, 293] width 100 height 10
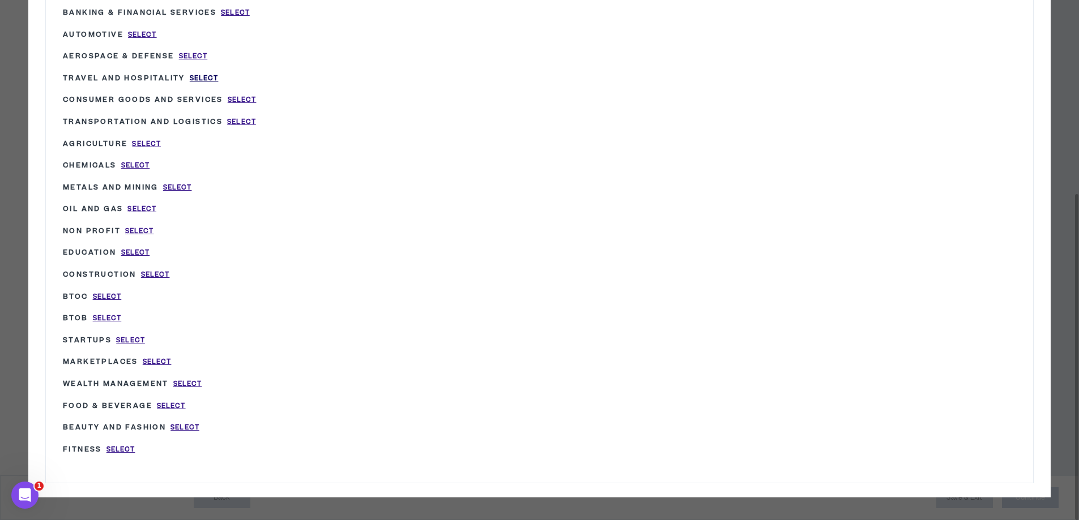
click at [205, 78] on span "Select" at bounding box center [204, 79] width 29 height 10
type input "Travel and Hospitality"
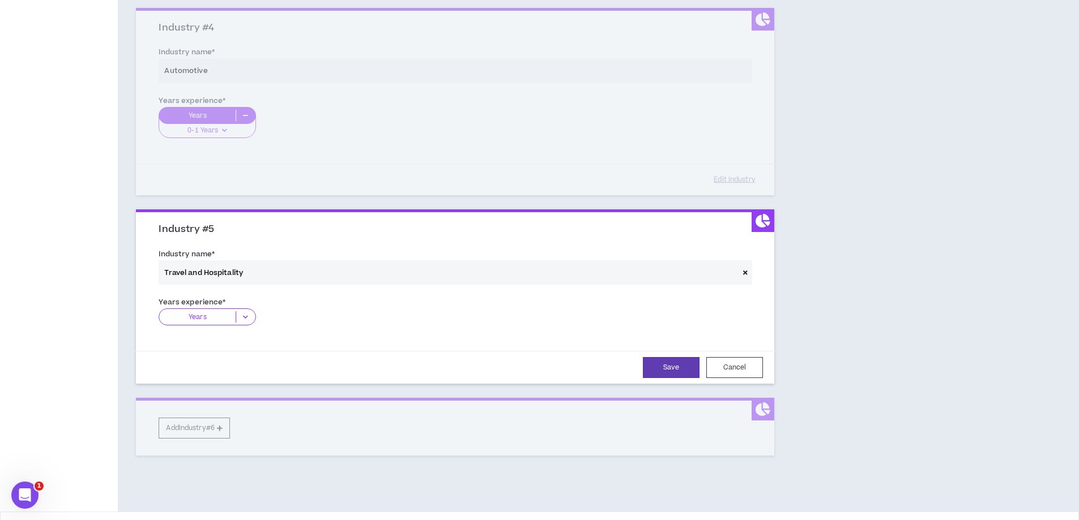
click at [745, 272] on icon at bounding box center [745, 273] width 5 height 6
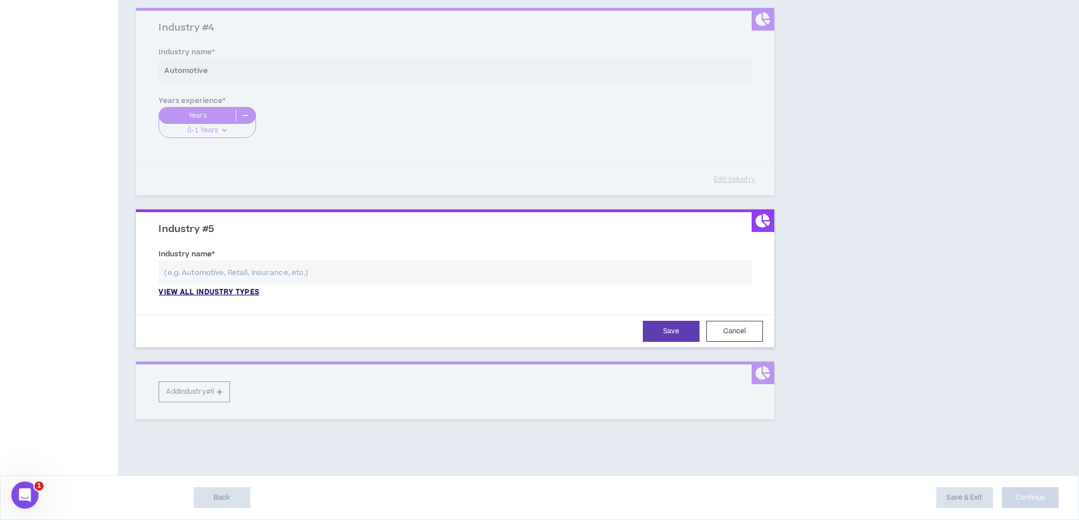
click at [222, 292] on p "View all industry types" at bounding box center [209, 293] width 100 height 10
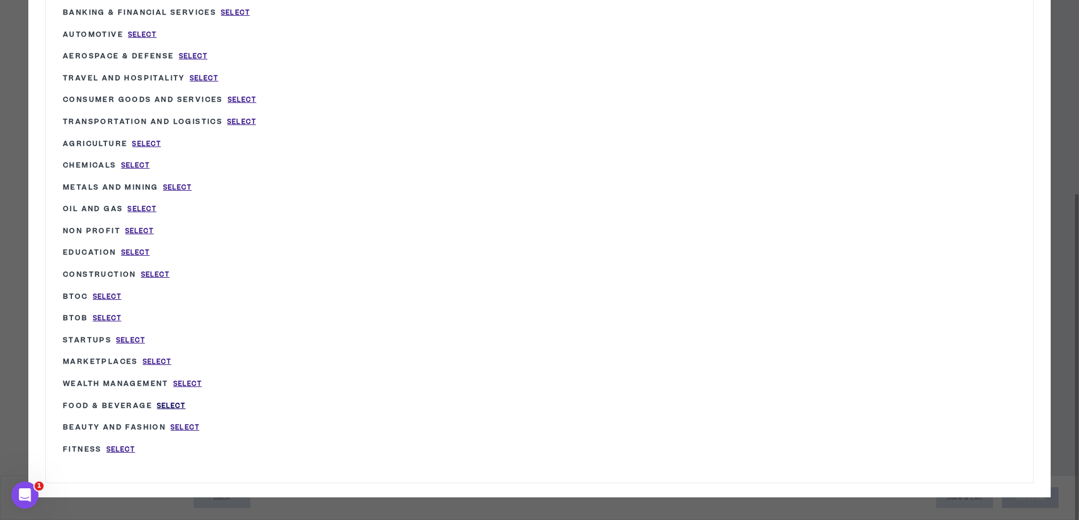
click at [169, 405] on span "Select" at bounding box center [171, 406] width 29 height 10
type input "Food & Beverage"
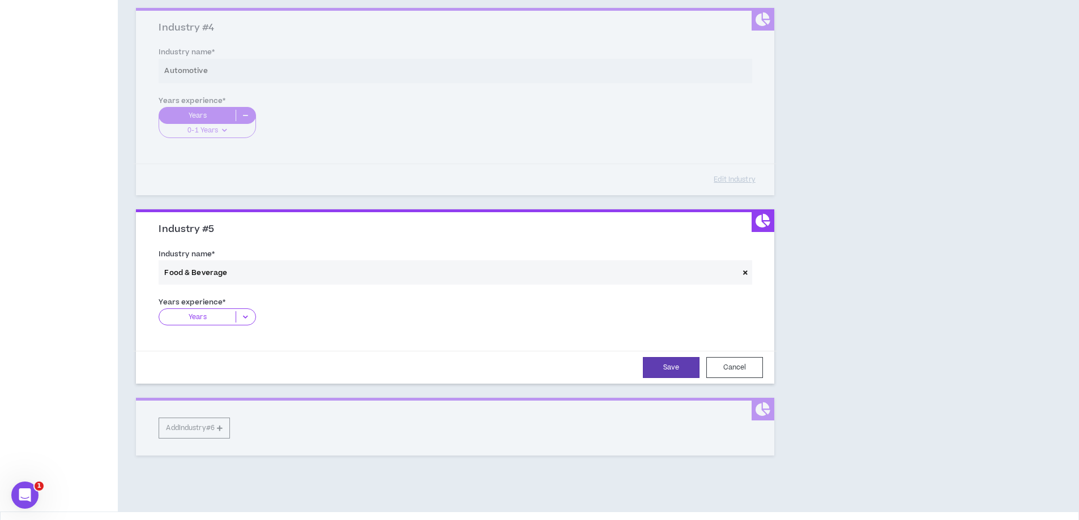
click at [220, 310] on div "Years" at bounding box center [207, 317] width 97 height 17
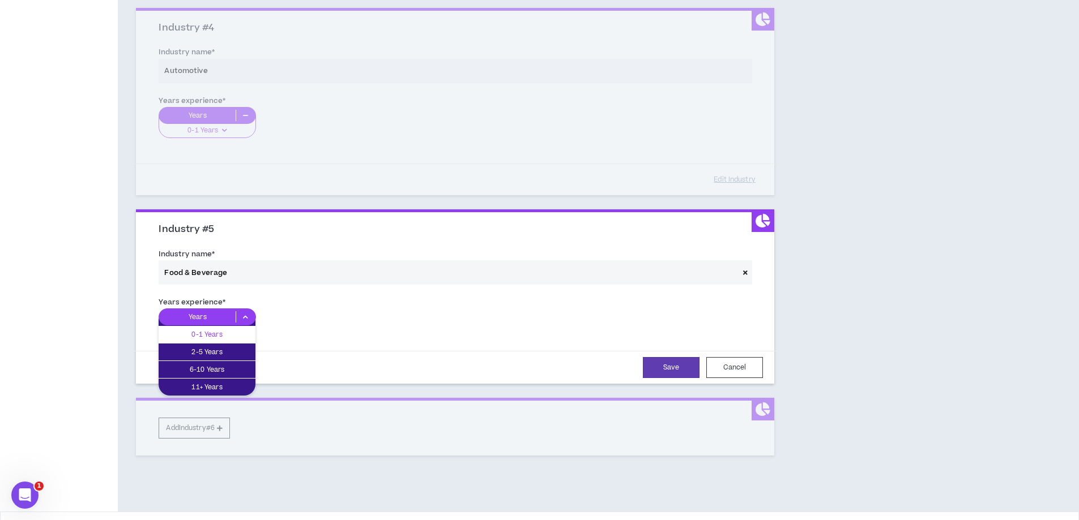
click at [207, 334] on p "0-1 Years" at bounding box center [207, 334] width 97 height 12
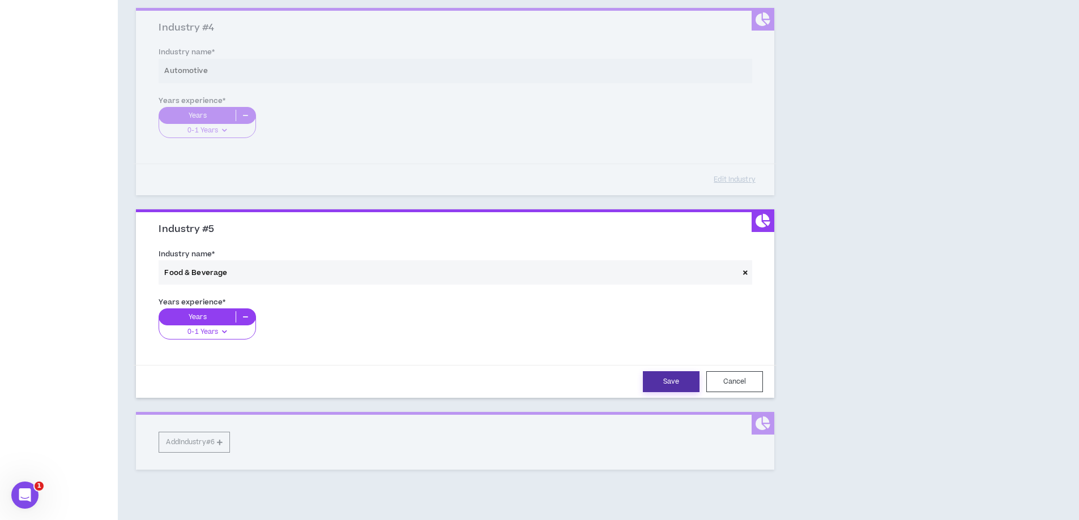
click at [686, 381] on button "Save" at bounding box center [671, 381] width 57 height 21
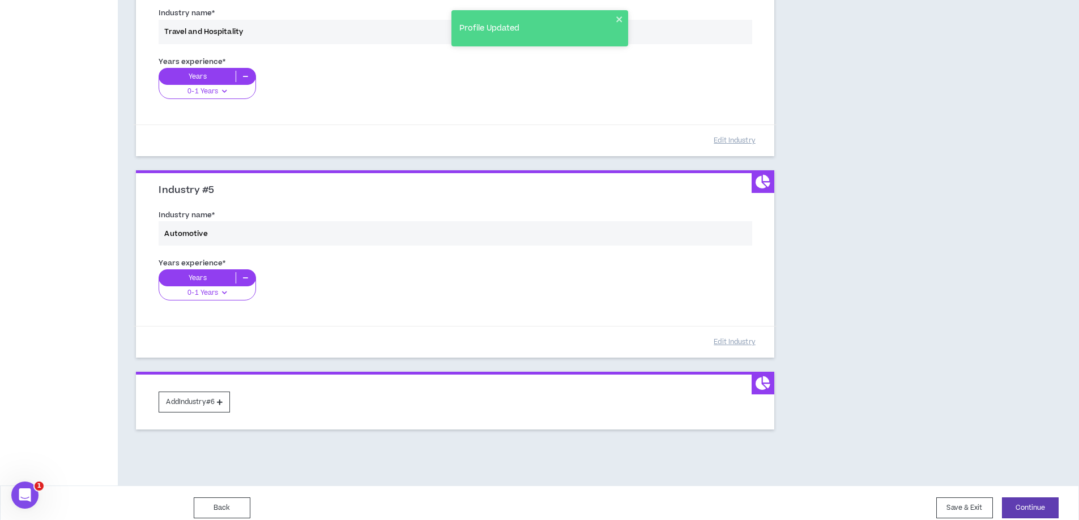
scroll to position [772, 0]
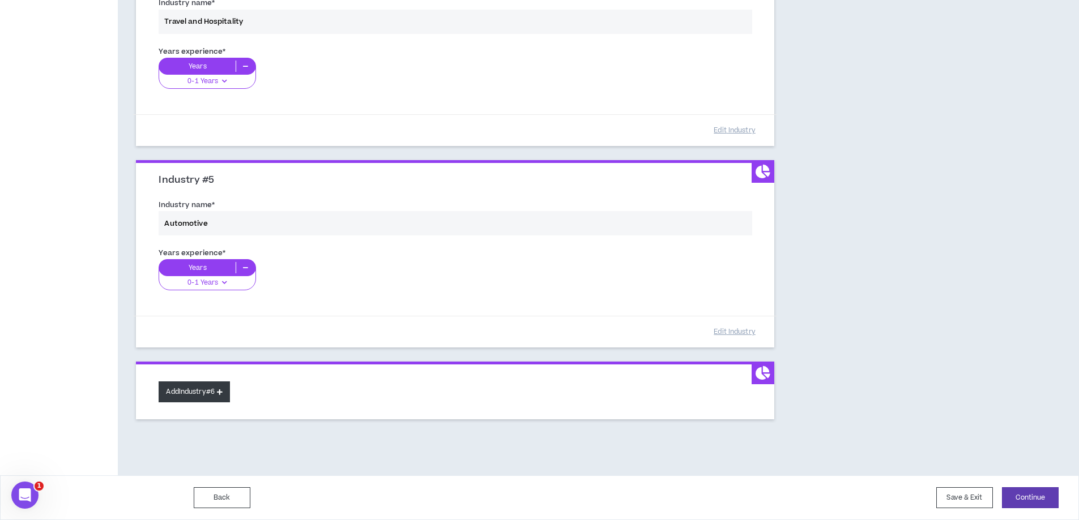
click at [200, 392] on button "Add Industry #6" at bounding box center [194, 392] width 71 height 21
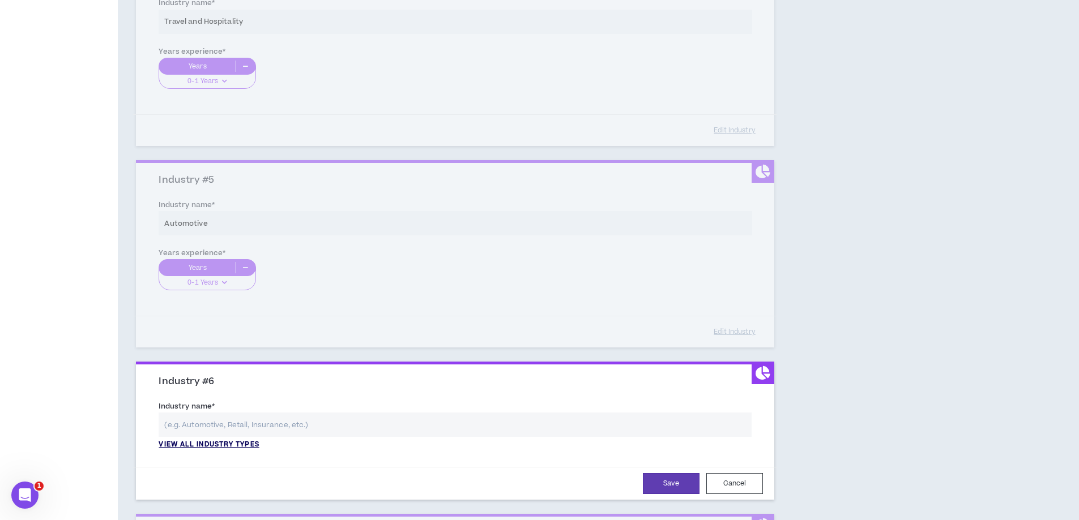
click at [224, 444] on p "View all industry types" at bounding box center [209, 445] width 100 height 10
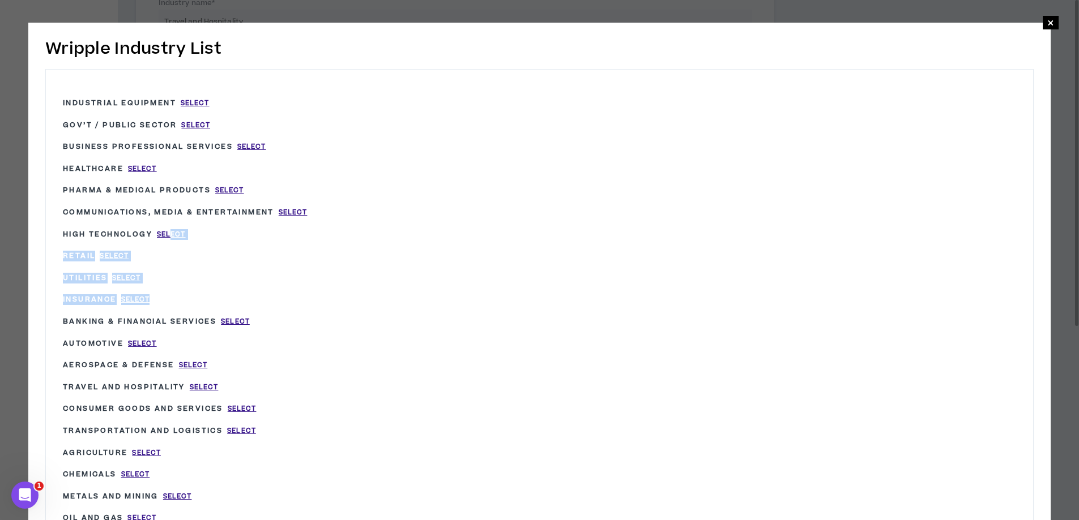
drag, startPoint x: 170, startPoint y: 234, endPoint x: 527, endPoint y: 288, distance: 360.9
click at [504, 291] on div "Industrial Equipment Select Gov’t / Public Sector Select Business Professional …" at bounding box center [539, 431] width 987 height 723
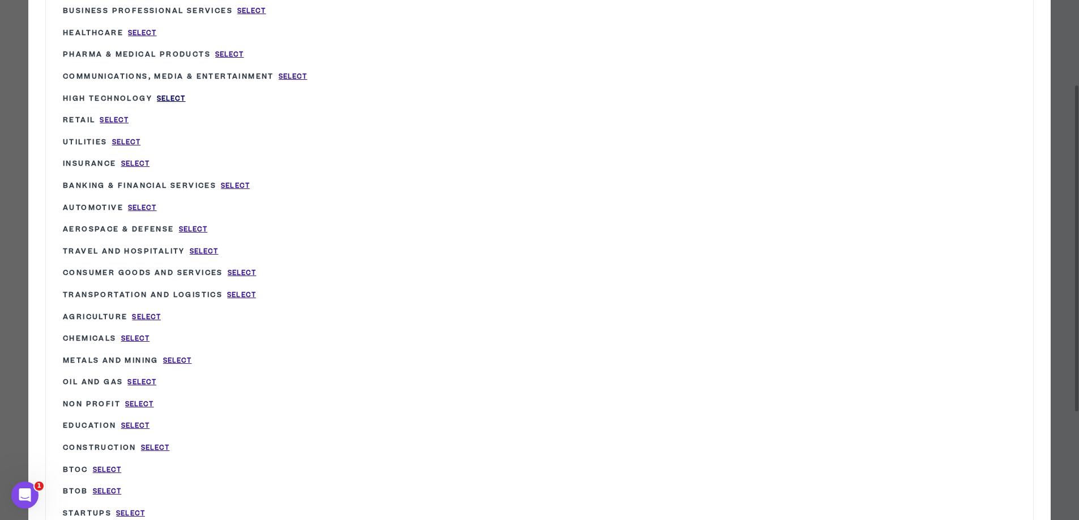
click at [166, 96] on span "Select" at bounding box center [171, 99] width 29 height 10
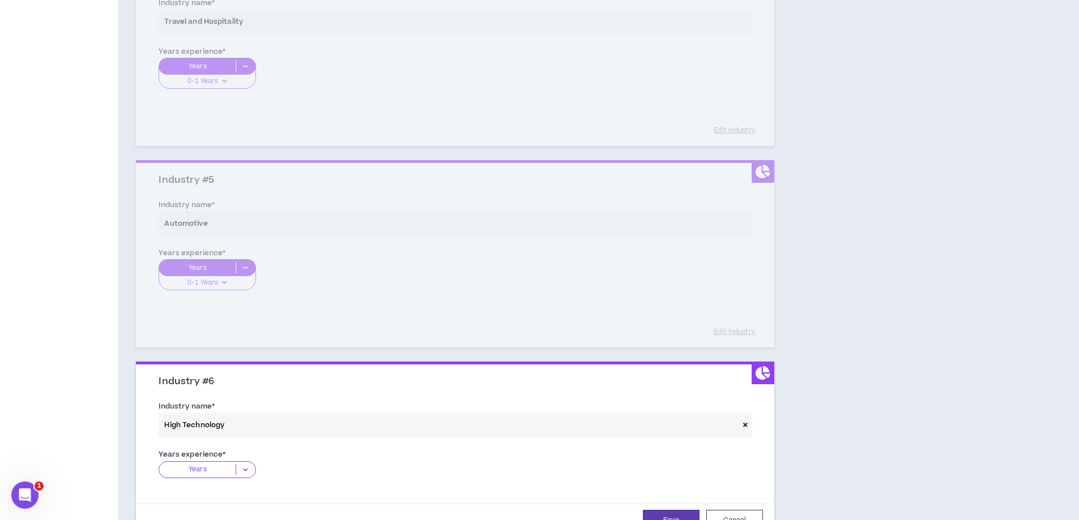
type input "High Technology"
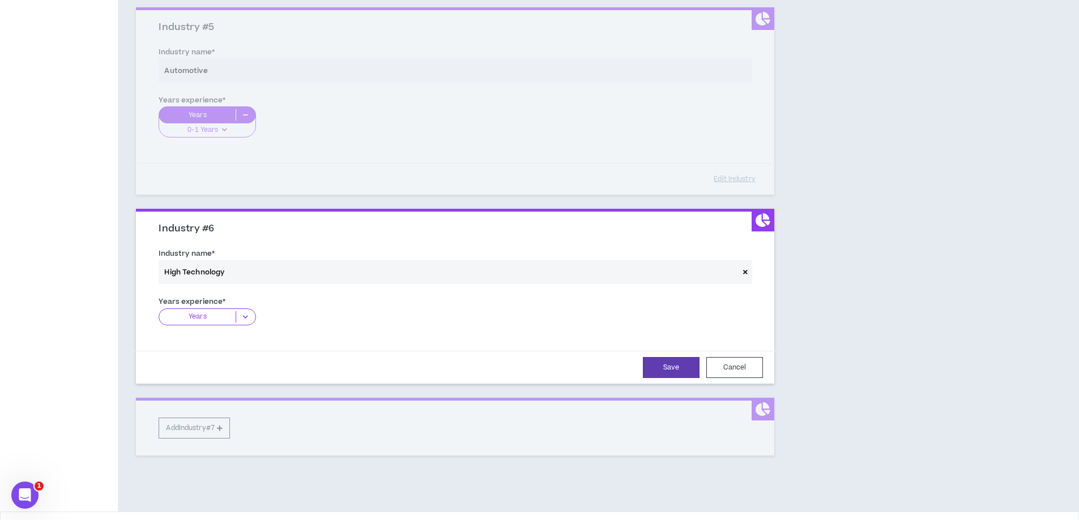
scroll to position [942, 0]
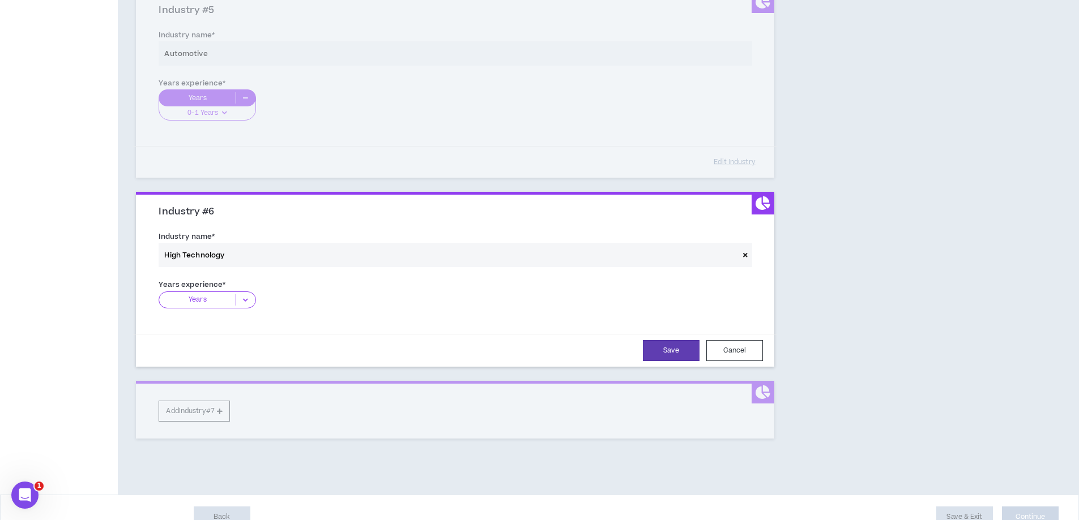
click at [220, 289] on label "Years experience *" at bounding box center [192, 285] width 67 height 18
click at [232, 294] on p "Years" at bounding box center [197, 299] width 76 height 11
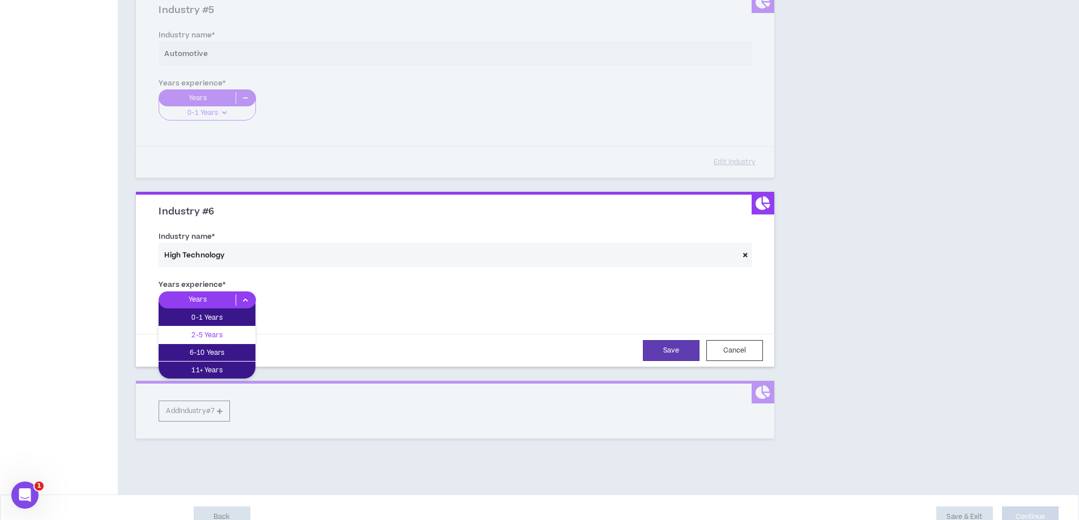
click at [211, 331] on p "2-5 Years" at bounding box center [207, 335] width 97 height 12
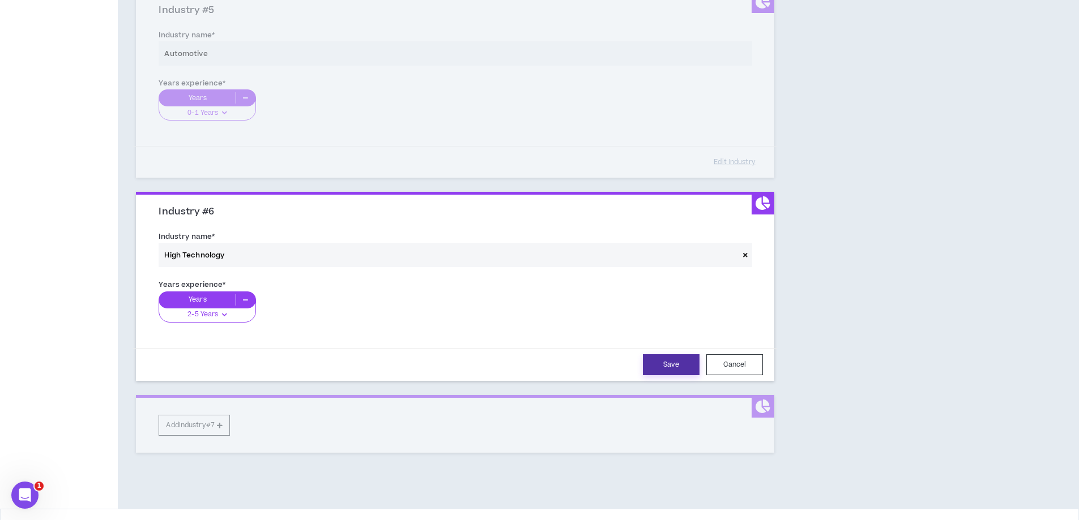
click at [657, 364] on button "Save" at bounding box center [671, 364] width 57 height 21
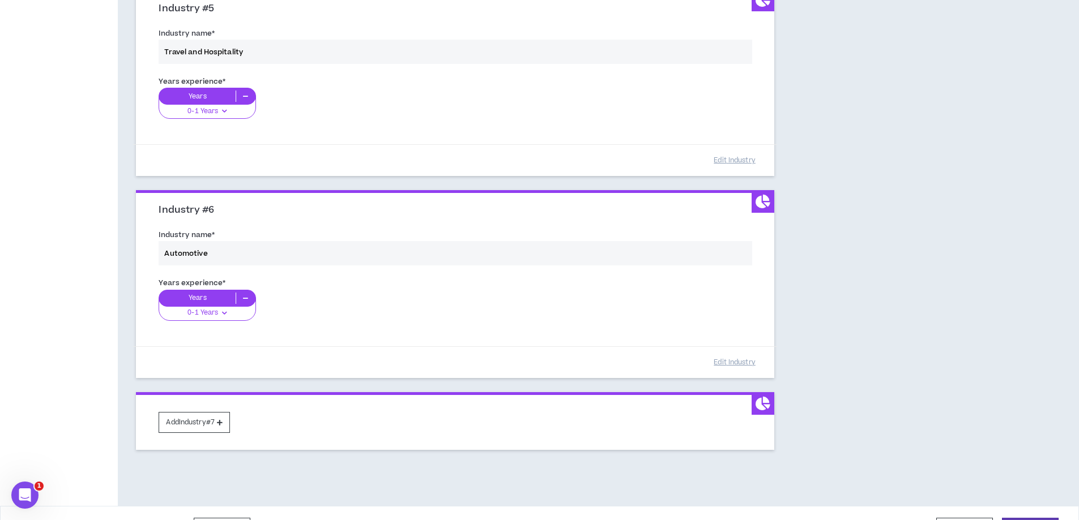
scroll to position [975, 0]
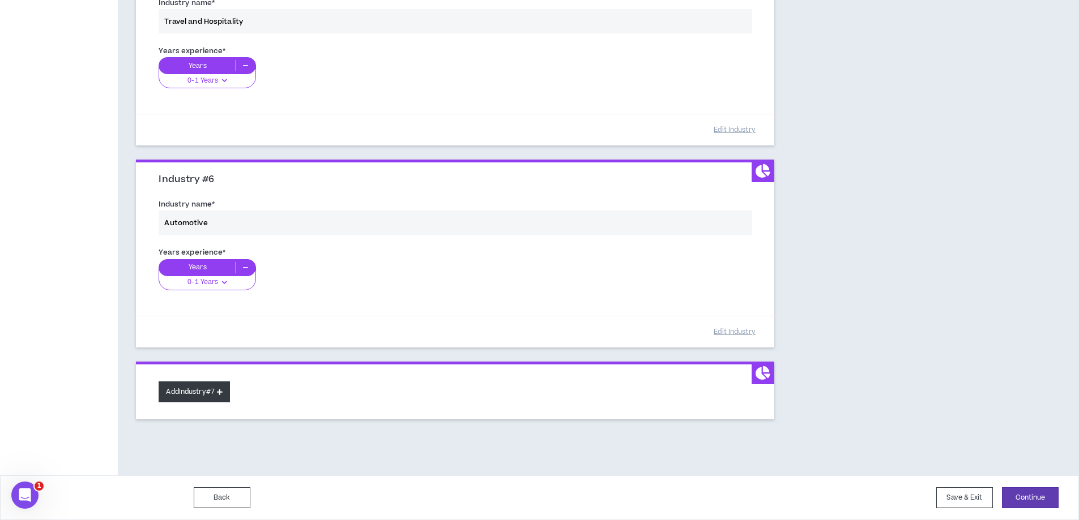
click at [203, 390] on button "Add Industry #7" at bounding box center [194, 392] width 71 height 21
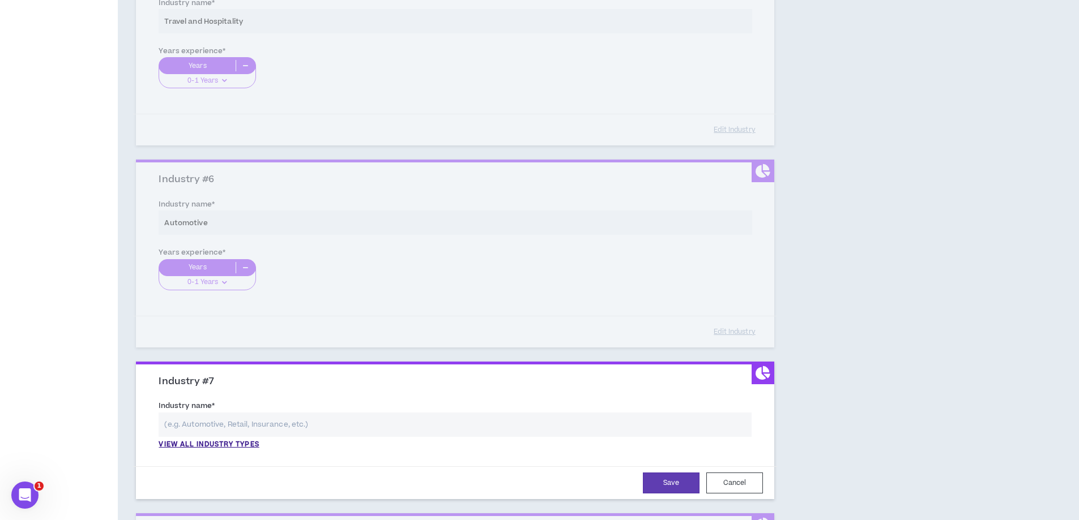
click at [312, 409] on div "Industry name * View all industry types Please select a valid industry." at bounding box center [455, 425] width 593 height 50
click at [298, 418] on input "text" at bounding box center [455, 425] width 593 height 24
click at [227, 442] on p "View all industry types" at bounding box center [209, 445] width 100 height 10
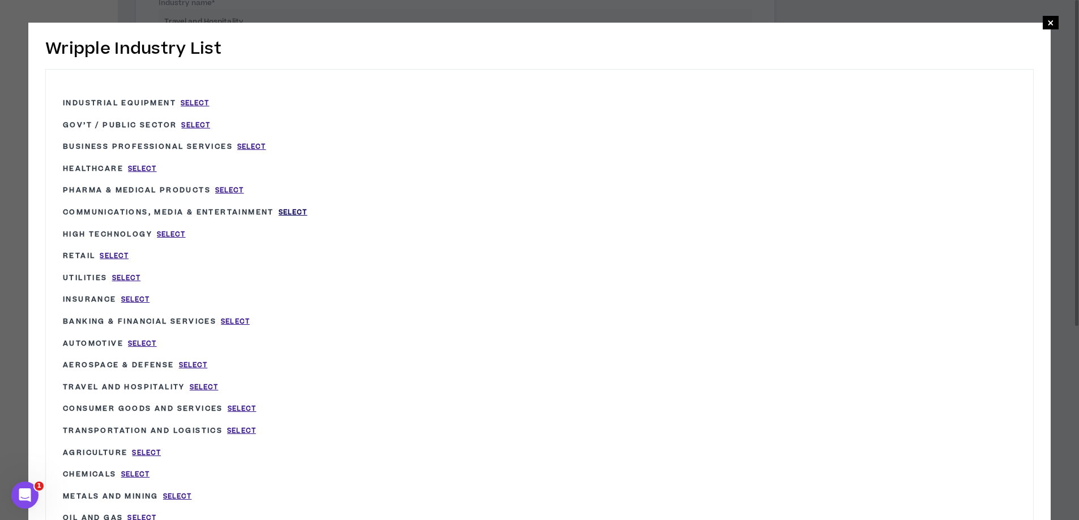
click at [291, 210] on span "Select" at bounding box center [293, 213] width 29 height 10
type input "Communications, Media & Entertainment"
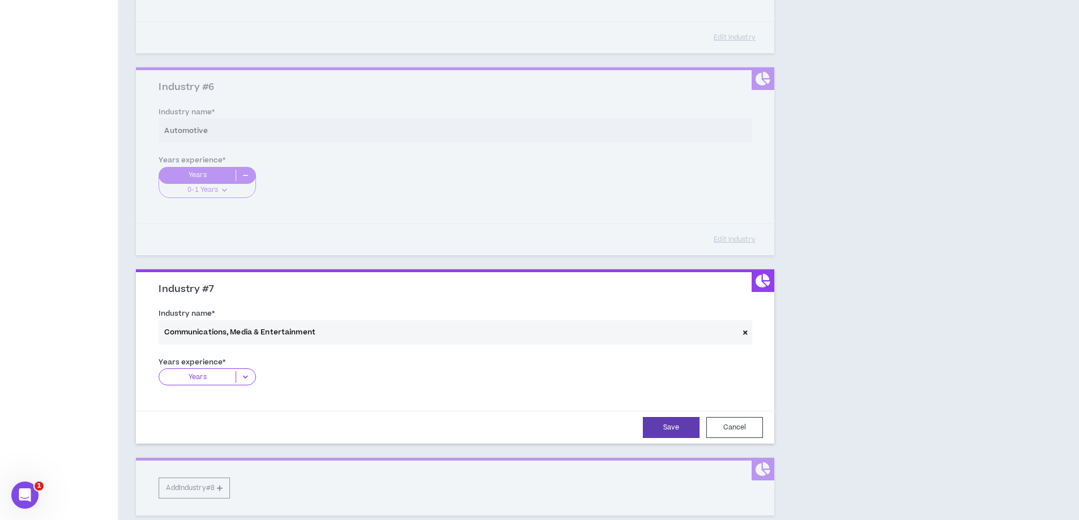
scroll to position [1144, 0]
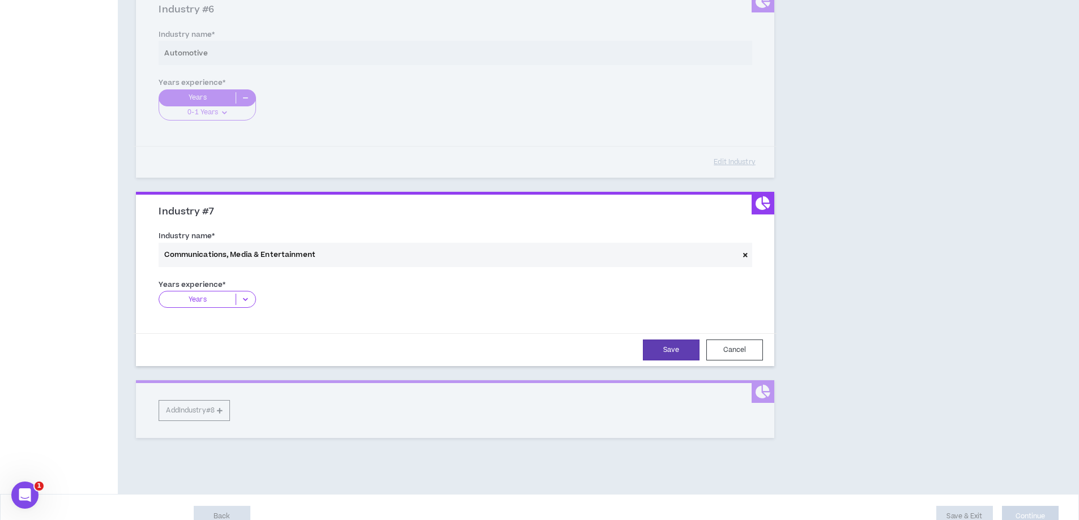
click at [213, 285] on label "Years experience *" at bounding box center [192, 285] width 67 height 18
click at [232, 296] on p "Years" at bounding box center [197, 299] width 76 height 11
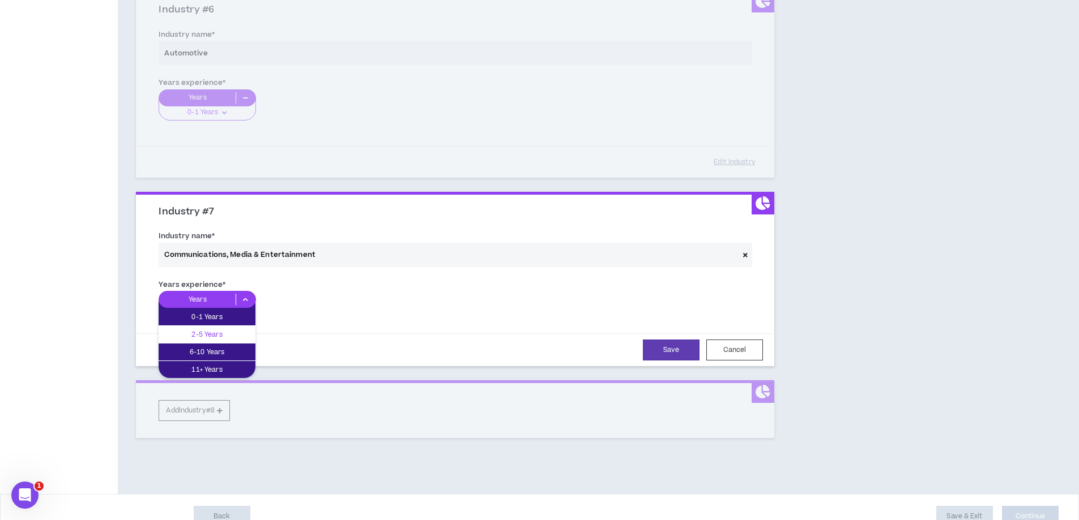
click at [223, 331] on p "2-5 Years" at bounding box center [207, 334] width 97 height 12
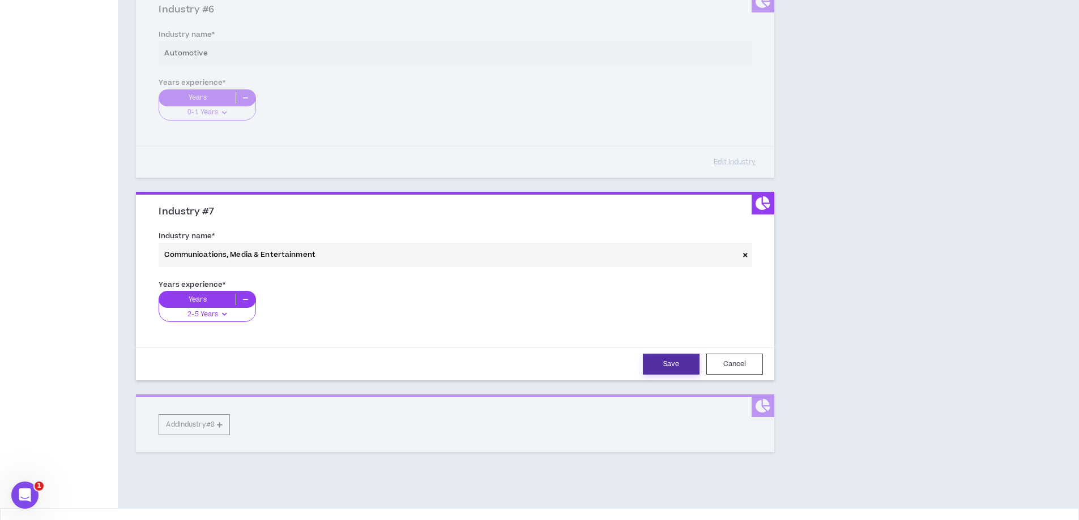
click at [663, 360] on button "Save" at bounding box center [671, 364] width 57 height 21
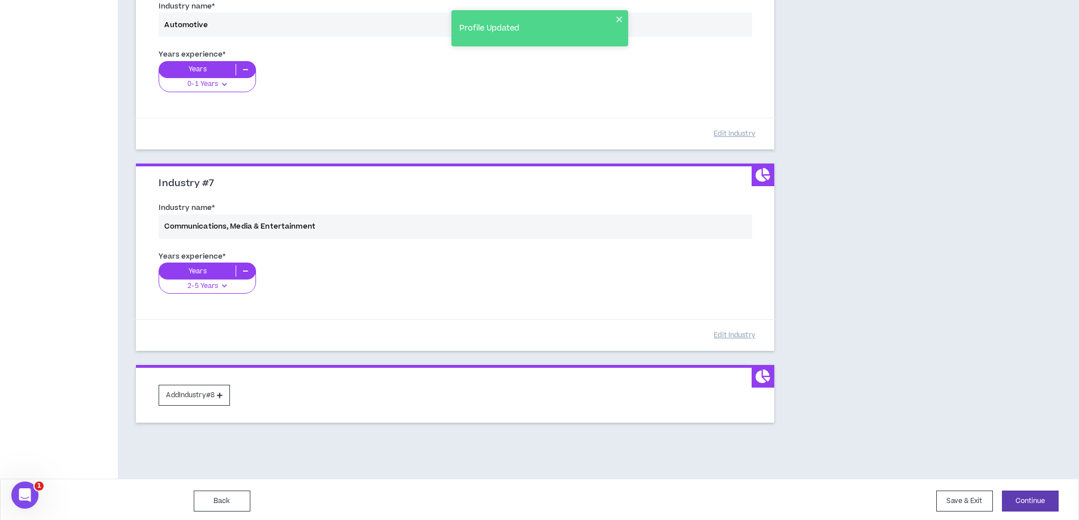
scroll to position [1176, 0]
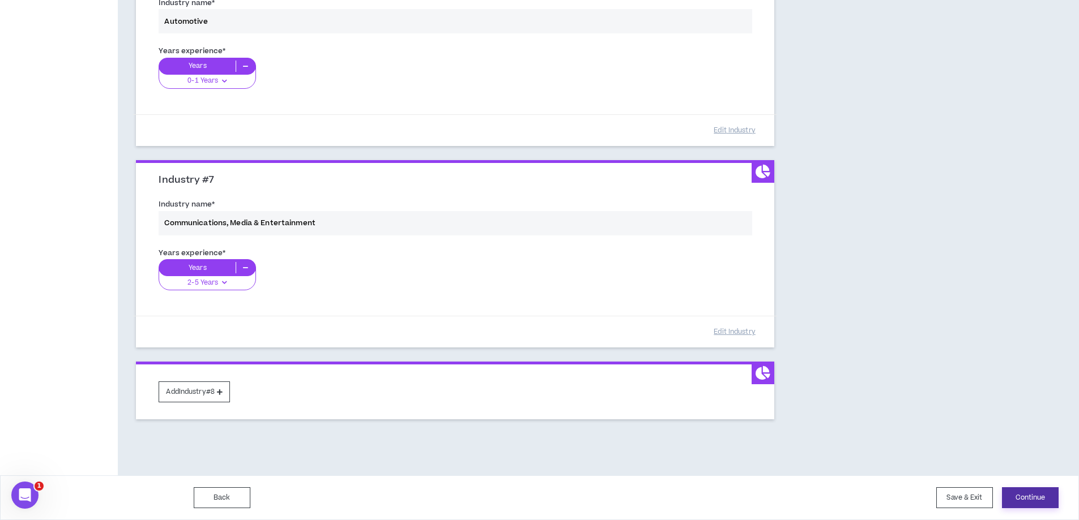
drag, startPoint x: 1027, startPoint y: 499, endPoint x: 750, endPoint y: 528, distance: 278.4
click at [1031, 494] on button "Continue" at bounding box center [1030, 498] width 57 height 21
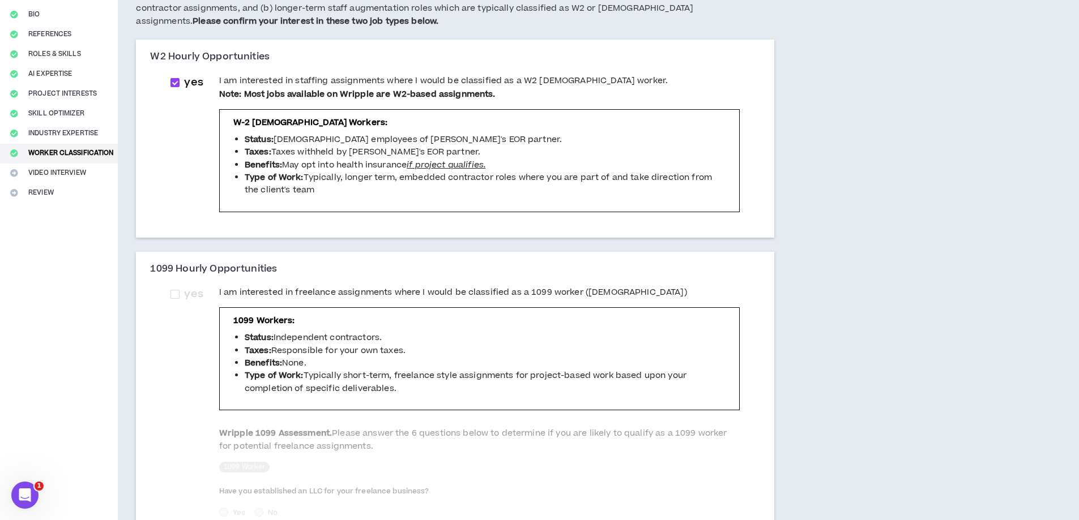
scroll to position [108, 0]
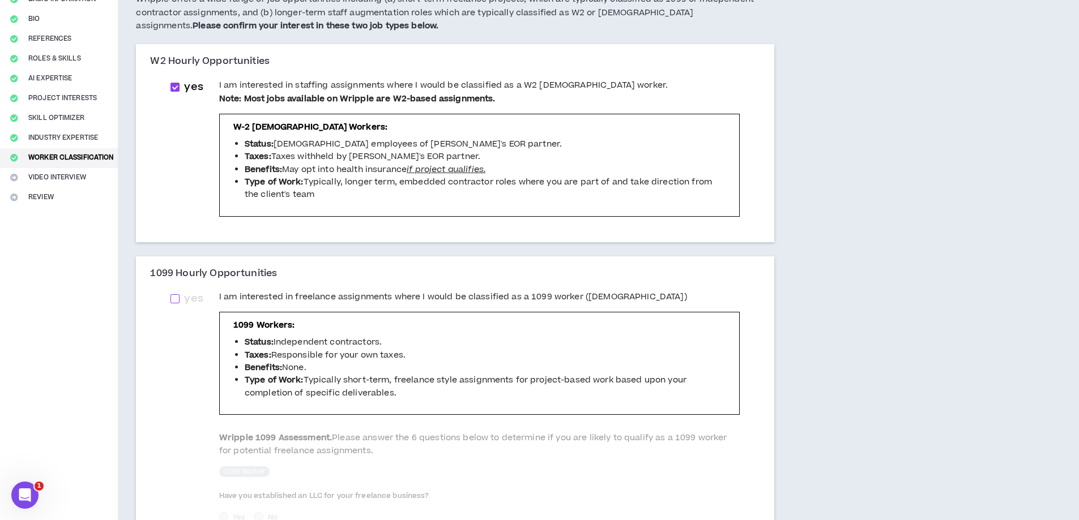
click at [174, 298] on span at bounding box center [174, 298] width 9 height 9
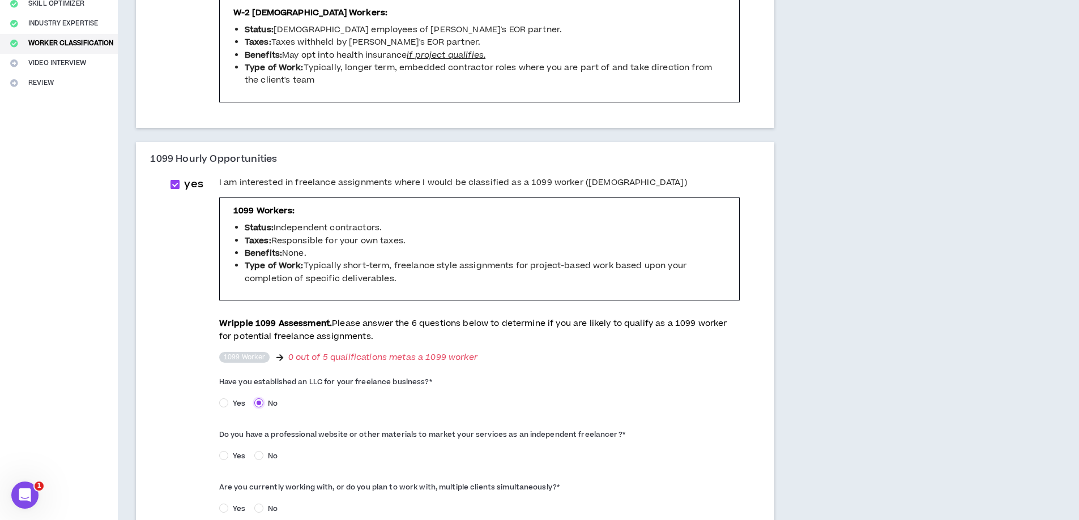
scroll to position [221, 0]
click at [178, 181] on label "yes" at bounding box center [188, 186] width 37 height 16
click at [176, 186] on span at bounding box center [174, 185] width 9 height 9
checkbox input "*****"
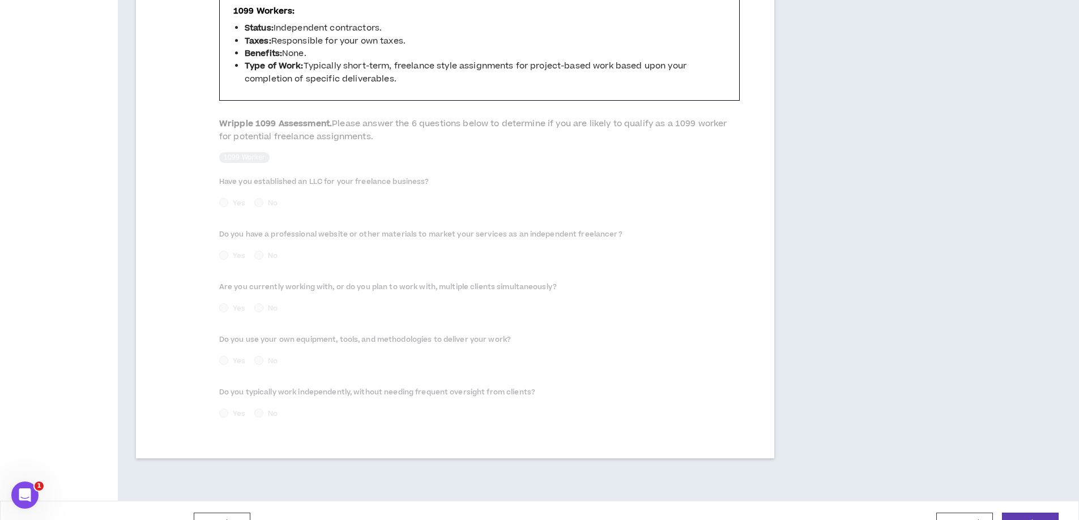
scroll to position [448, 0]
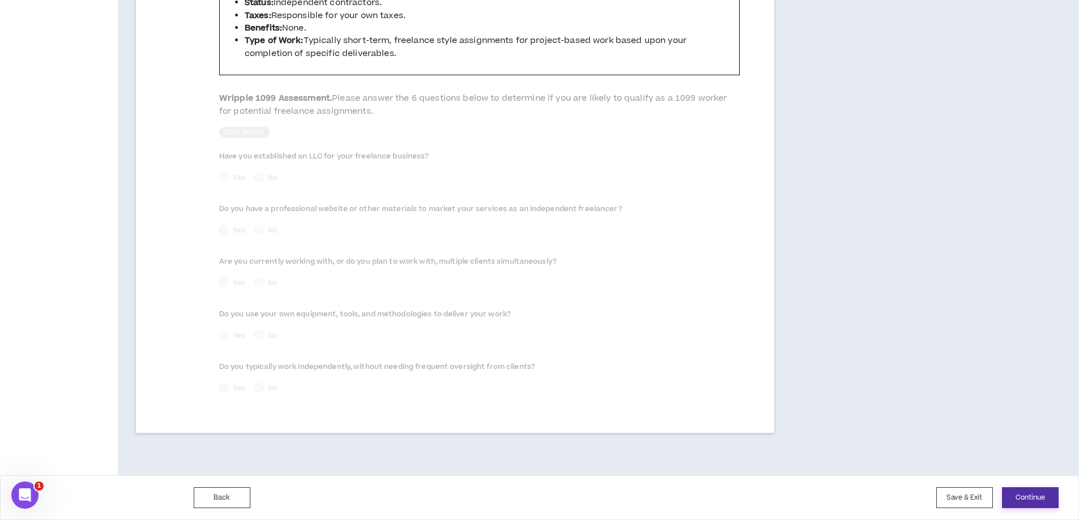
click at [1021, 501] on button "Continue" at bounding box center [1030, 498] width 57 height 21
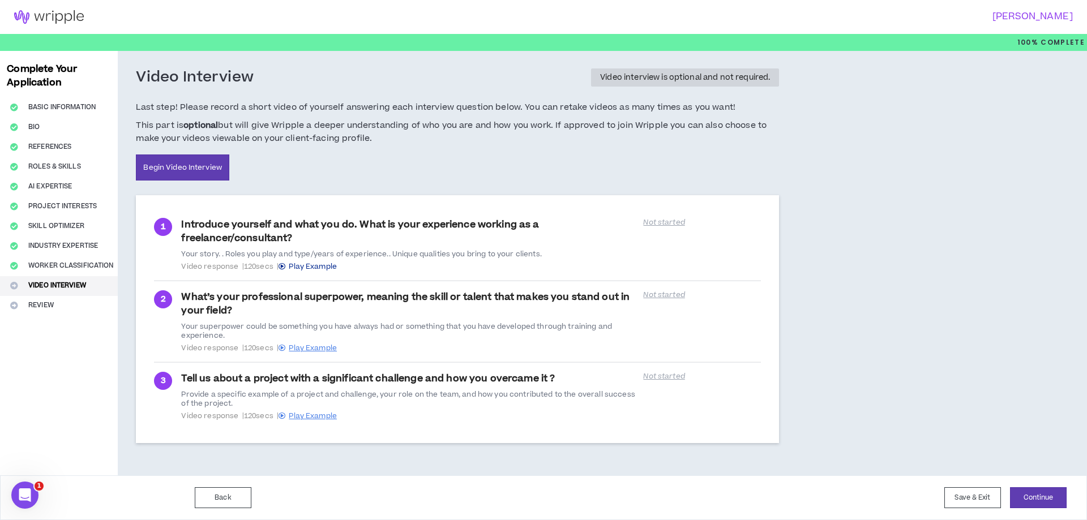
click at [314, 268] on span "Play Example" at bounding box center [313, 267] width 48 height 10
drag, startPoint x: 1041, startPoint y: 485, endPoint x: 1046, endPoint y: 488, distance: 6.3
click at [1046, 488] on div "Back Save & Exit Continue Save & Exit" at bounding box center [543, 498] width 1087 height 45
click at [1053, 494] on button "Continue" at bounding box center [1038, 498] width 57 height 21
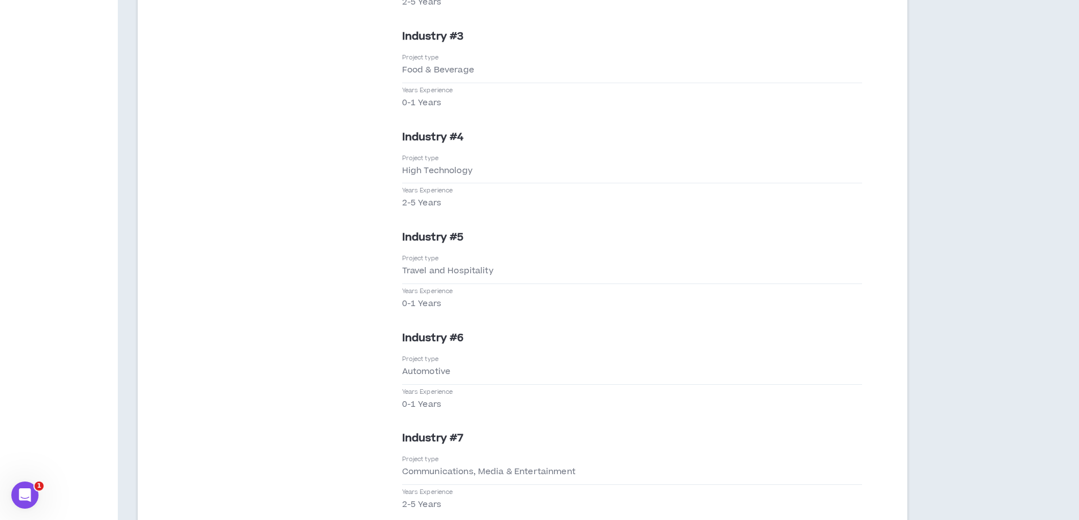
scroll to position [2626, 0]
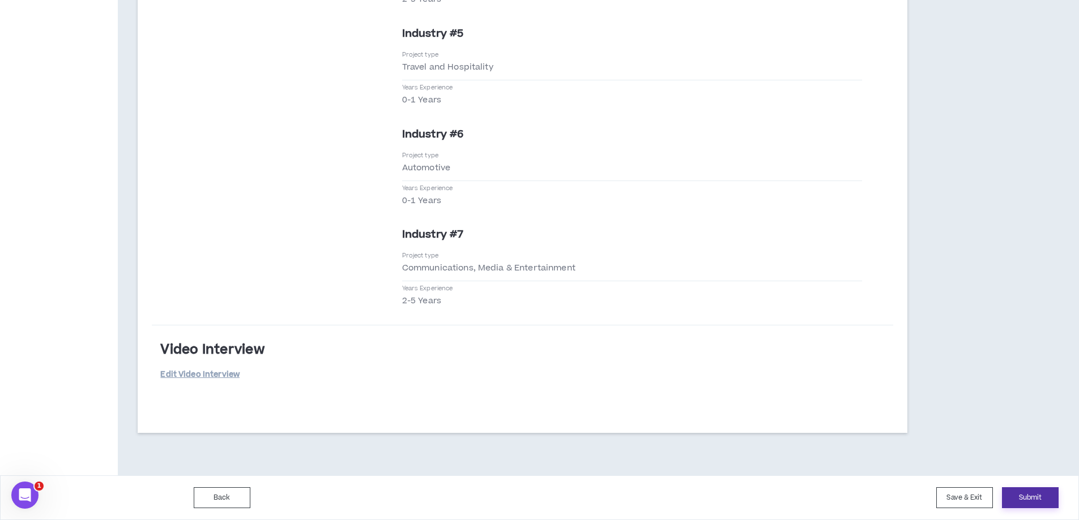
click at [1026, 501] on button "Submit" at bounding box center [1030, 498] width 57 height 21
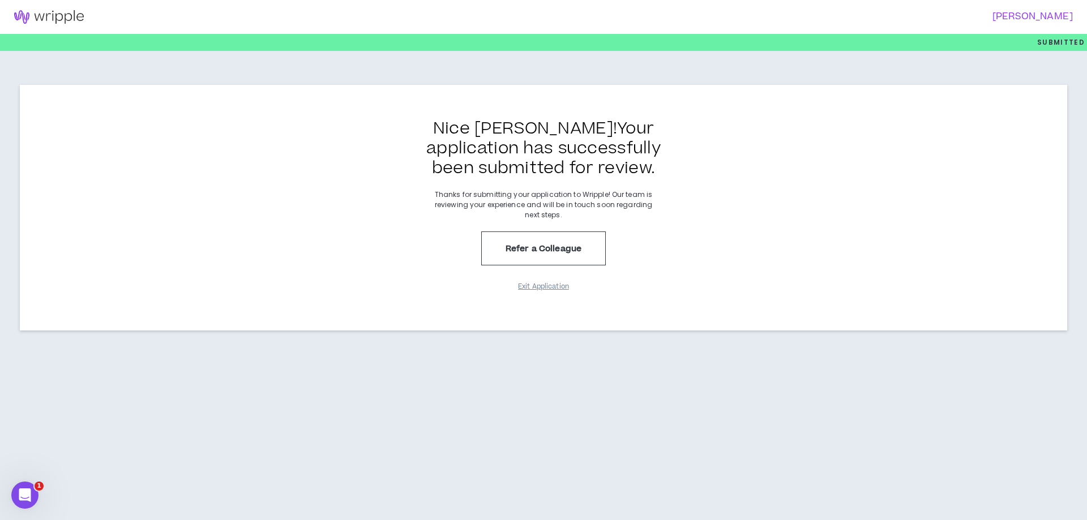
click at [560, 288] on button "Exit Application" at bounding box center [543, 287] width 57 height 20
